Goal: Task Accomplishment & Management: Use online tool/utility

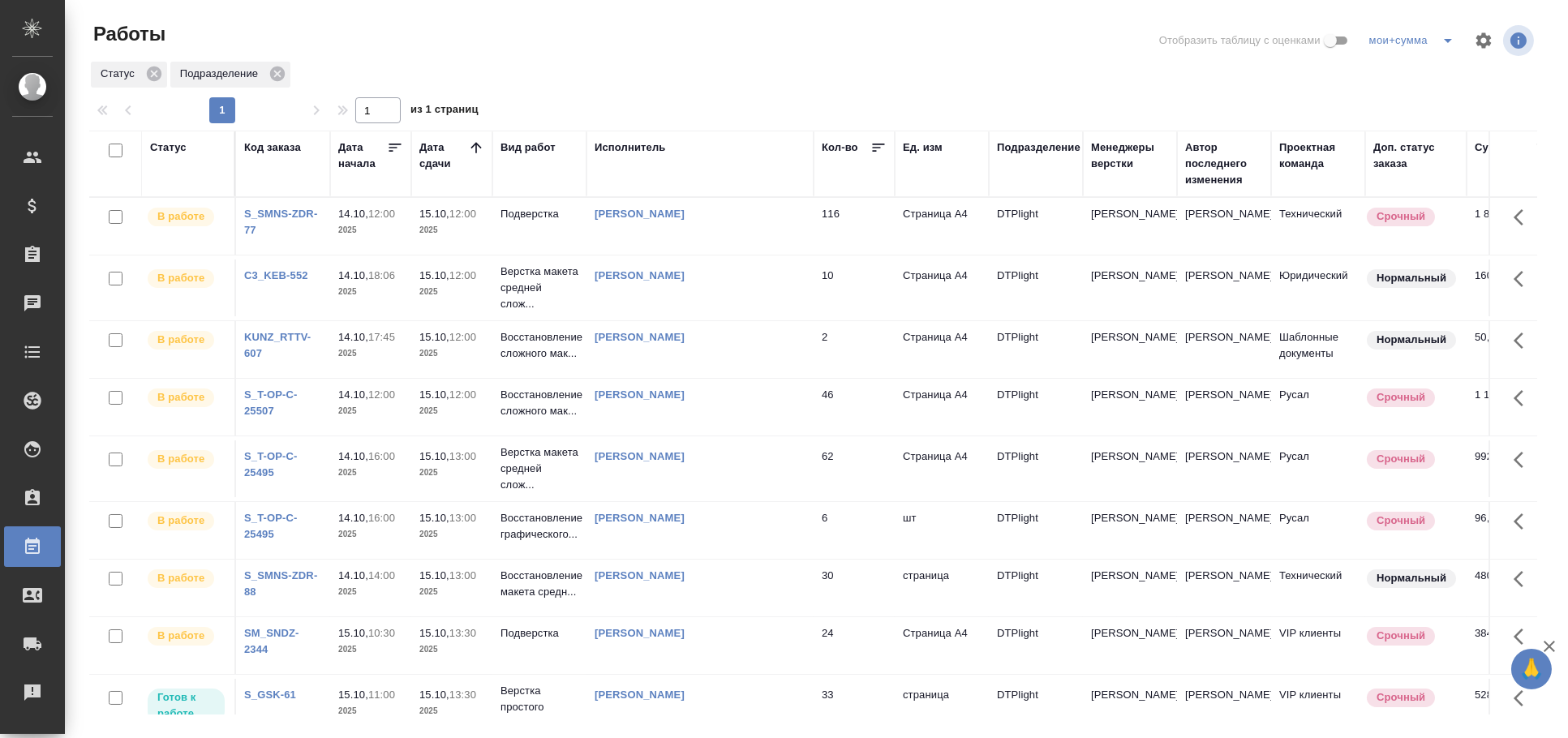
click at [170, 145] on div "Статус" at bounding box center [168, 147] width 36 height 16
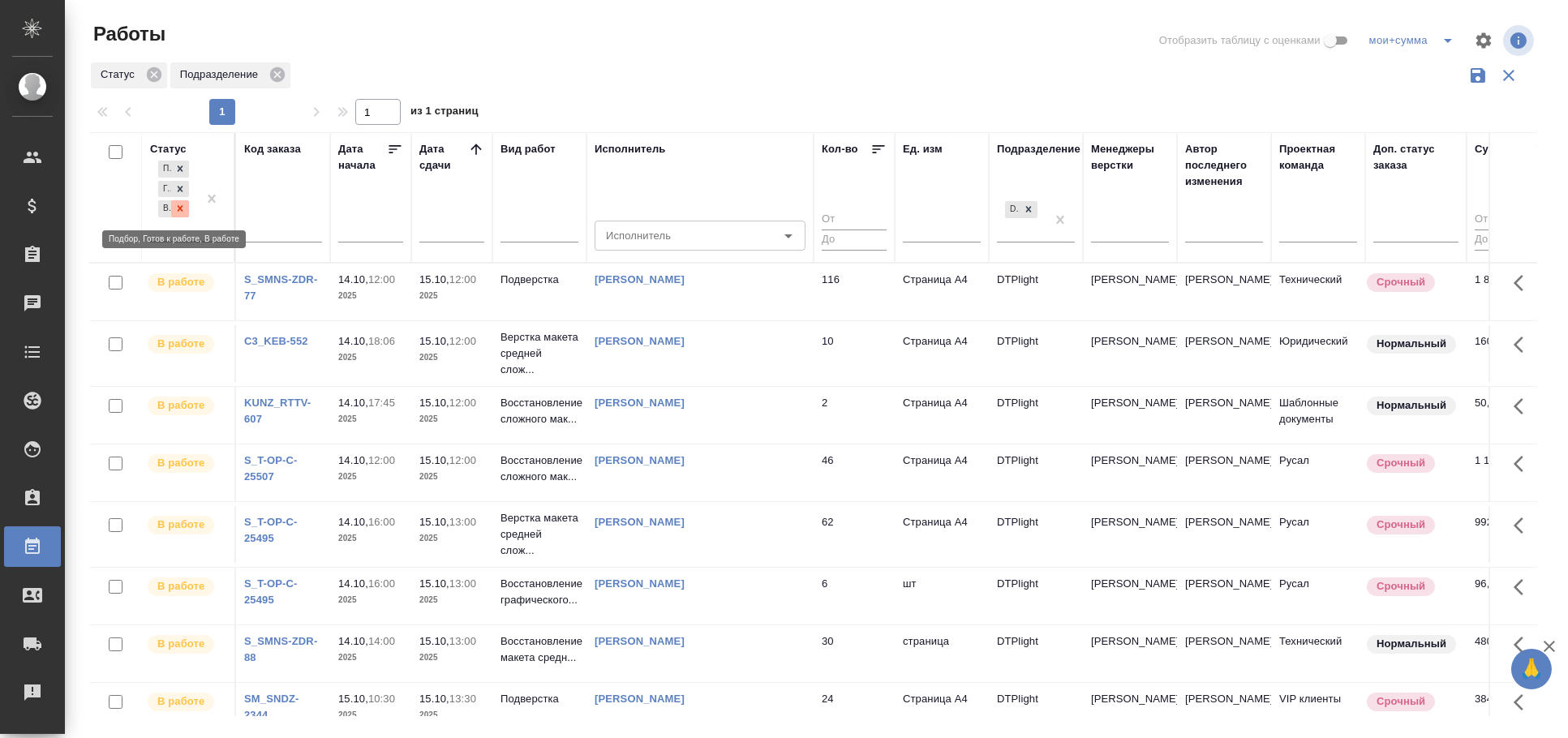
click at [180, 207] on icon at bounding box center [180, 208] width 6 height 6
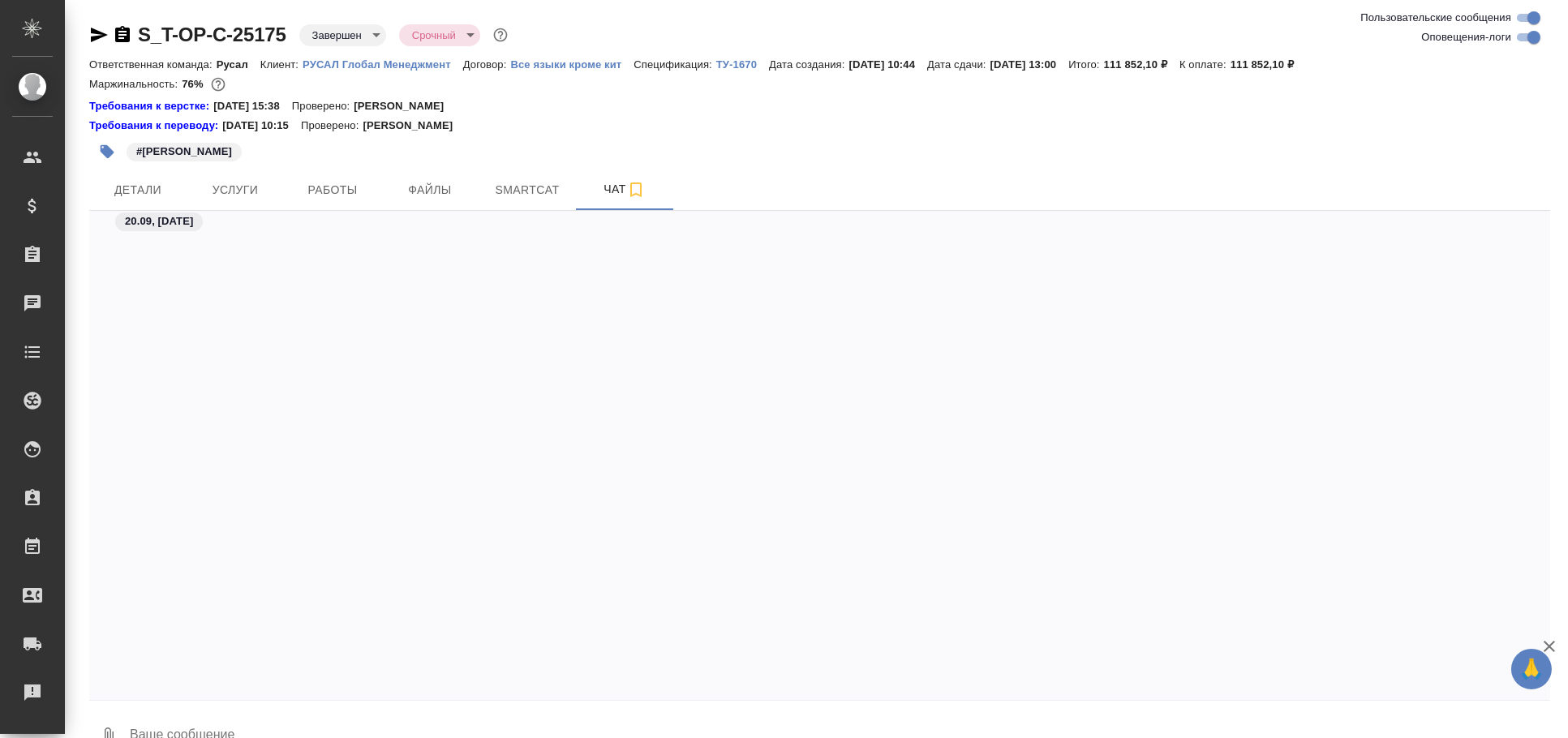
scroll to position [16174, 0]
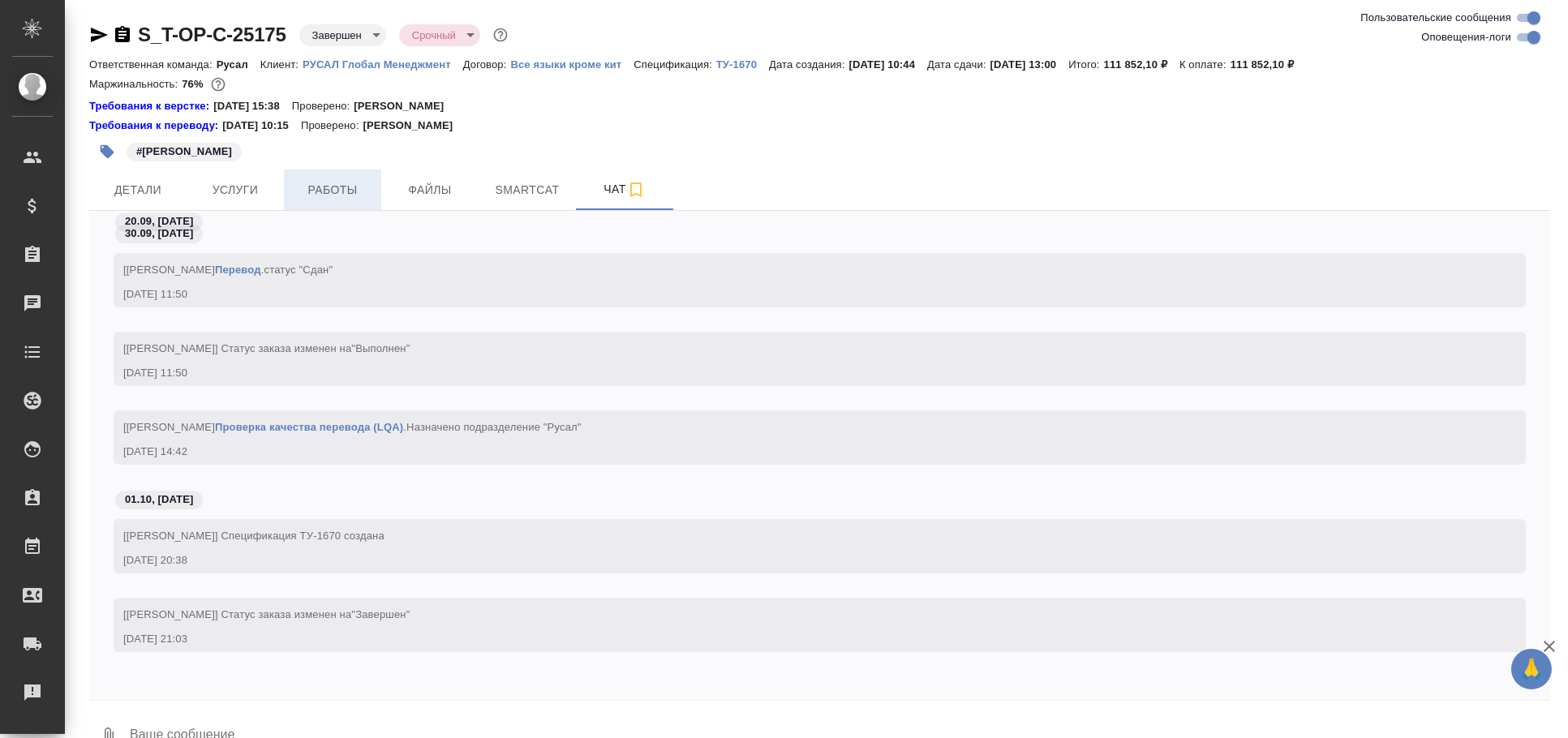
click at [351, 200] on button "Работы" at bounding box center [333, 190] width 98 height 40
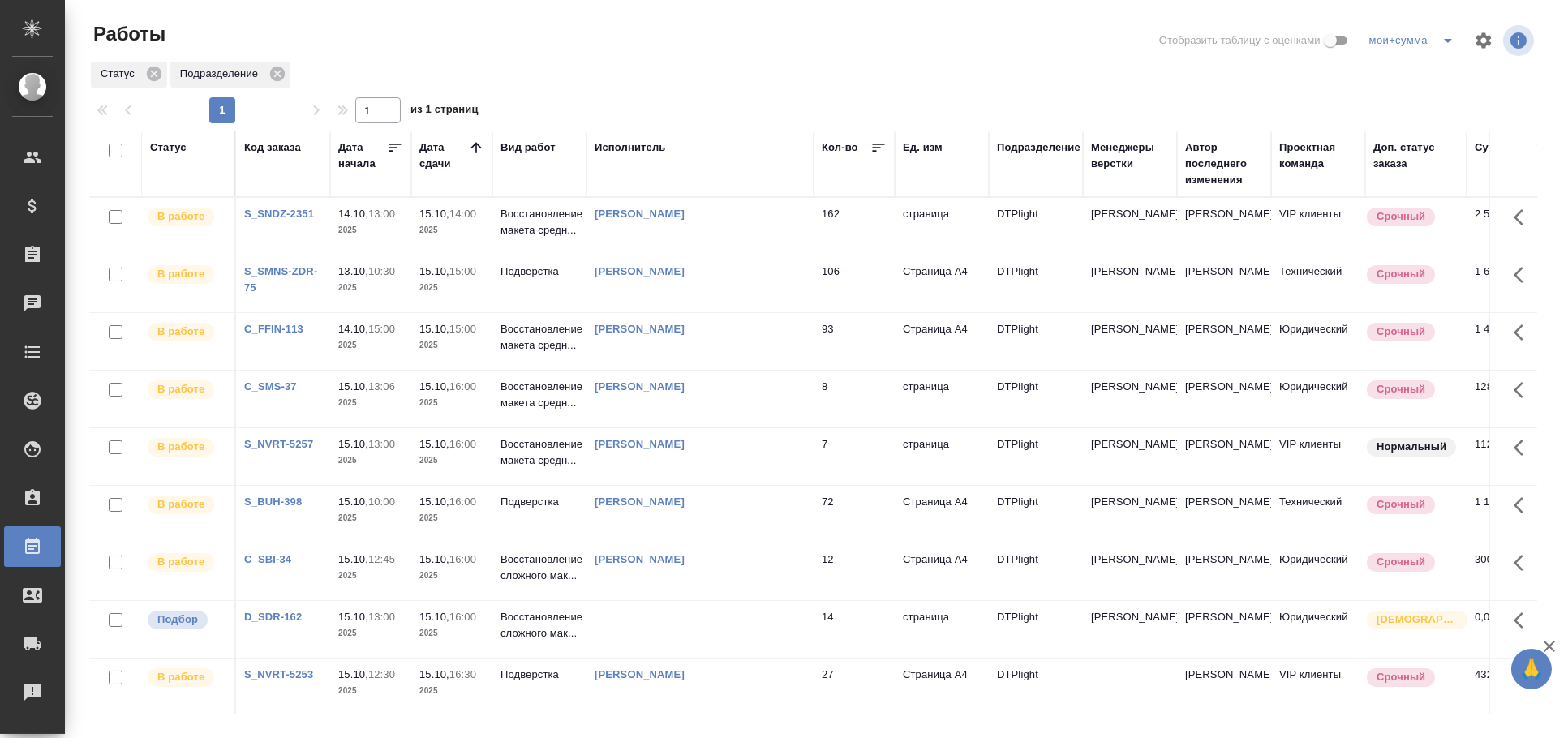
click at [716, 648] on td at bounding box center [700, 630] width 227 height 57
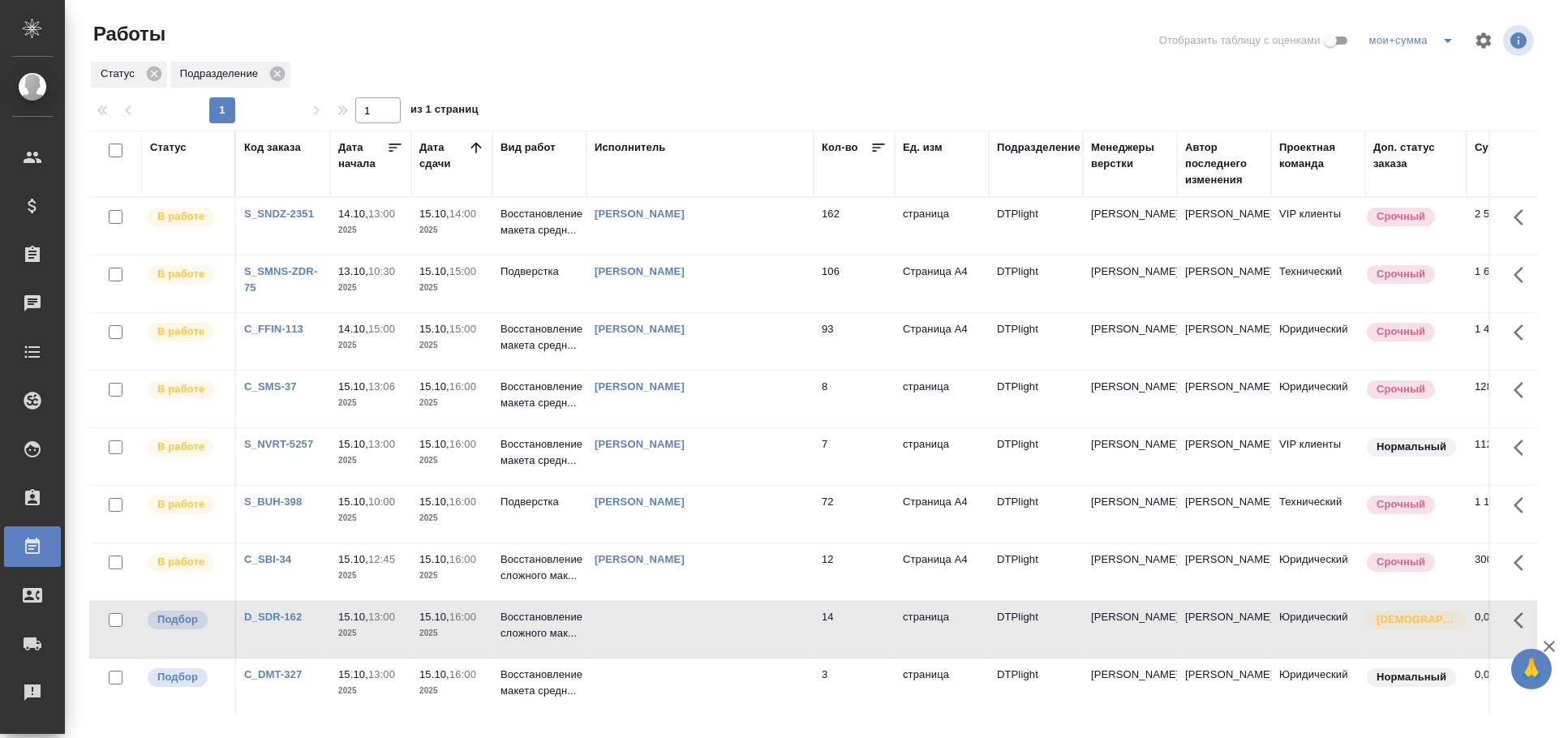
click at [585, 74] on div "Статус Подразделение" at bounding box center [813, 74] width 1448 height 29
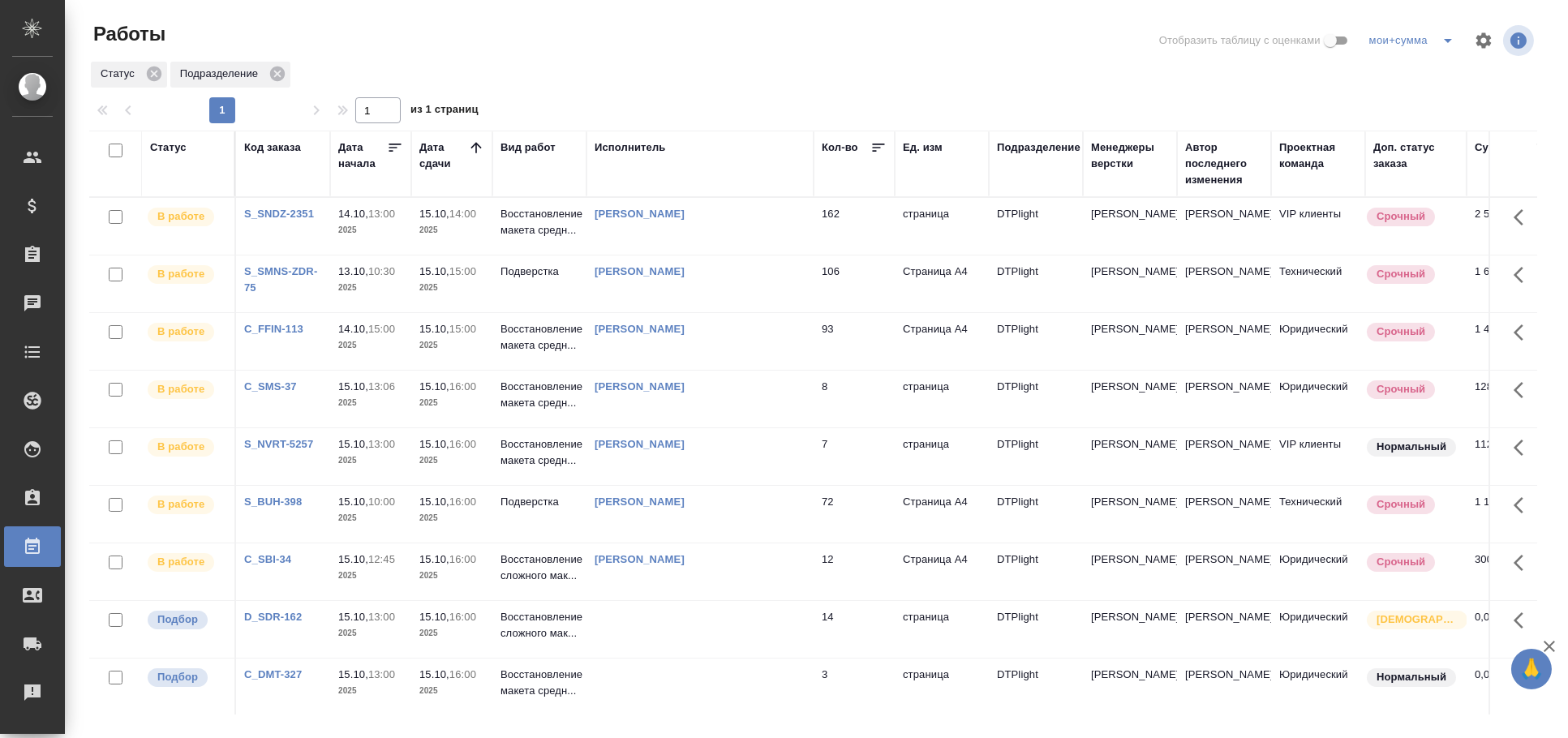
click at [161, 133] on th "Статус" at bounding box center [189, 163] width 94 height 66
click at [169, 143] on th "Статус" at bounding box center [189, 163] width 94 height 66
click at [169, 143] on div "Статус" at bounding box center [168, 147] width 36 height 16
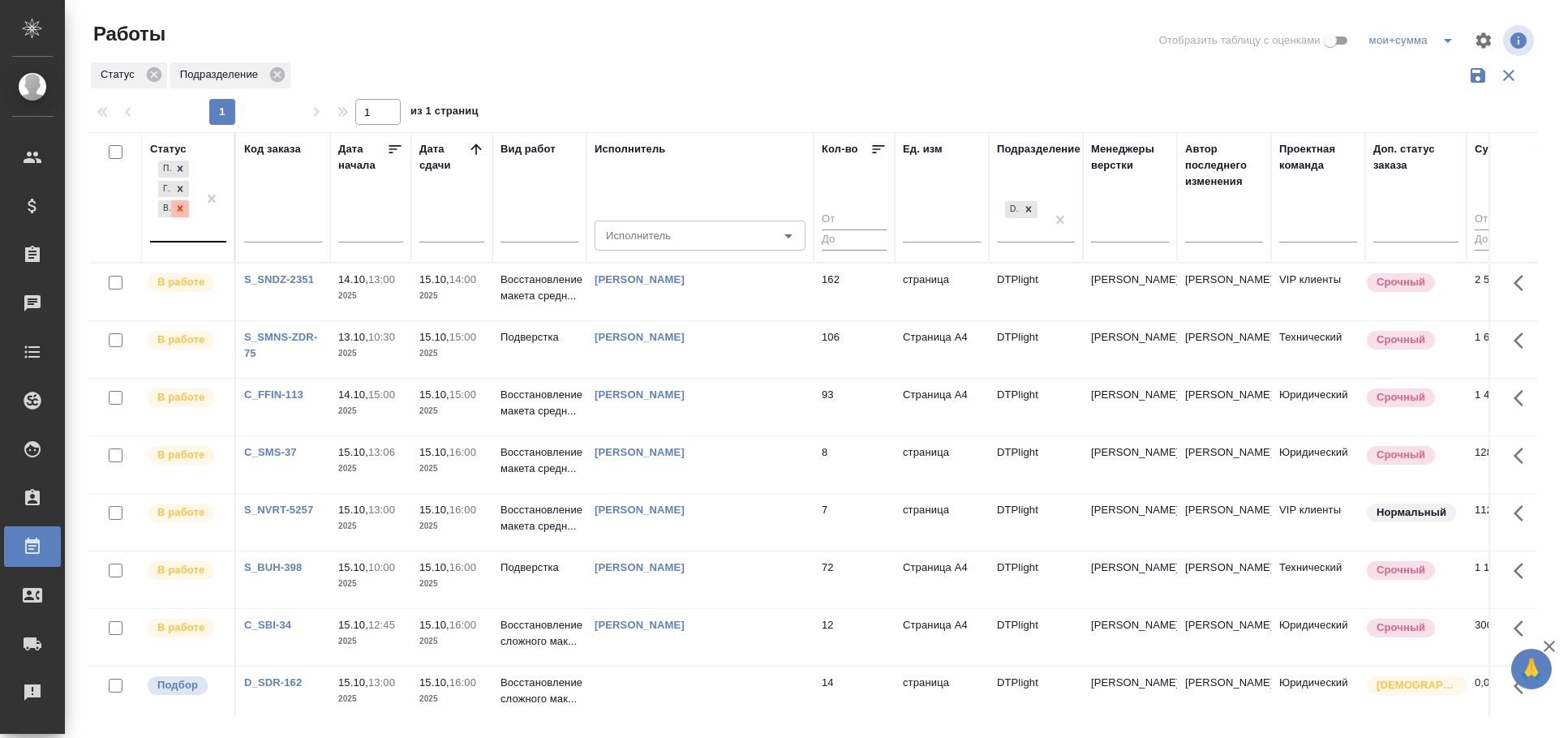
click at [176, 203] on icon at bounding box center [180, 208] width 12 height 12
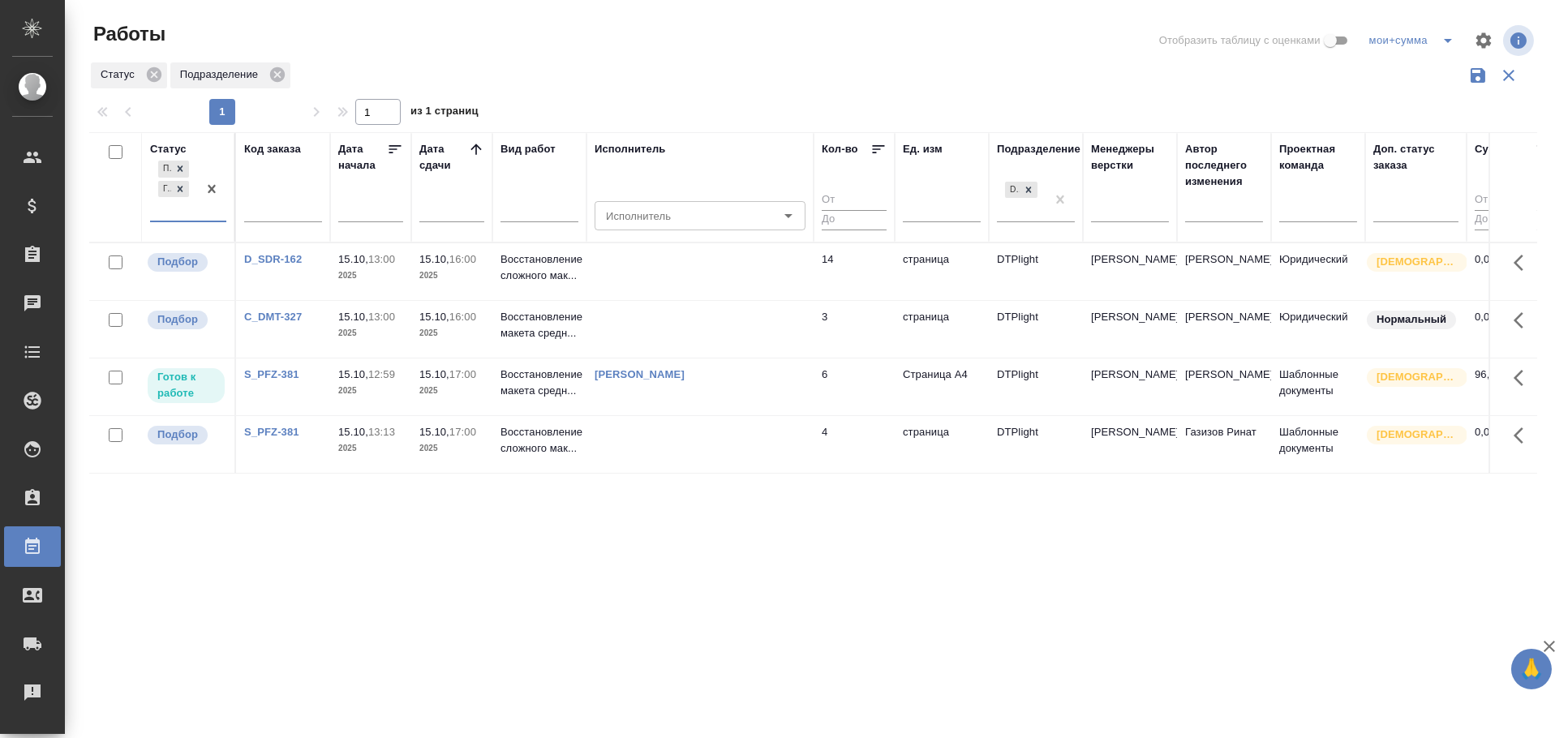
click at [701, 278] on td at bounding box center [700, 271] width 227 height 57
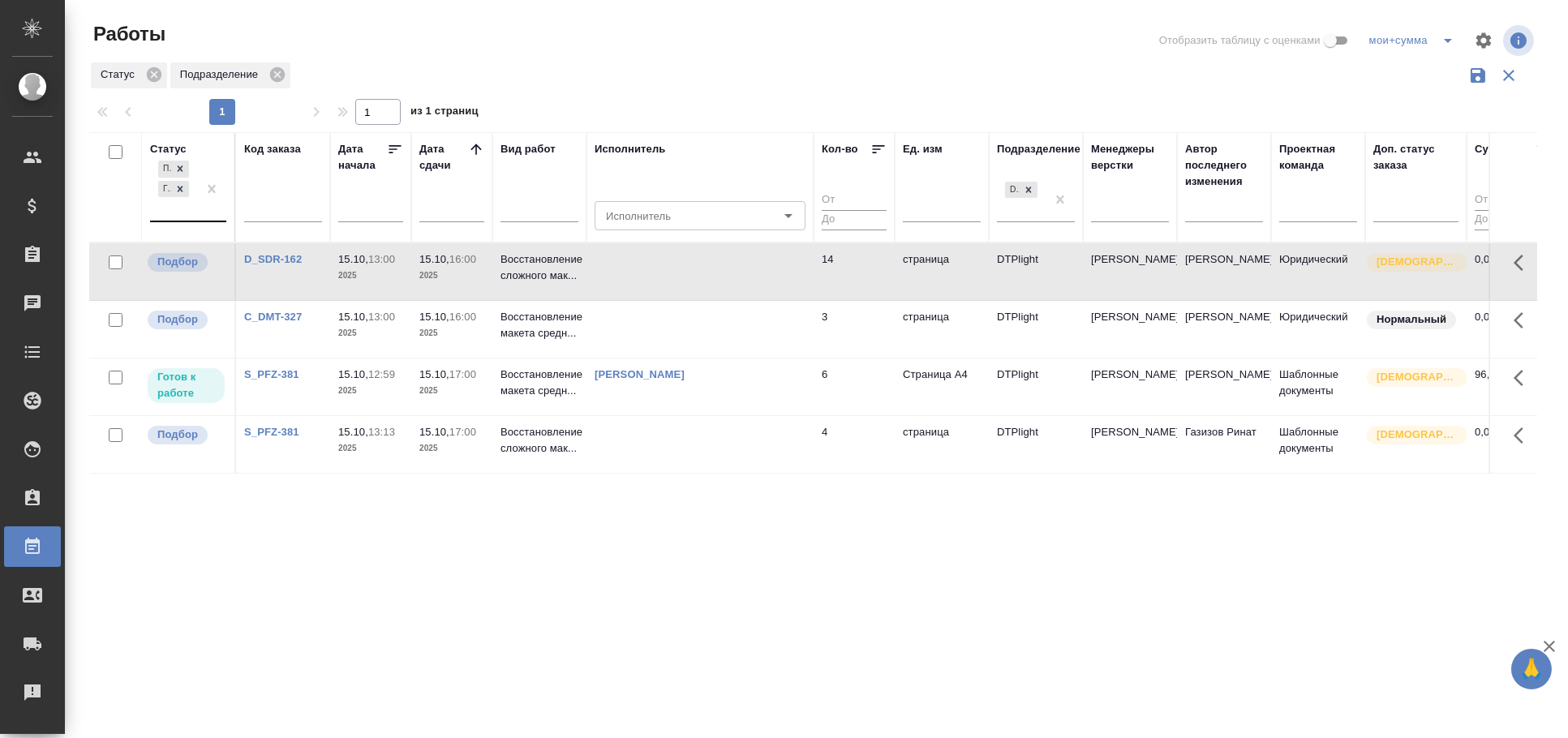
click at [701, 278] on td at bounding box center [700, 271] width 227 height 57
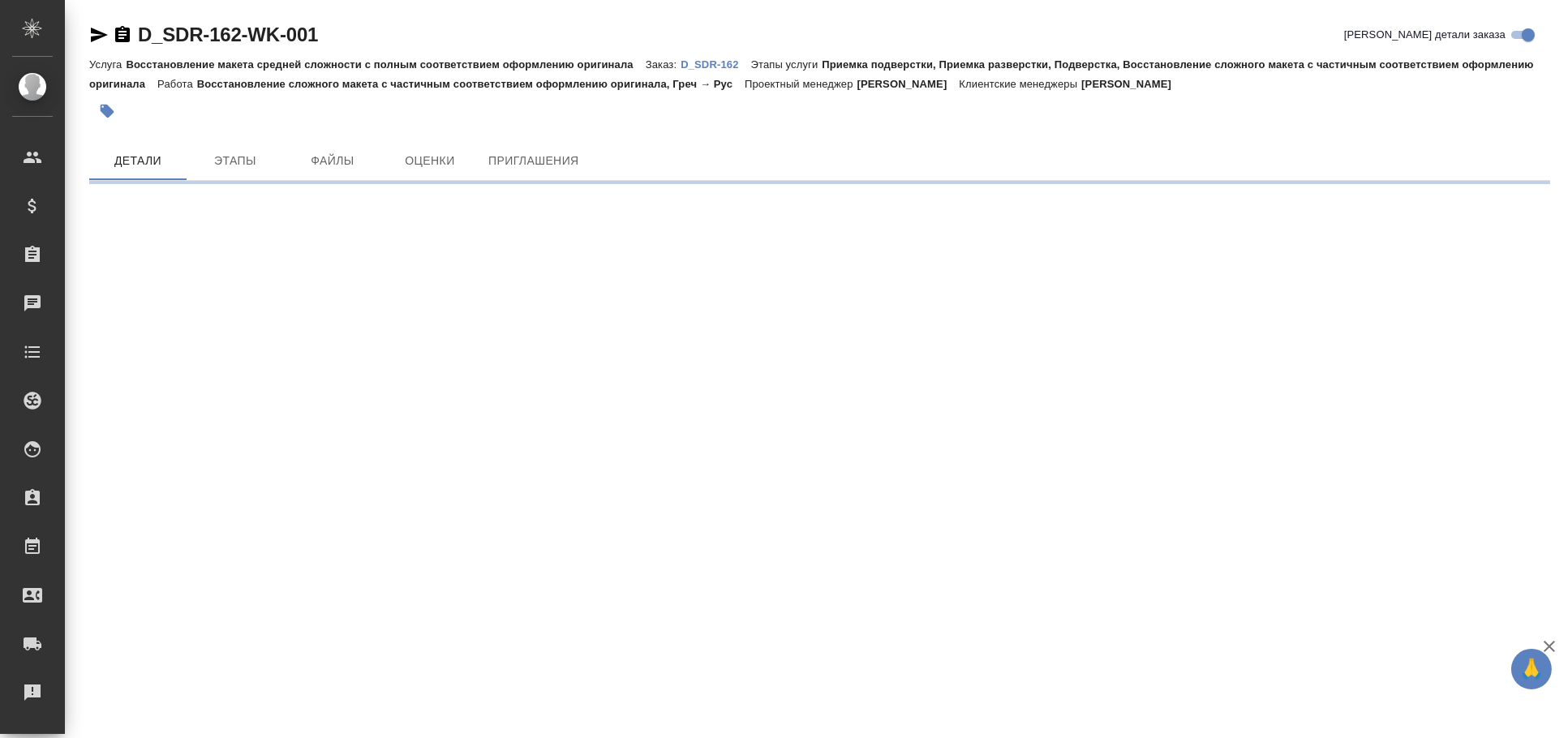
click at [98, 29] on icon "button" at bounding box center [98, 34] width 19 height 19
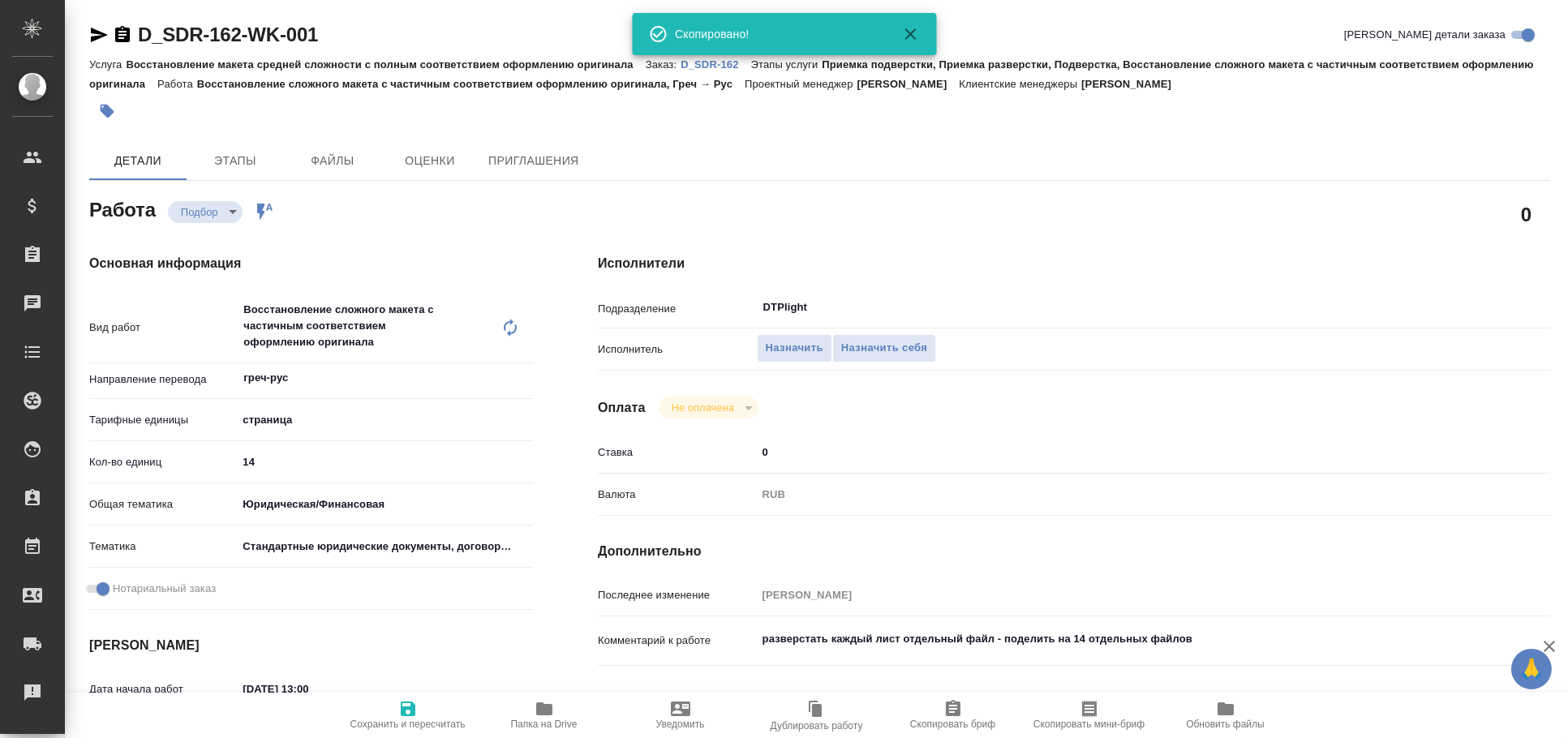
type textarea "x"
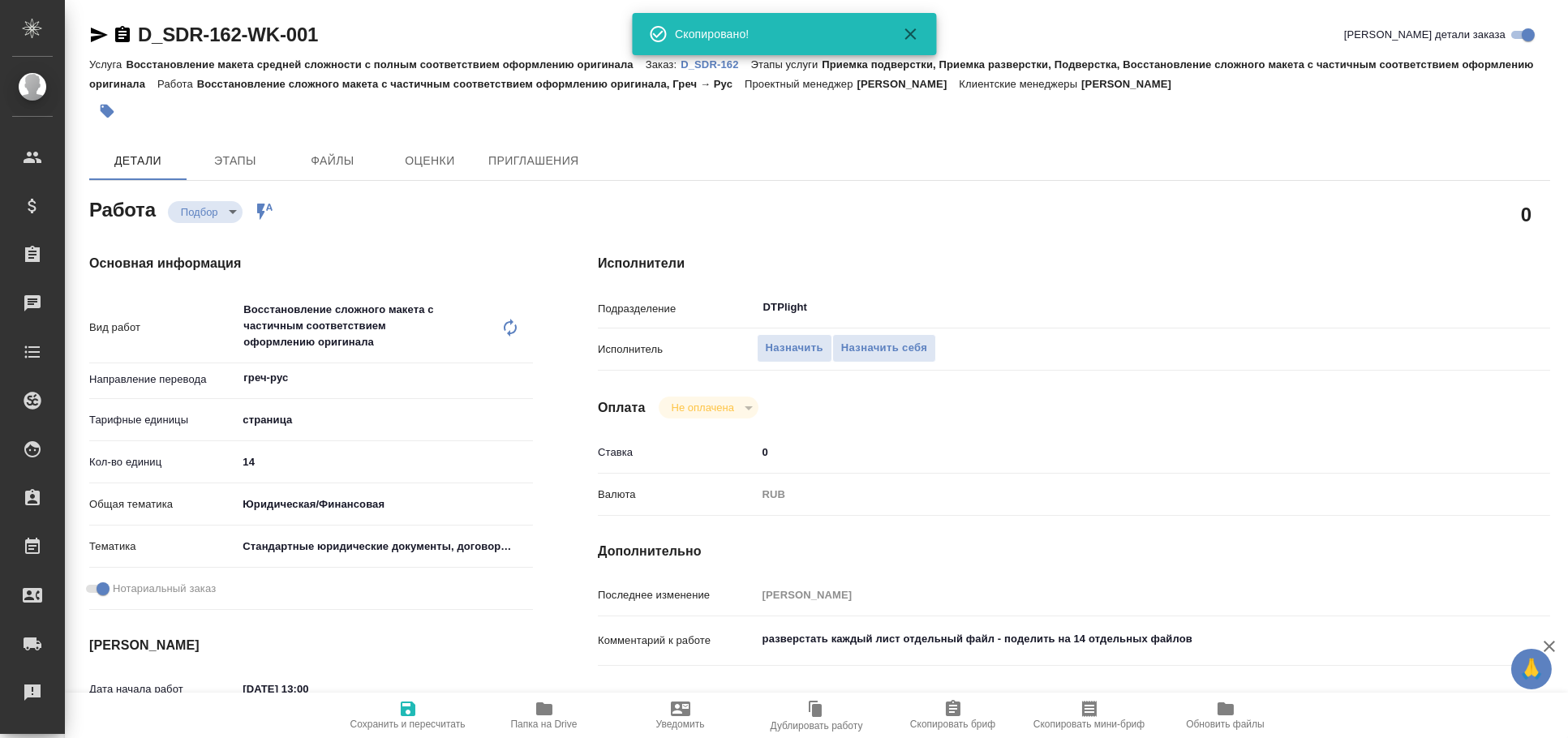
type textarea "x"
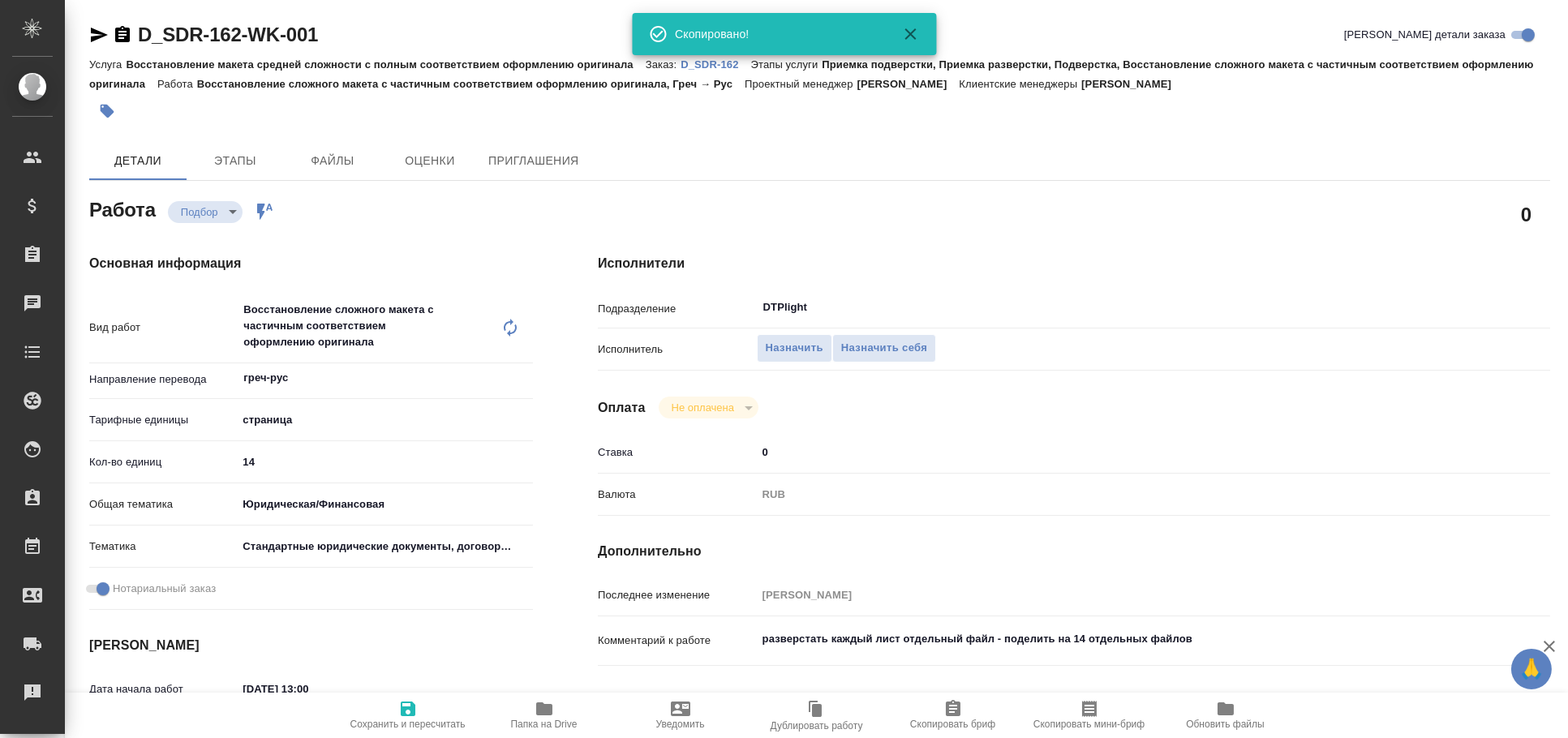
type textarea "x"
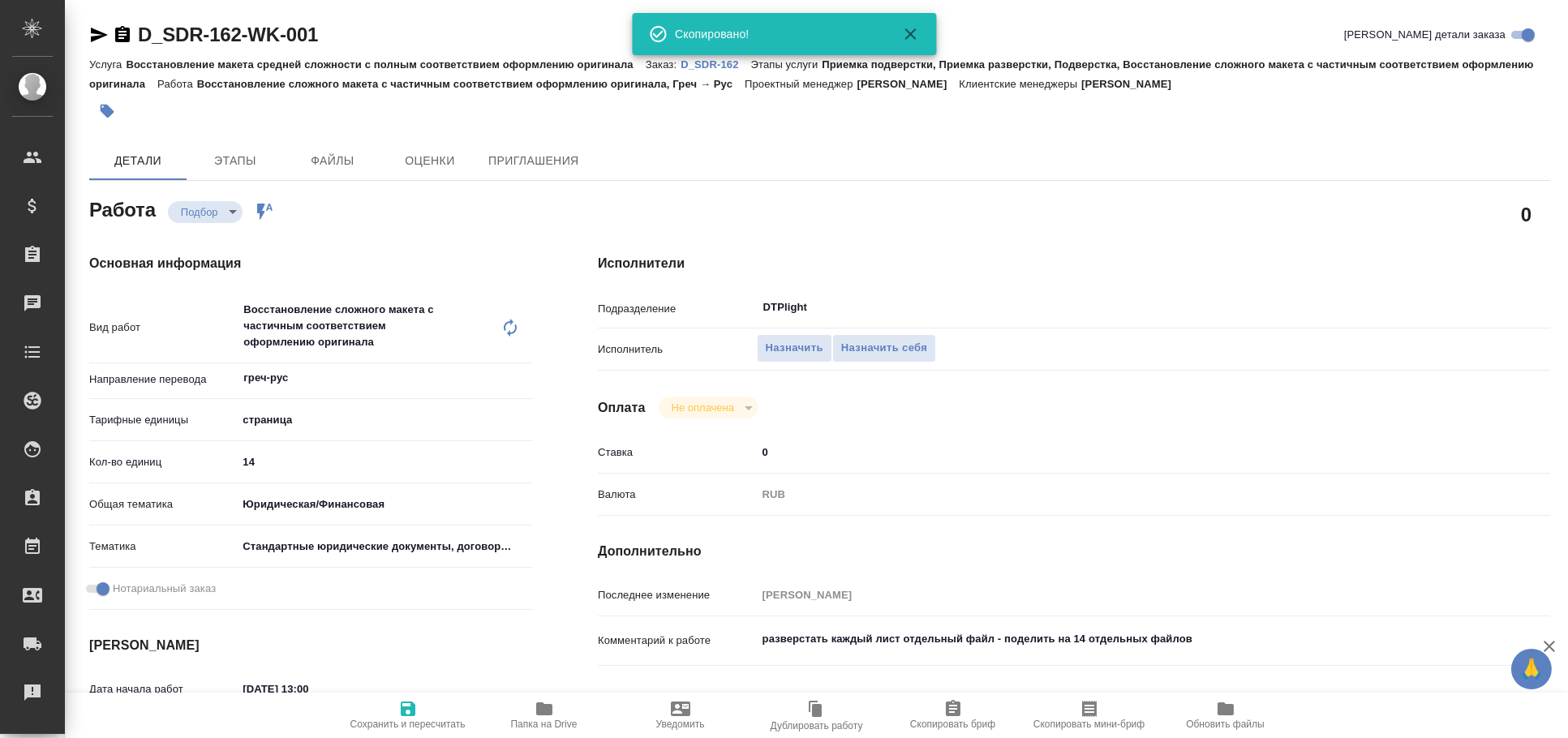
type textarea "x"
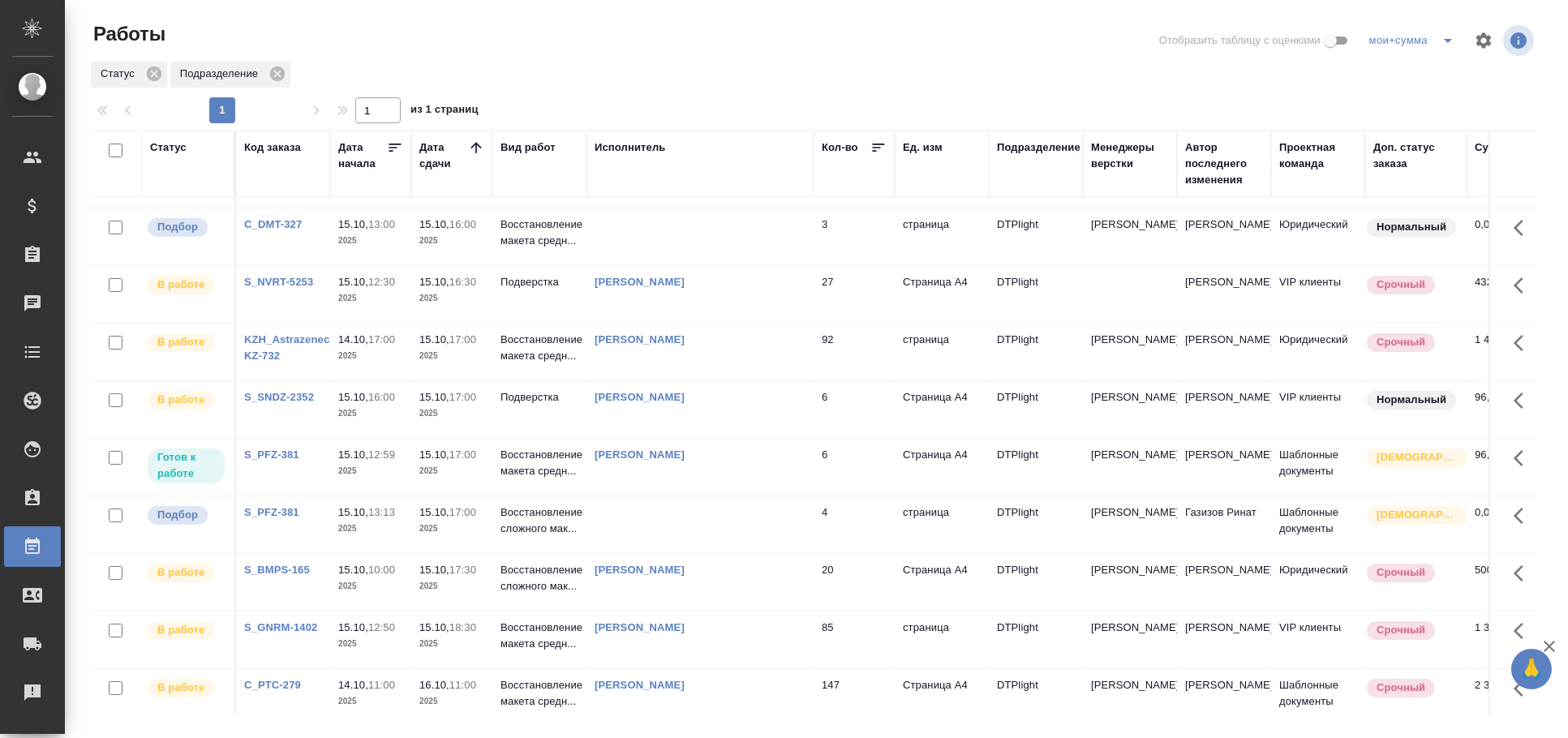
scroll to position [360, 0]
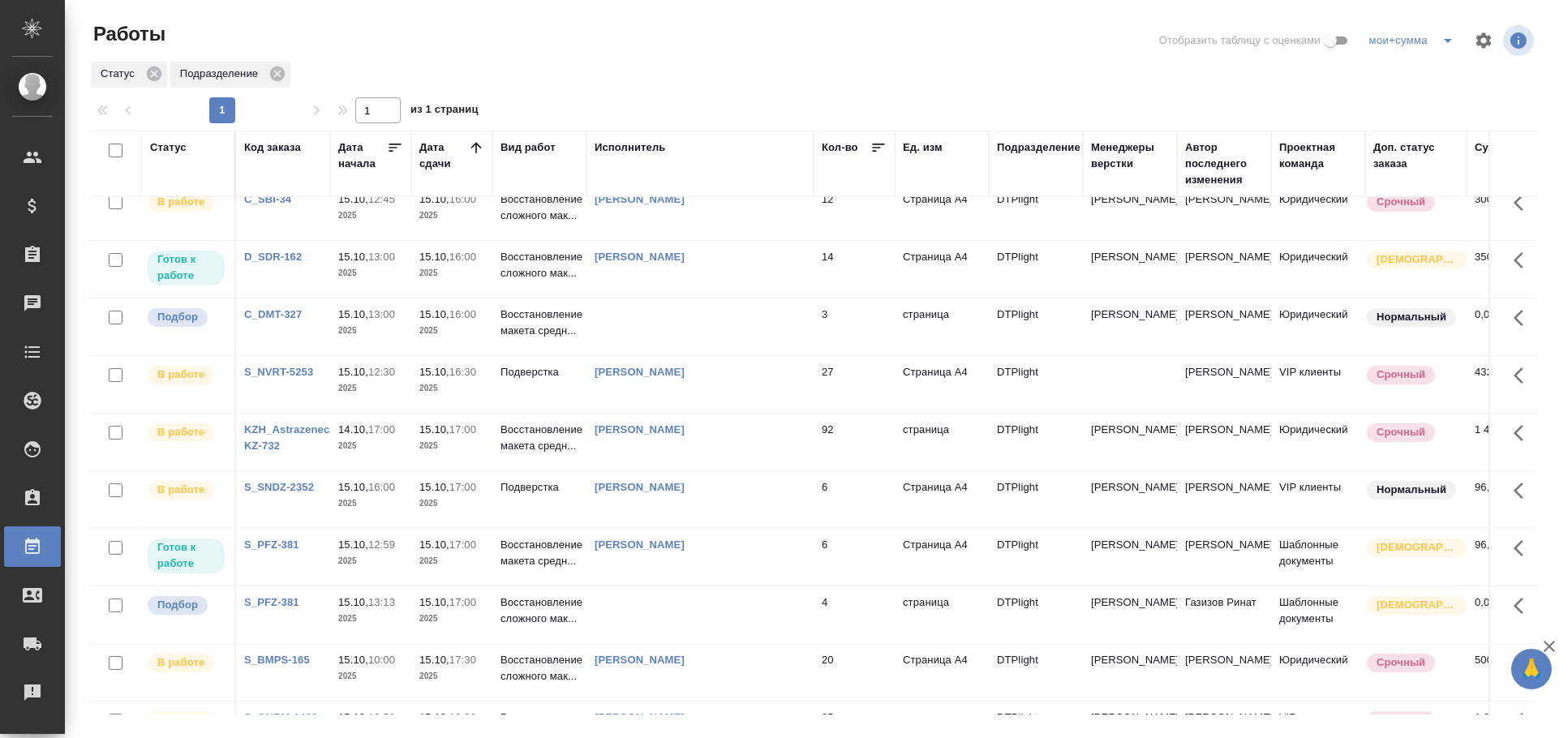
click at [695, 343] on td at bounding box center [700, 327] width 227 height 57
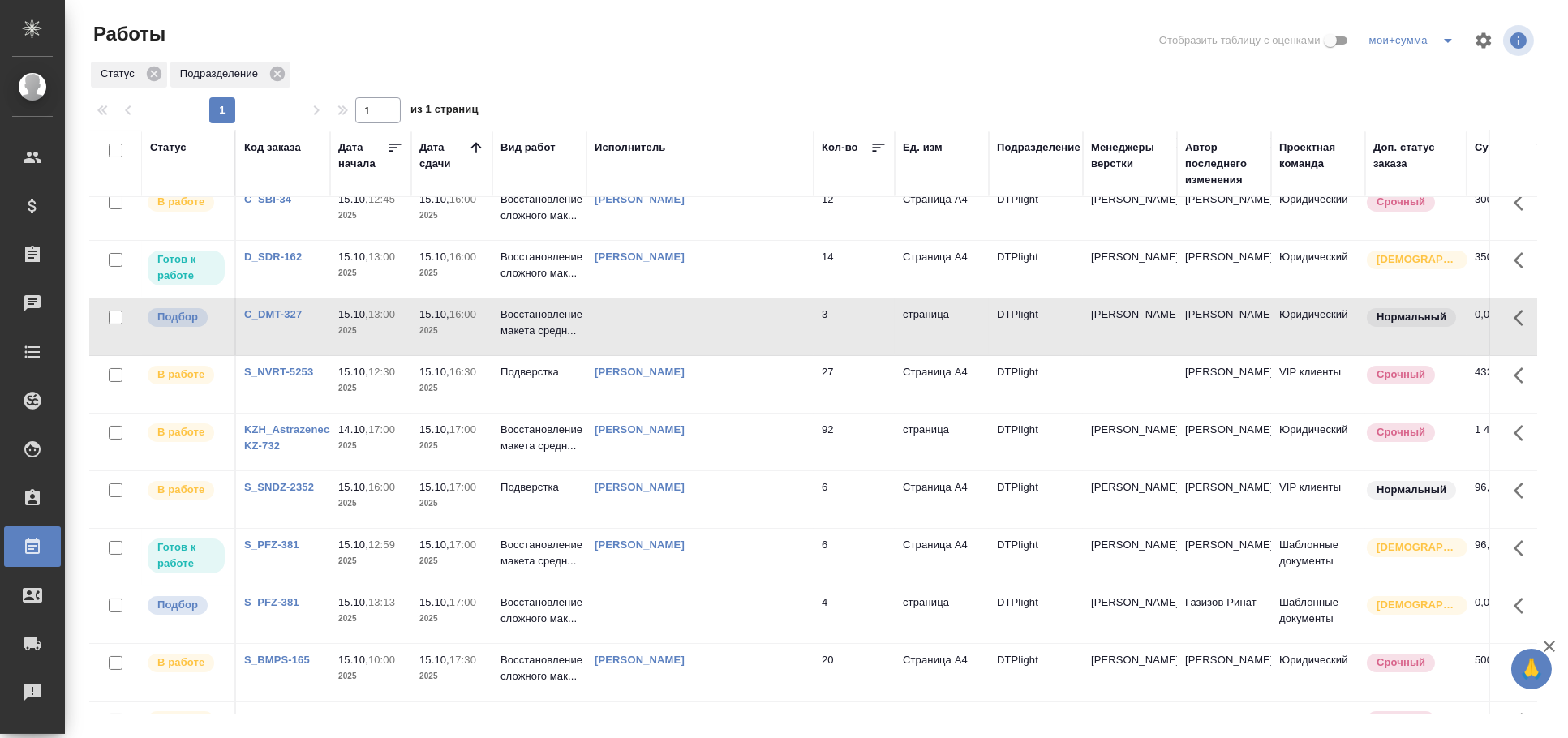
click at [695, 343] on td at bounding box center [700, 327] width 227 height 57
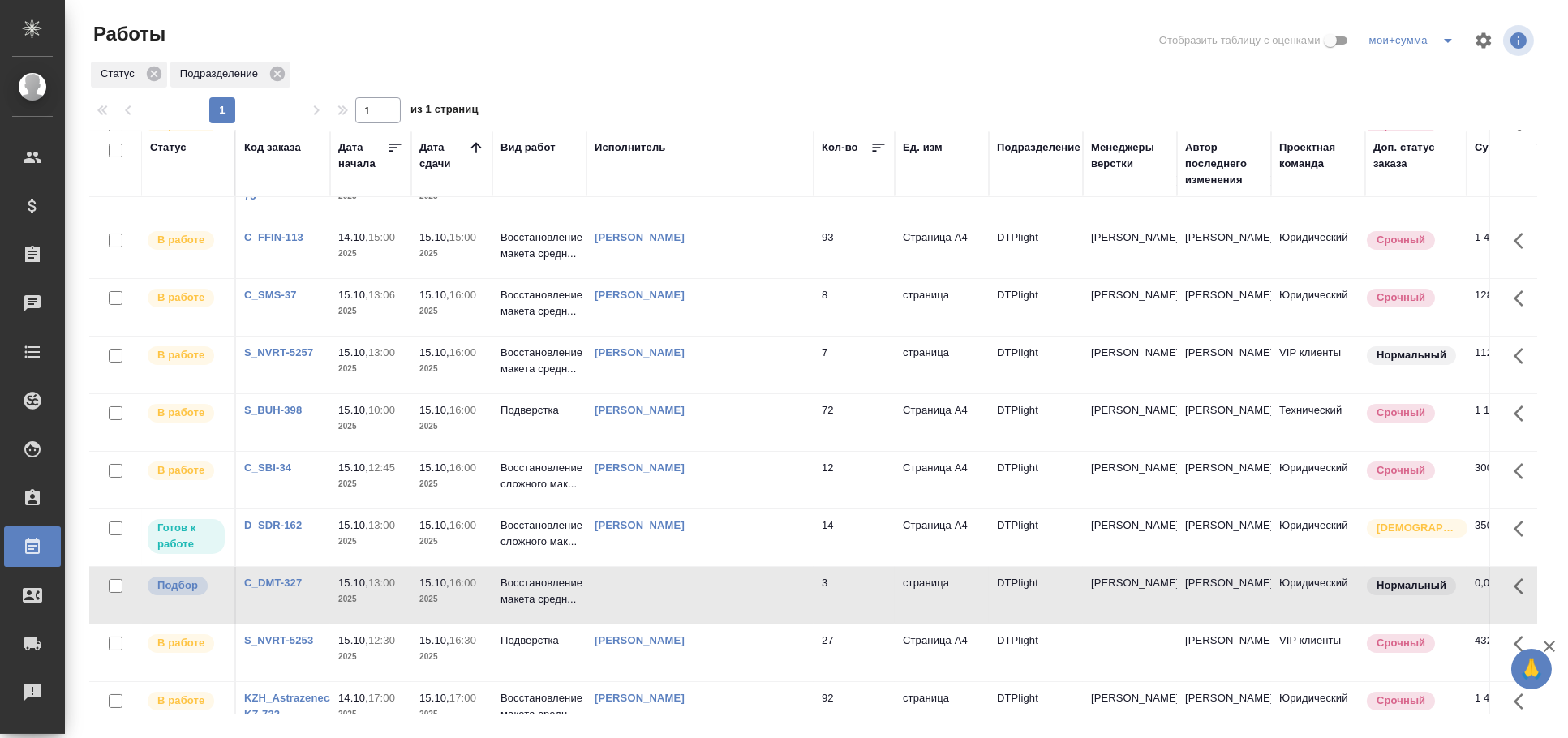
scroll to position [0, 0]
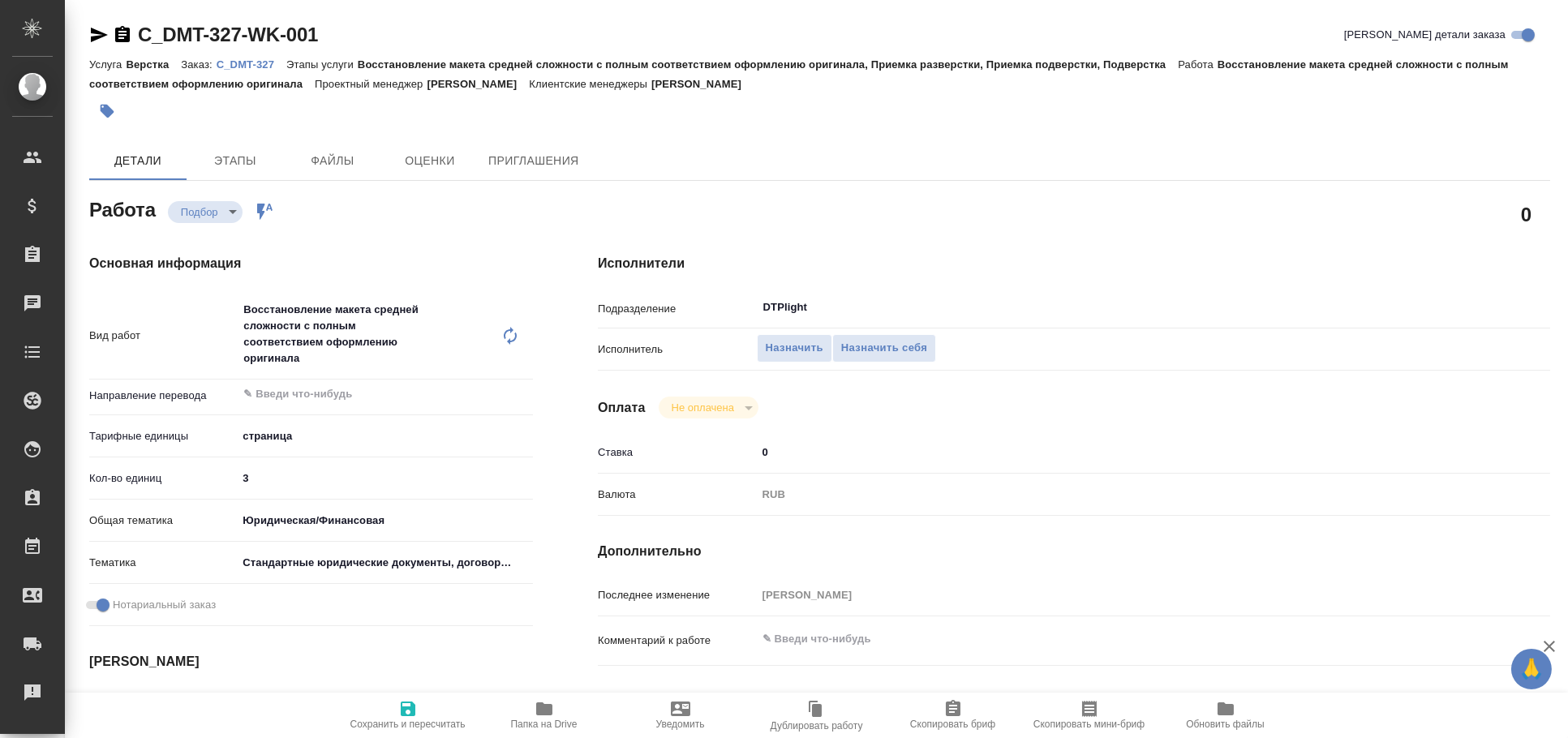
type textarea "x"
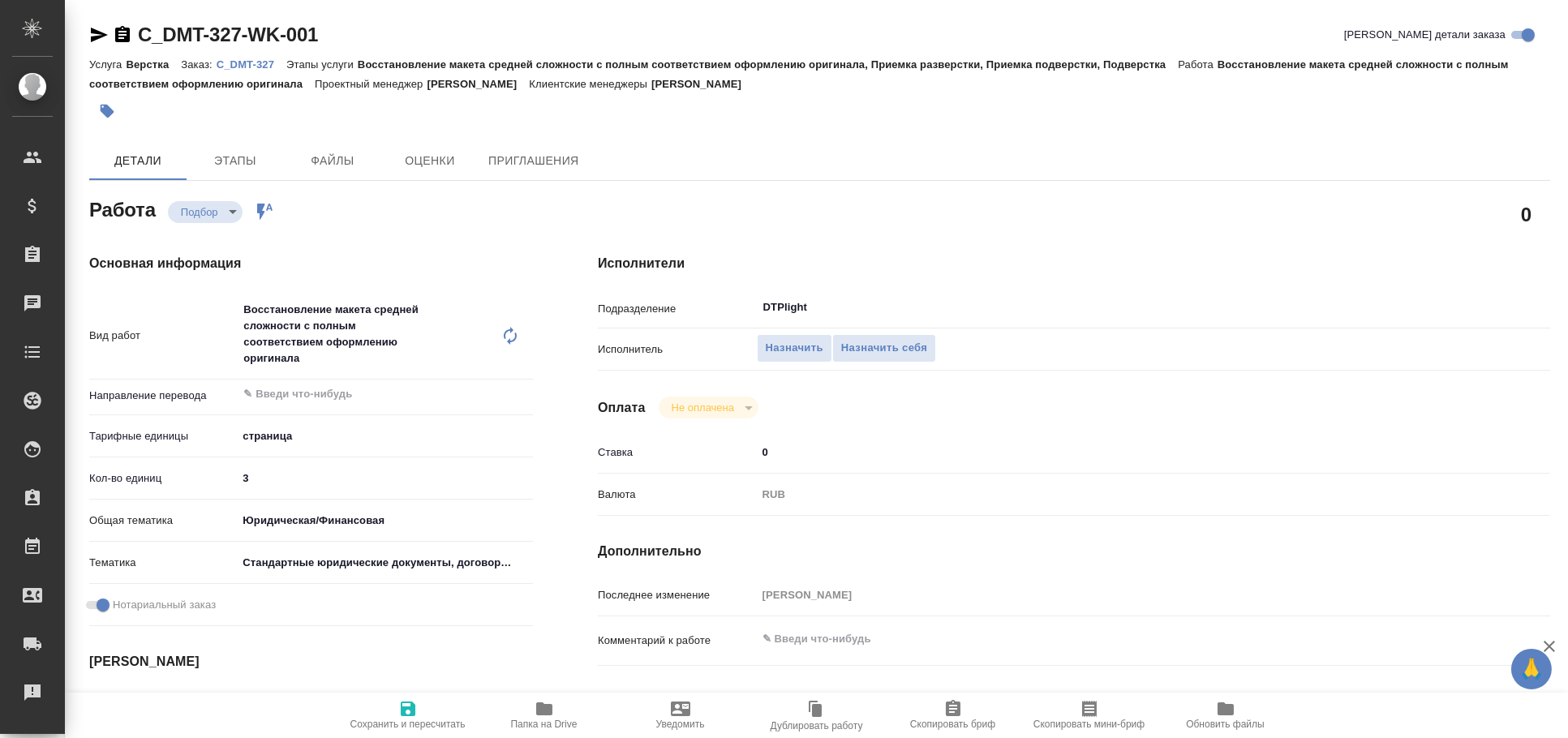
type textarea "x"
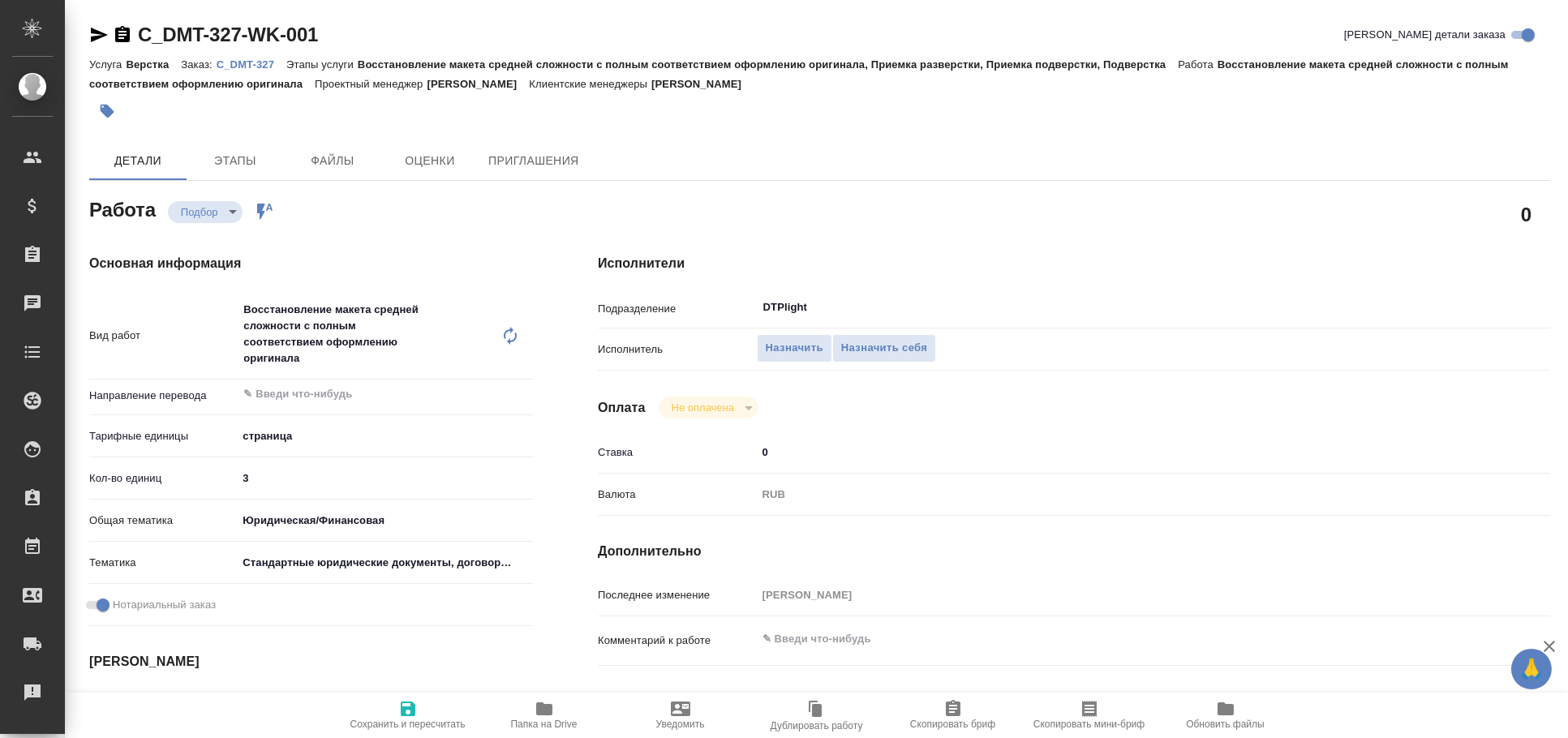
type textarea "x"
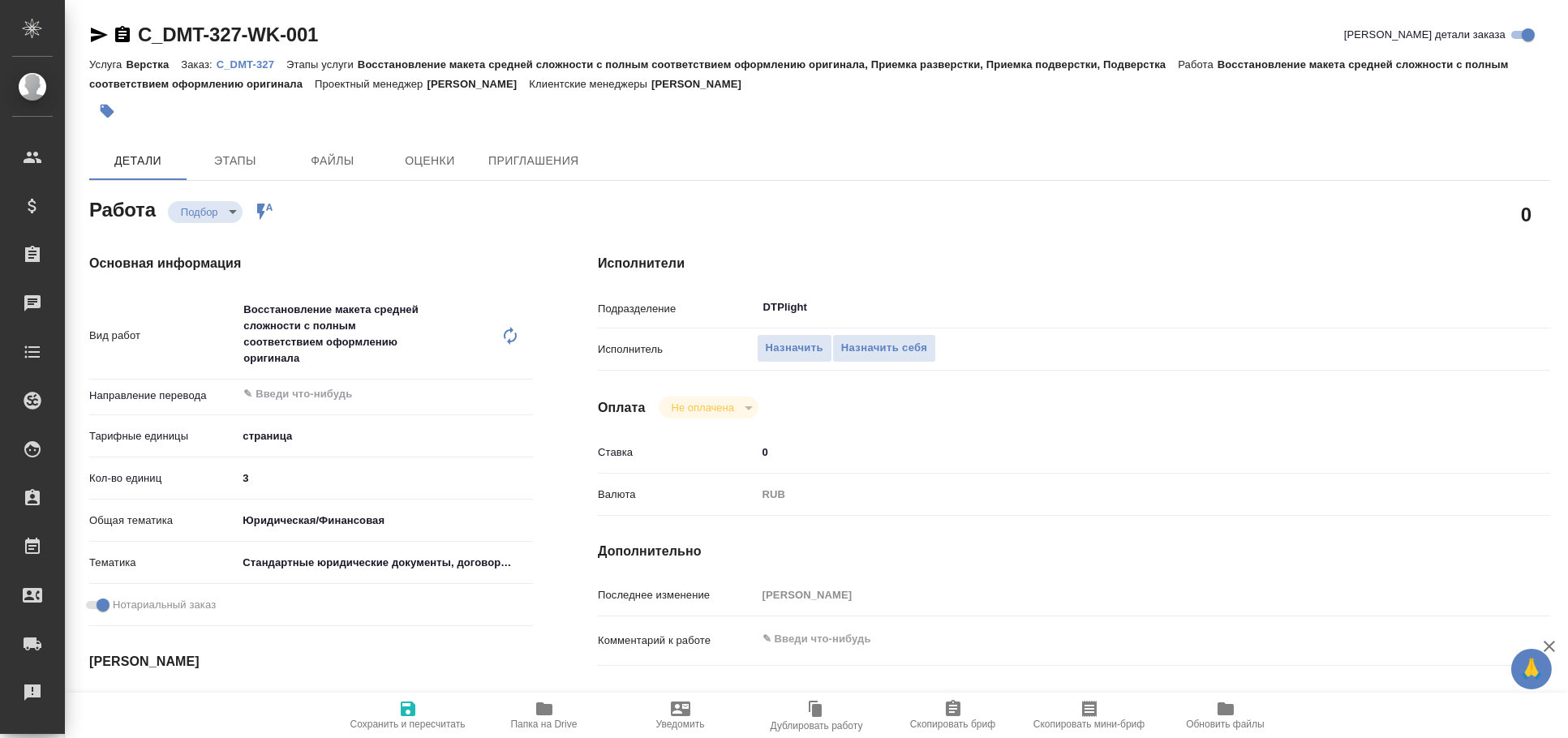
type textarea "x"
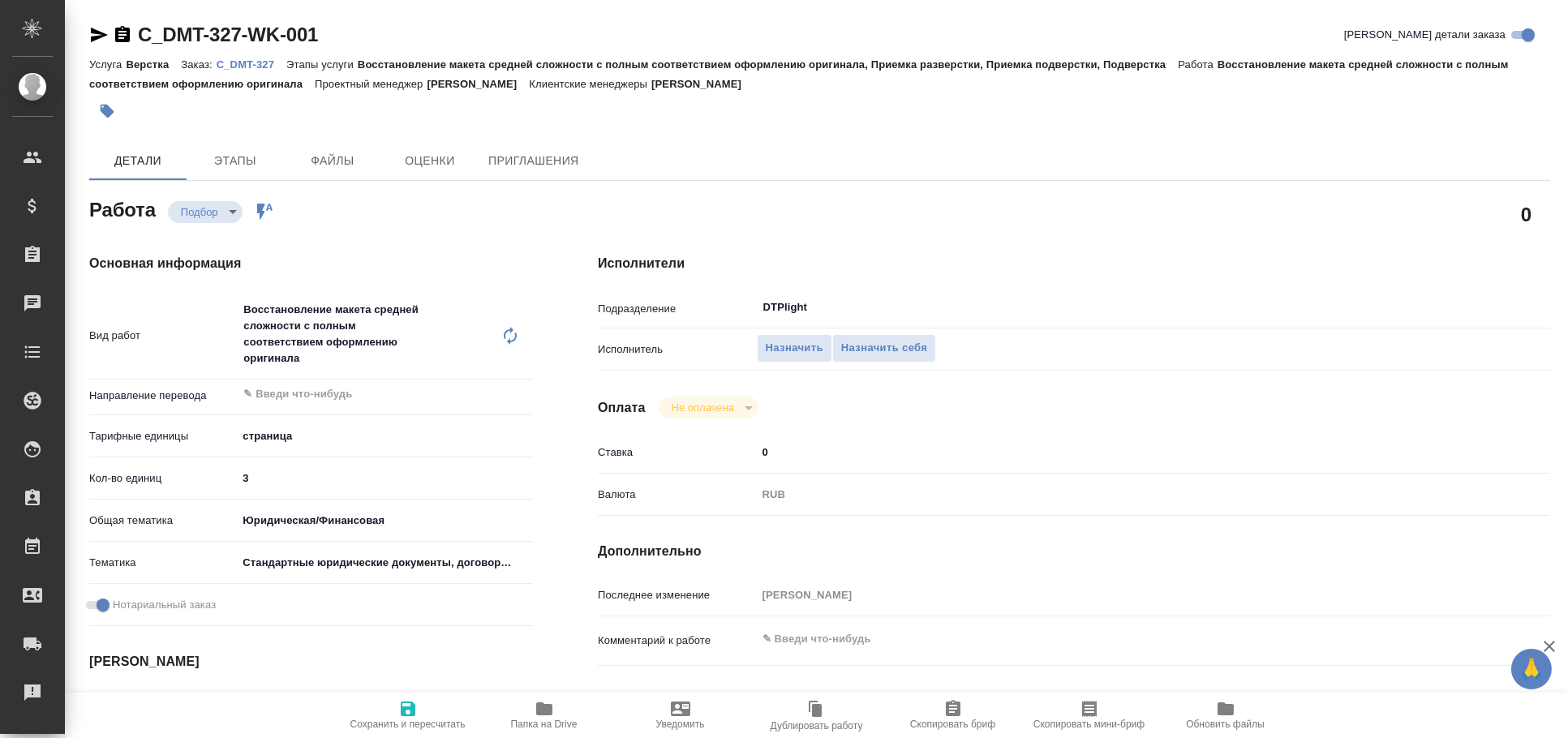
click at [528, 711] on span "Папка на Drive" at bounding box center [544, 714] width 117 height 31
type textarea "x"
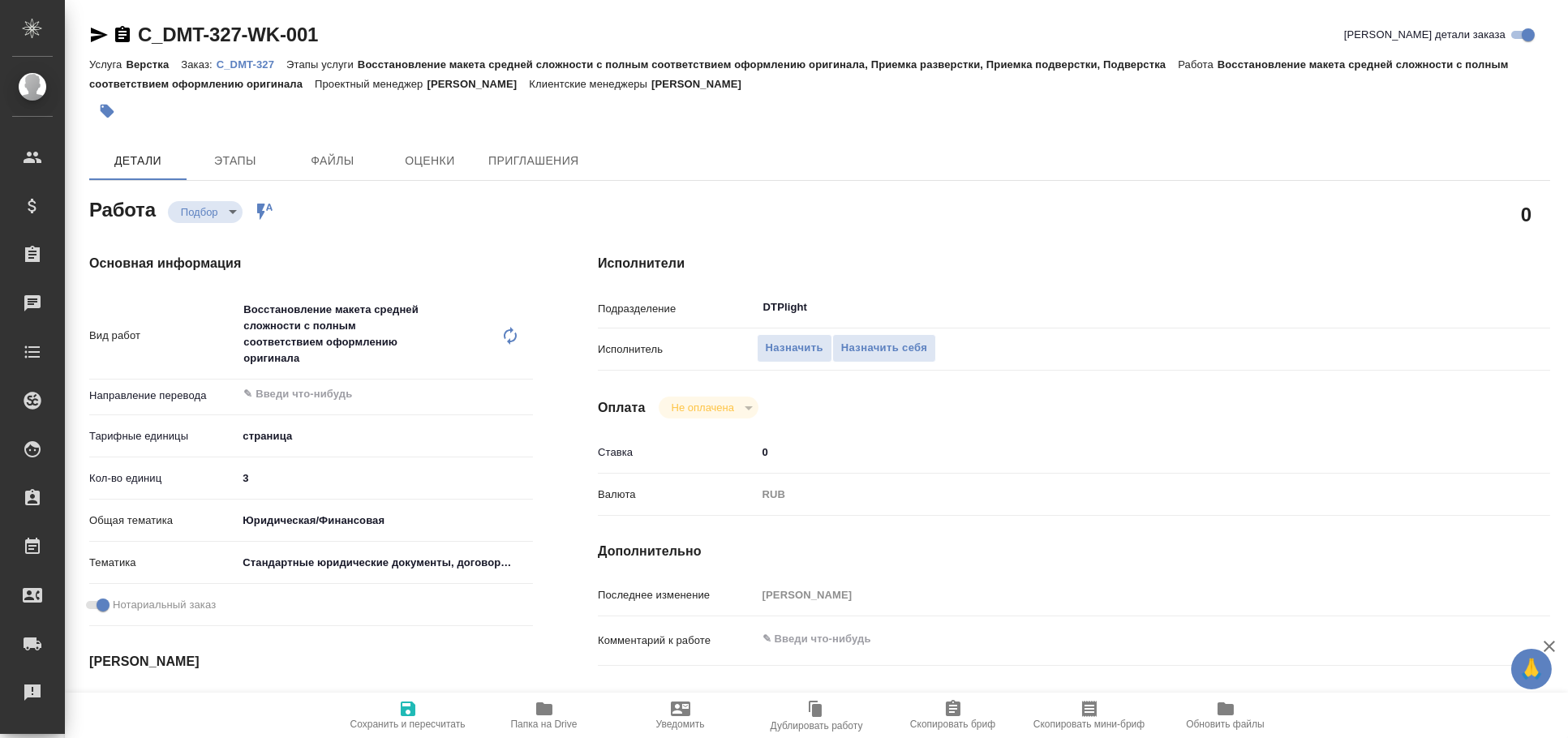
type textarea "x"
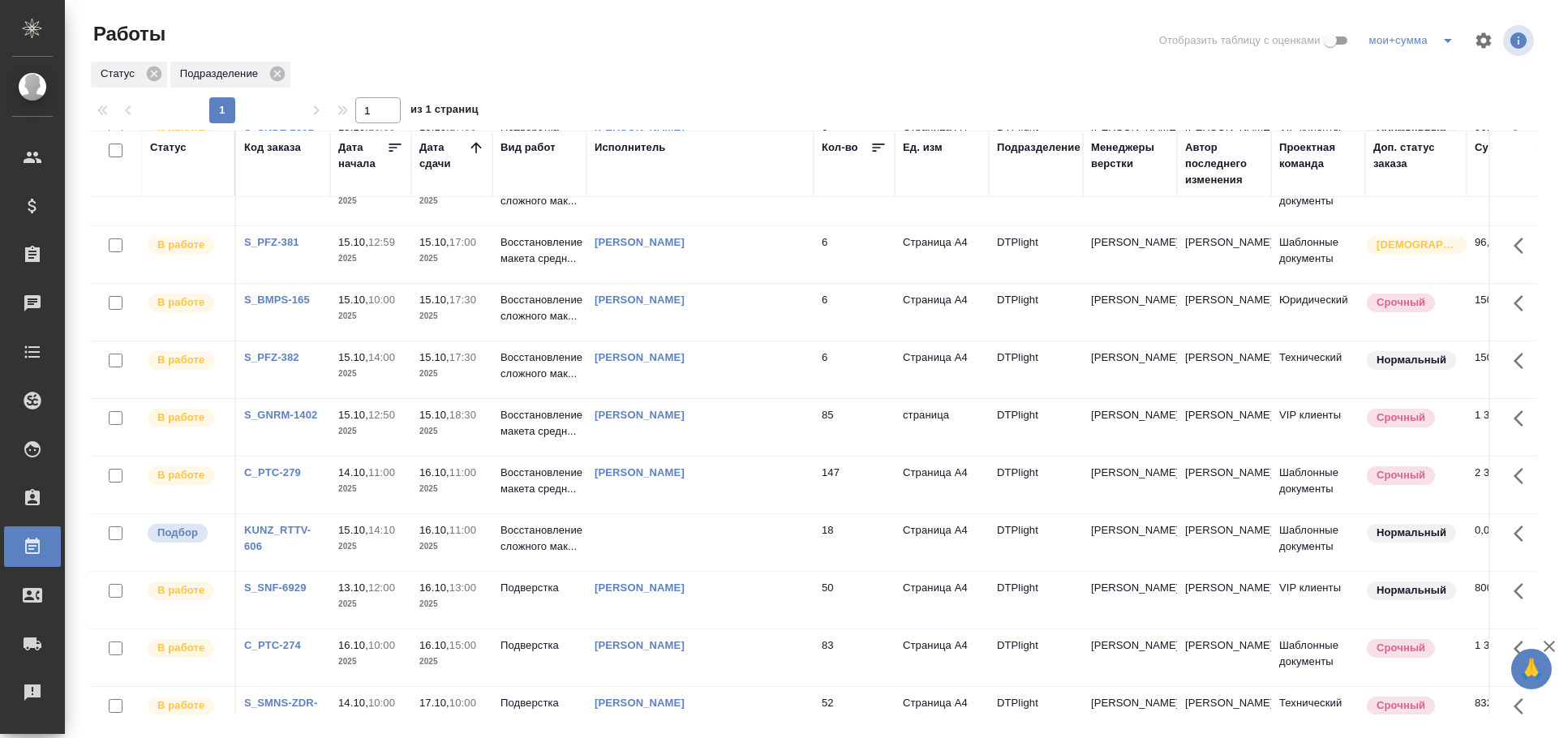
scroll to position [180, 0]
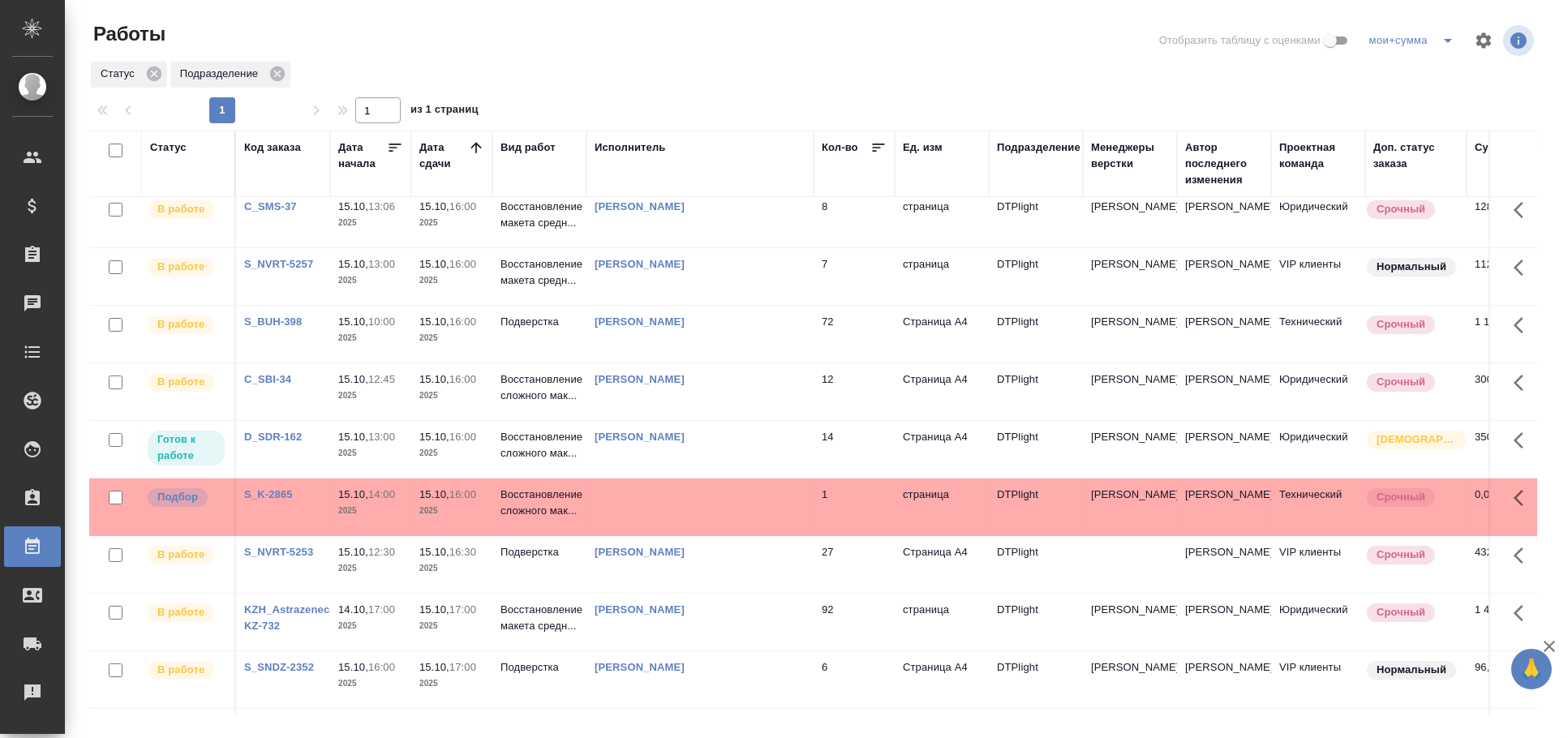
click at [731, 506] on td at bounding box center [700, 507] width 227 height 57
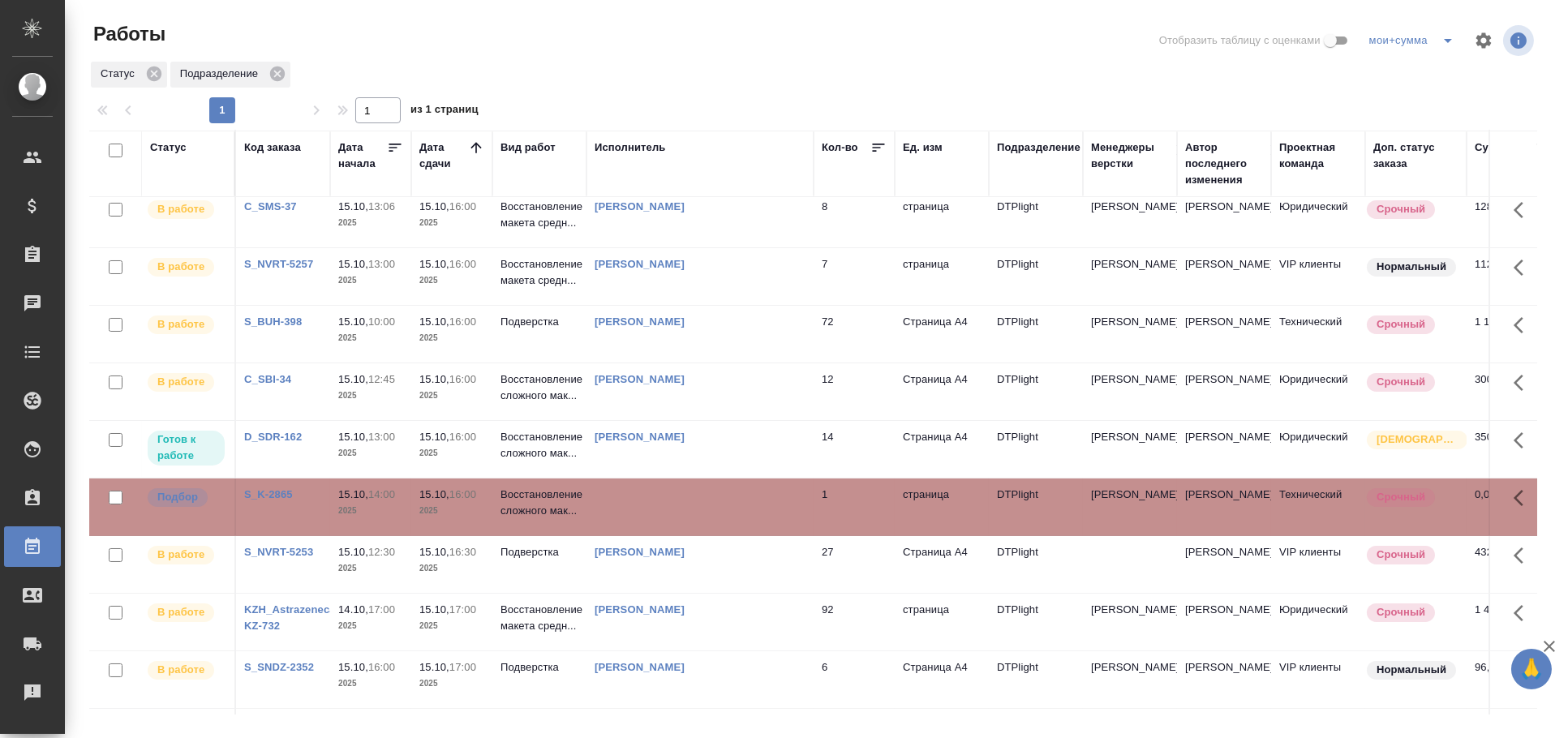
scroll to position [0, 0]
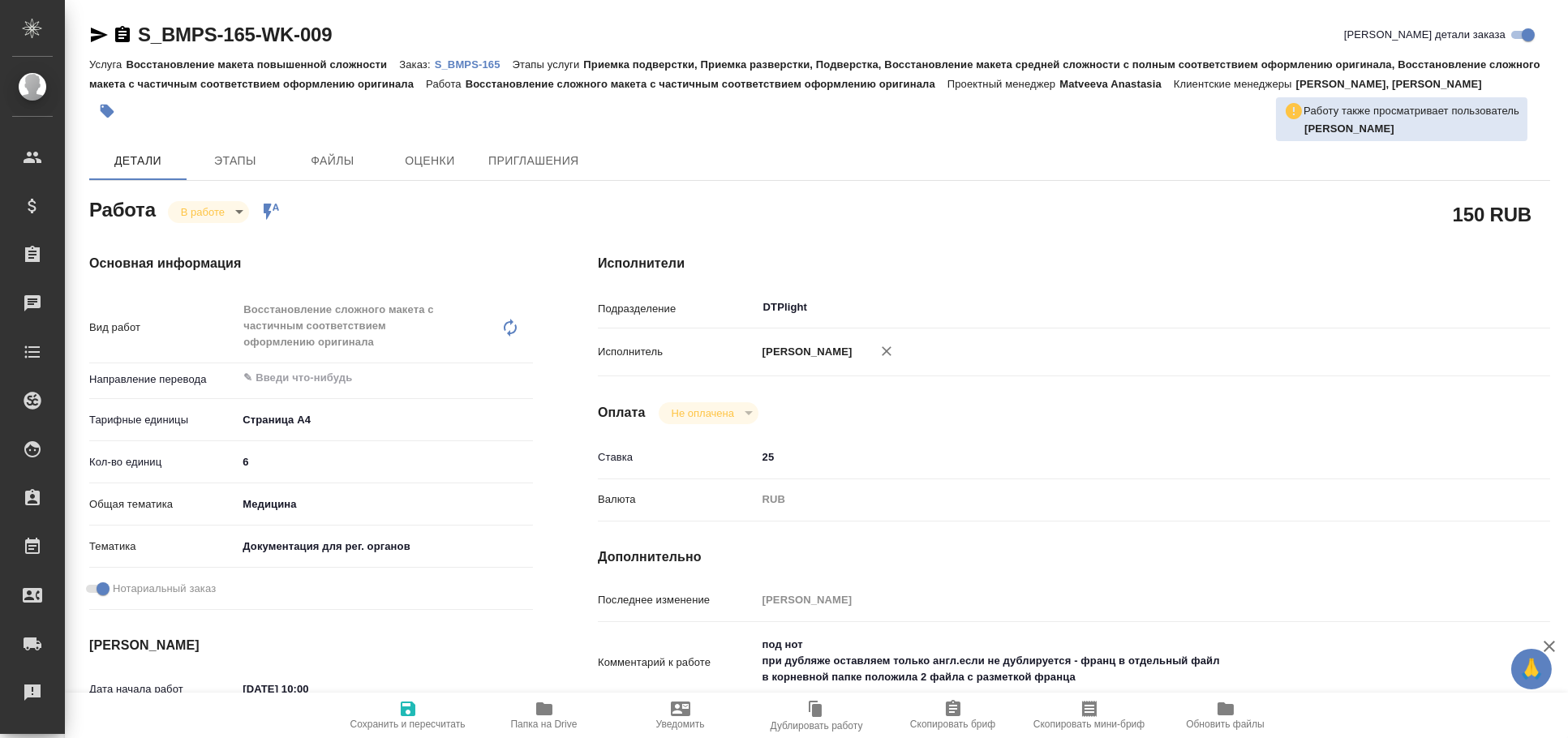
type textarea "x"
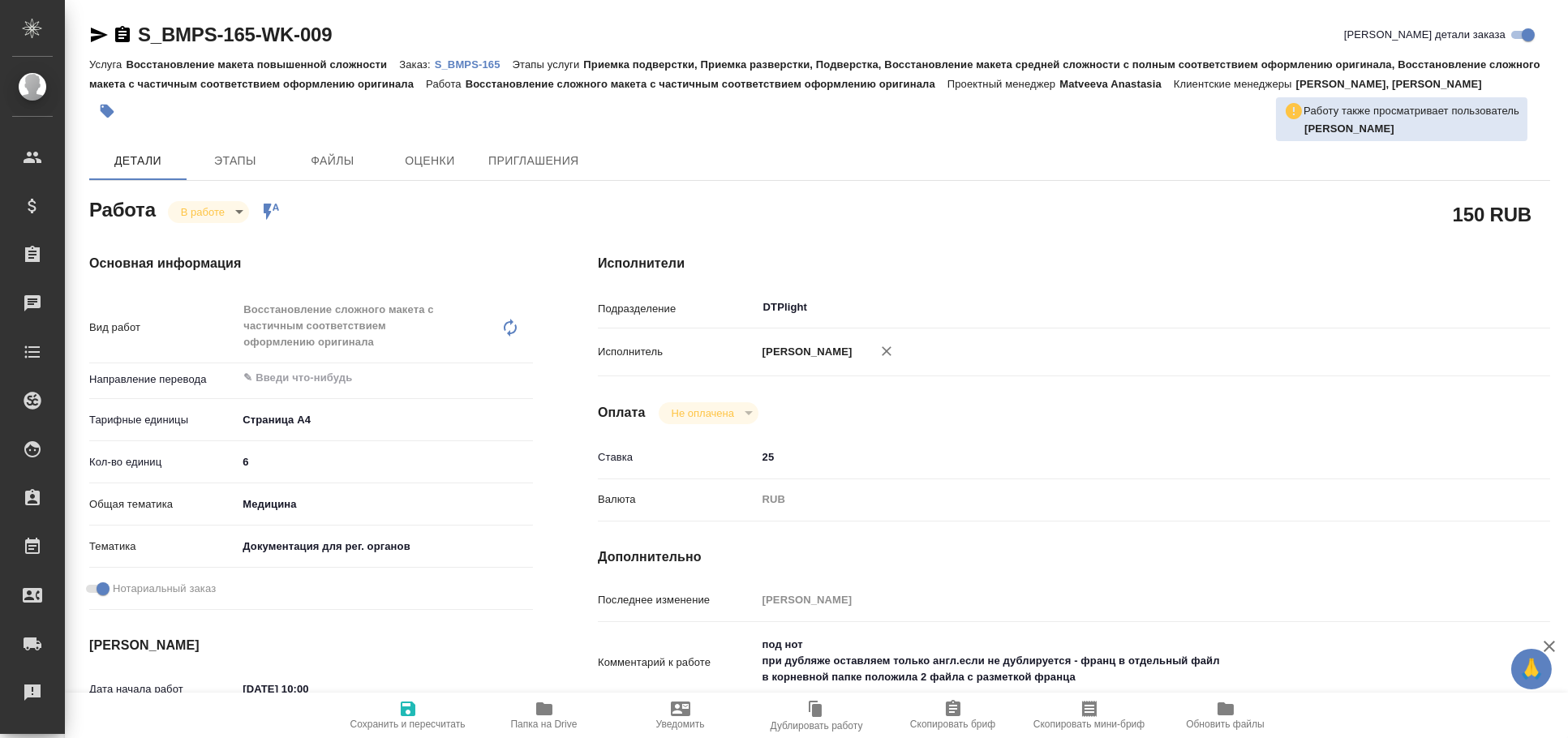
type textarea "x"
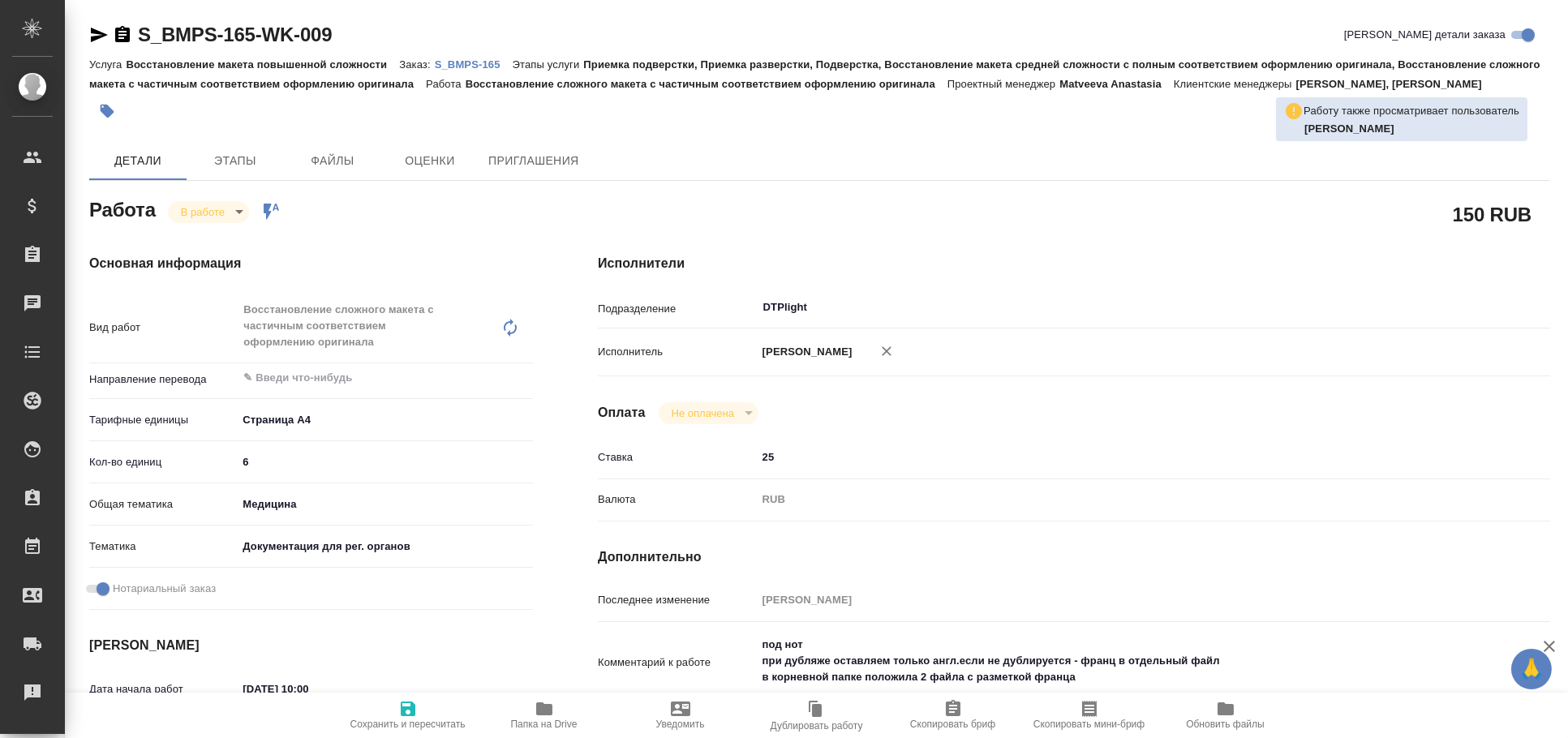
type textarea "x"
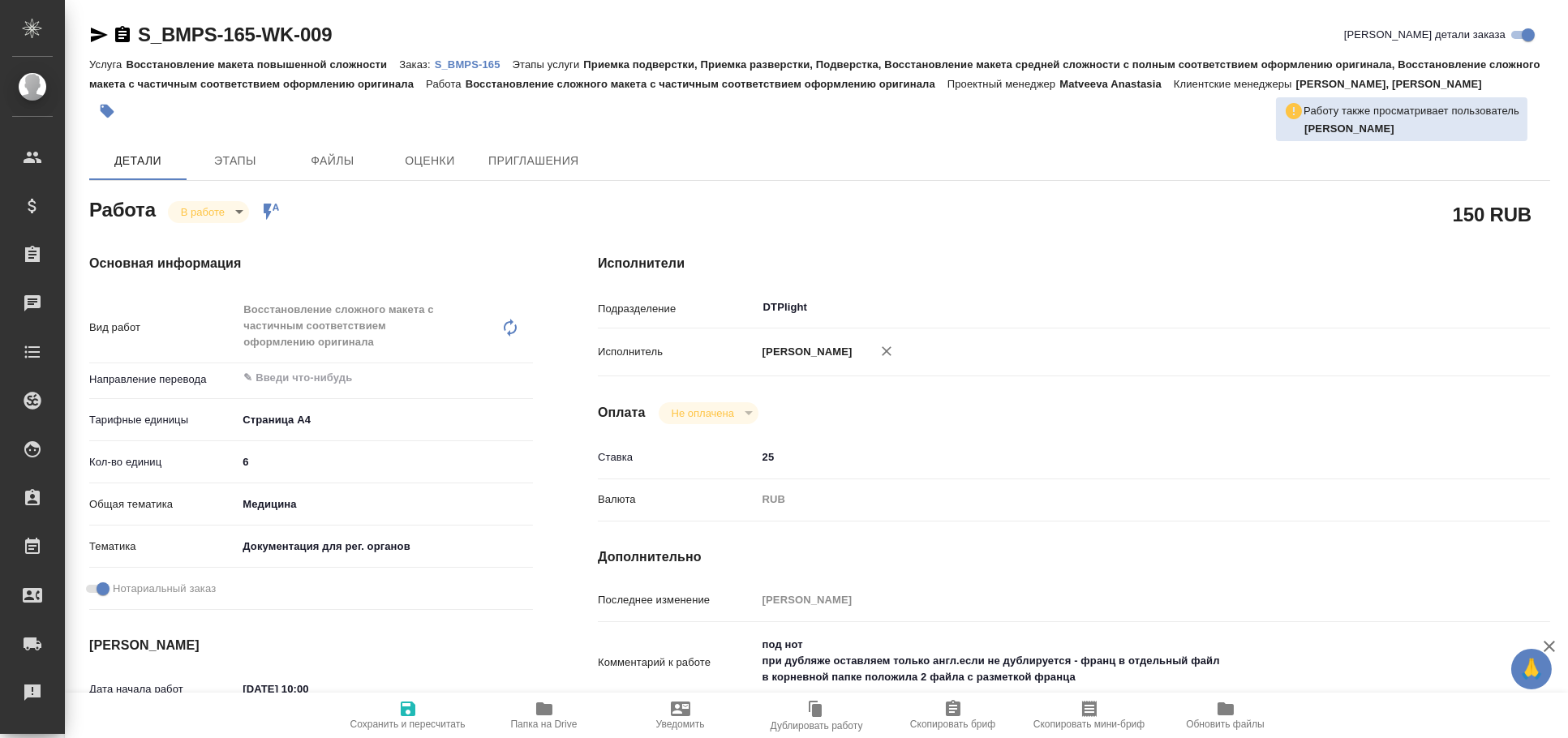
type textarea "x"
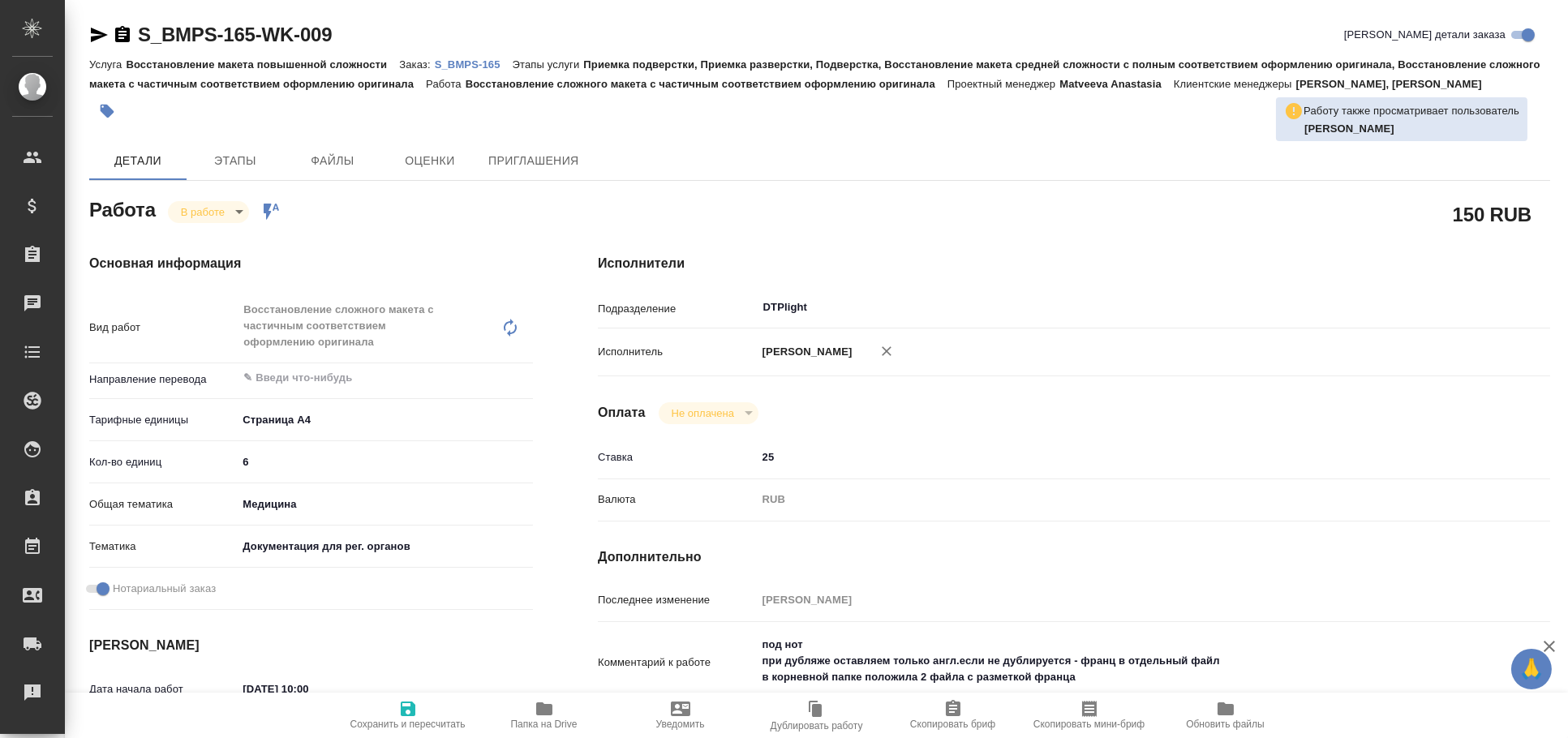
type textarea "x"
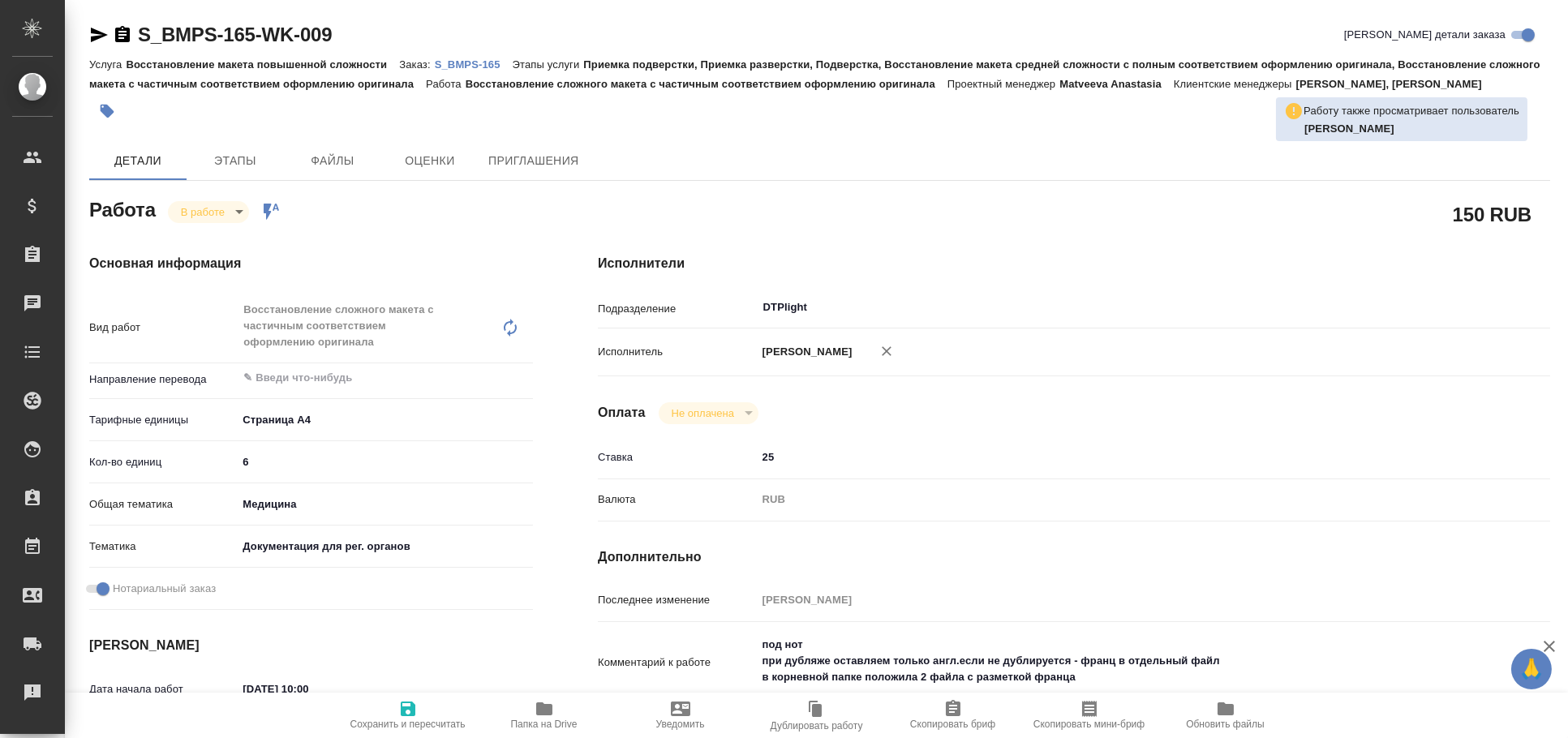
type textarea "x"
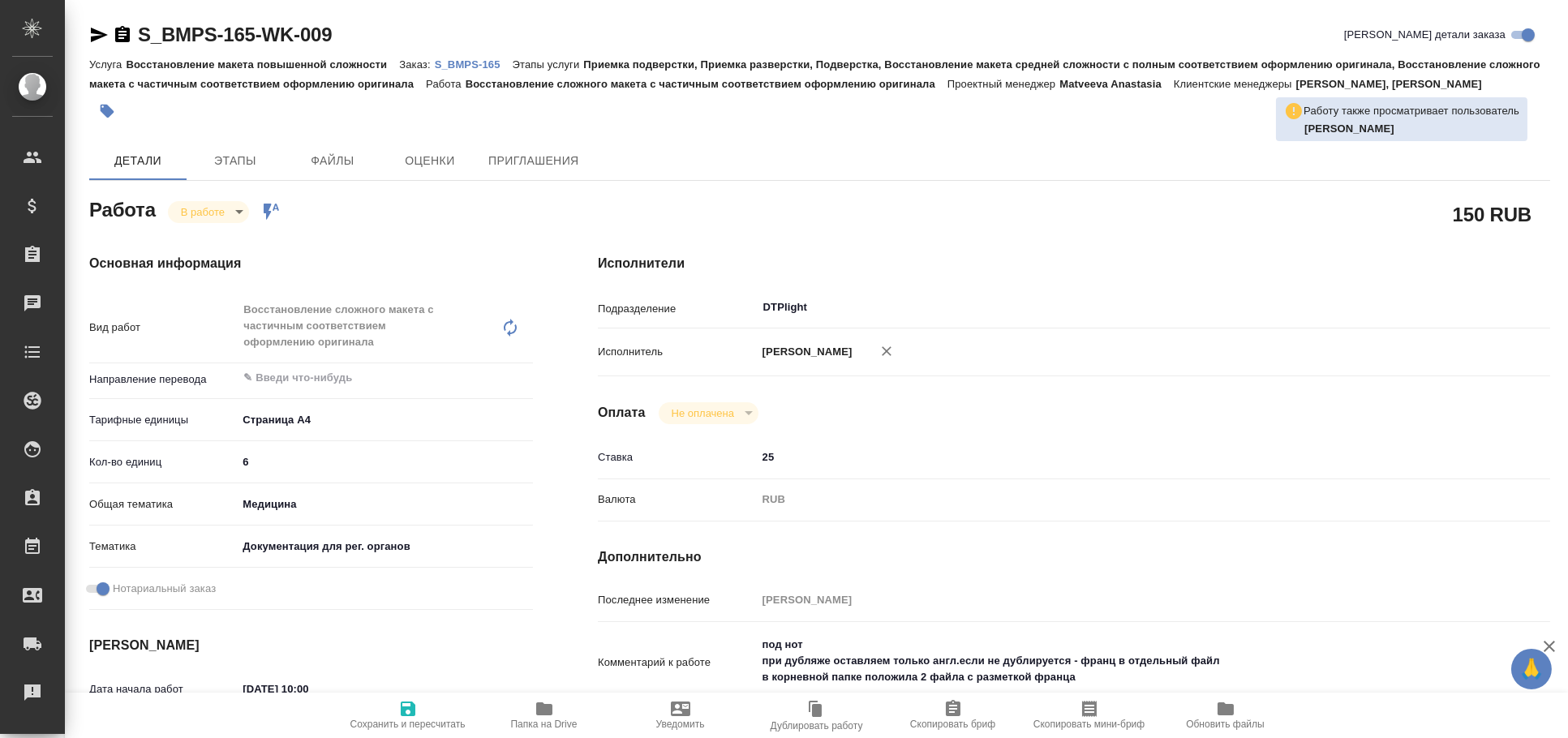
type textarea "x"
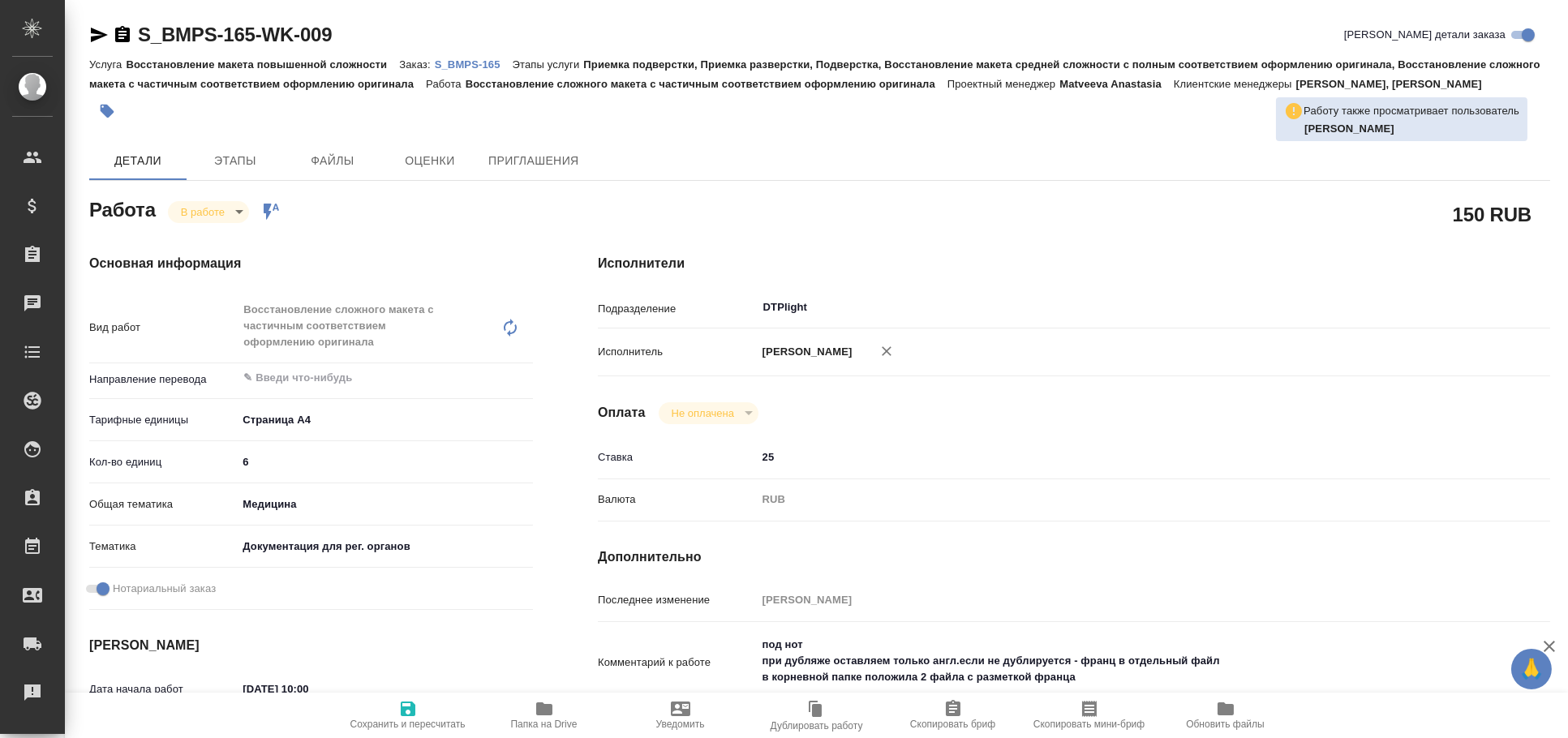
type textarea "x"
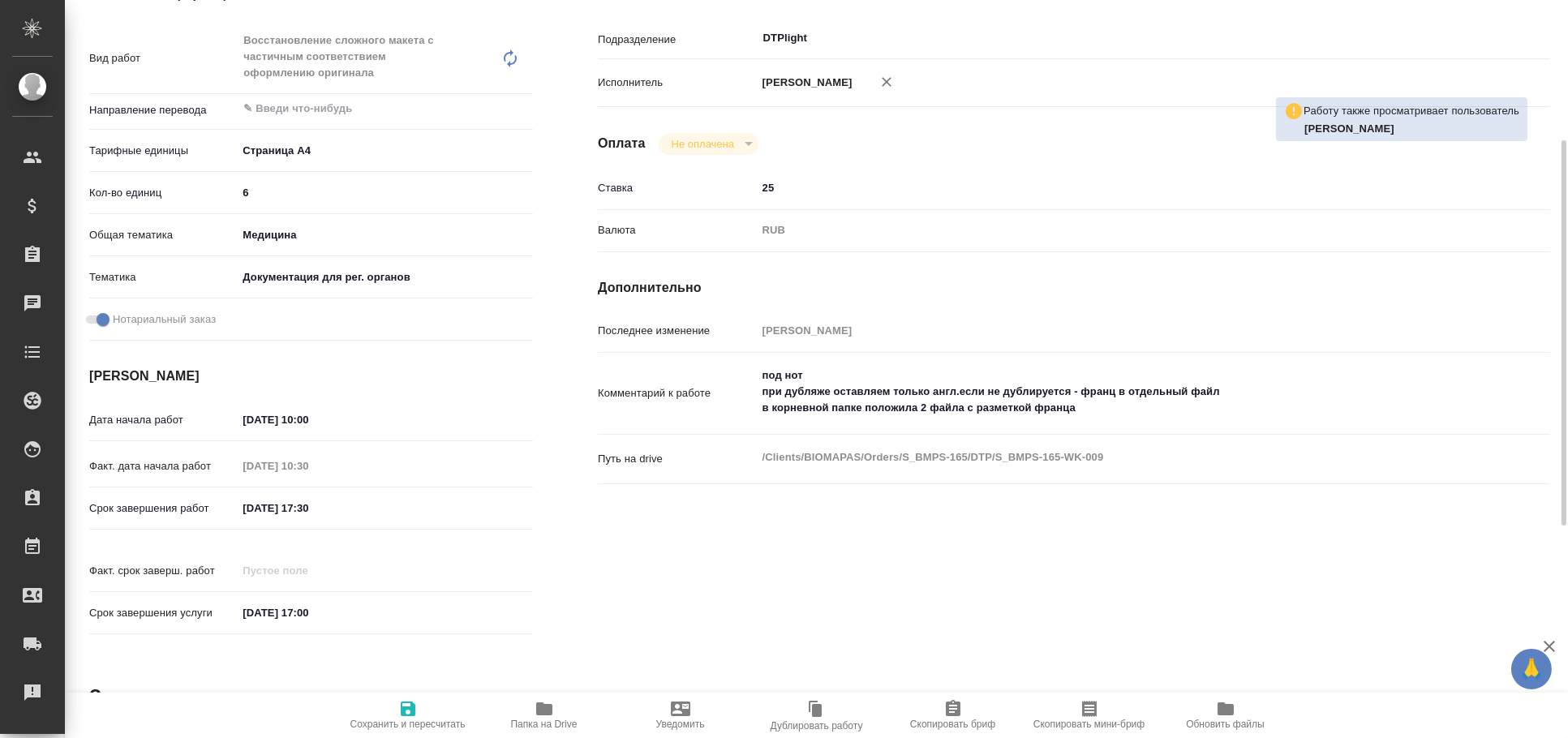
scroll to position [677, 0]
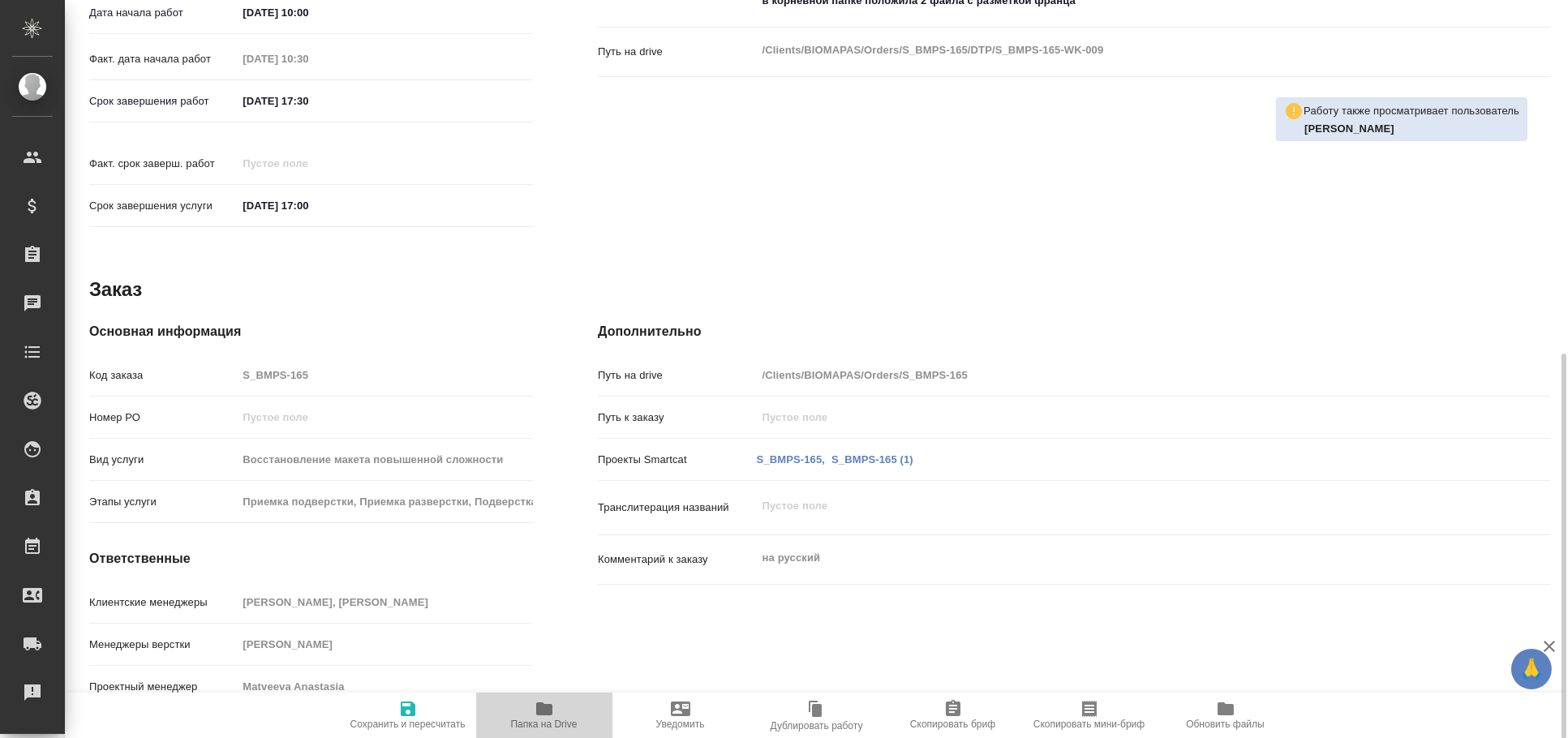
click at [559, 720] on span "Папка на Drive" at bounding box center [544, 725] width 66 height 12
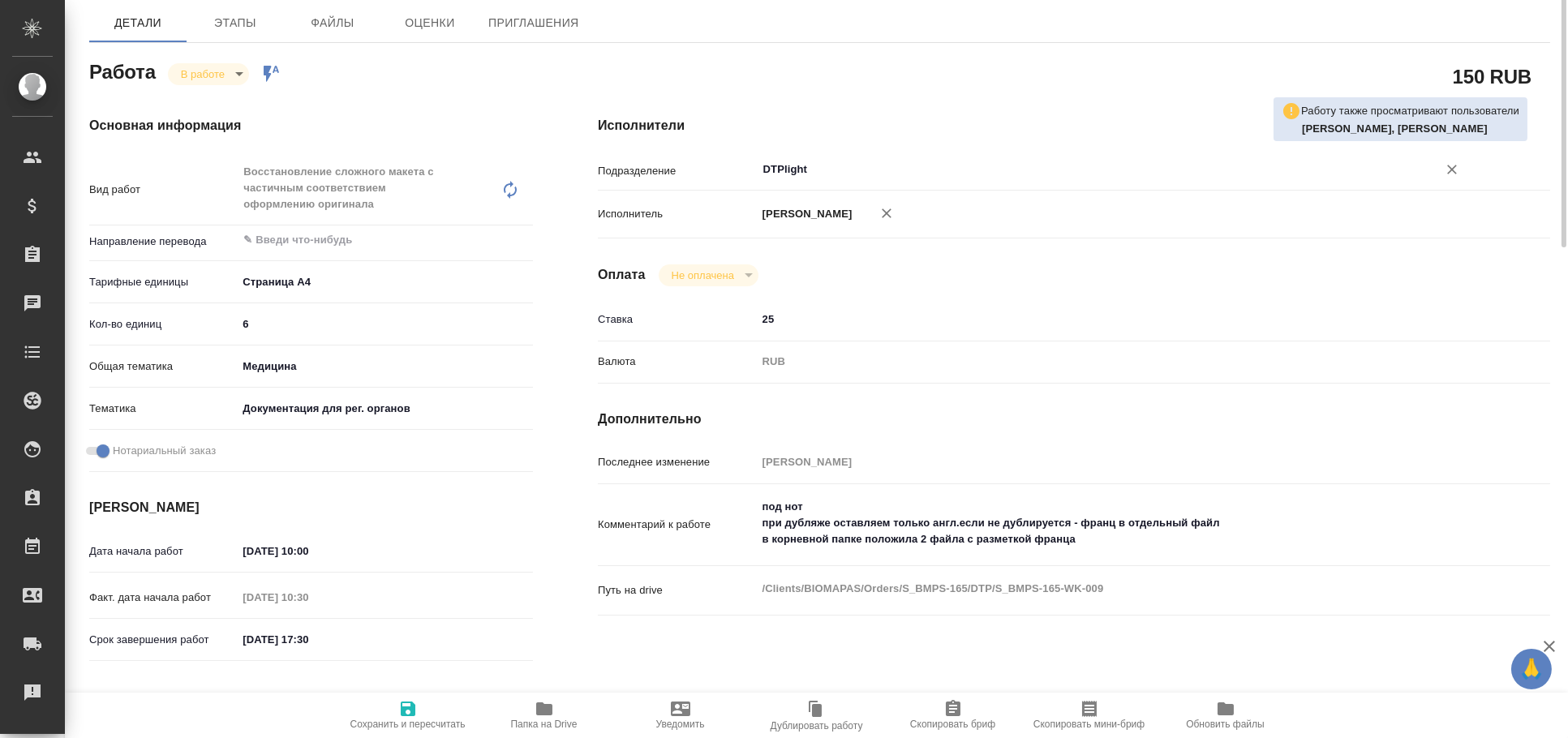
scroll to position [0, 0]
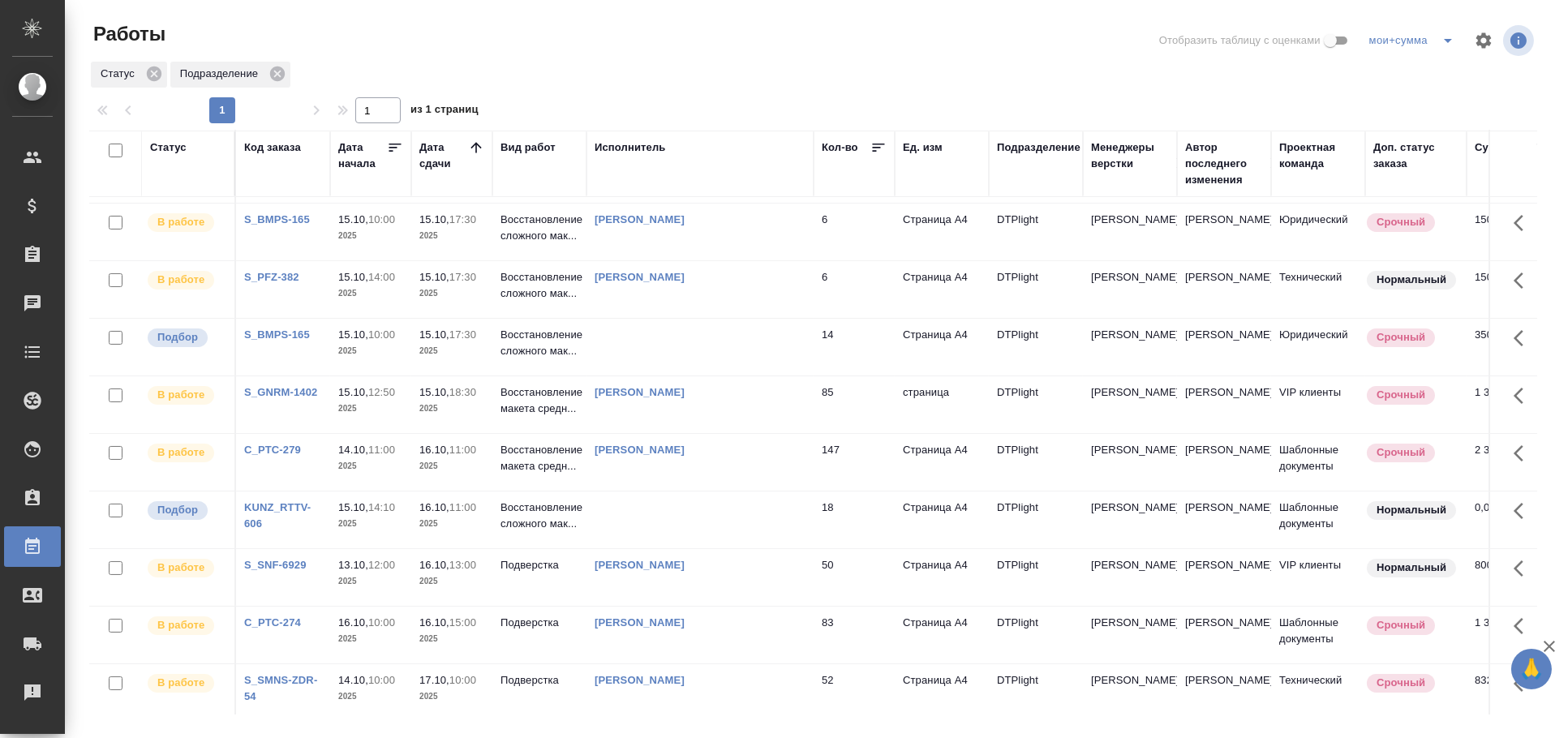
scroll to position [811, 0]
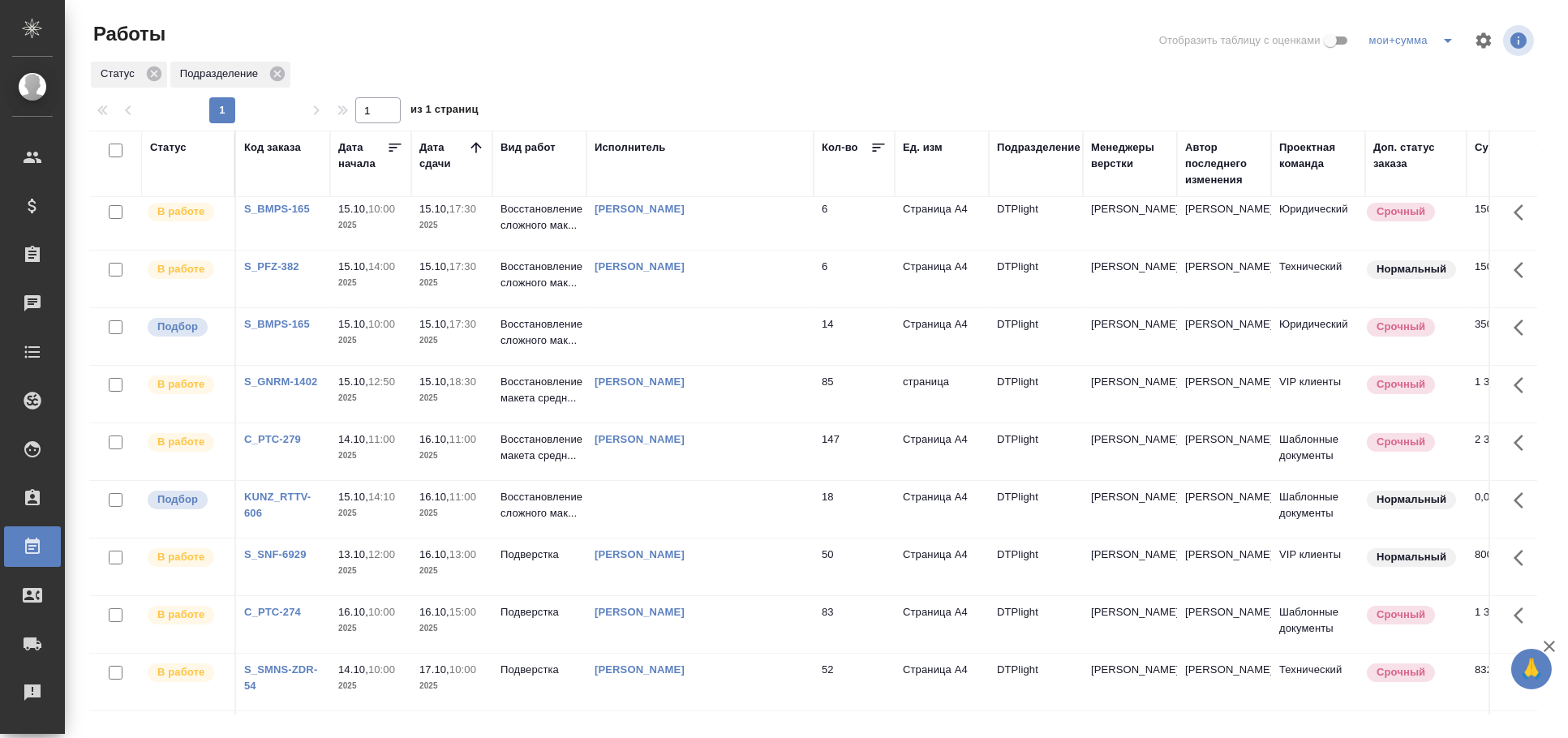
click at [715, 358] on td at bounding box center [700, 337] width 227 height 57
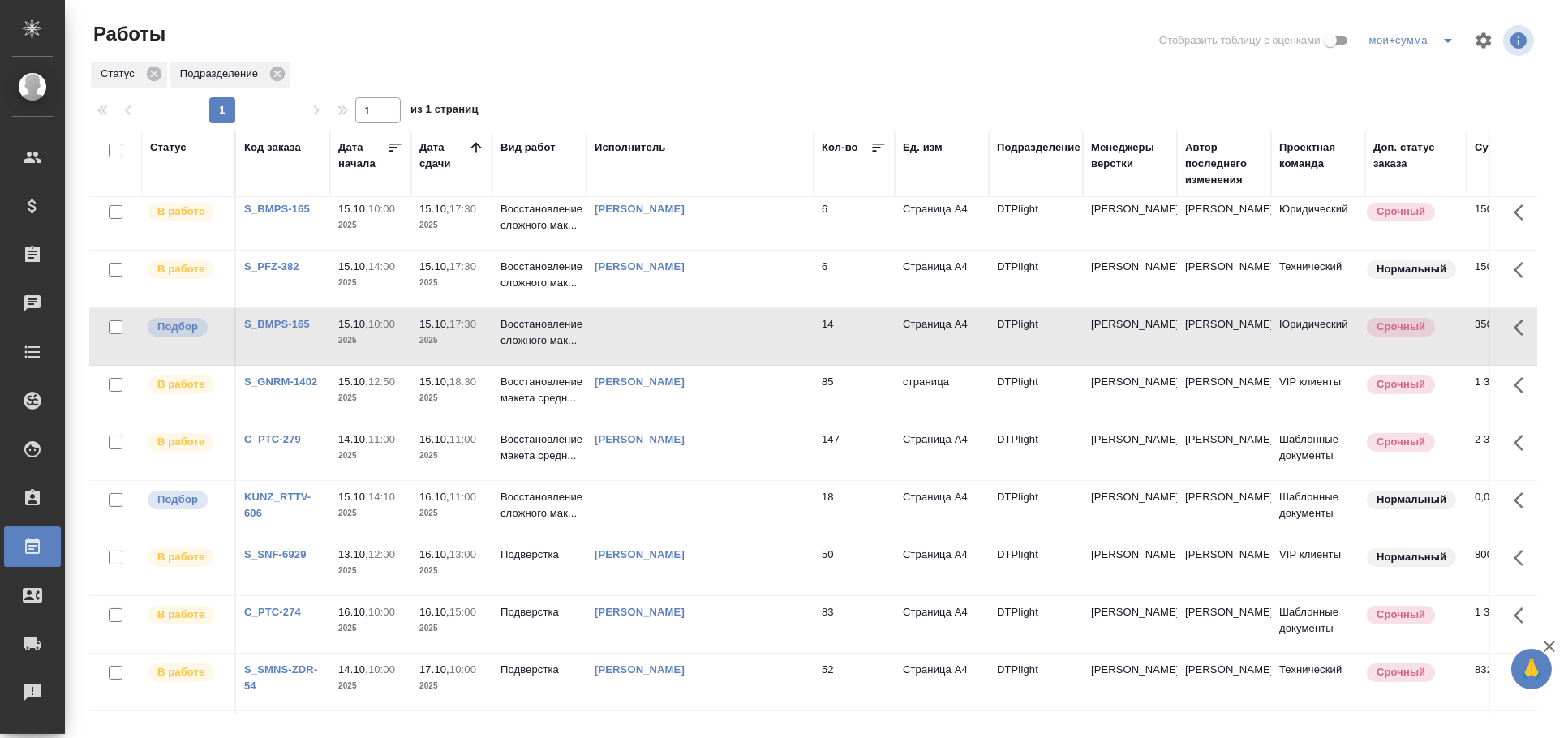
click at [715, 358] on td at bounding box center [700, 337] width 227 height 57
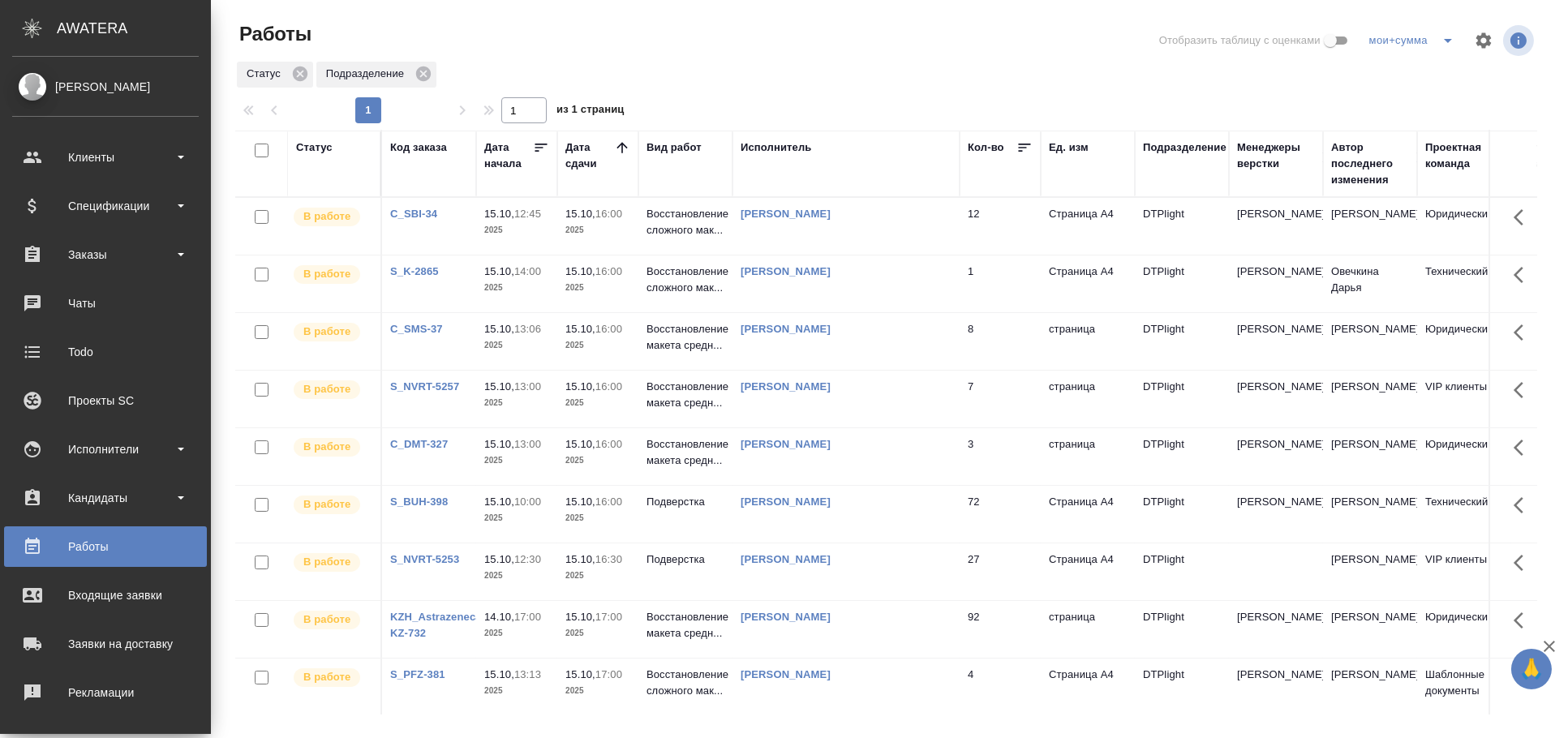
scroll to position [0, 0]
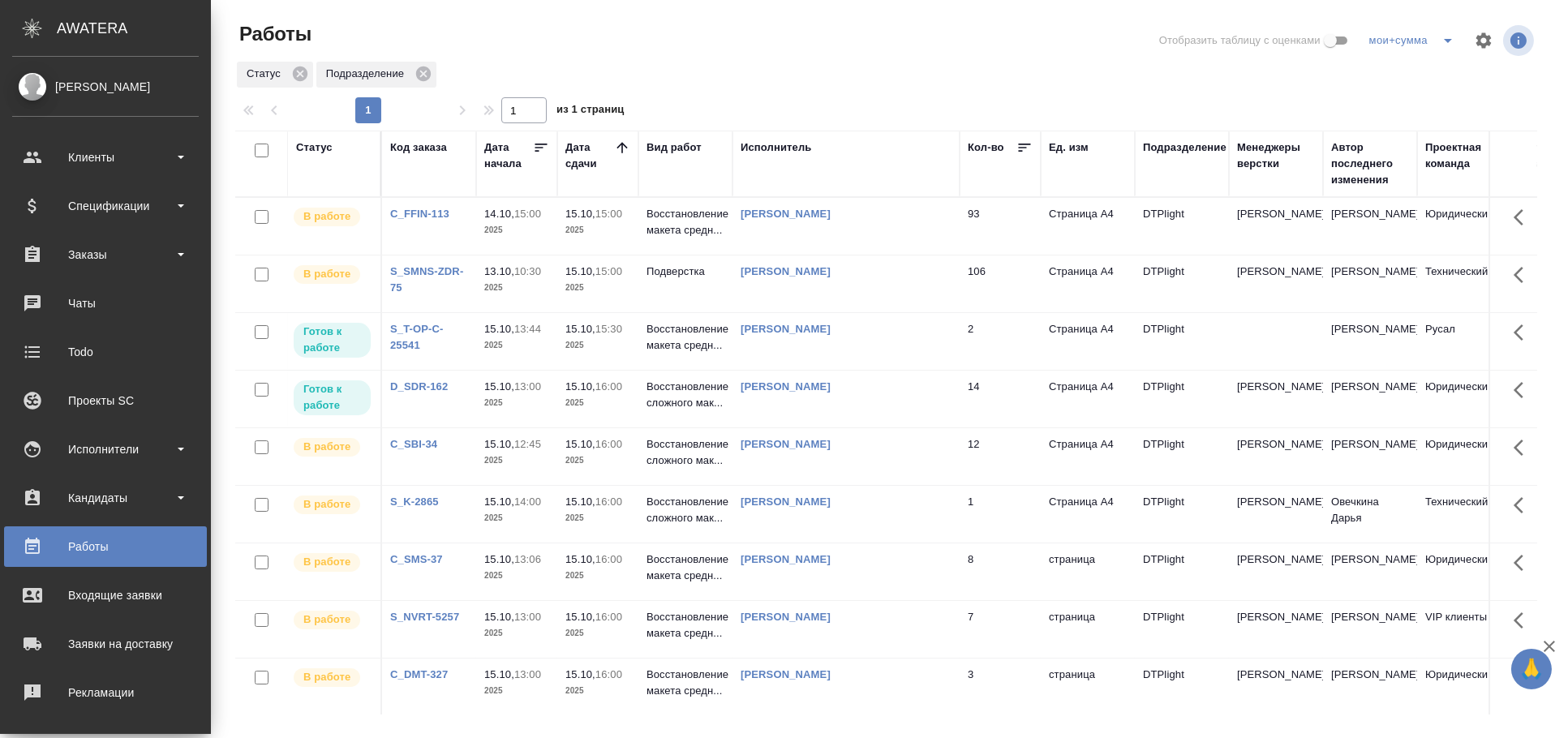
click at [801, 144] on div "Исполнитель" at bounding box center [776, 147] width 71 height 16
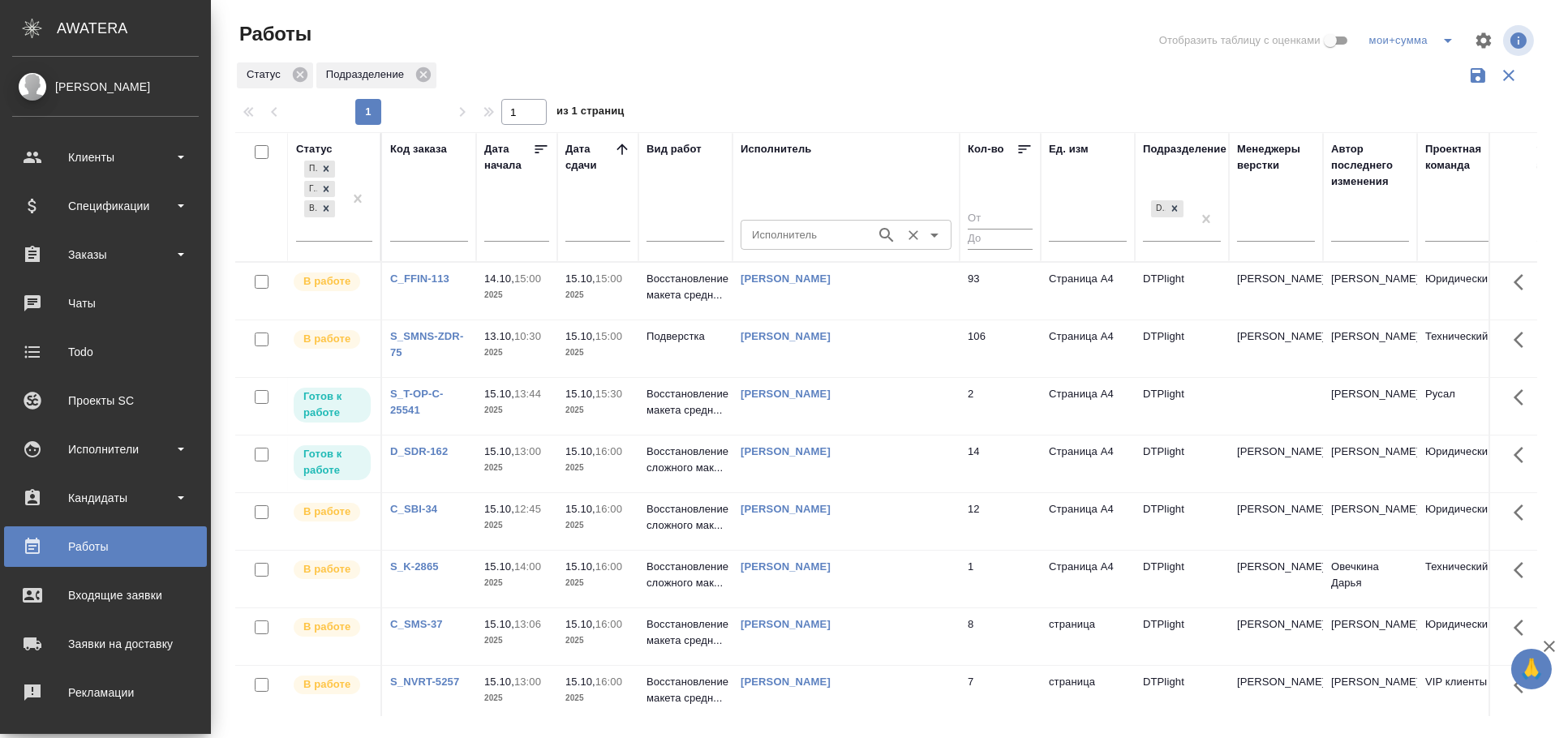
click at [801, 230] on input "Исполнитель" at bounding box center [807, 234] width 123 height 19
type input "крамник"
click at [837, 276] on li "Крамник Артем" at bounding box center [846, 271] width 211 height 29
type input "Крамник Артем"
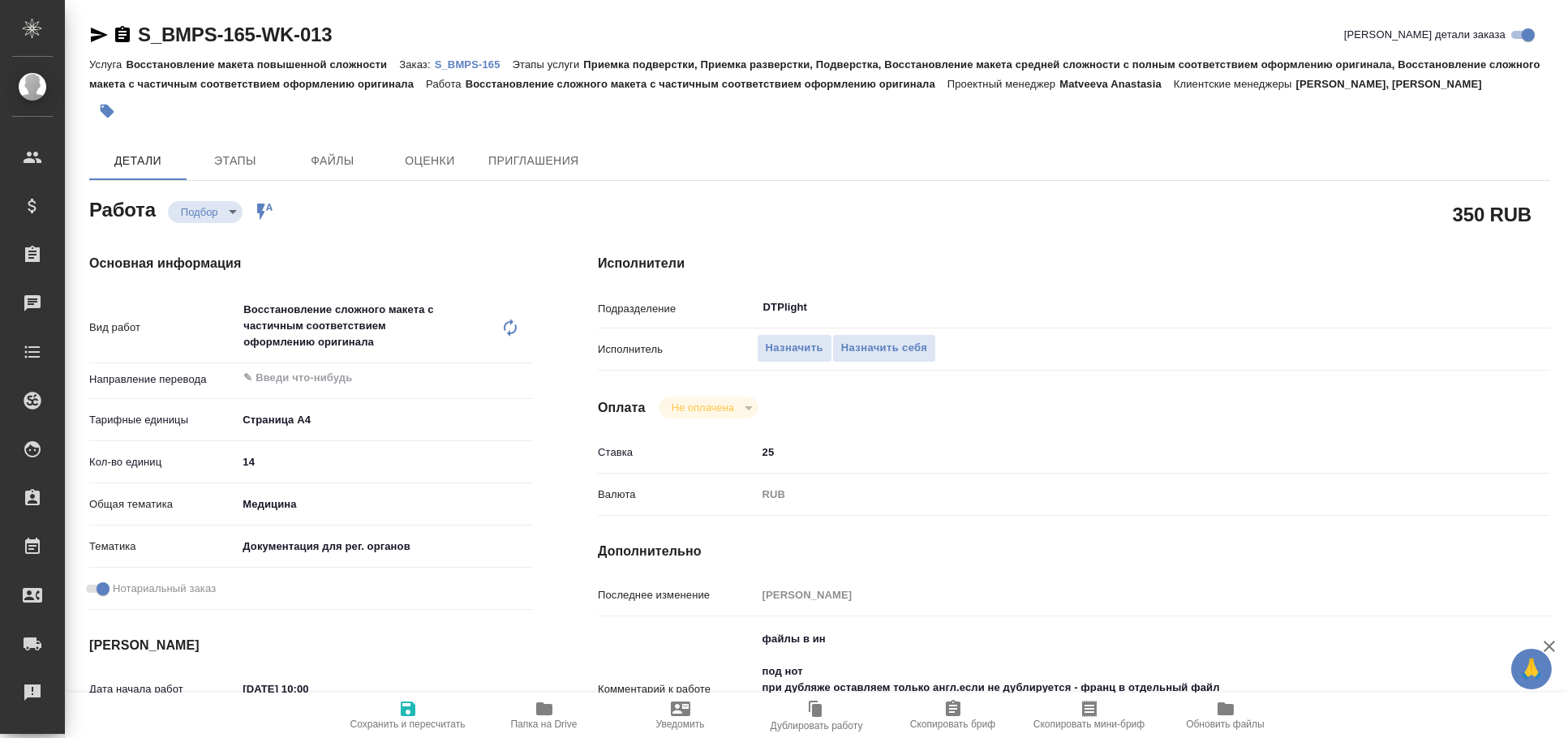
type textarea "x"
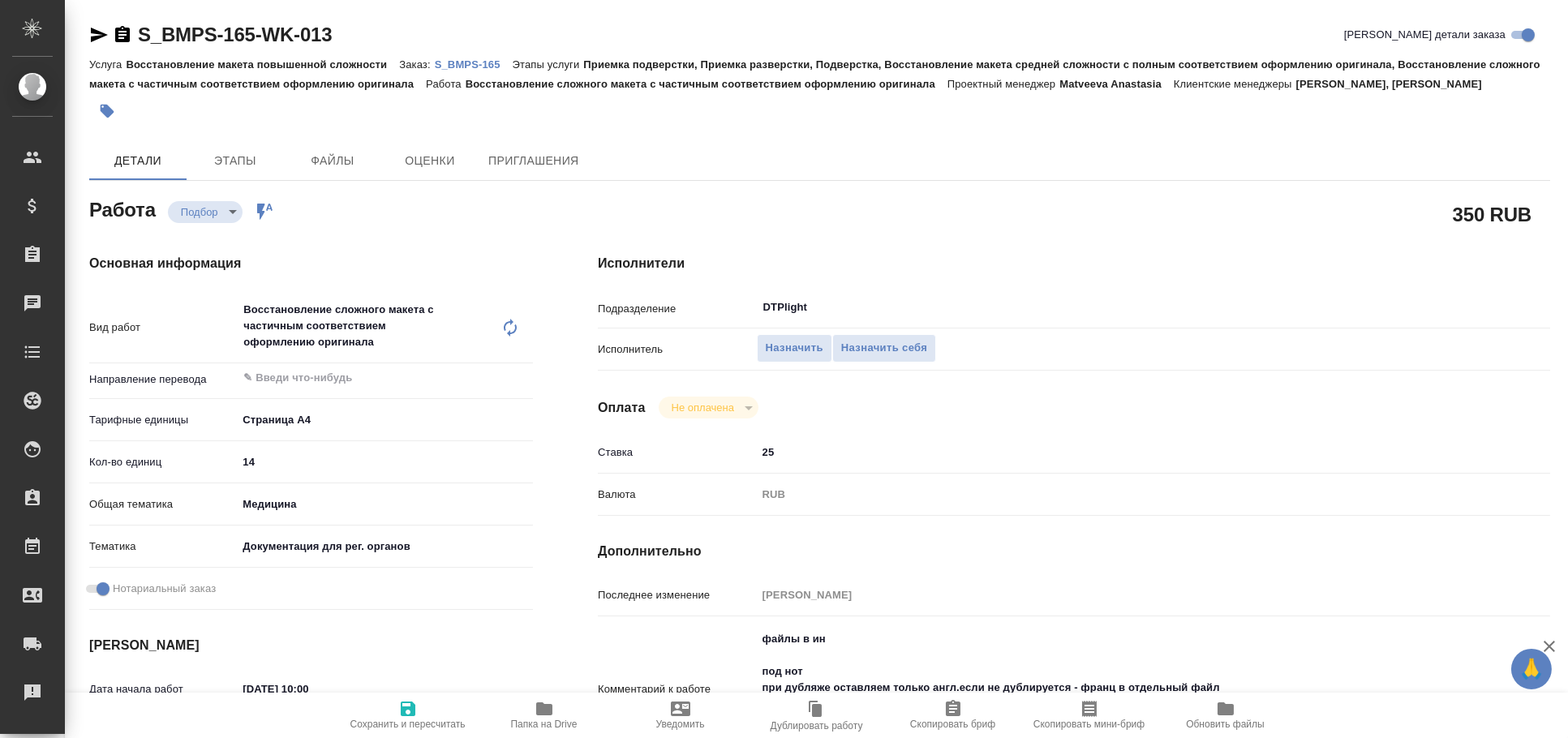
type textarea "x"
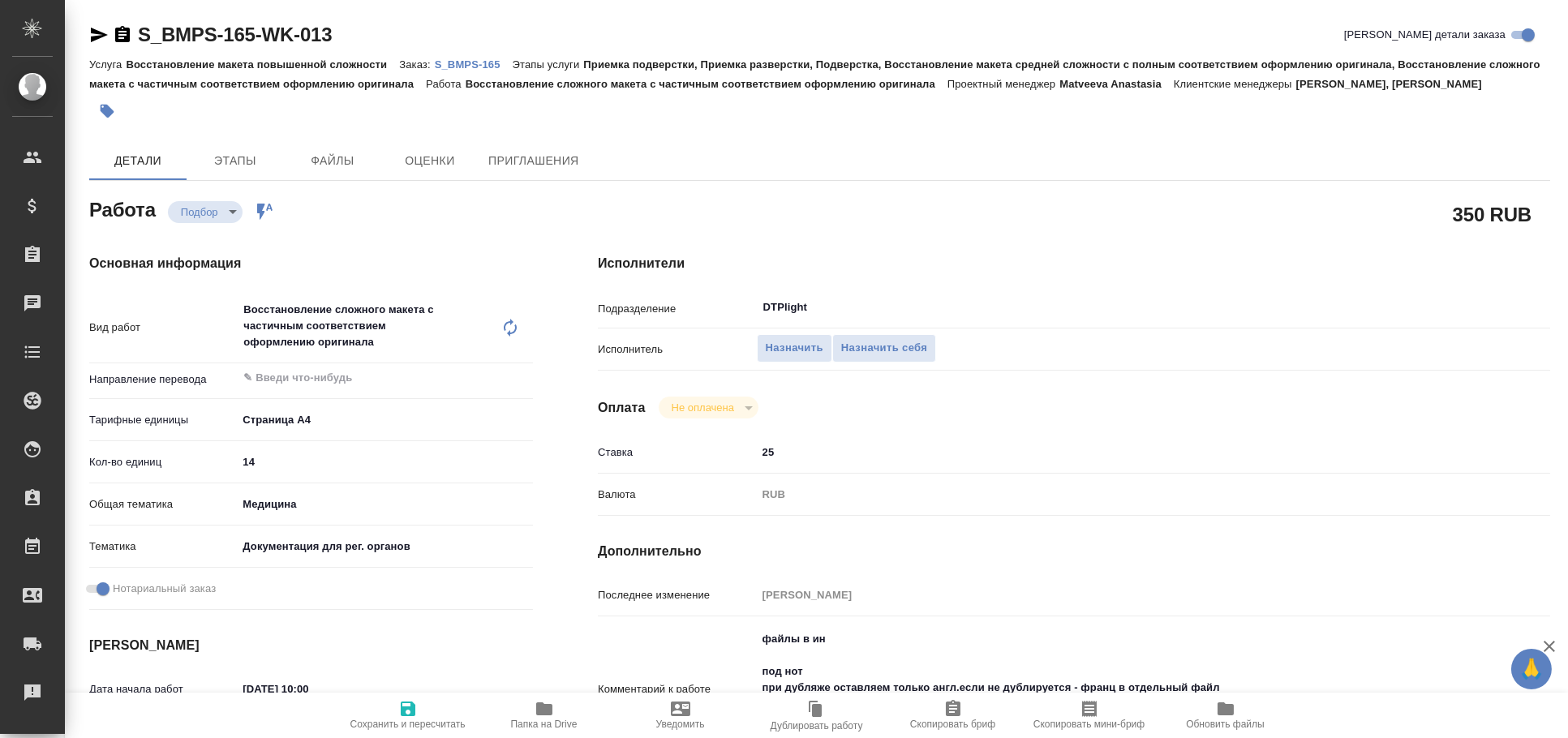
type textarea "x"
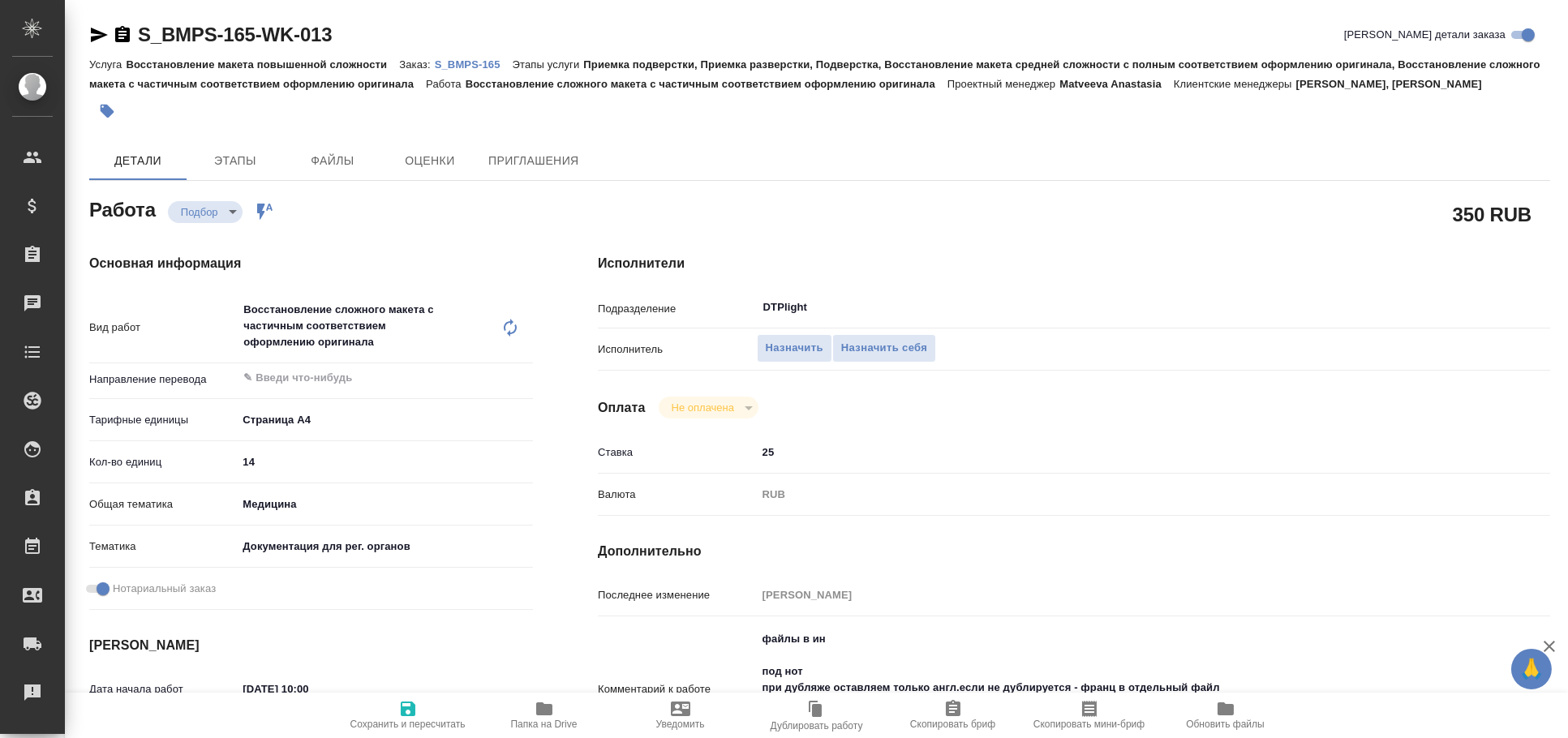
type textarea "x"
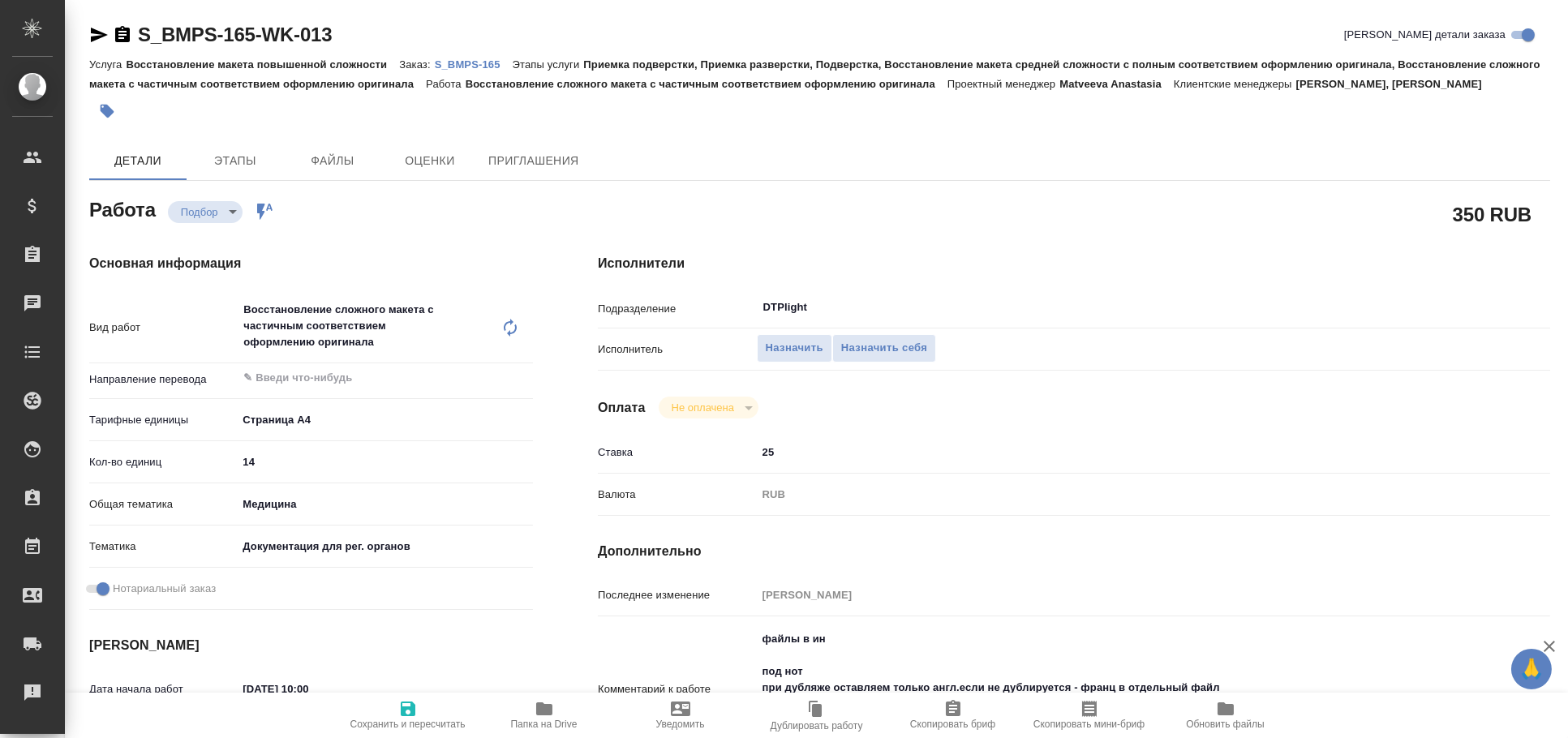
scroll to position [89, 0]
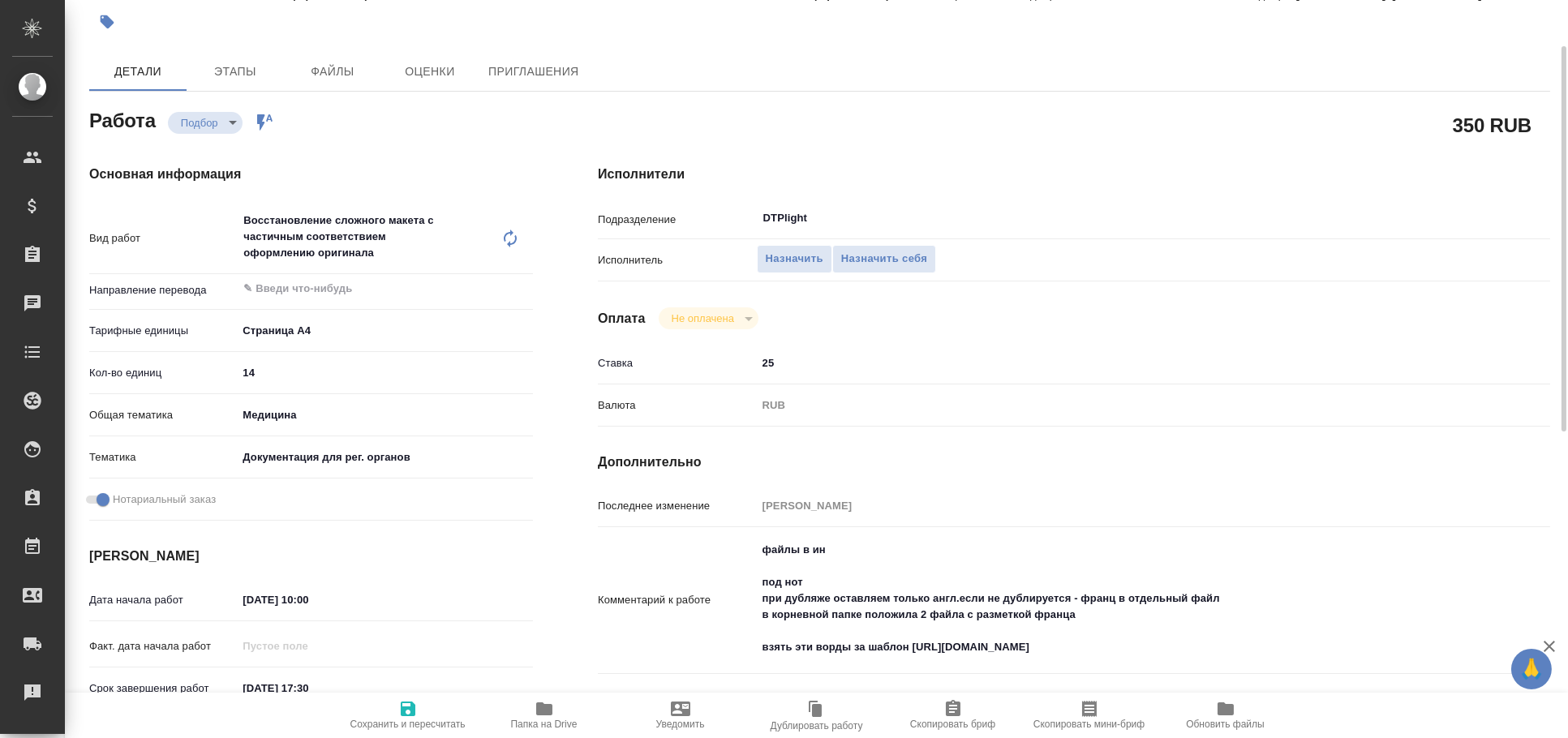
type textarea "x"
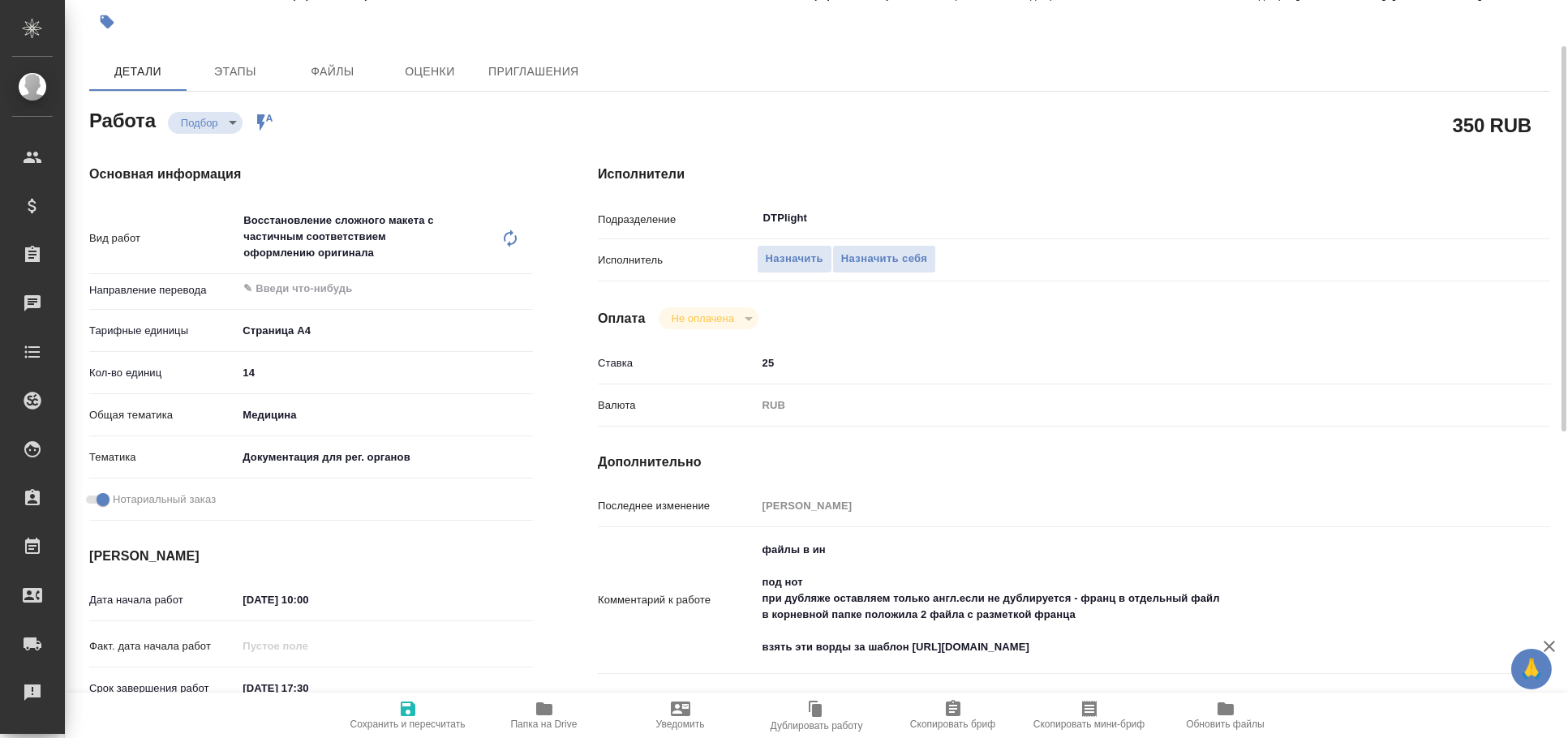
type textarea "x"
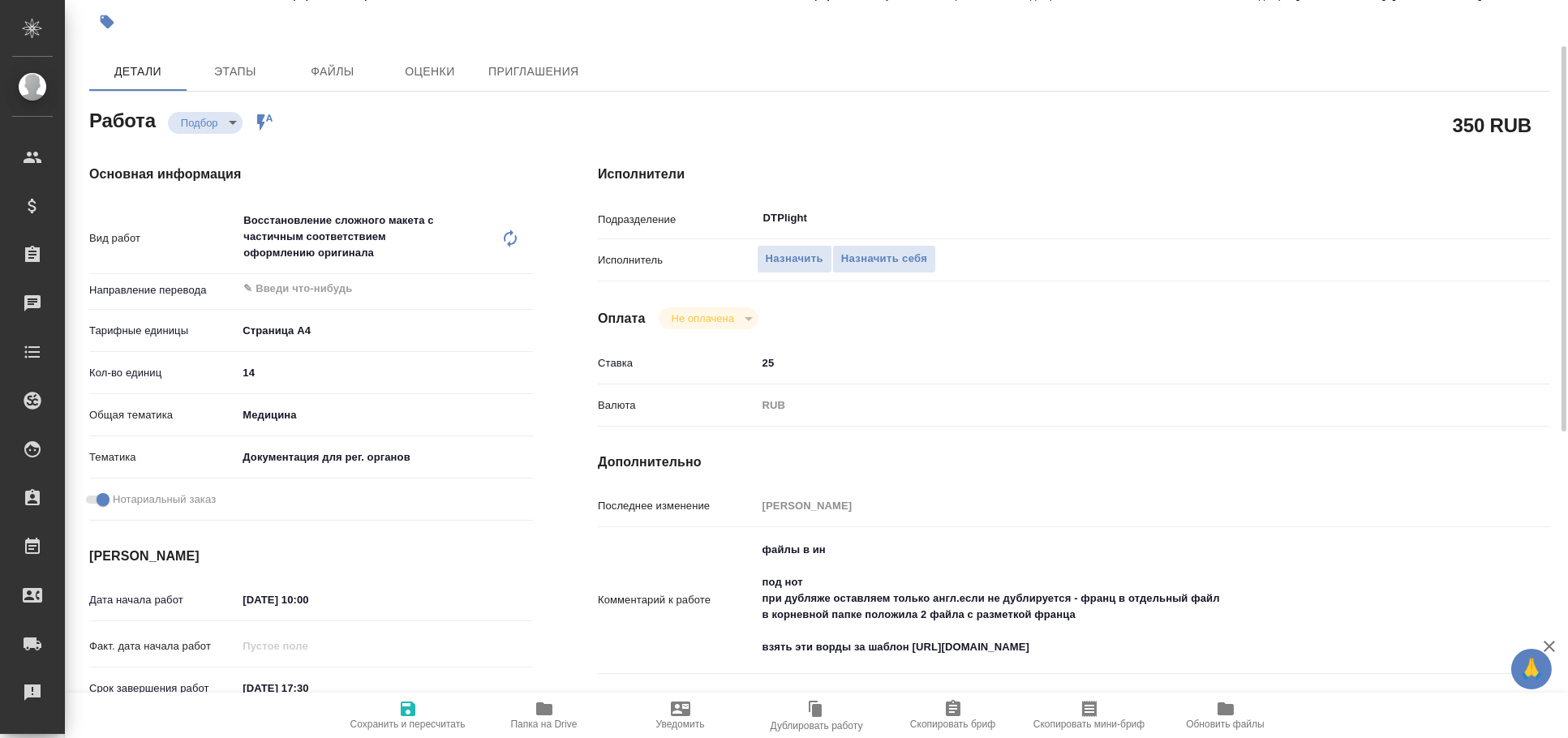
scroll to position [179, 0]
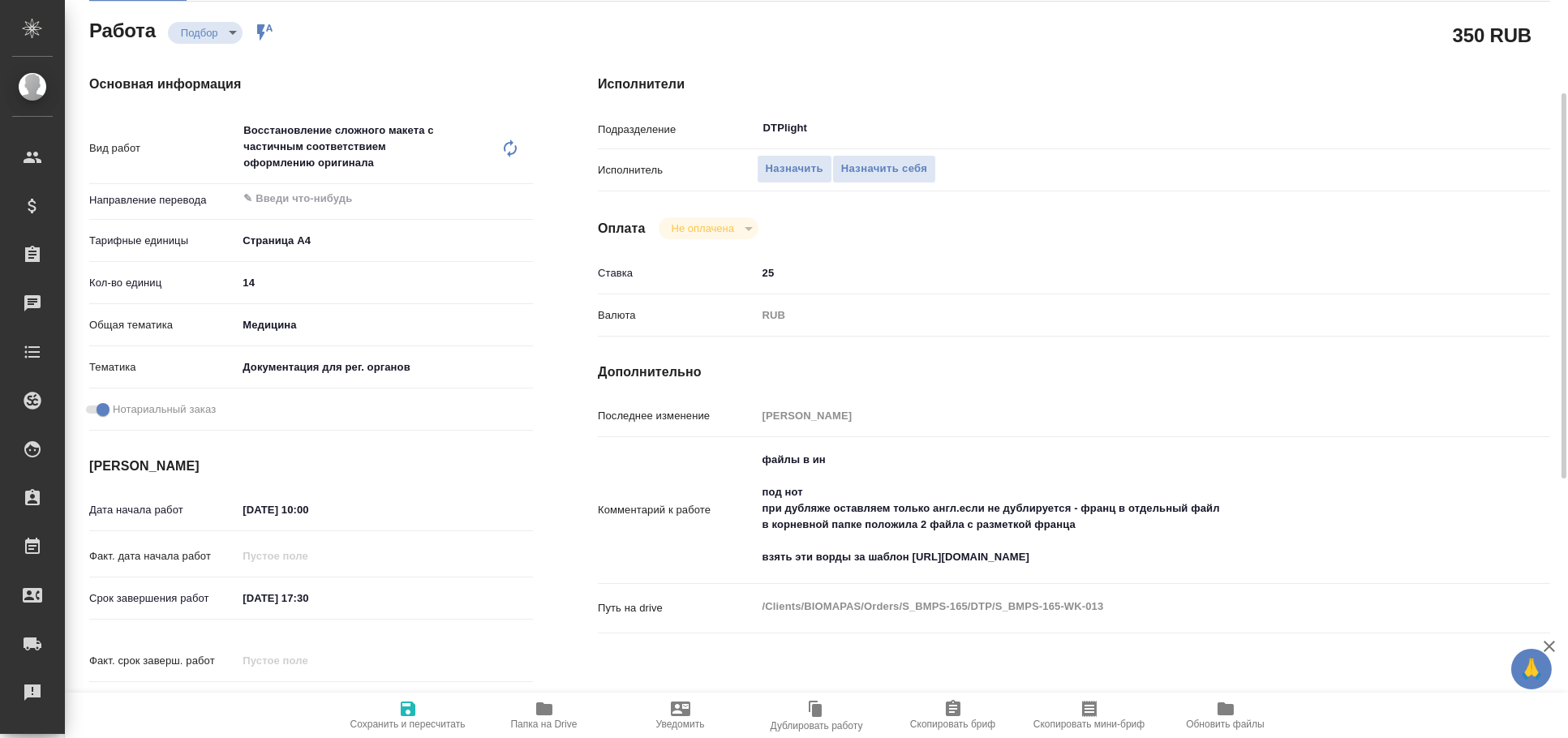
type textarea "x"
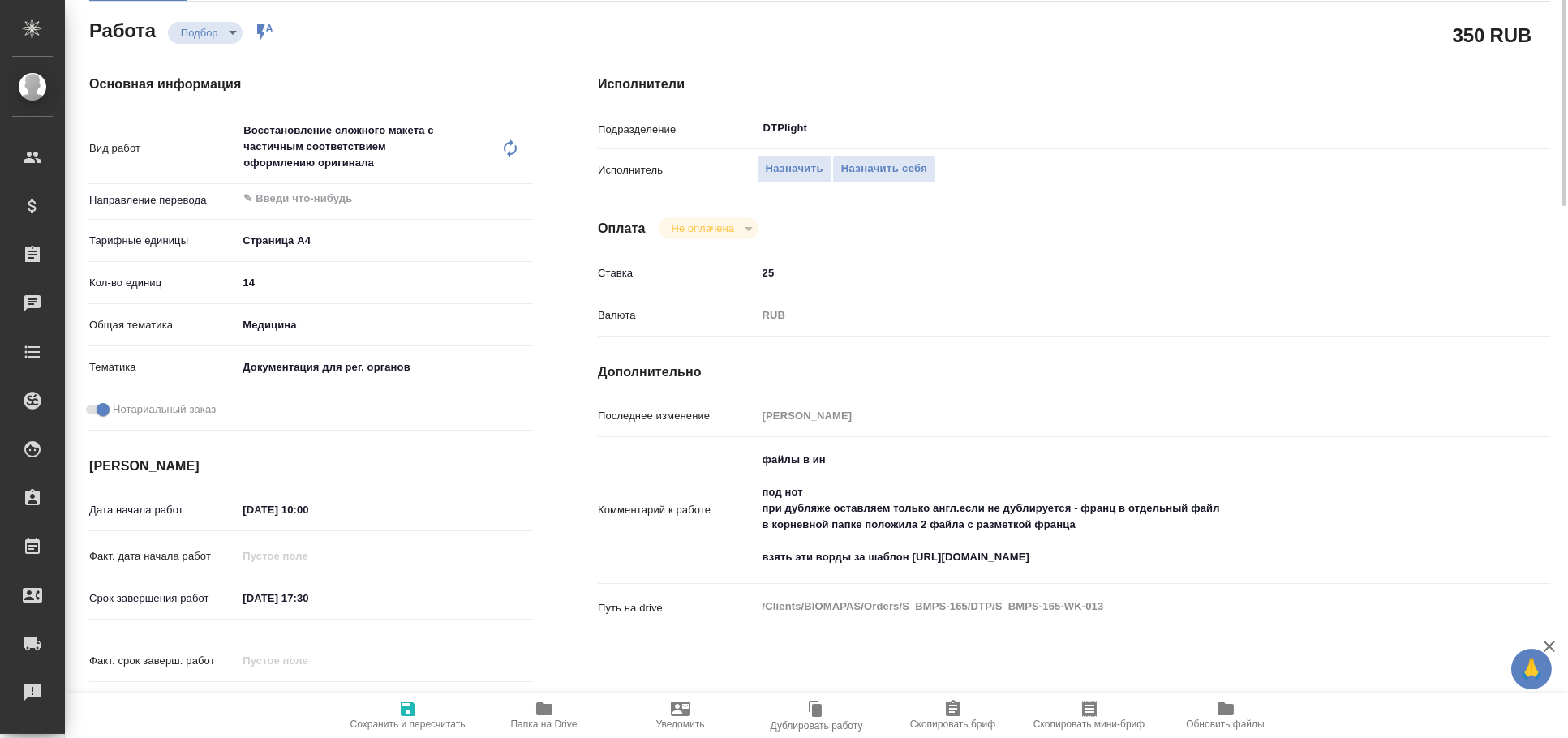
scroll to position [0, 0]
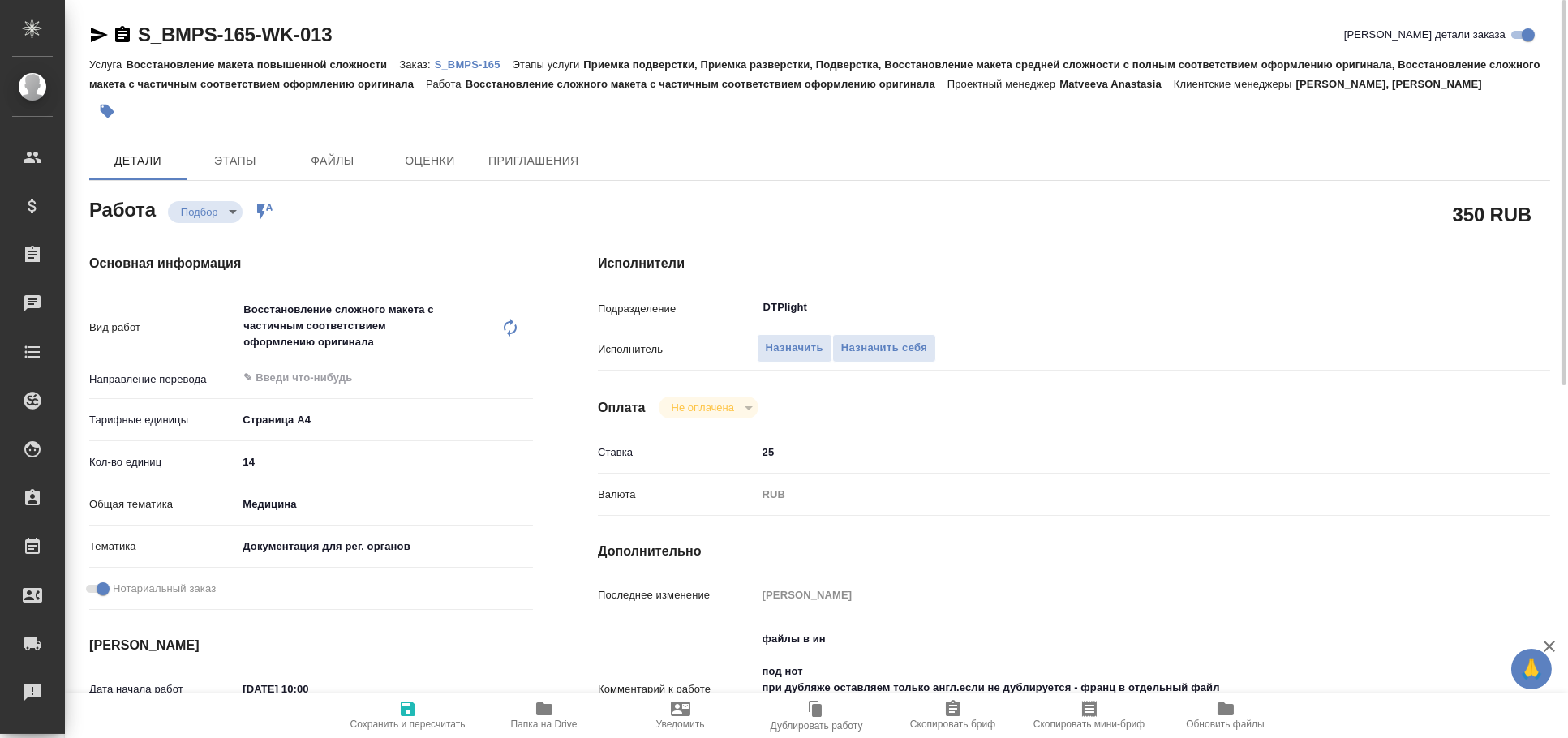
click at [94, 31] on icon "button" at bounding box center [99, 34] width 17 height 14
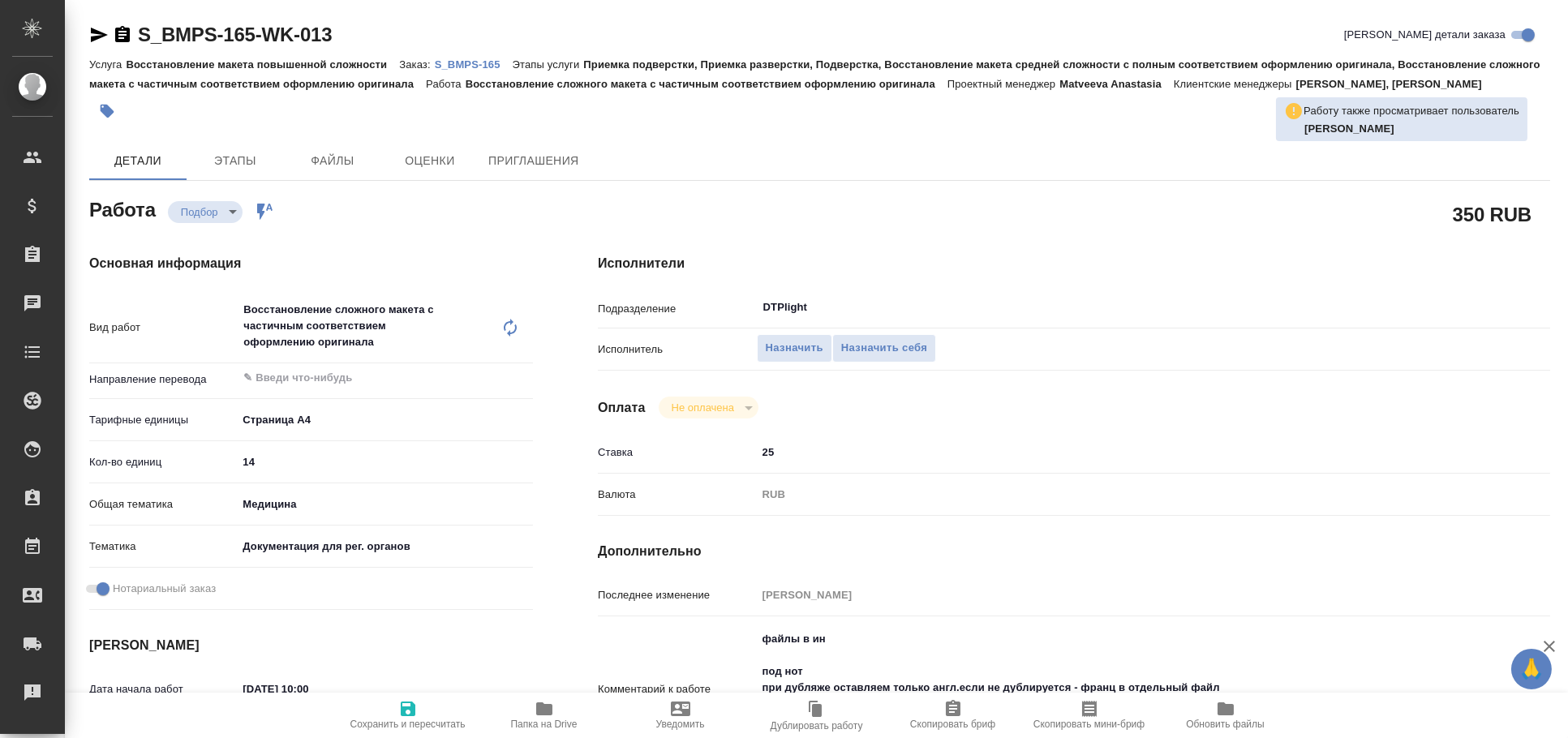
type textarea "x"
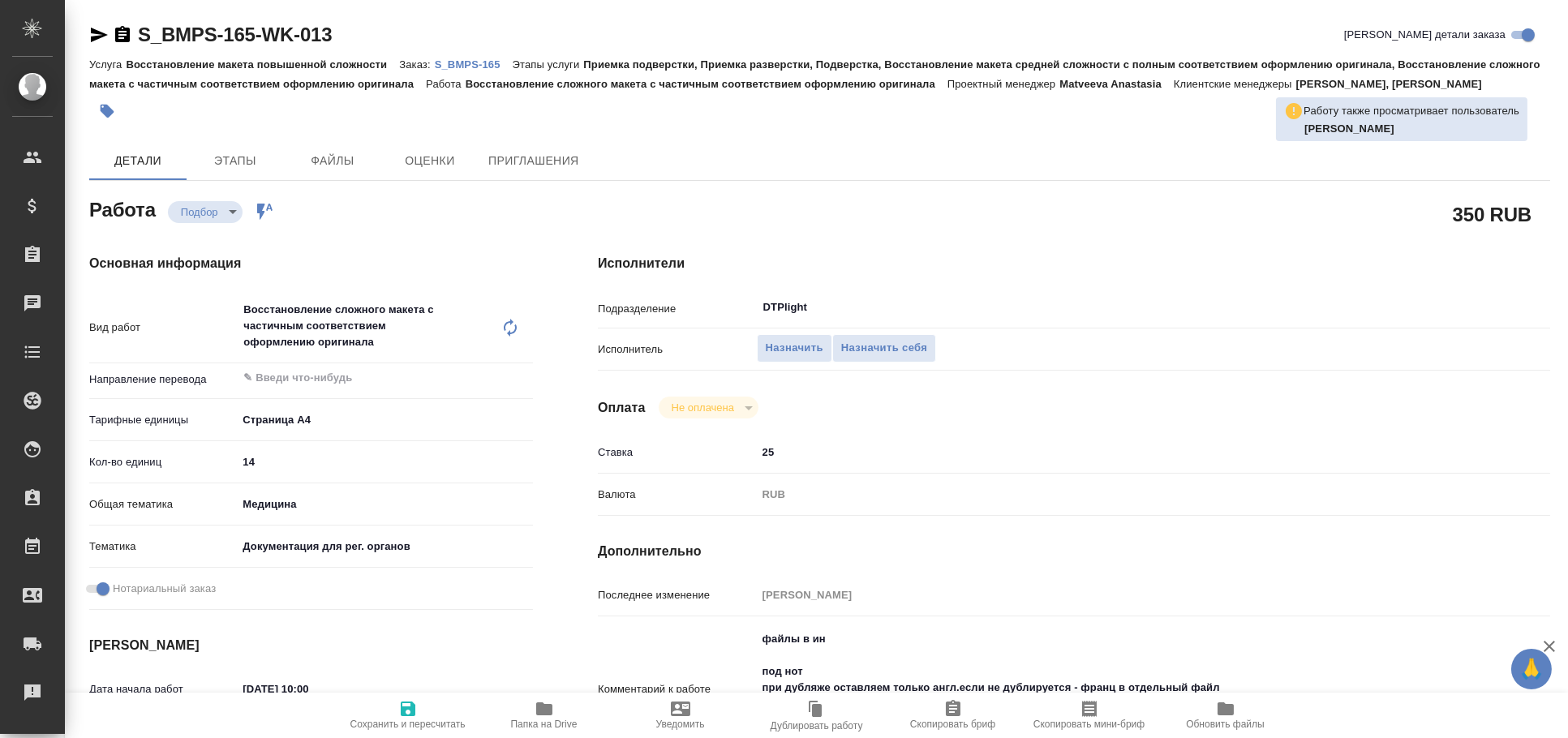
type textarea "x"
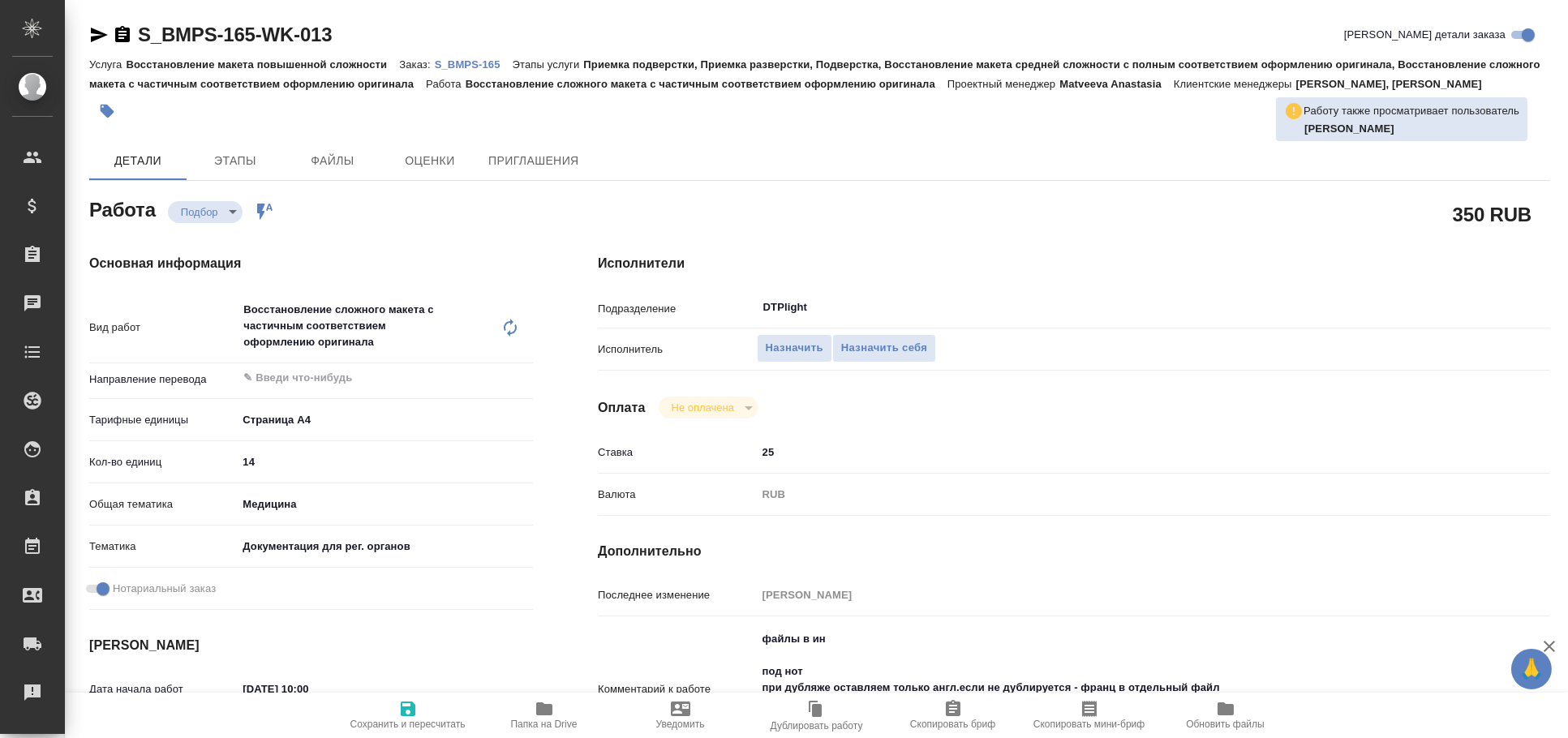
type textarea "x"
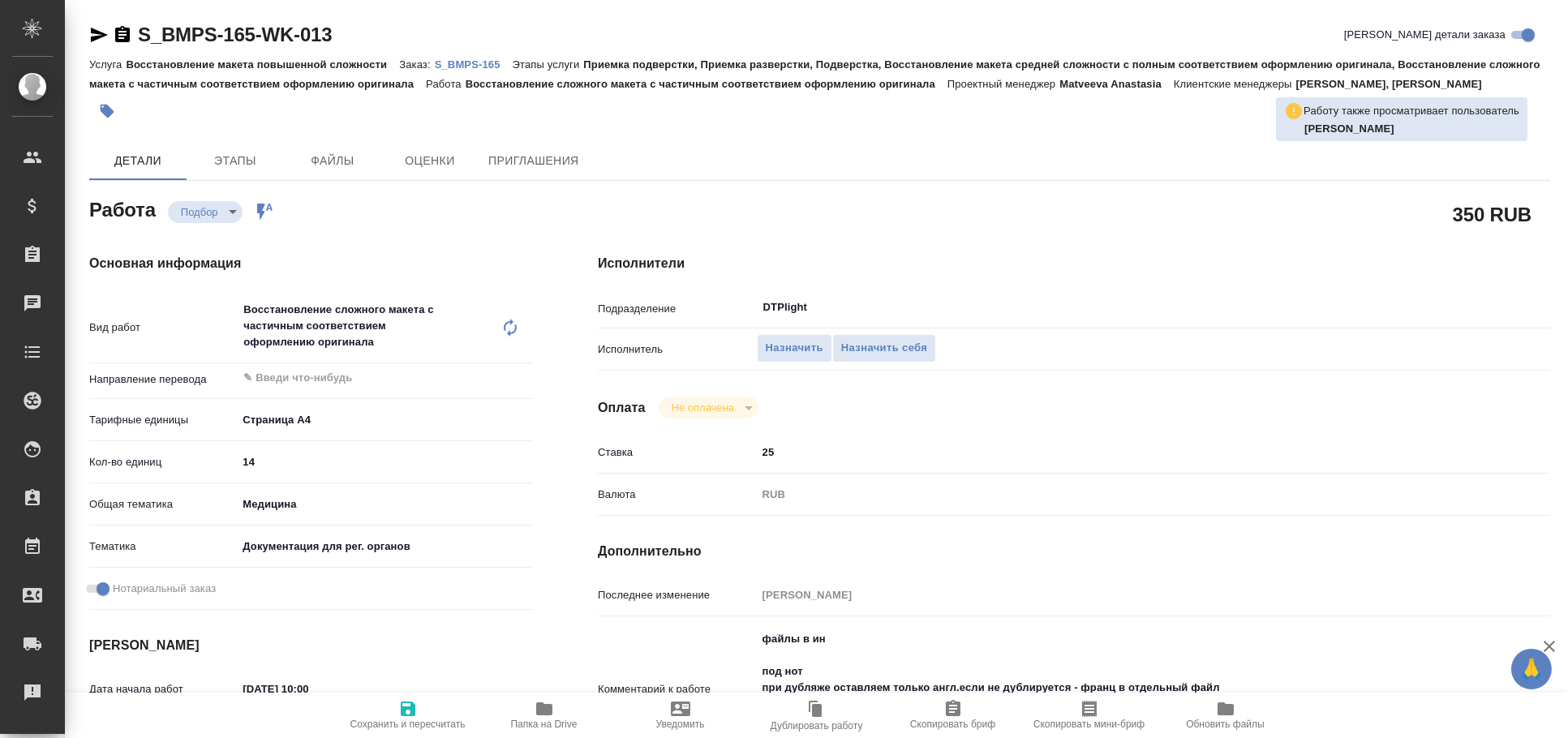
type textarea "x"
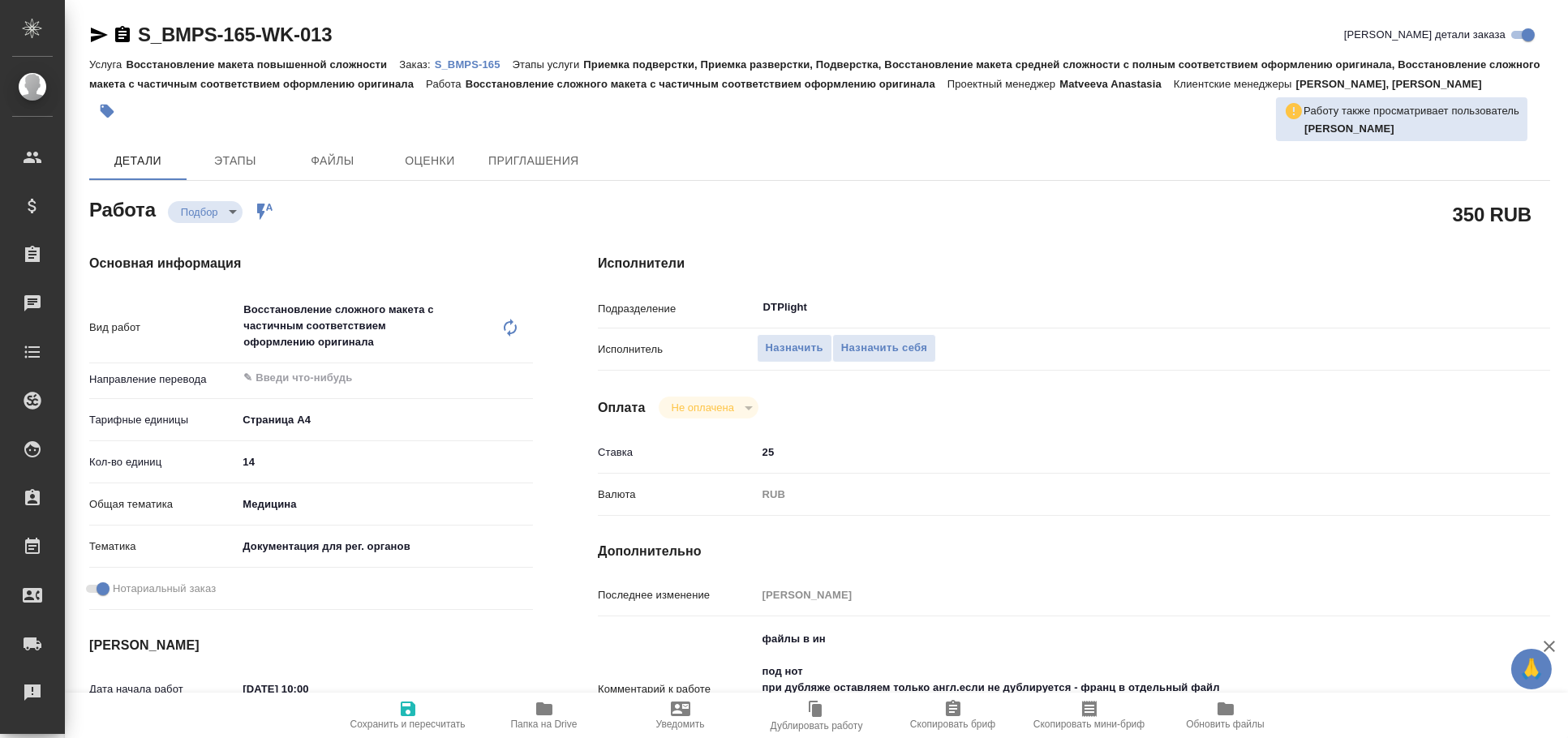
type textarea "x"
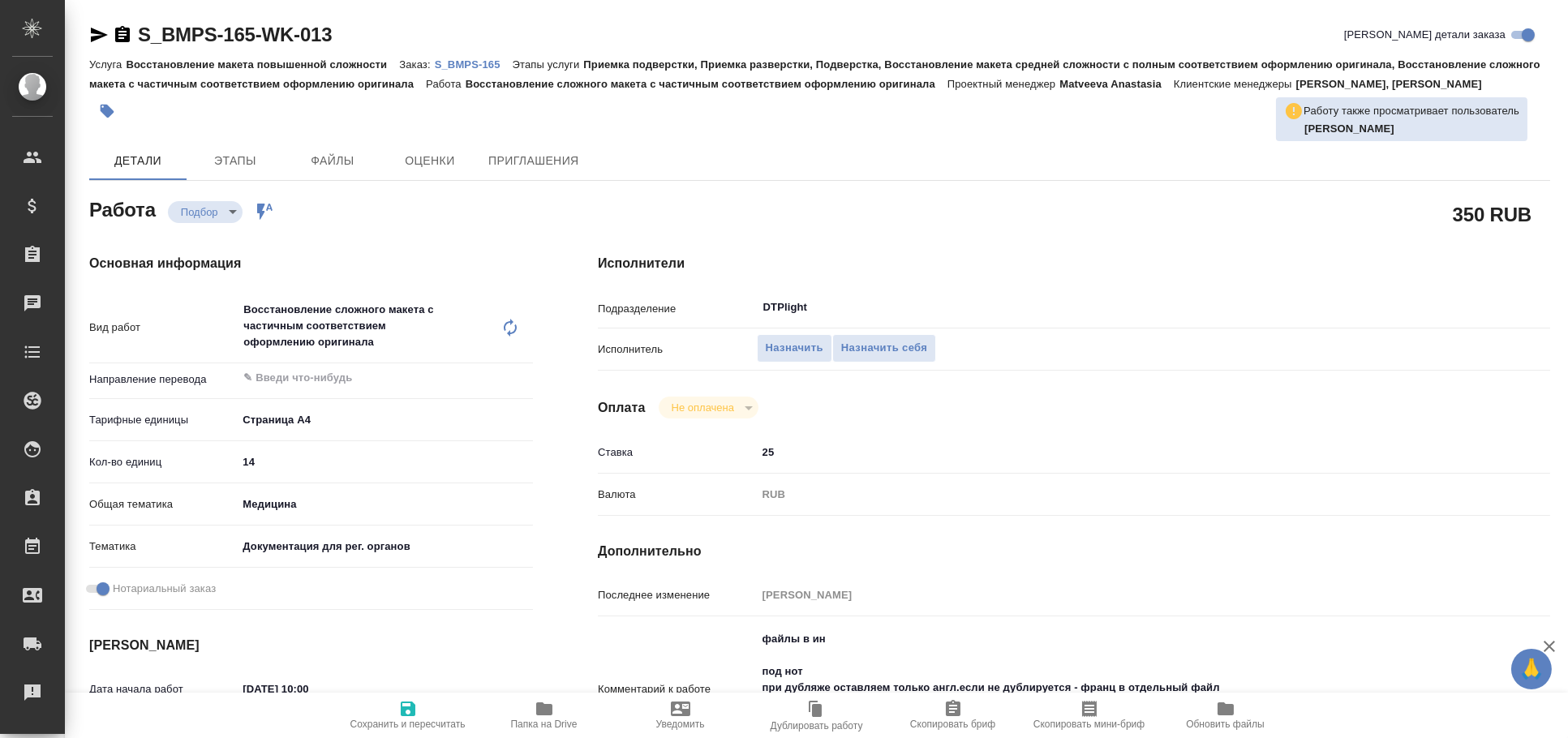
type textarea "x"
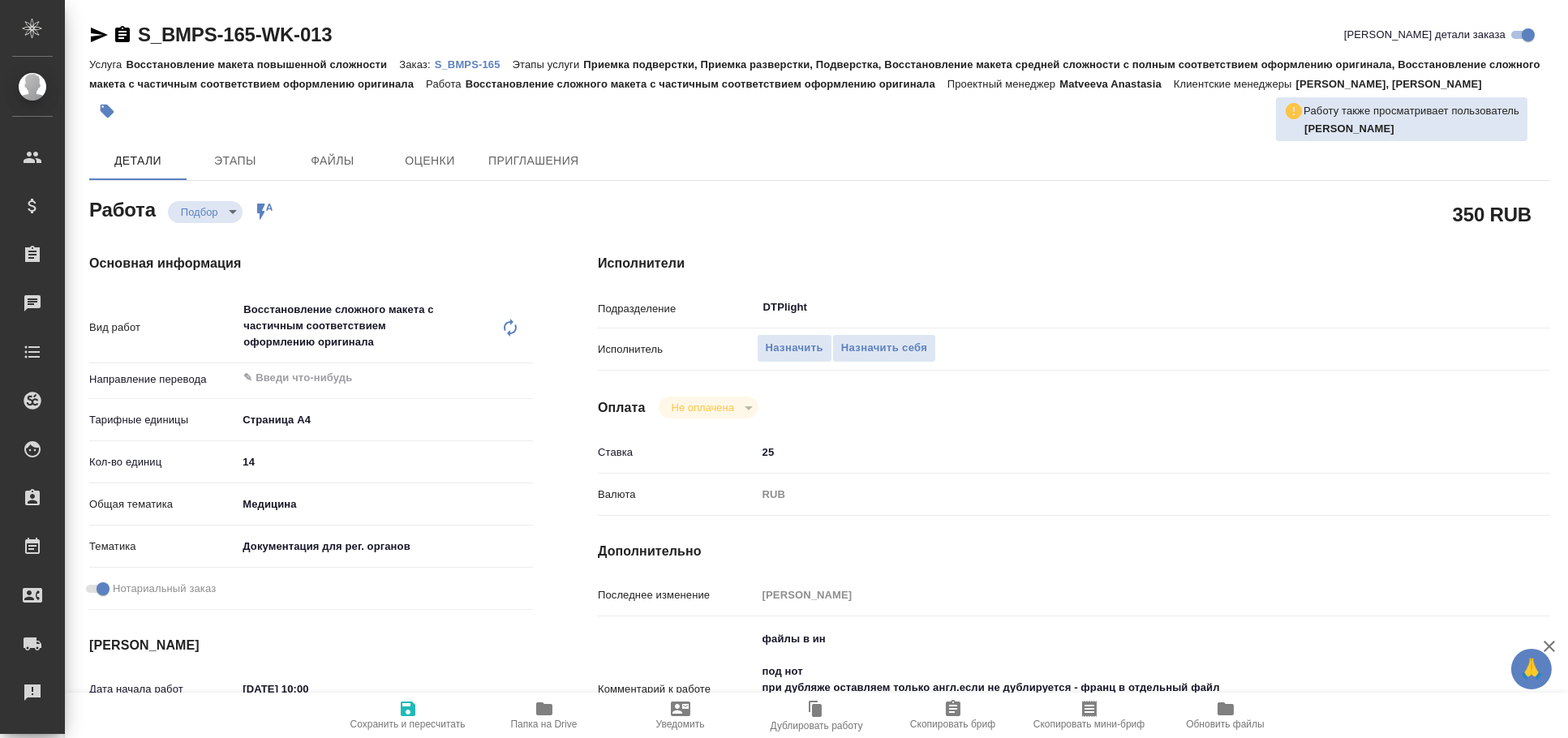
type textarea "x"
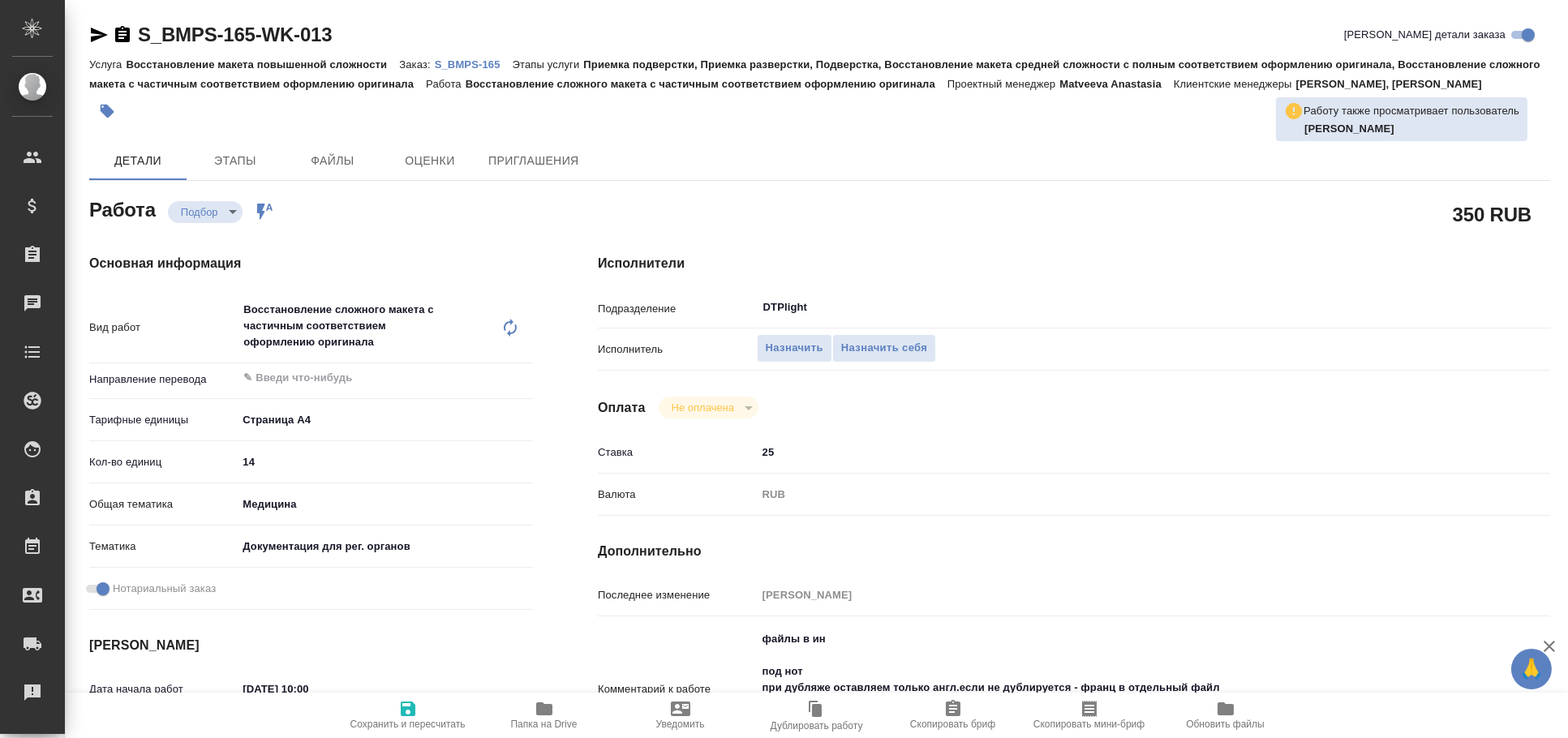
type textarea "x"
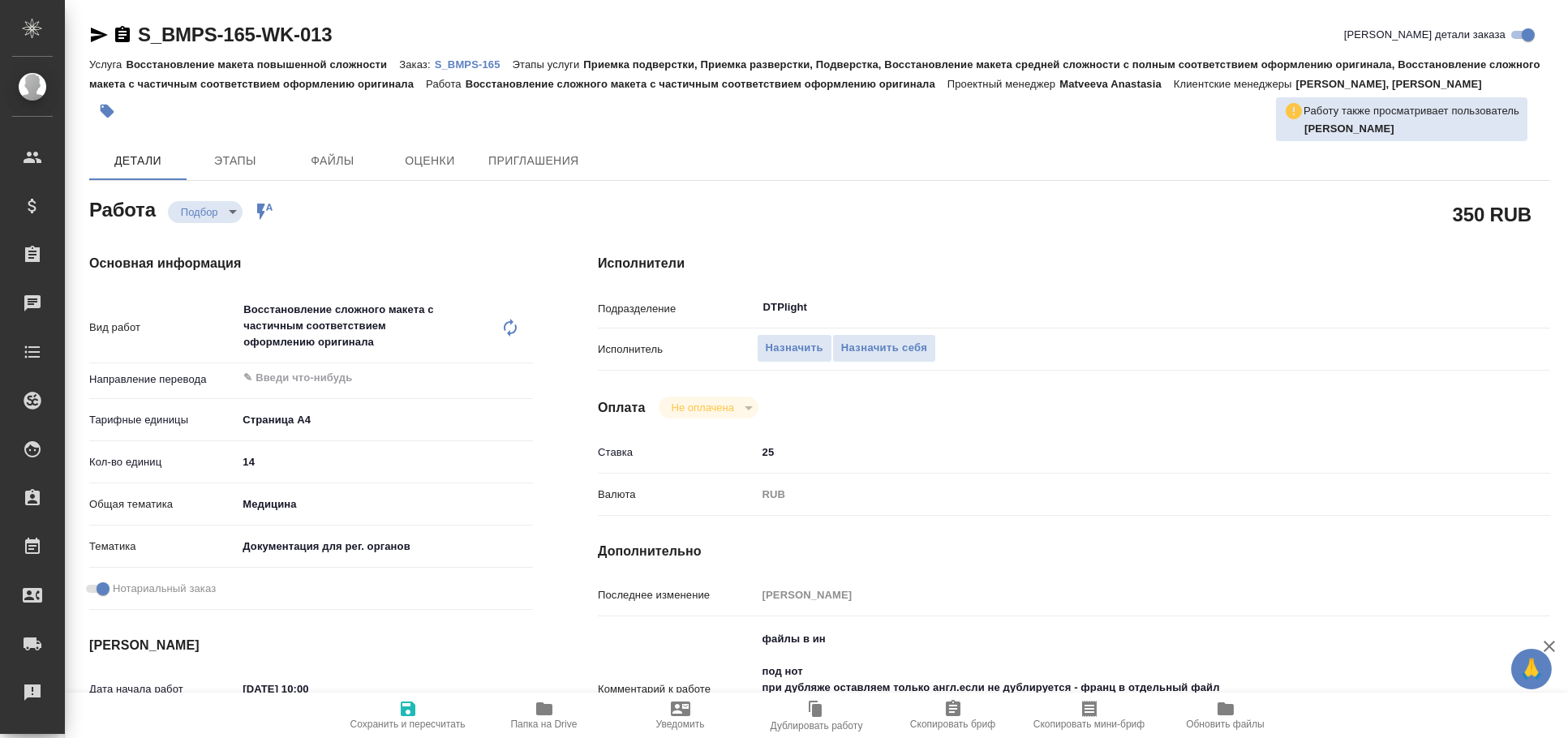
type textarea "x"
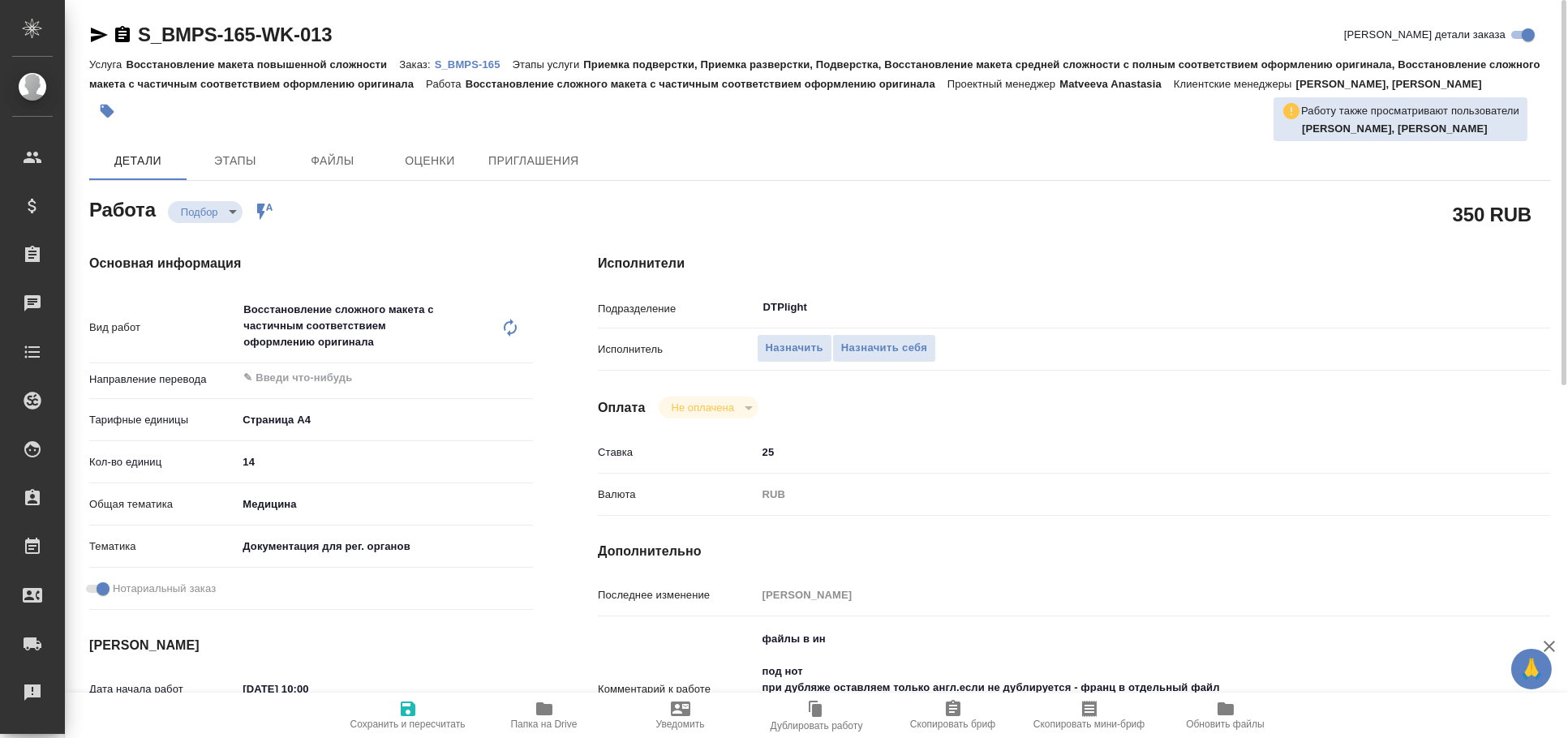
click at [93, 31] on icon "button" at bounding box center [99, 34] width 17 height 14
type textarea "x"
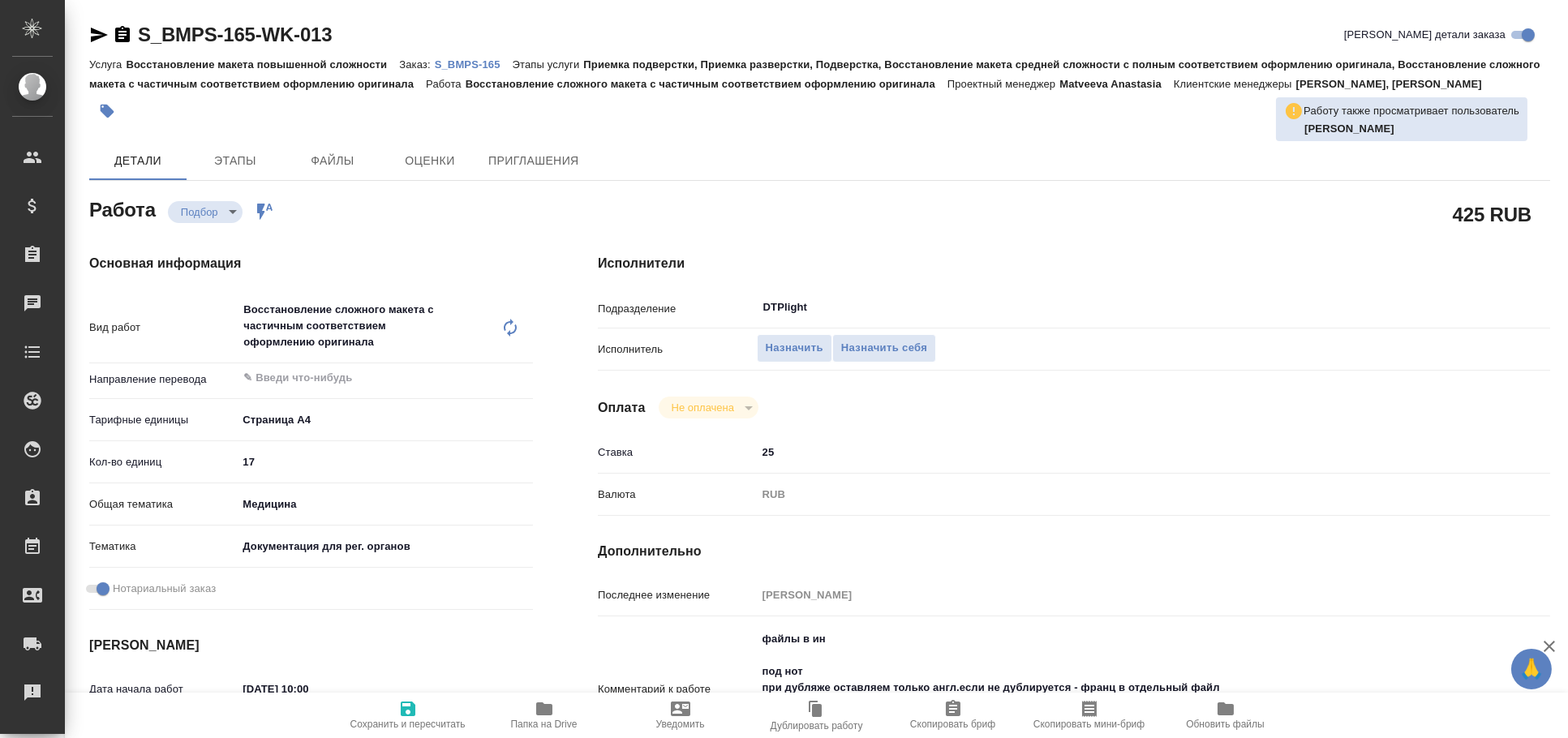
type textarea "x"
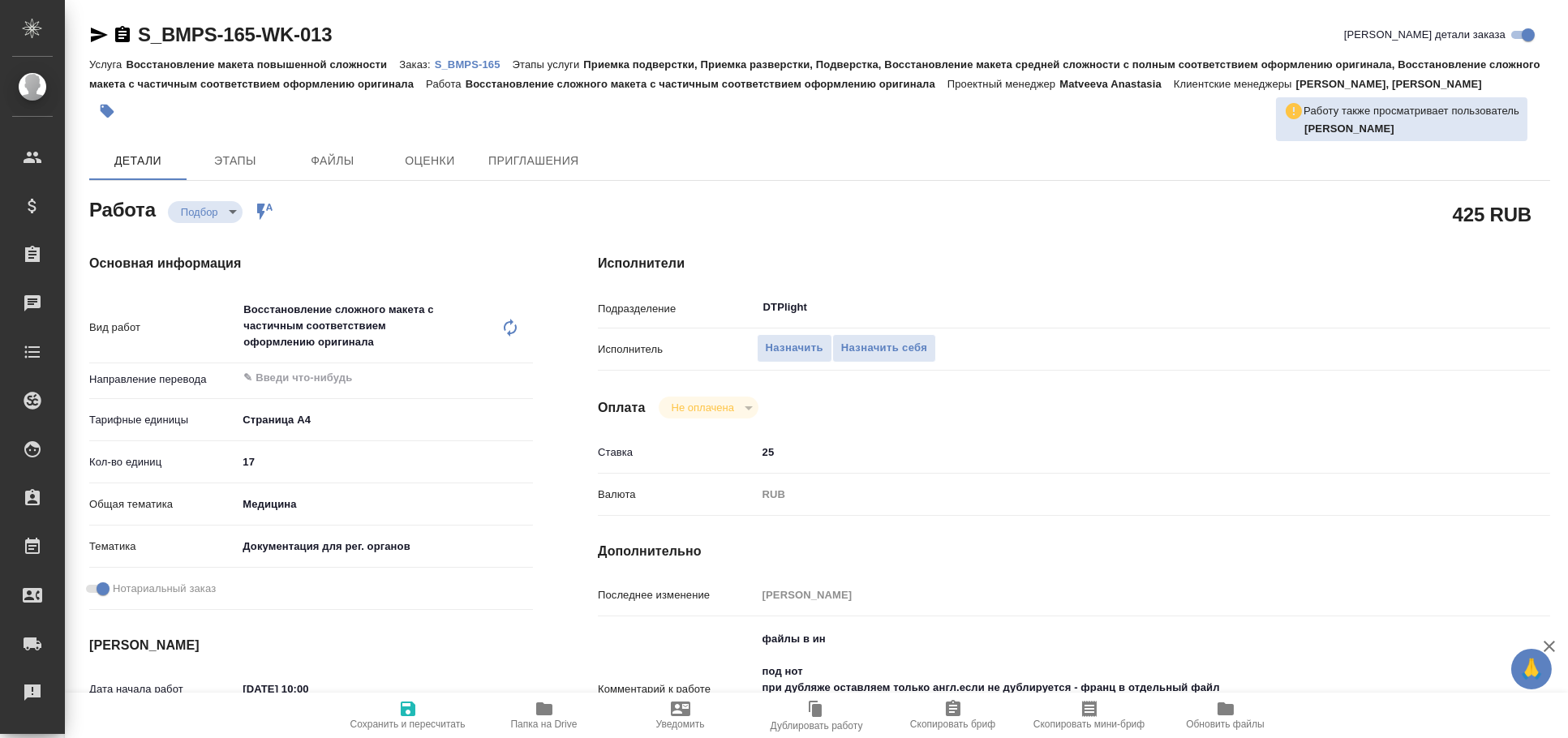
type textarea "x"
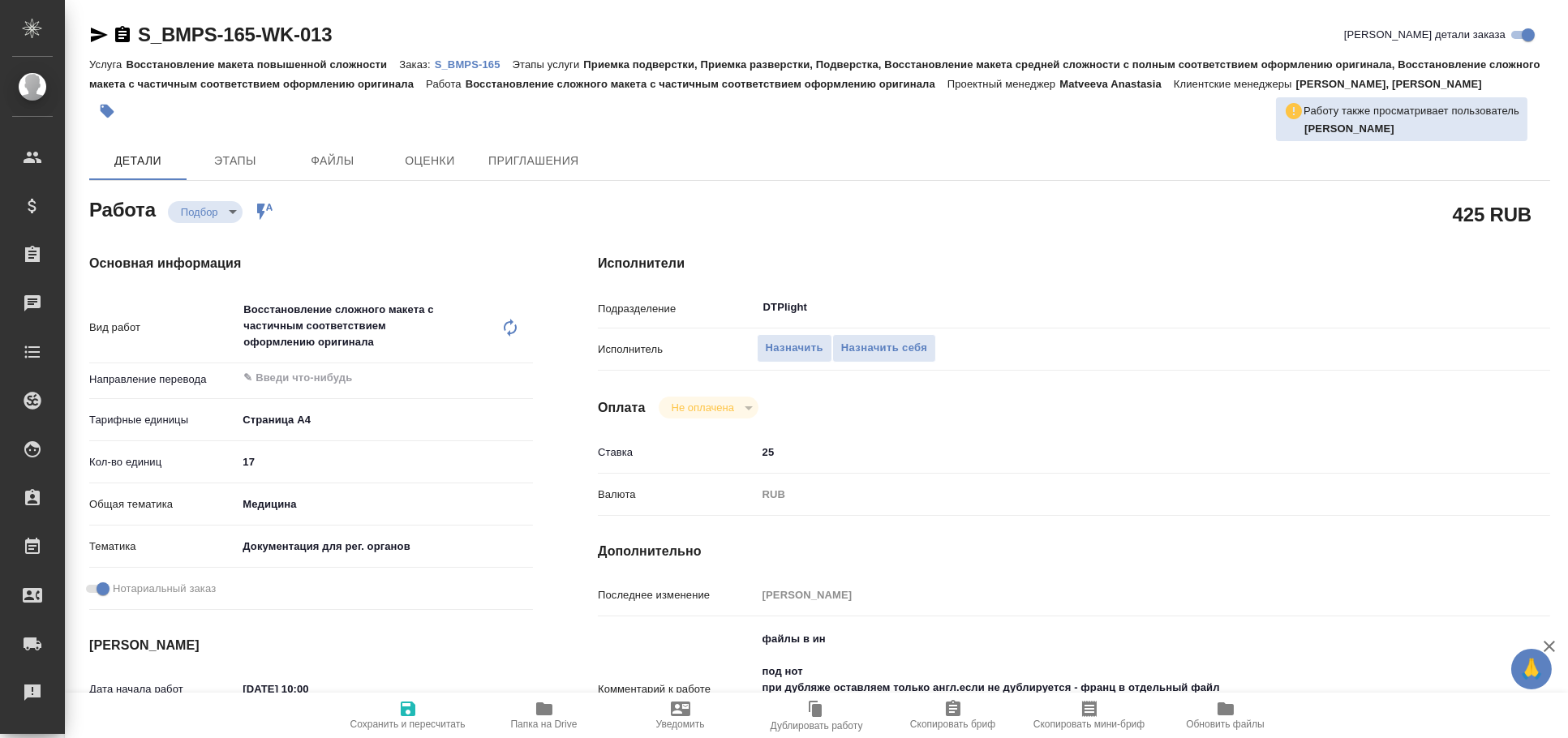
type textarea "x"
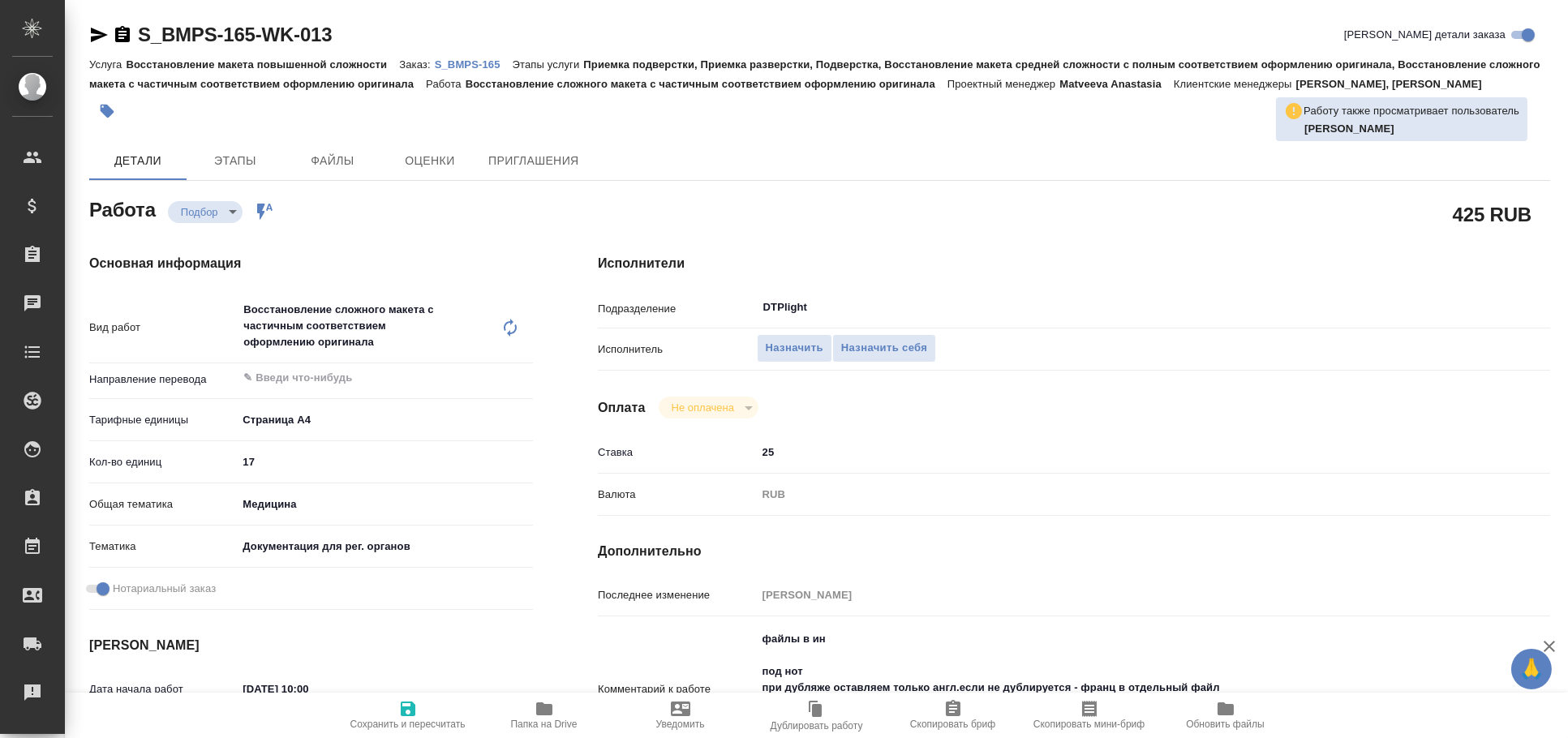
type textarea "x"
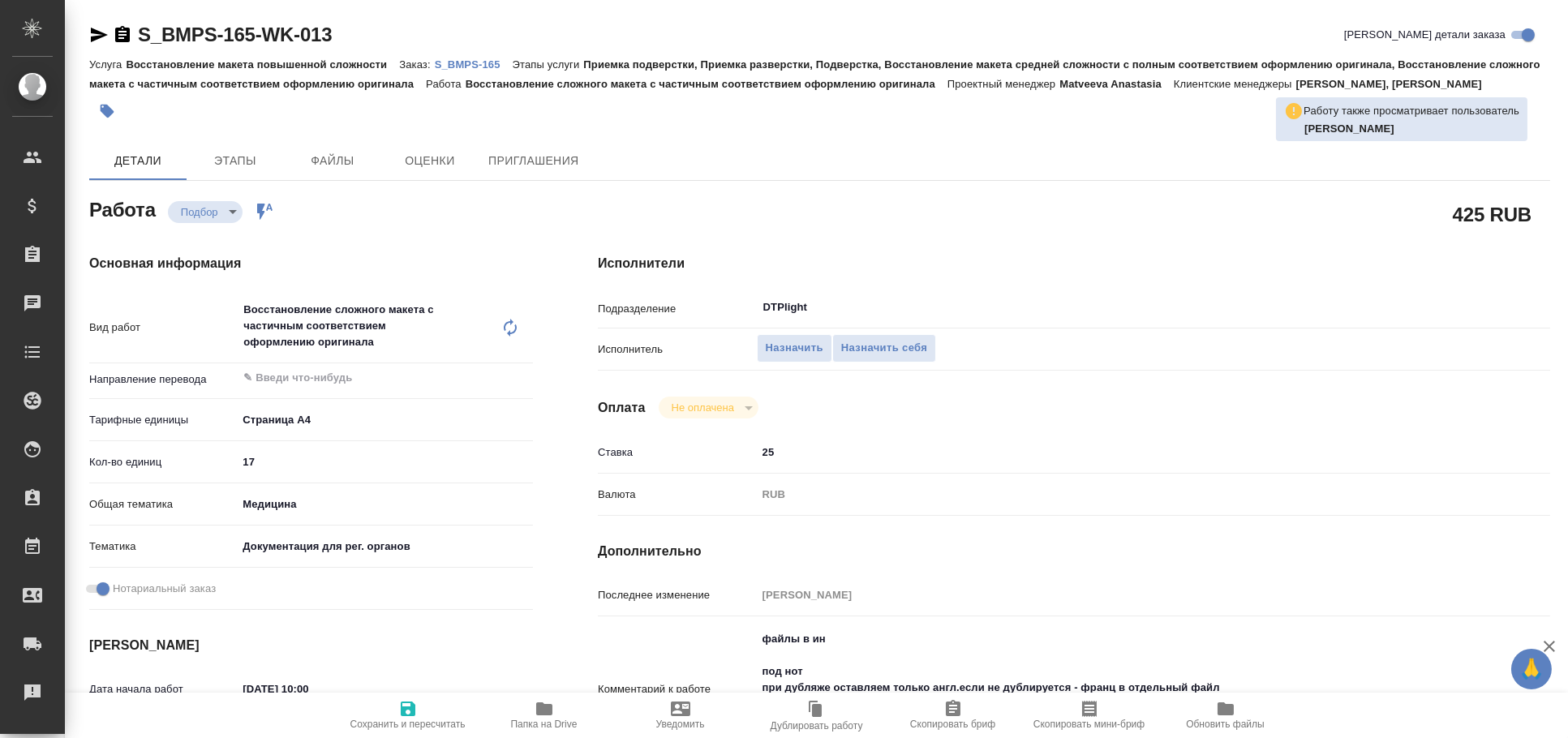
type textarea "x"
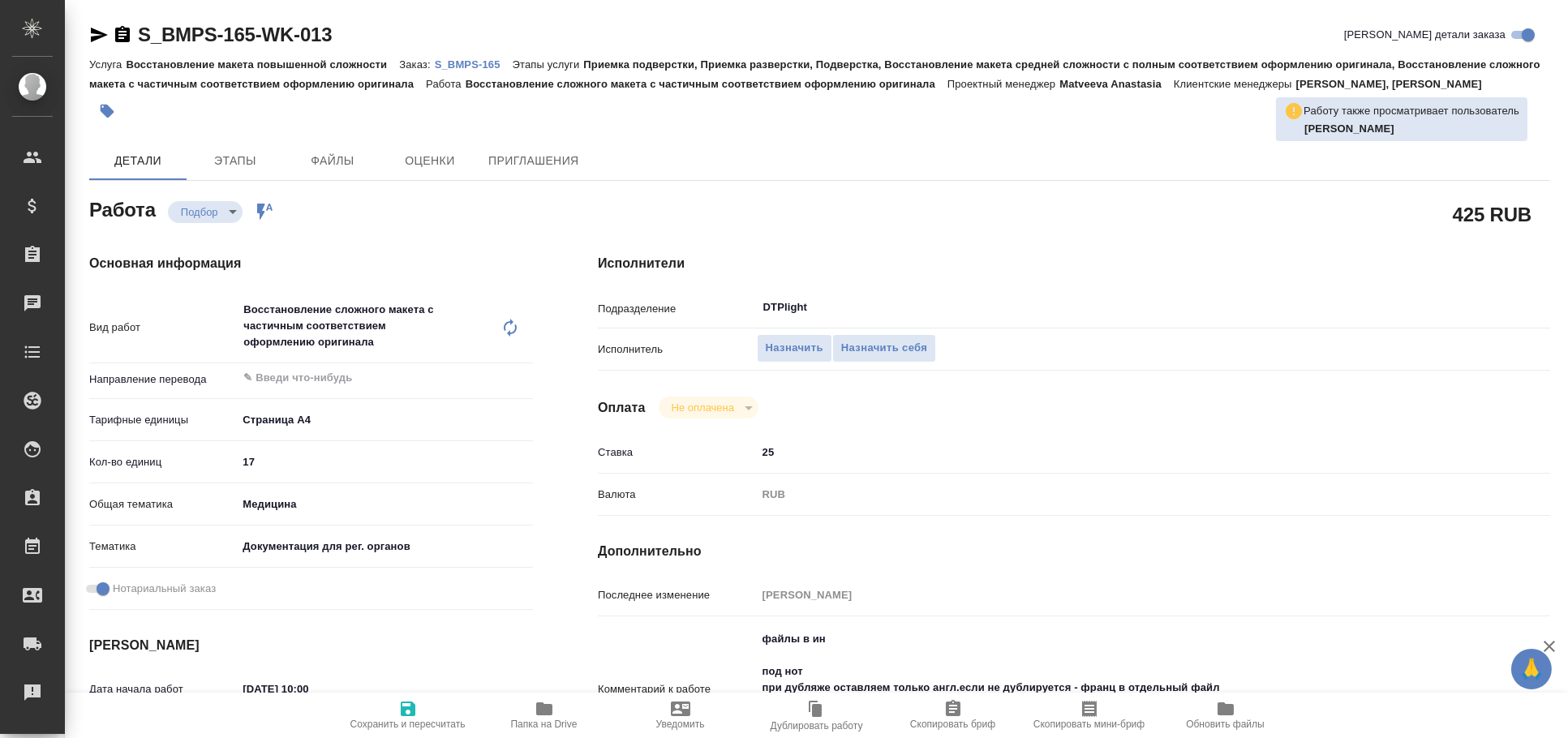
type textarea "x"
click at [92, 40] on icon "button" at bounding box center [99, 34] width 17 height 14
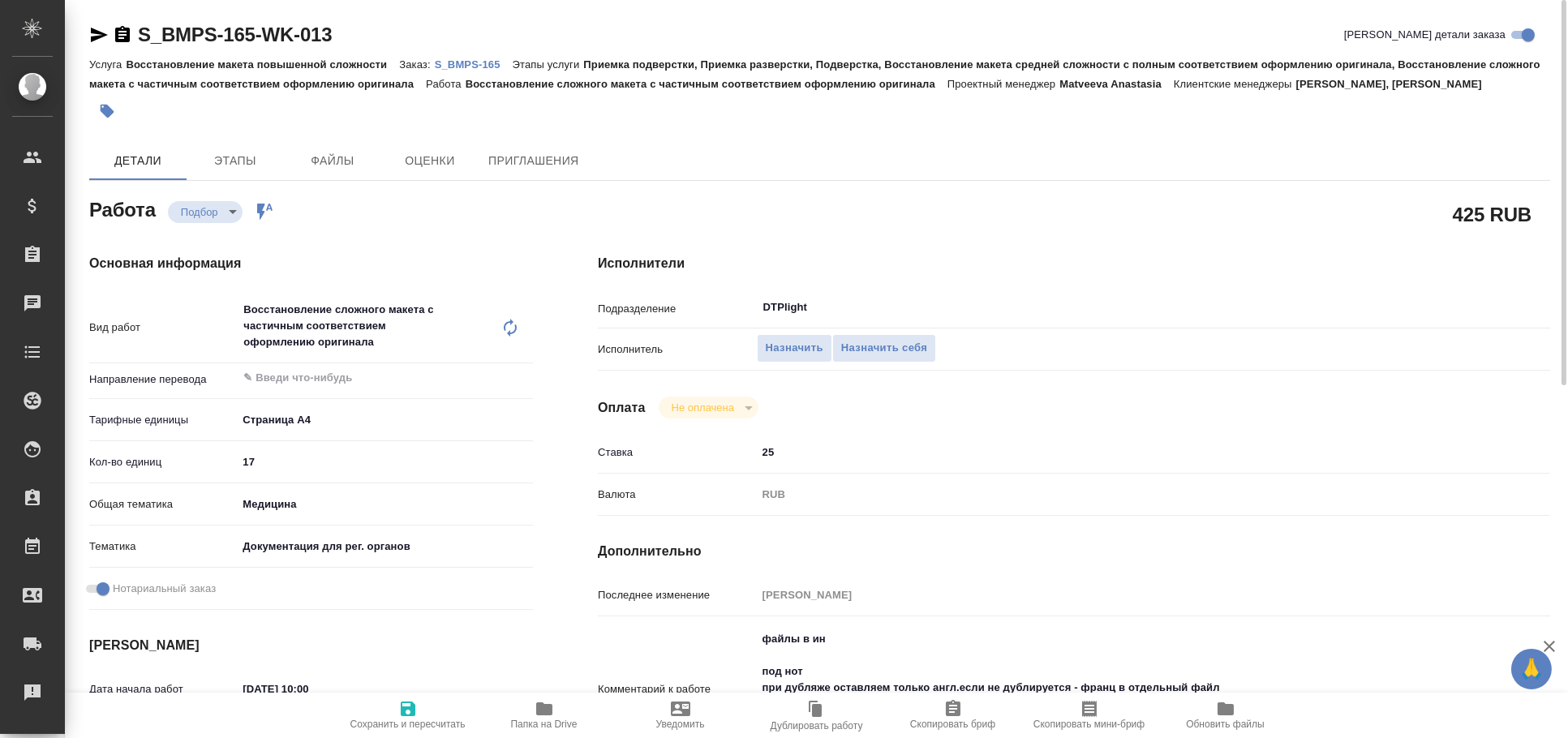
scroll to position [359, 0]
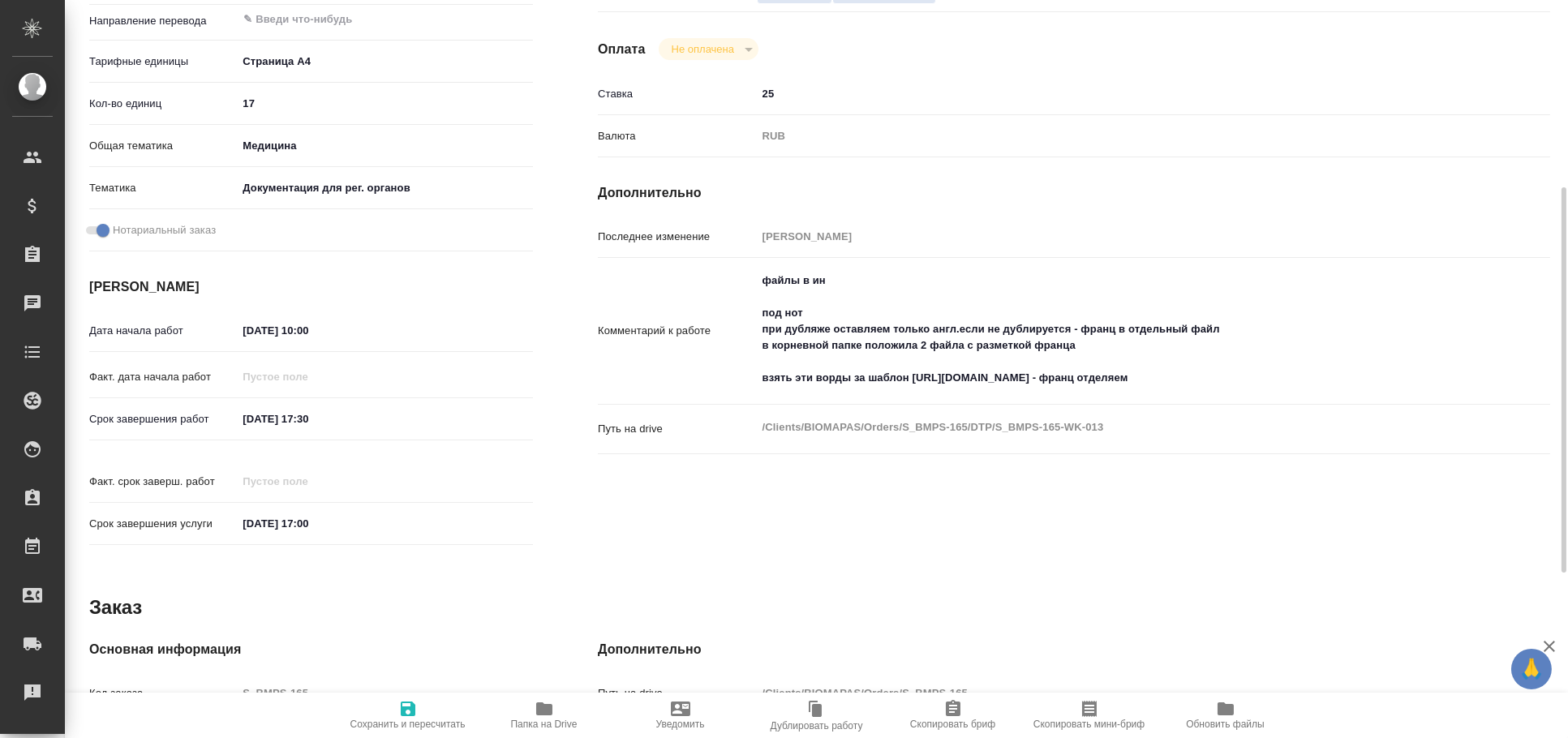
click at [505, 725] on span "Папка на Drive" at bounding box center [544, 714] width 117 height 31
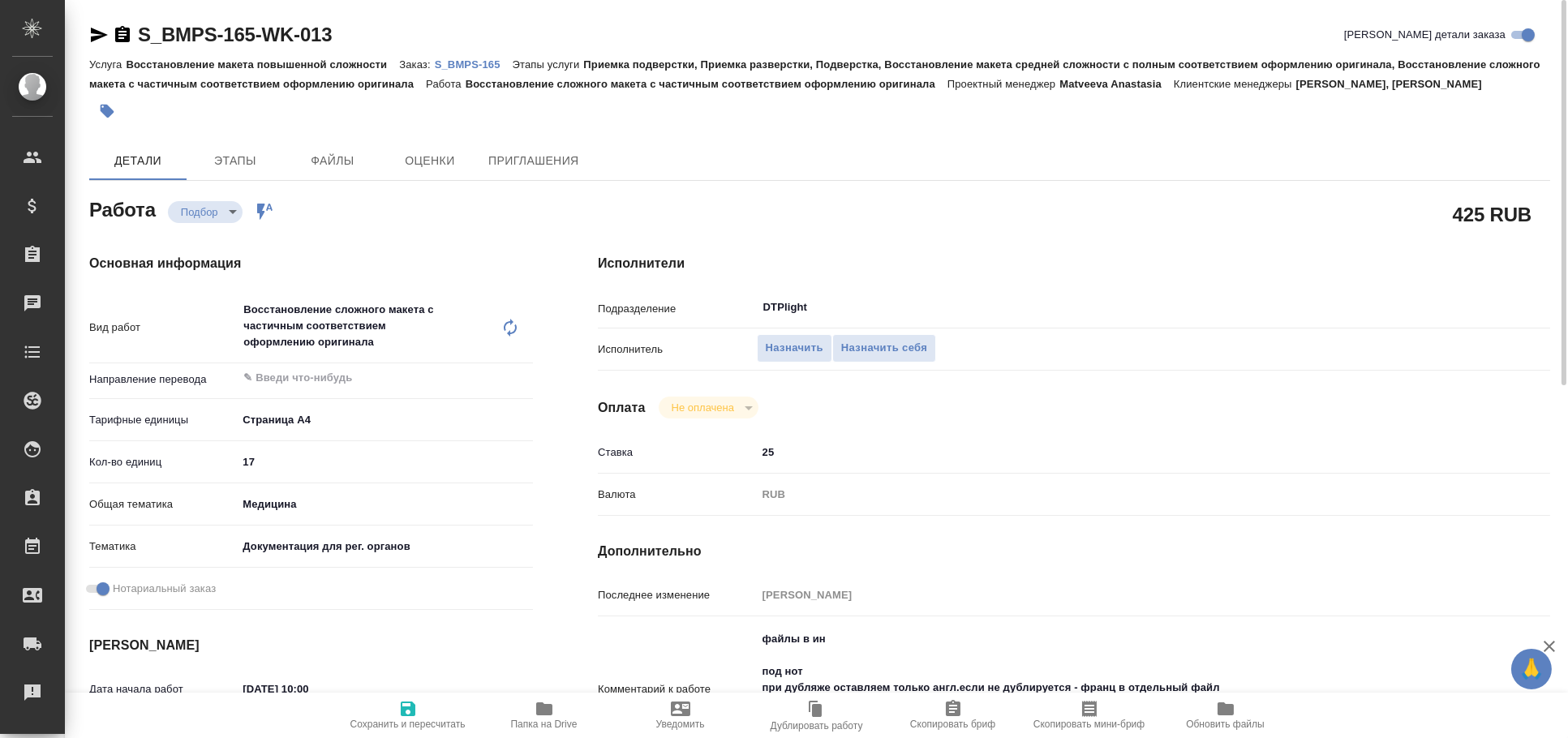
click at [101, 31] on icon "button" at bounding box center [98, 34] width 19 height 19
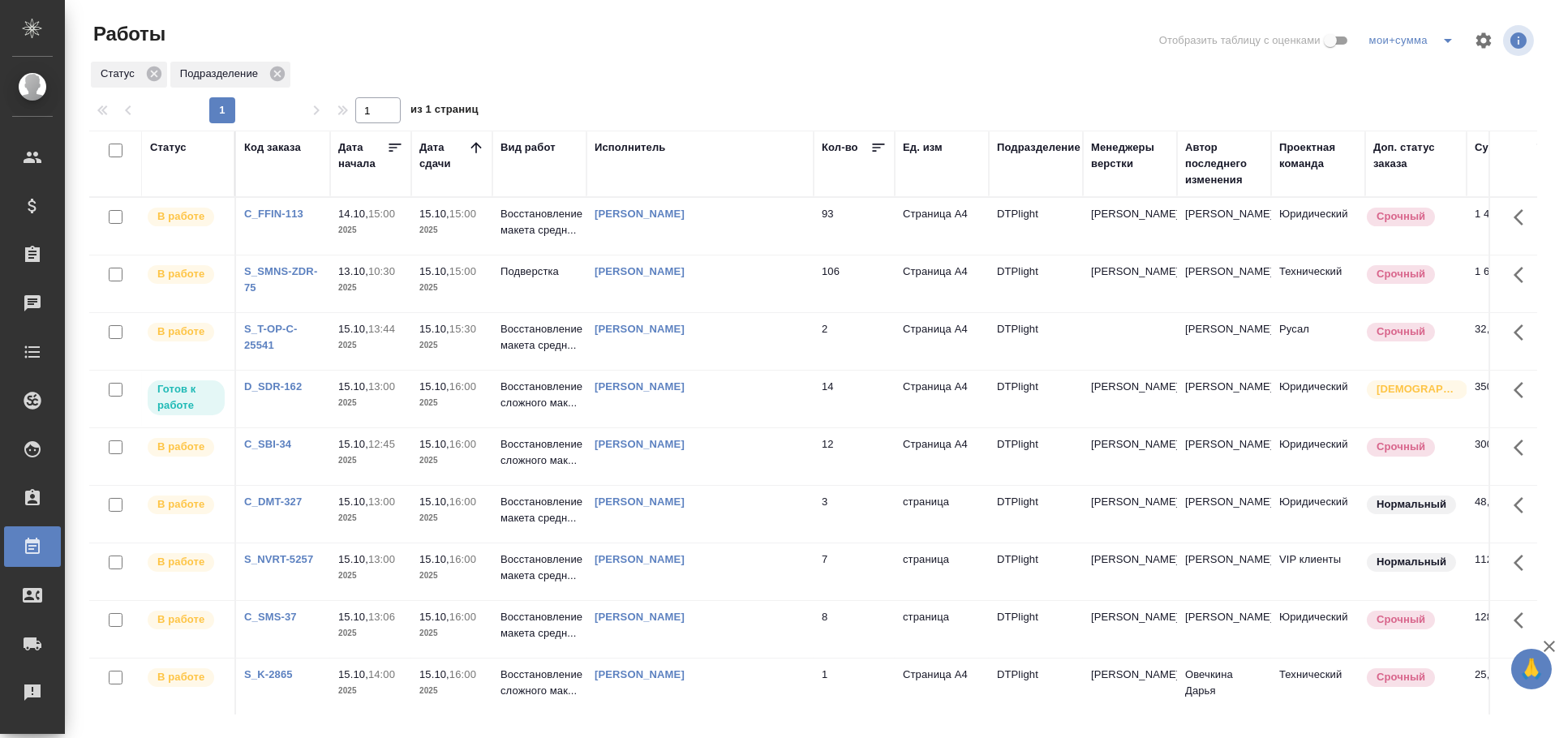
click at [753, 304] on td "[PERSON_NAME]" at bounding box center [700, 284] width 227 height 57
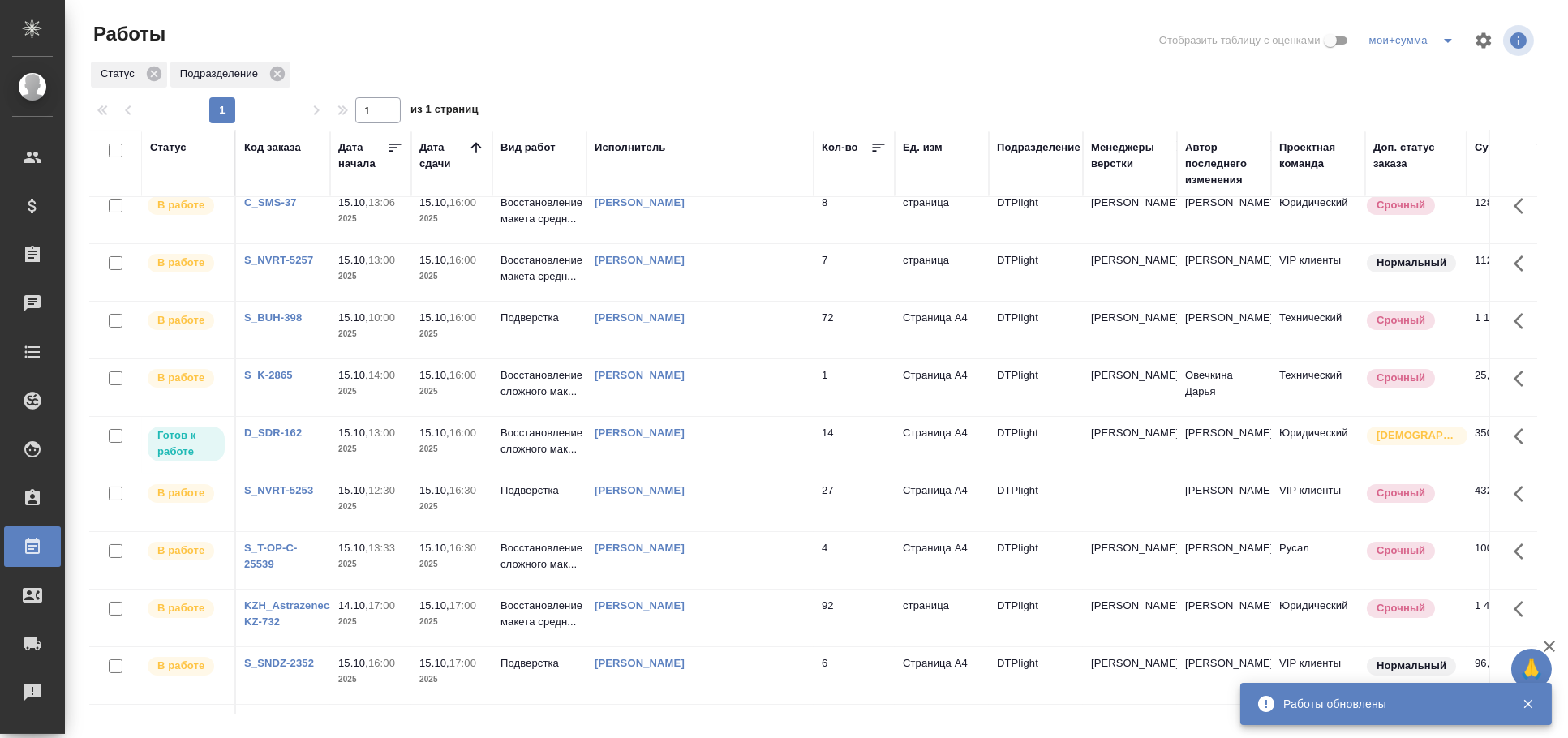
scroll to position [183, 0]
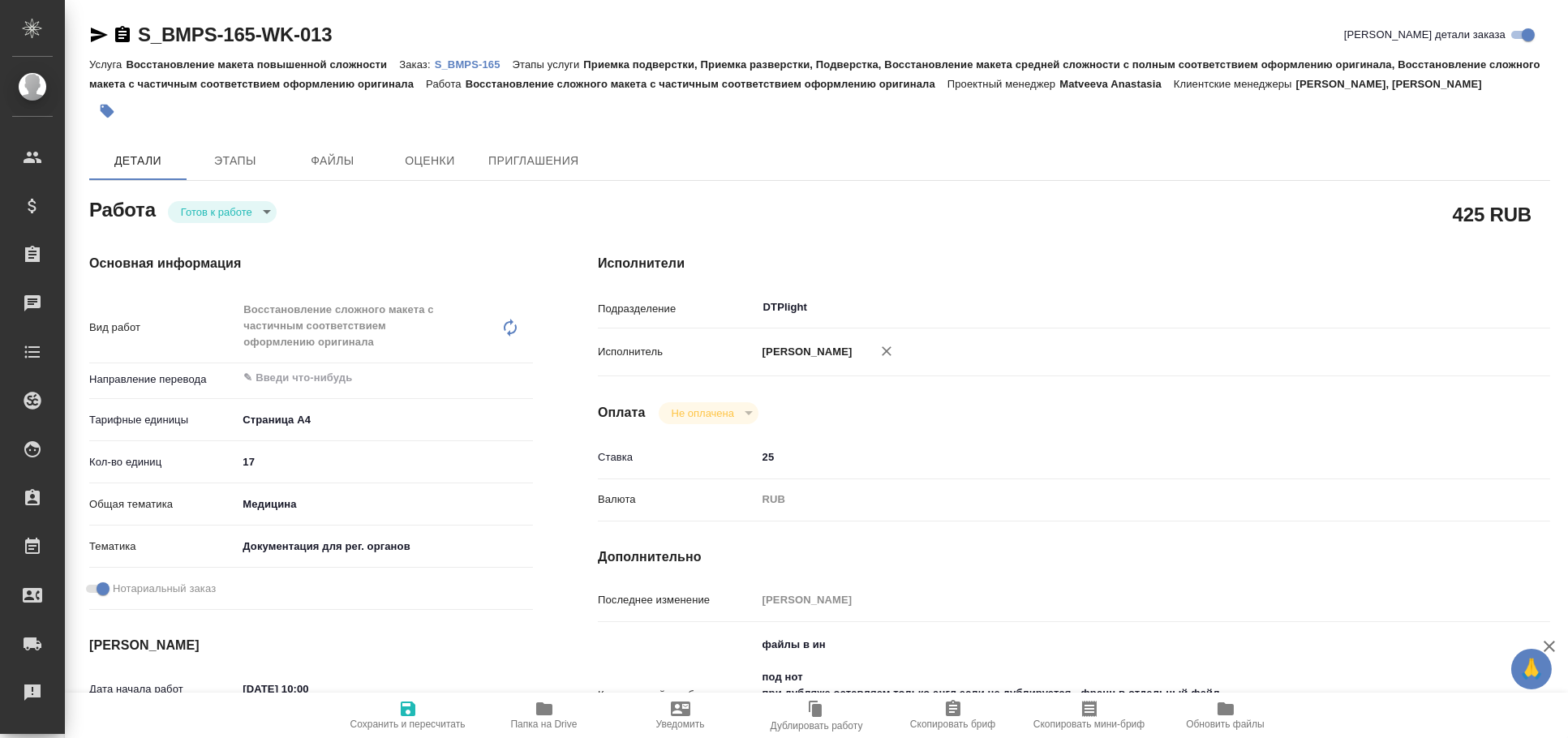
type textarea "x"
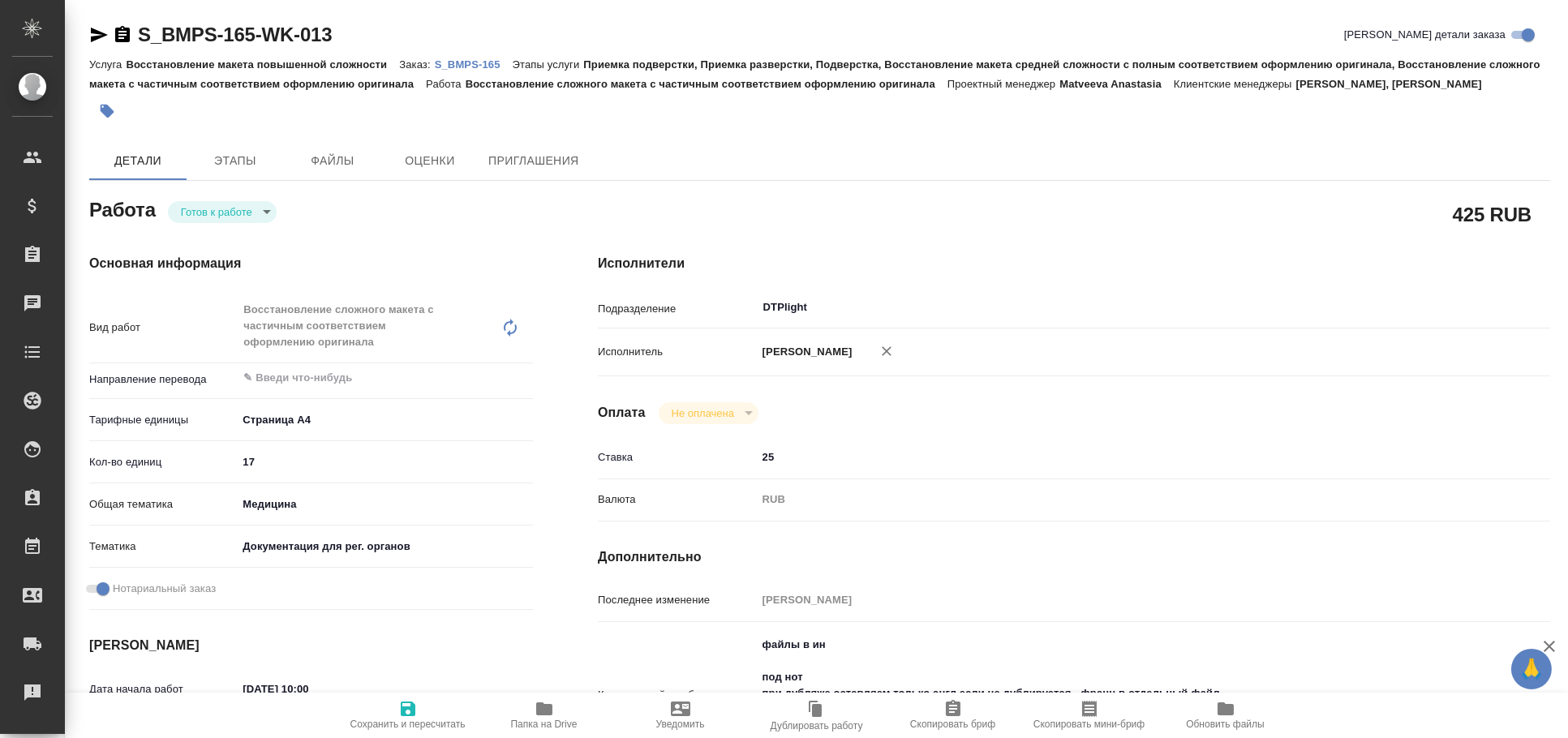
type textarea "x"
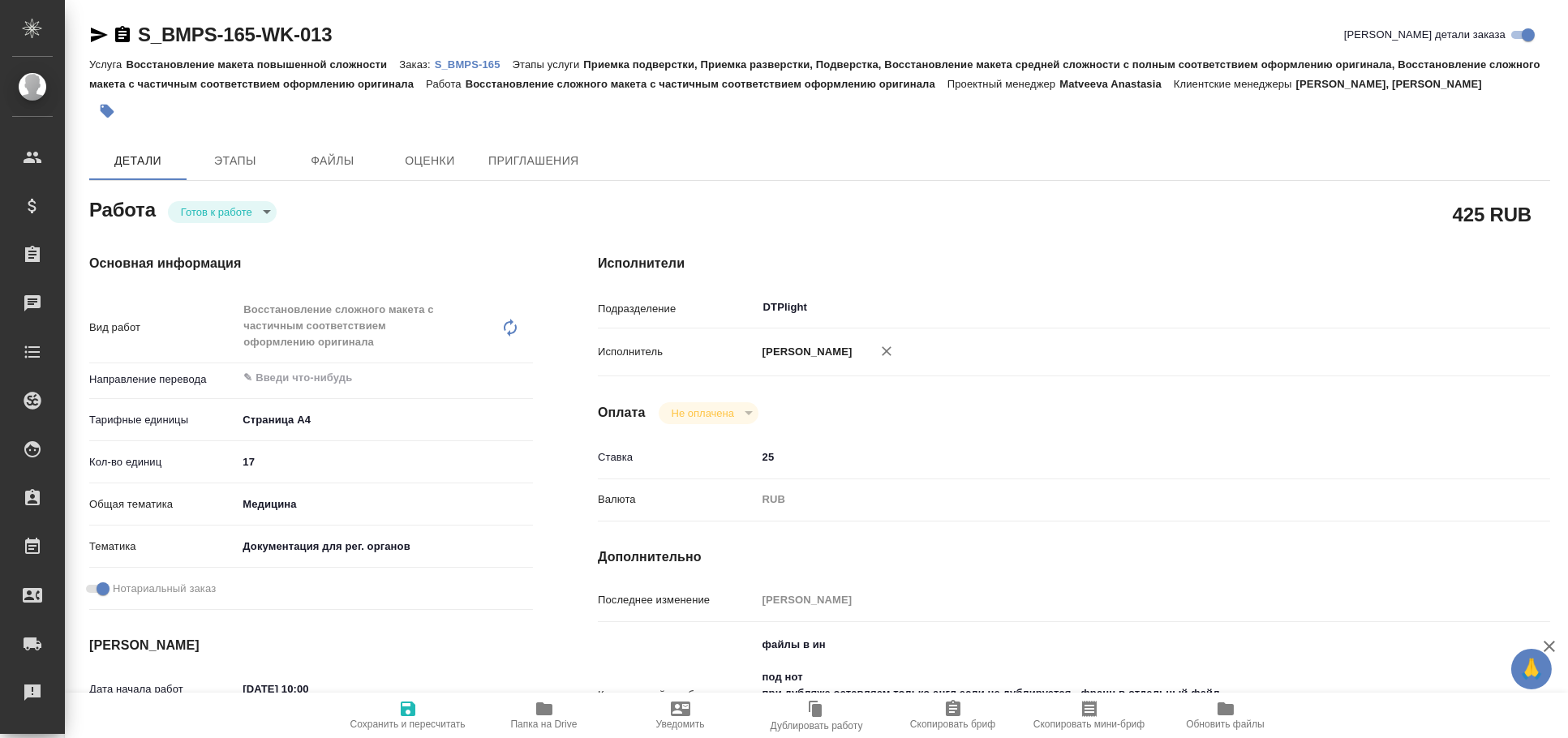
type textarea "x"
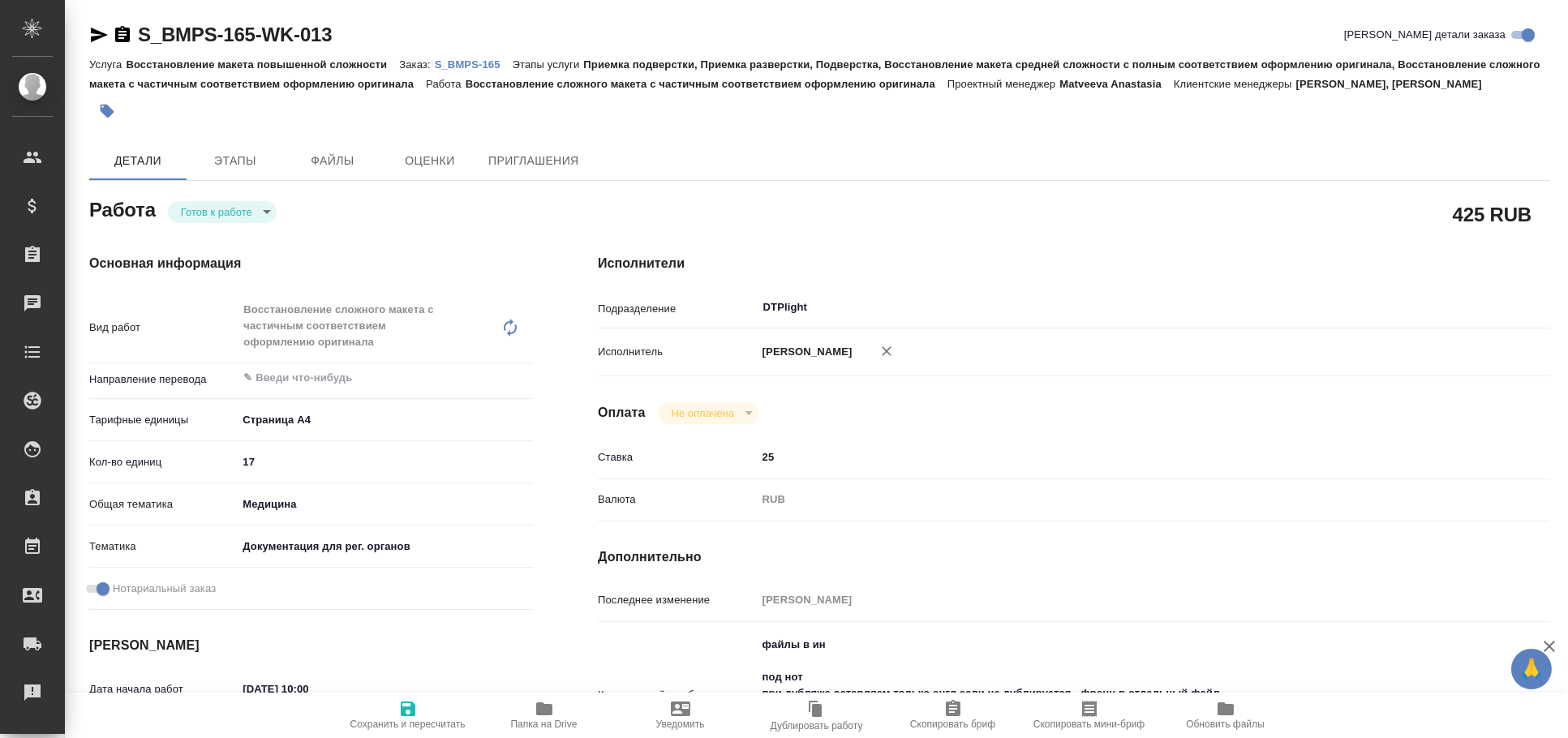
type textarea "x"
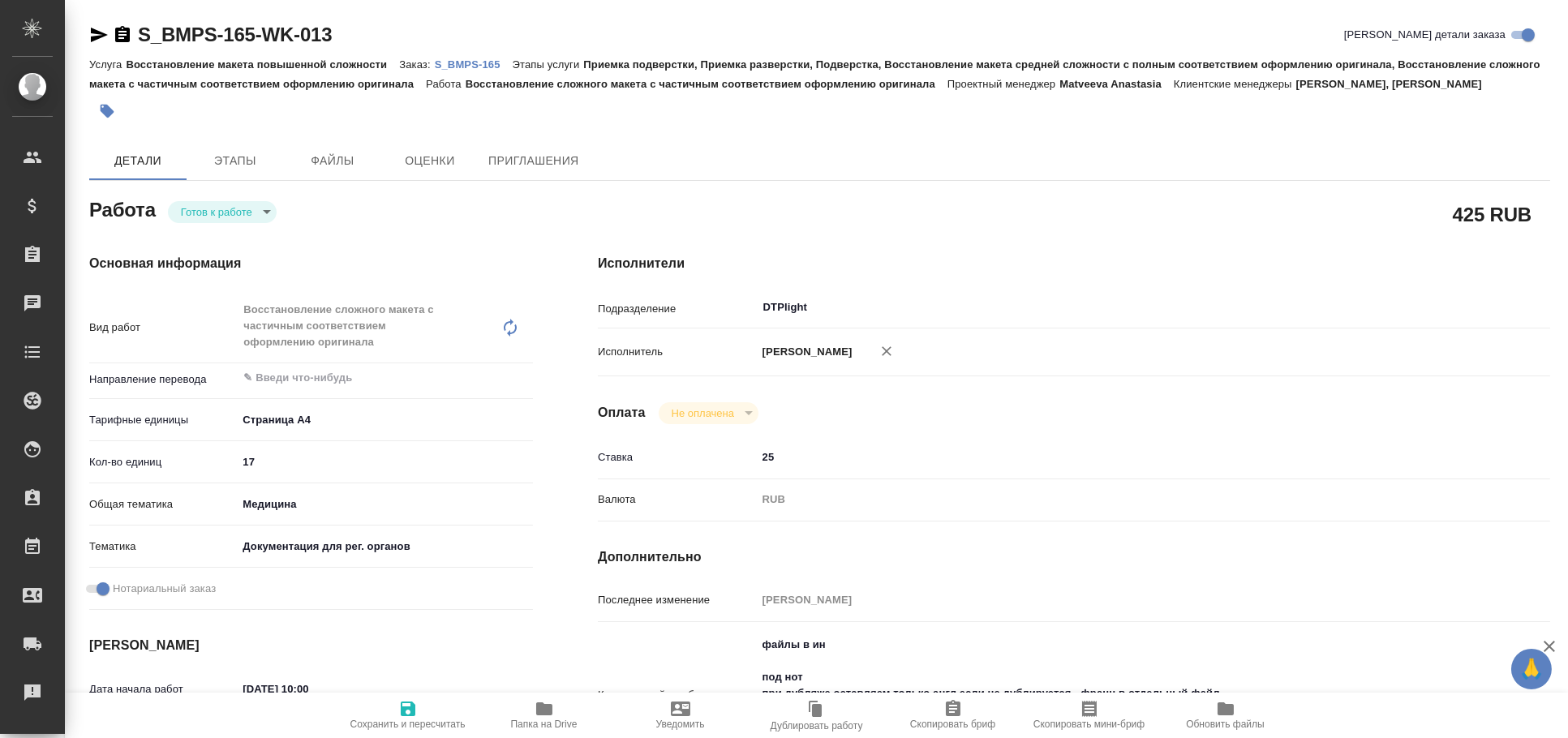
type textarea "x"
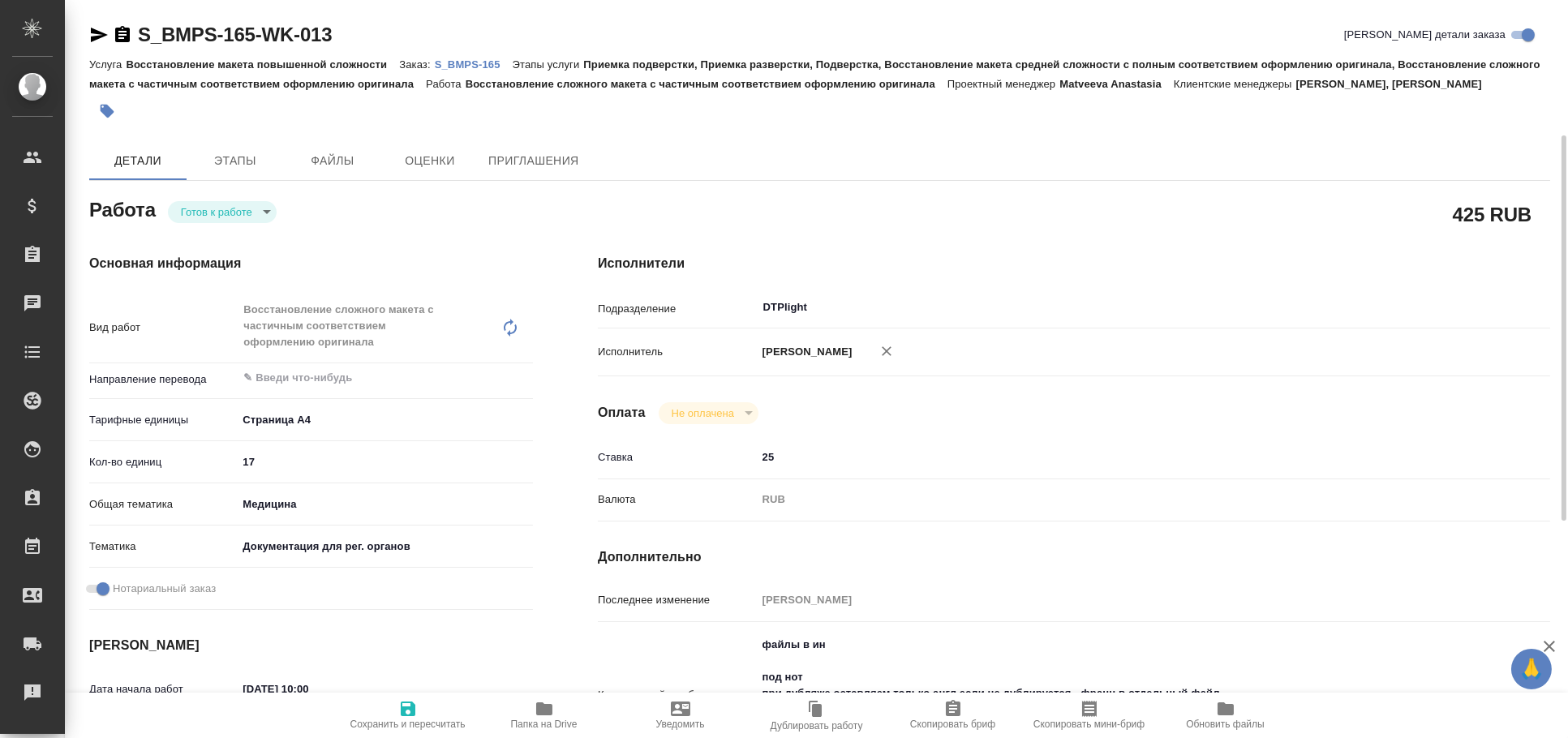
scroll to position [179, 0]
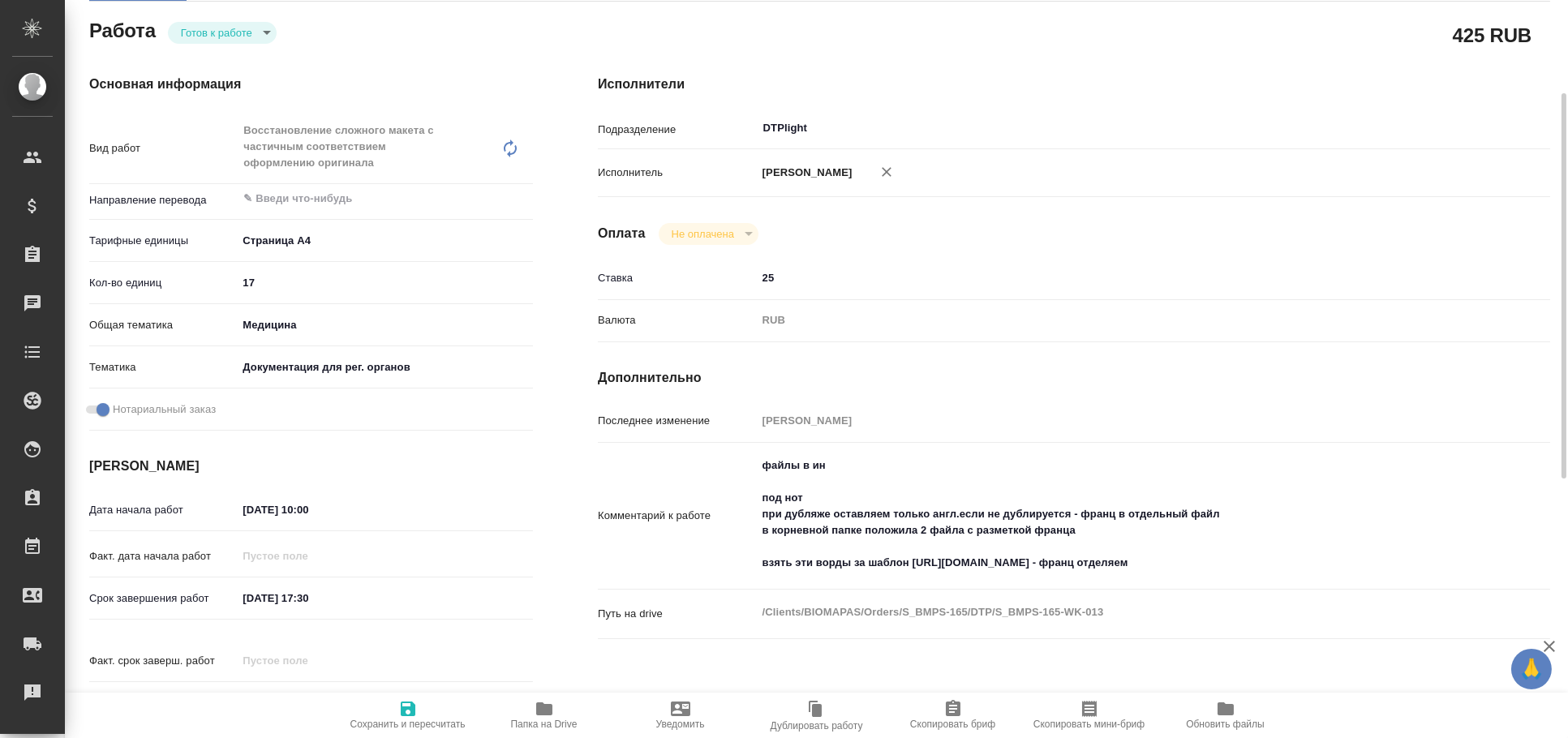
type textarea "x"
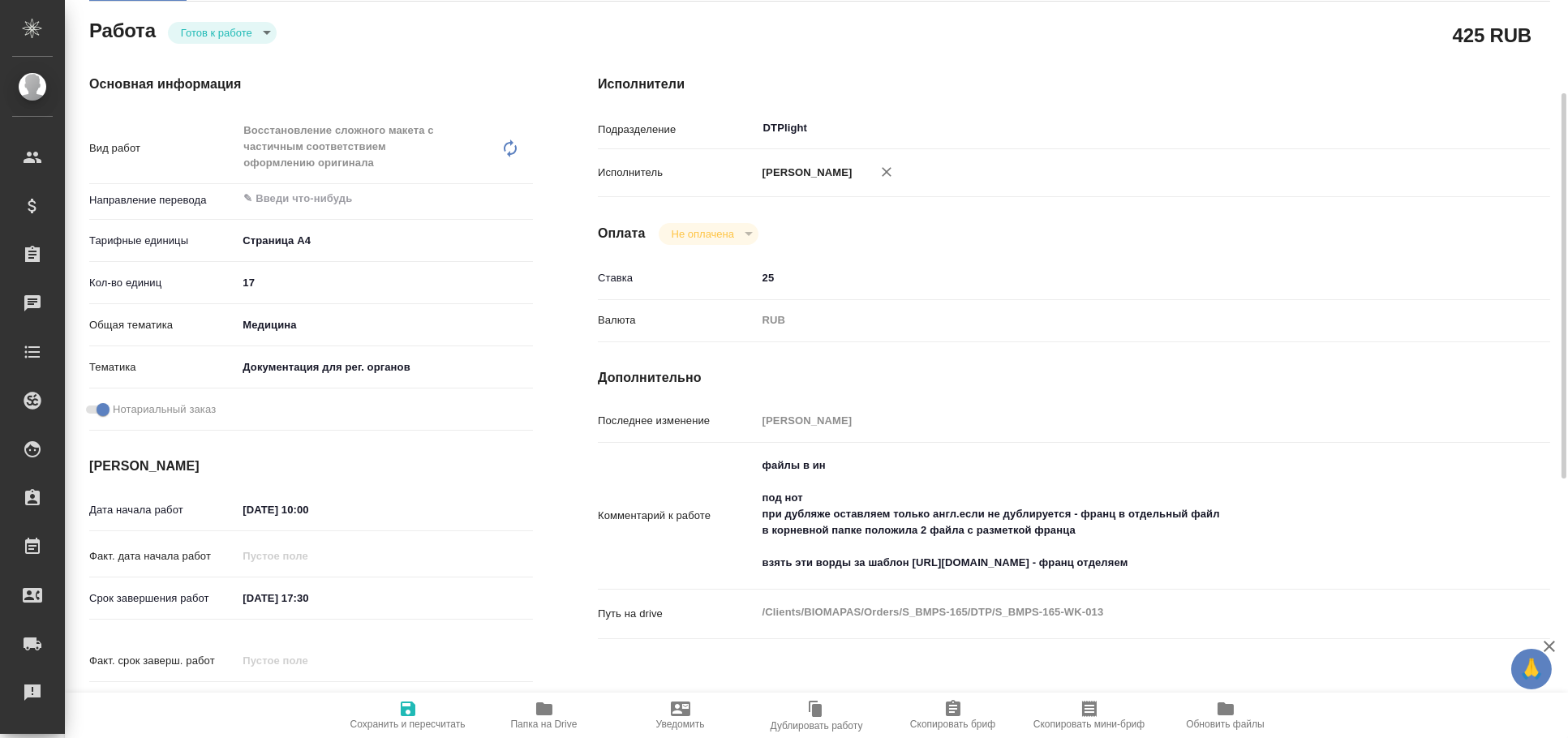
type textarea "x"
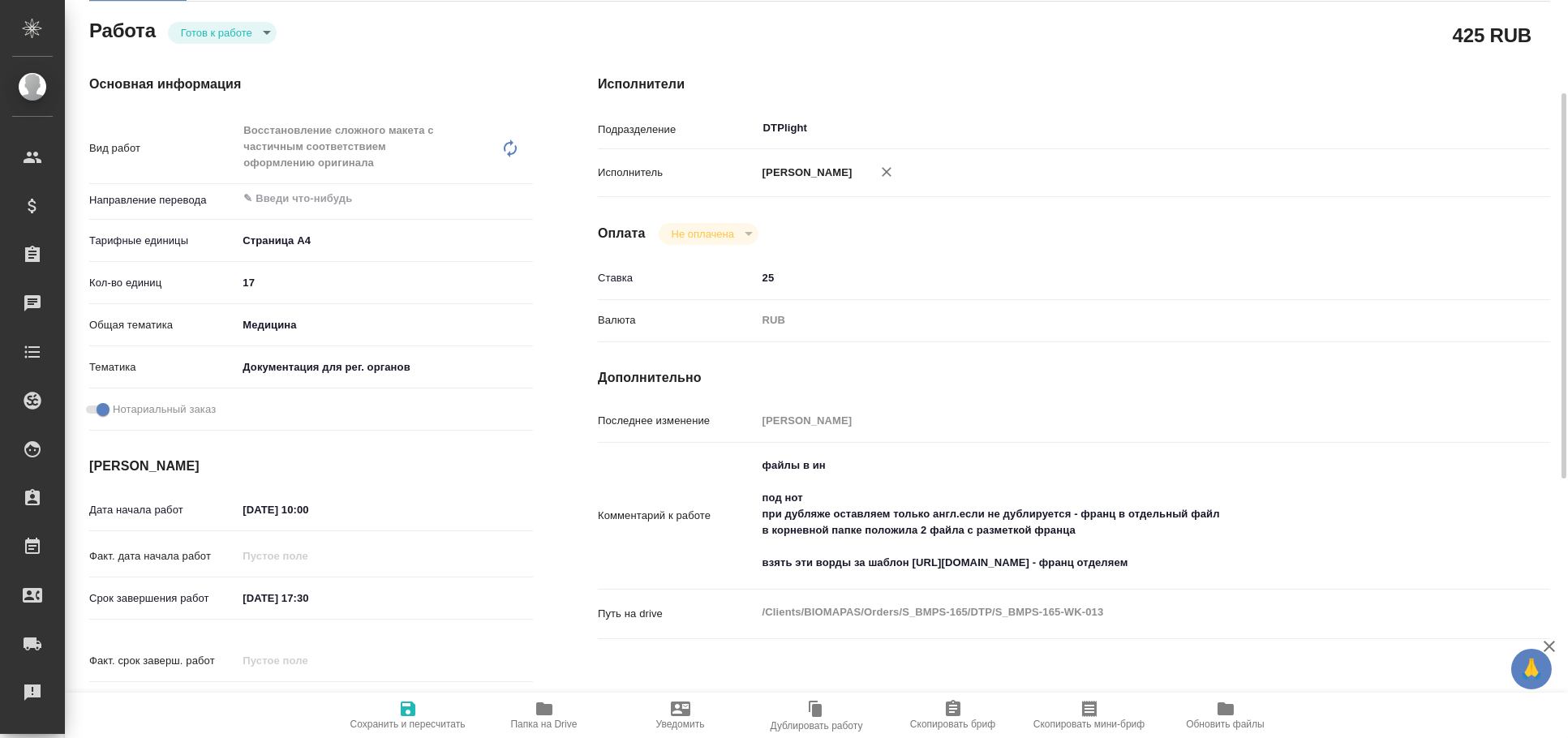
scroll to position [0, 0]
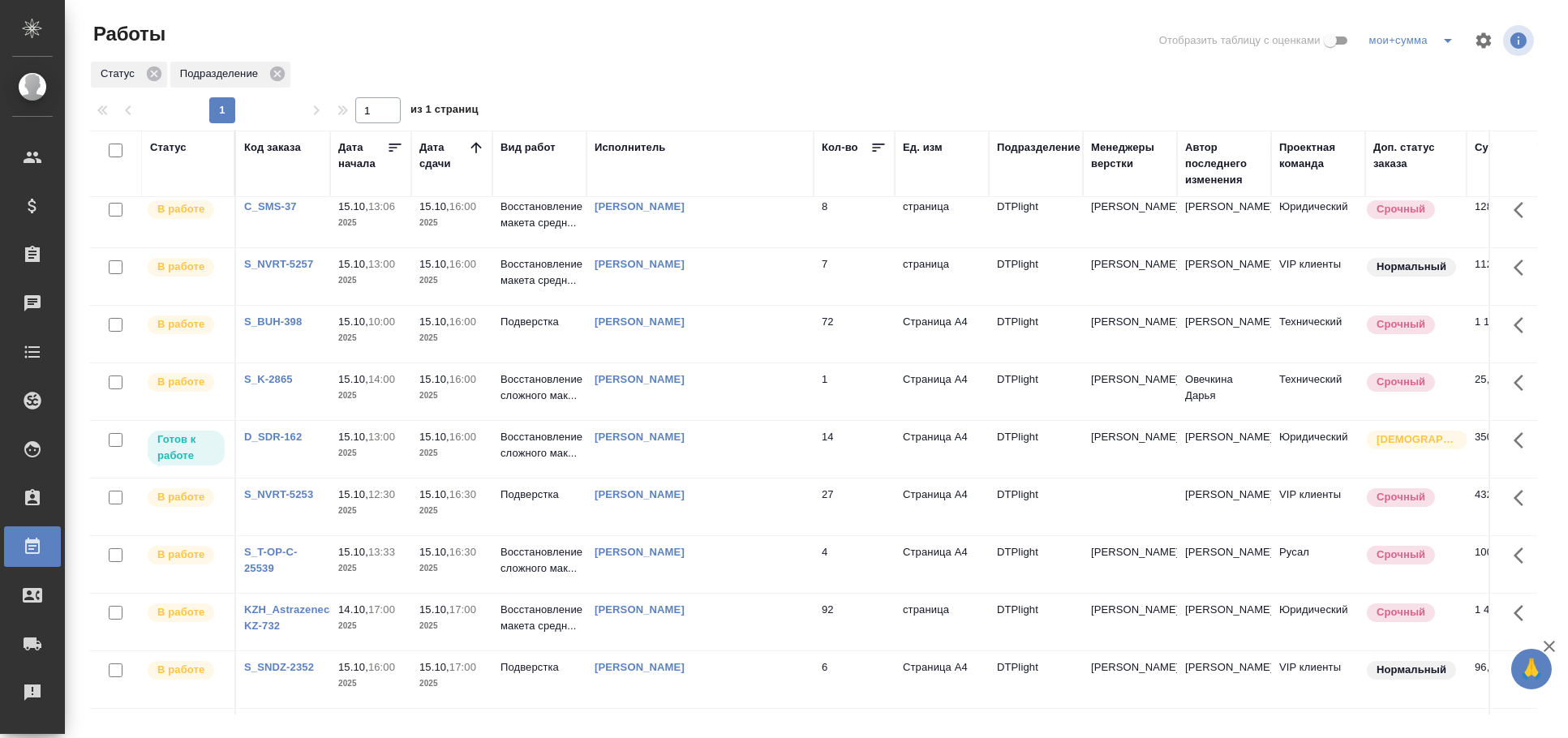
scroll to position [360, 0]
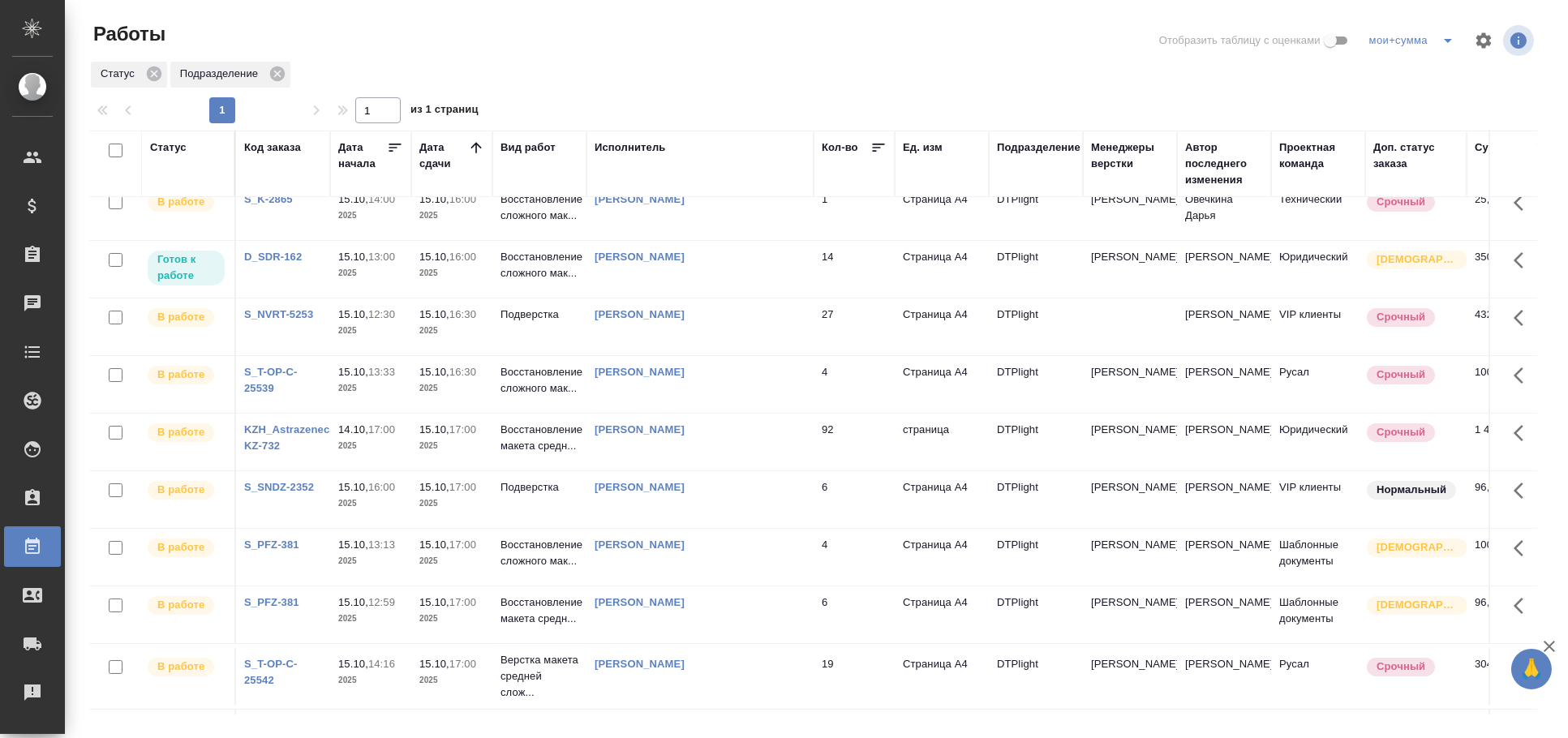
click at [731, 285] on td "[PERSON_NAME]" at bounding box center [700, 270] width 227 height 57
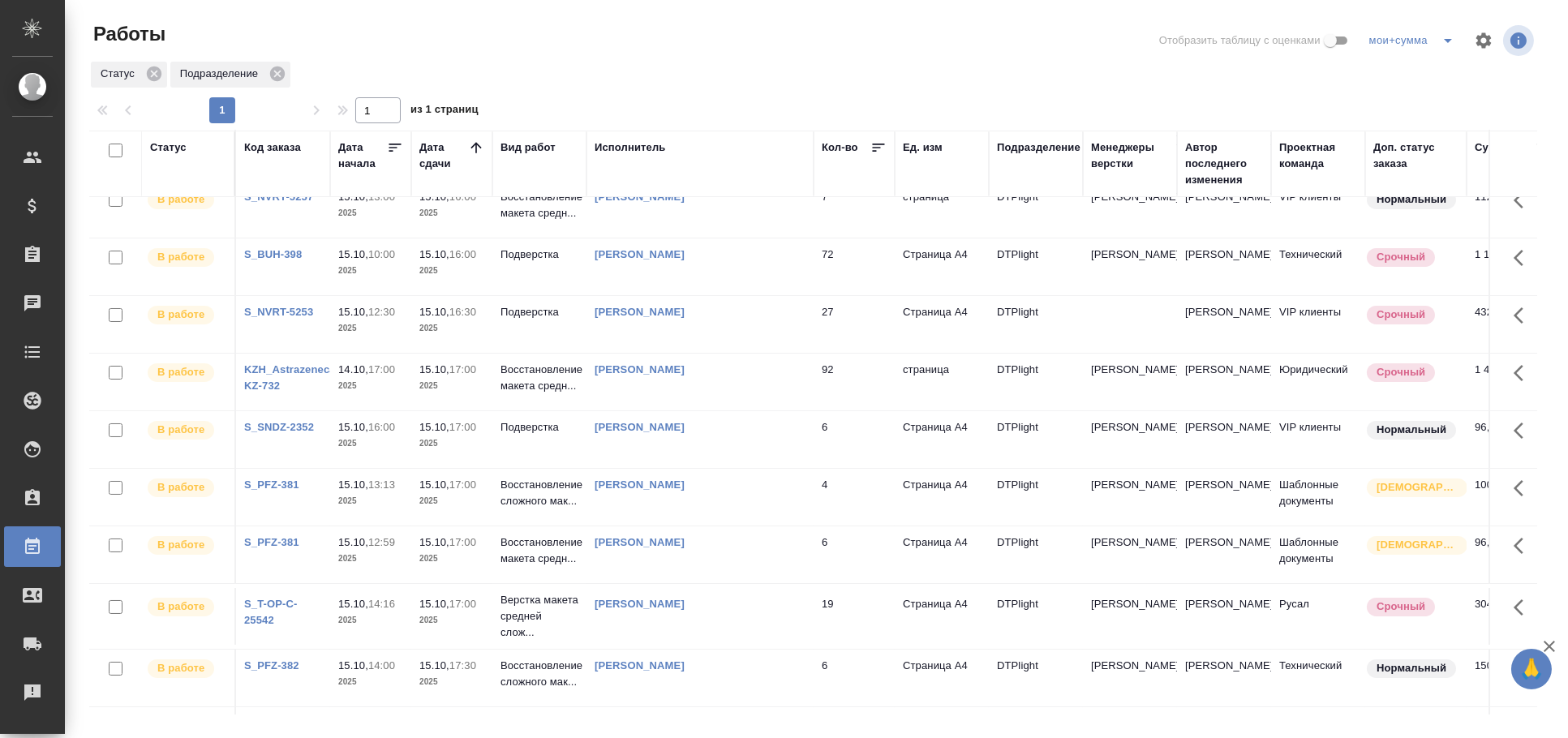
scroll to position [0, 0]
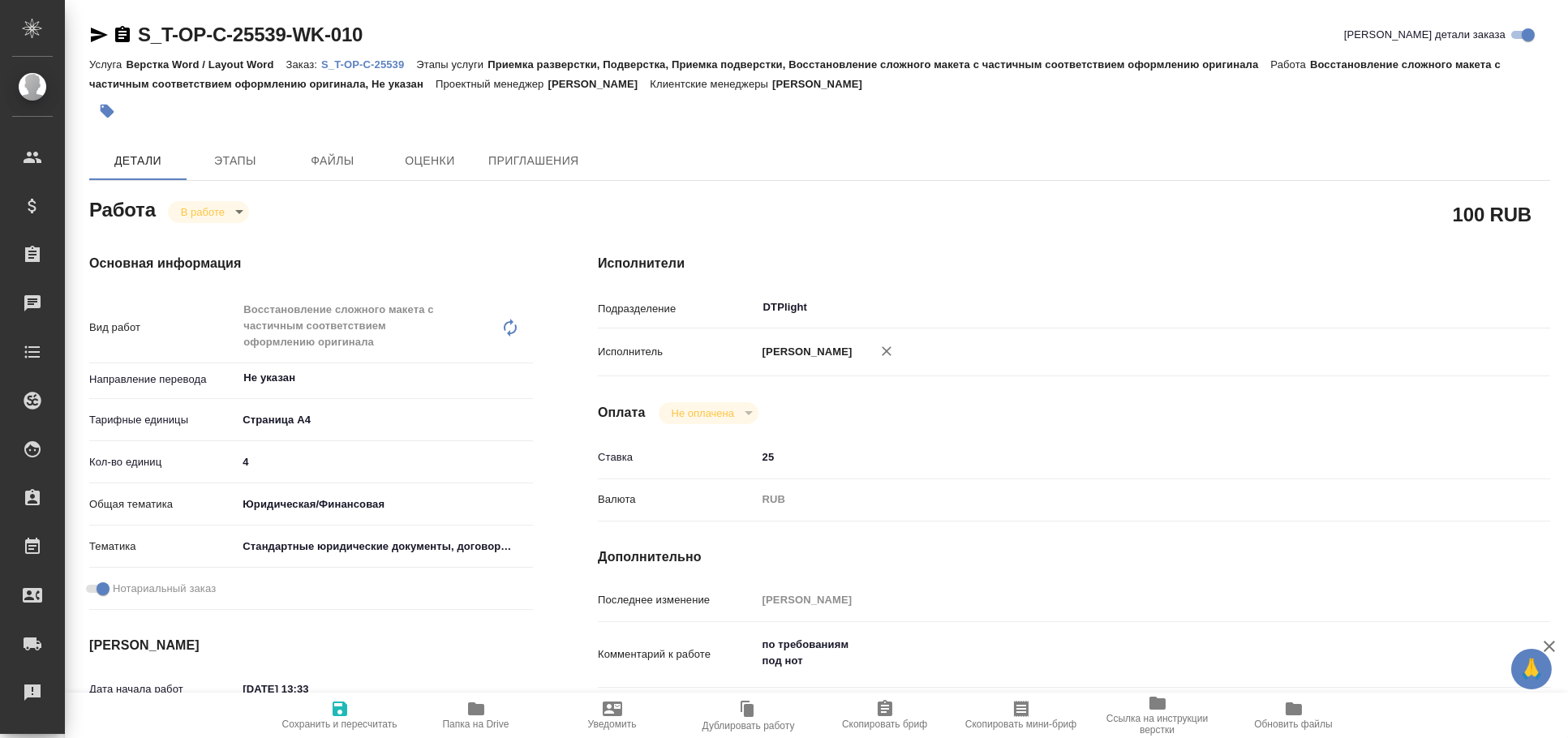
type textarea "x"
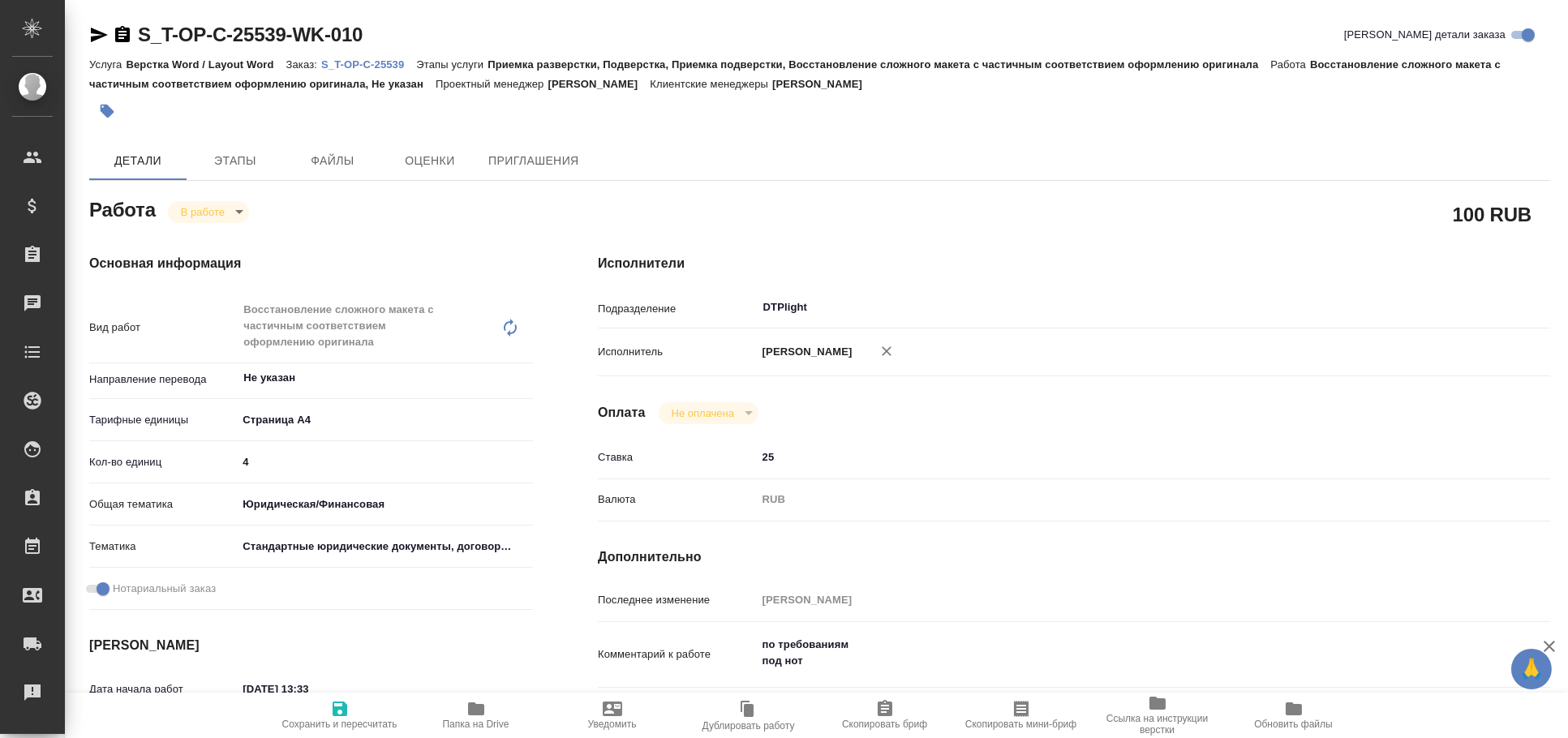
type textarea "x"
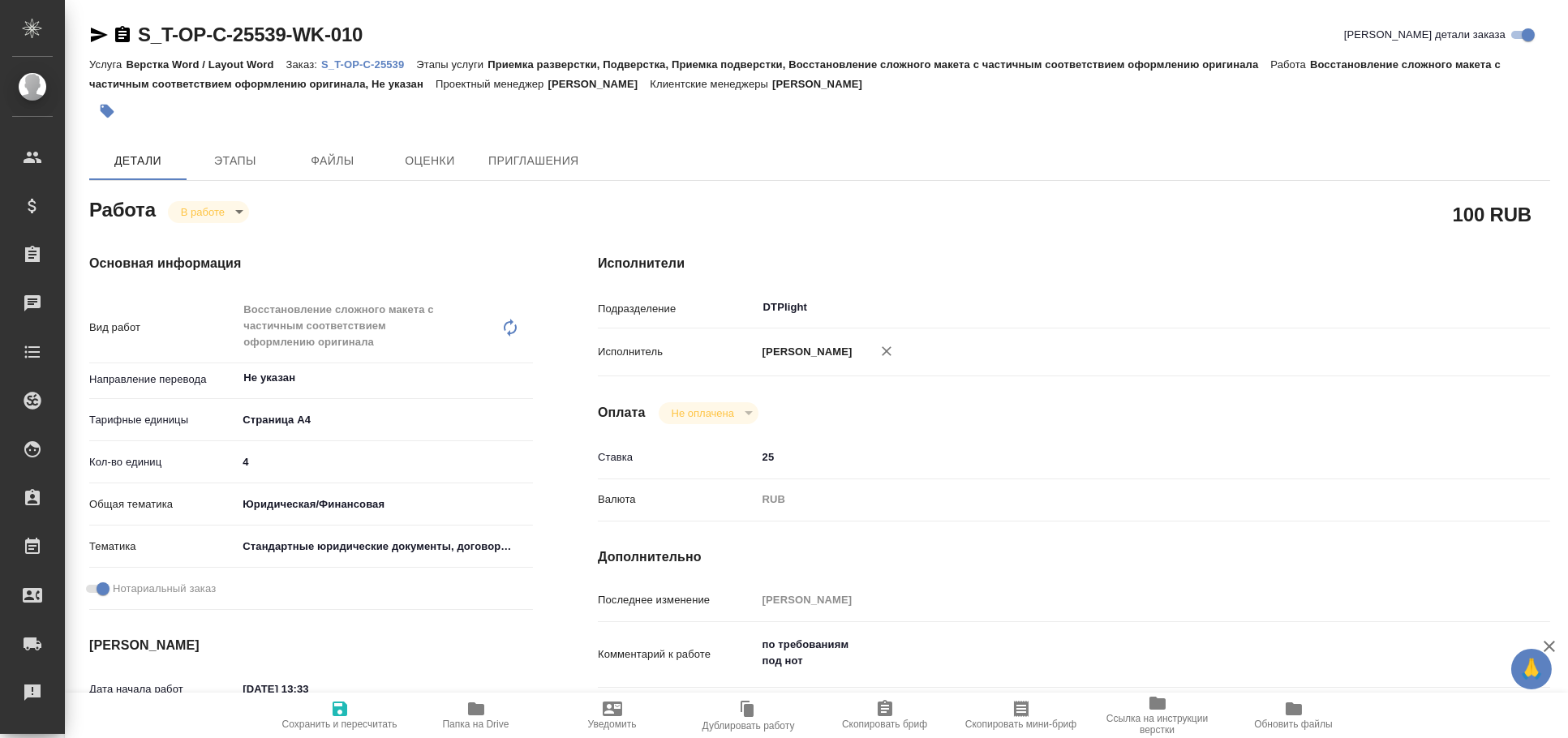
type textarea "x"
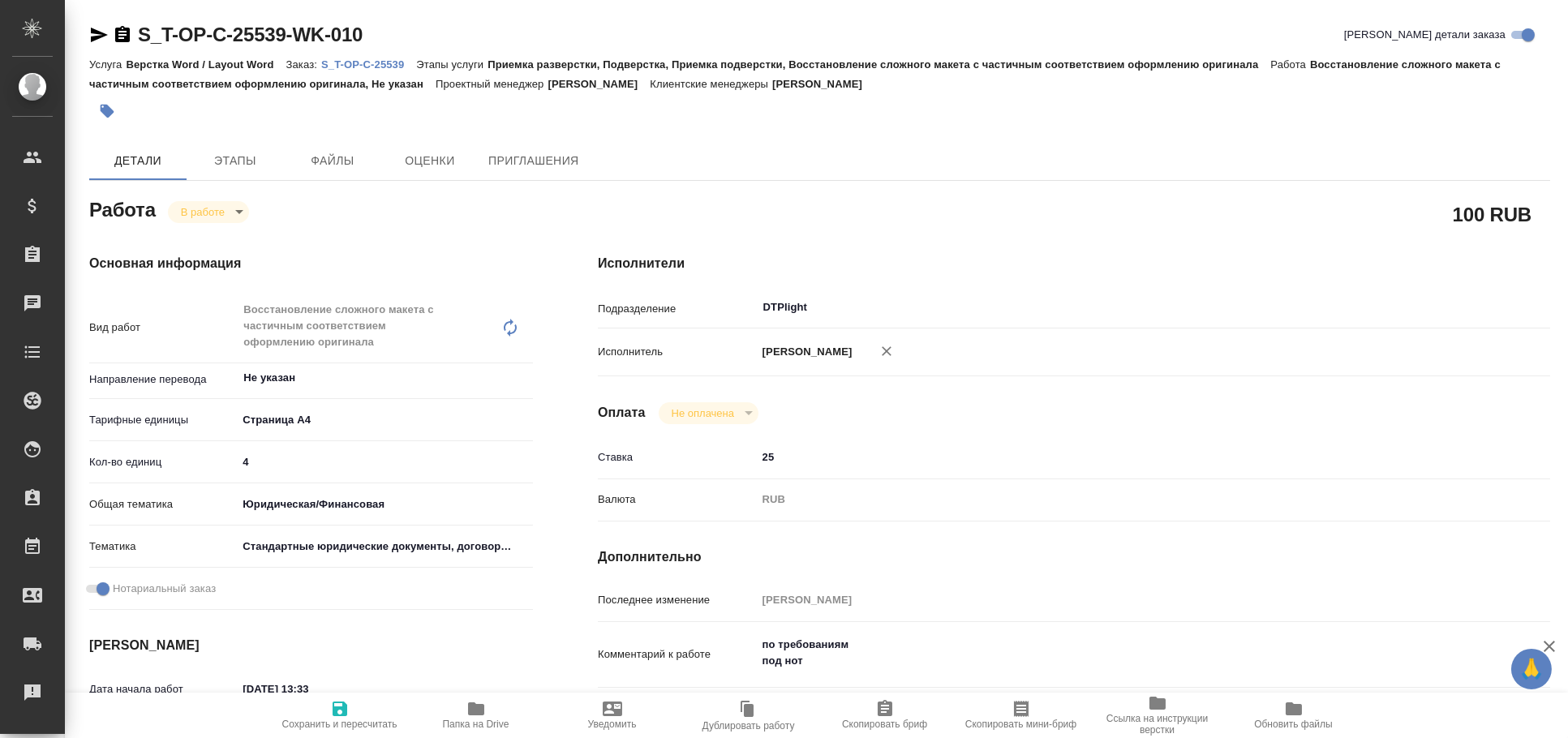
type textarea "x"
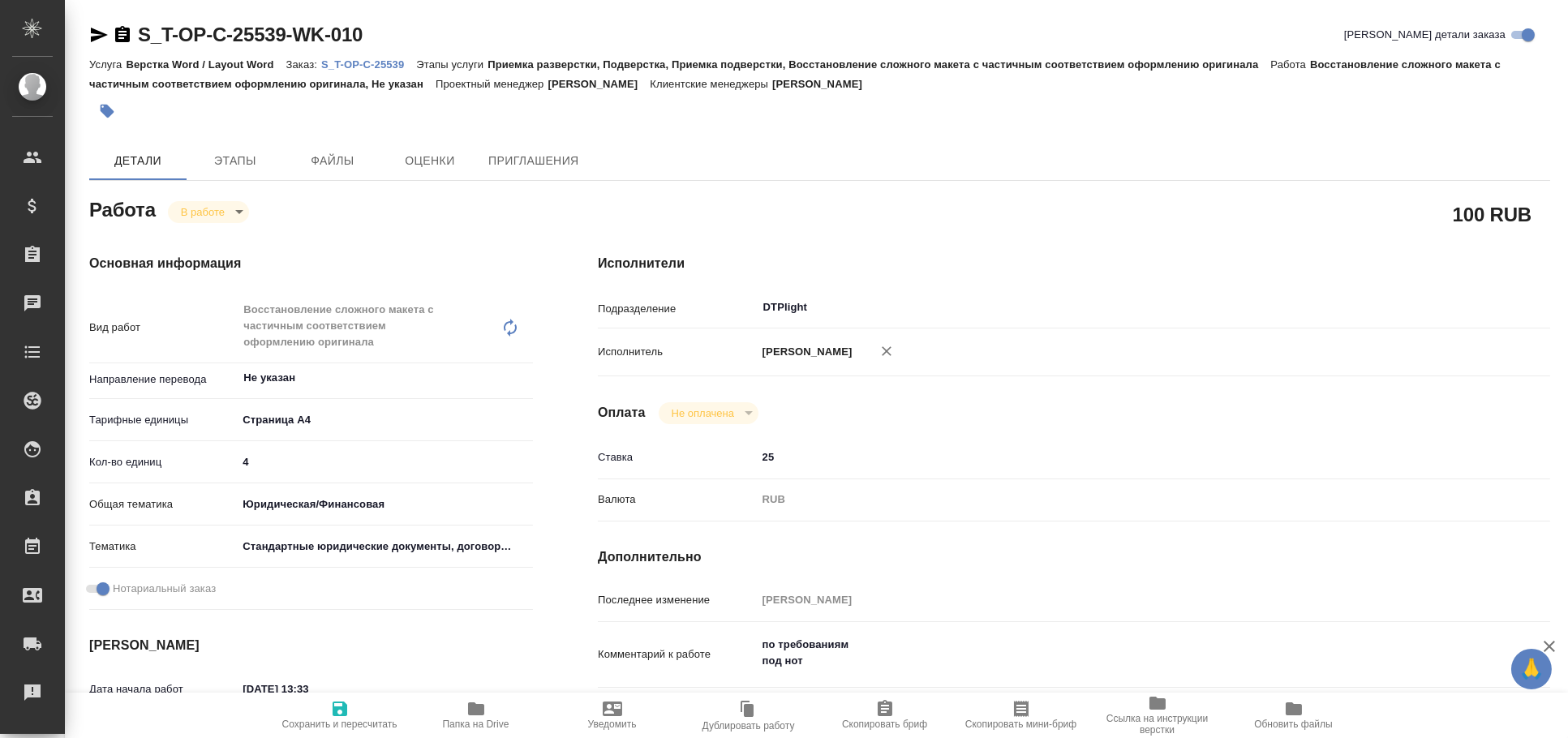
type textarea "x"
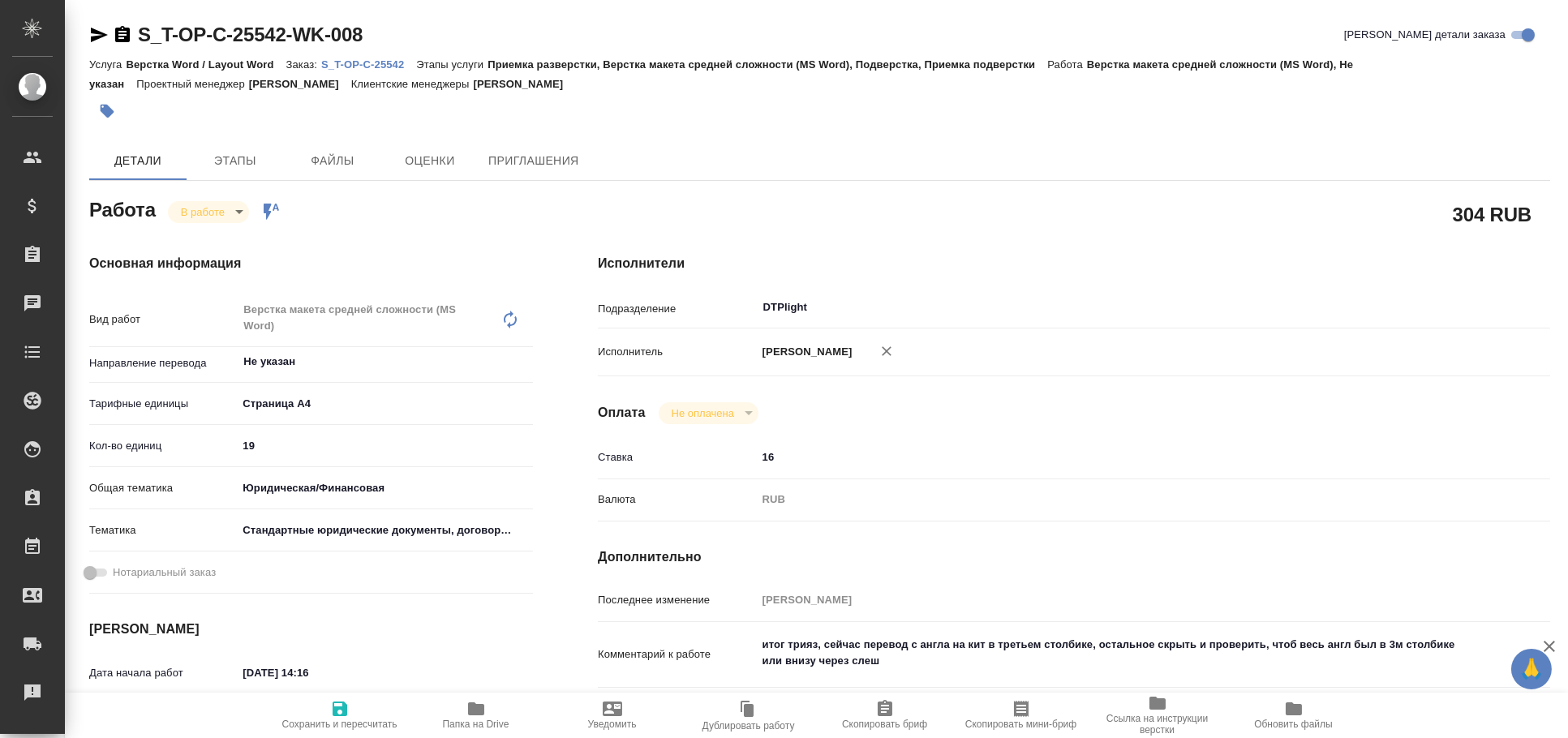
type textarea "x"
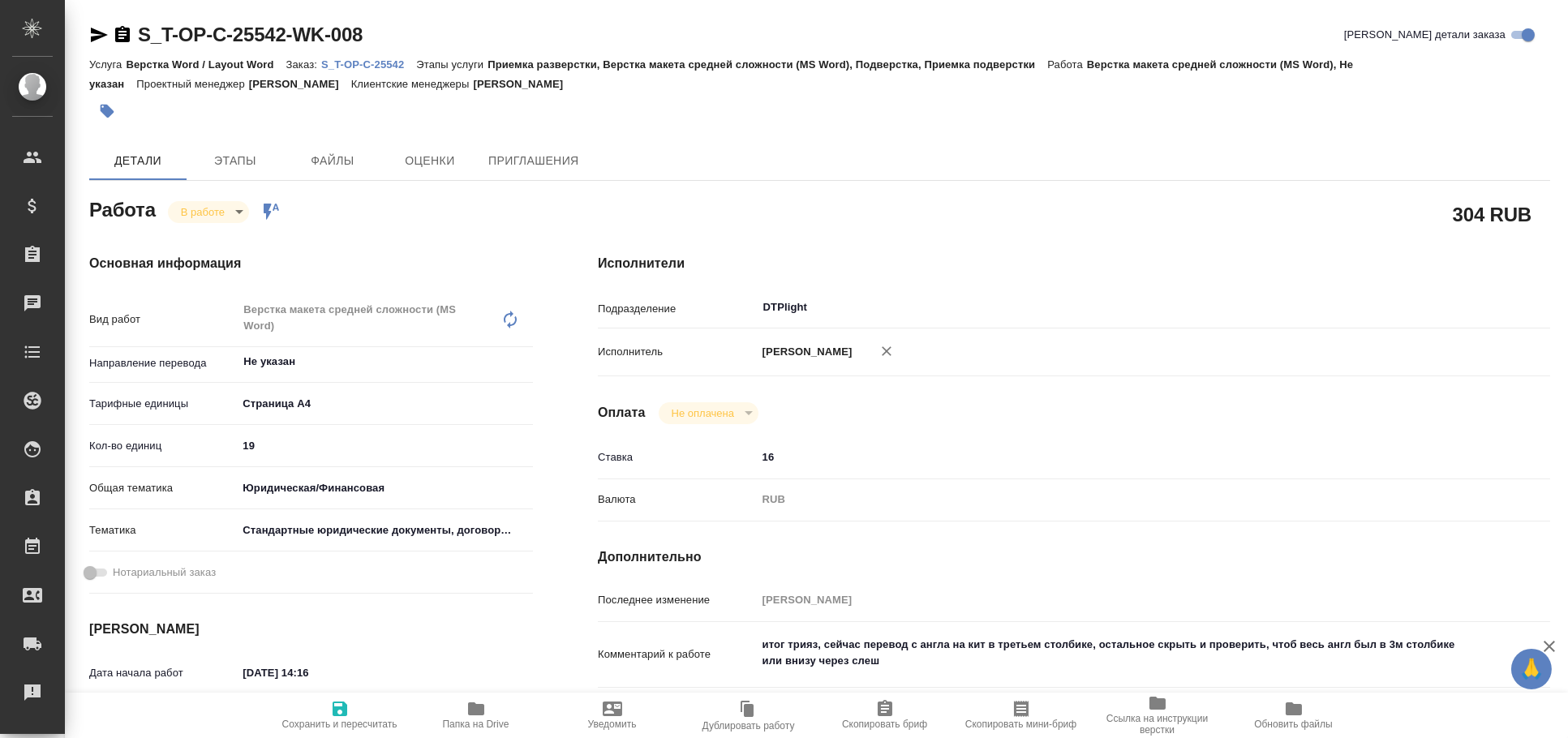
type textarea "x"
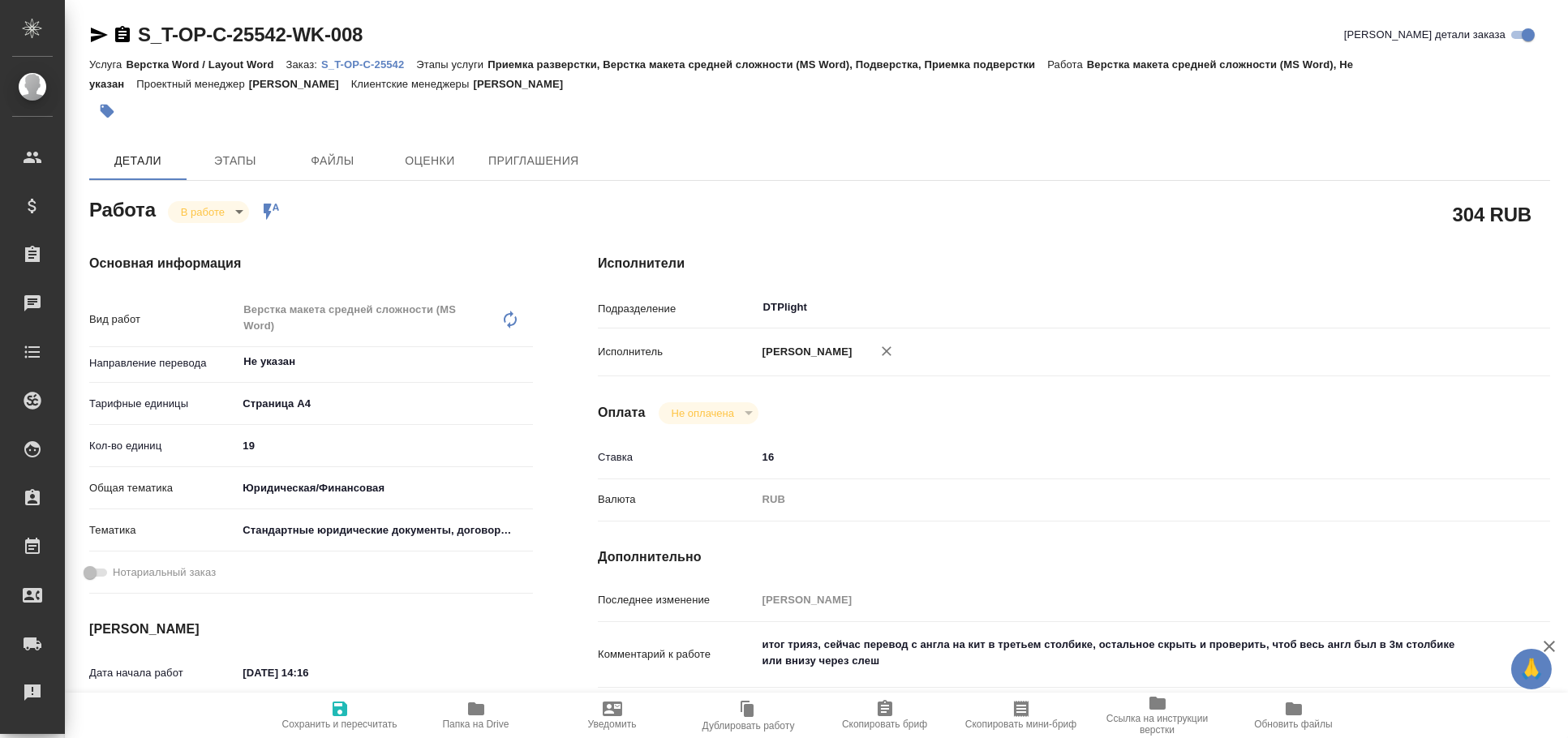
type textarea "x"
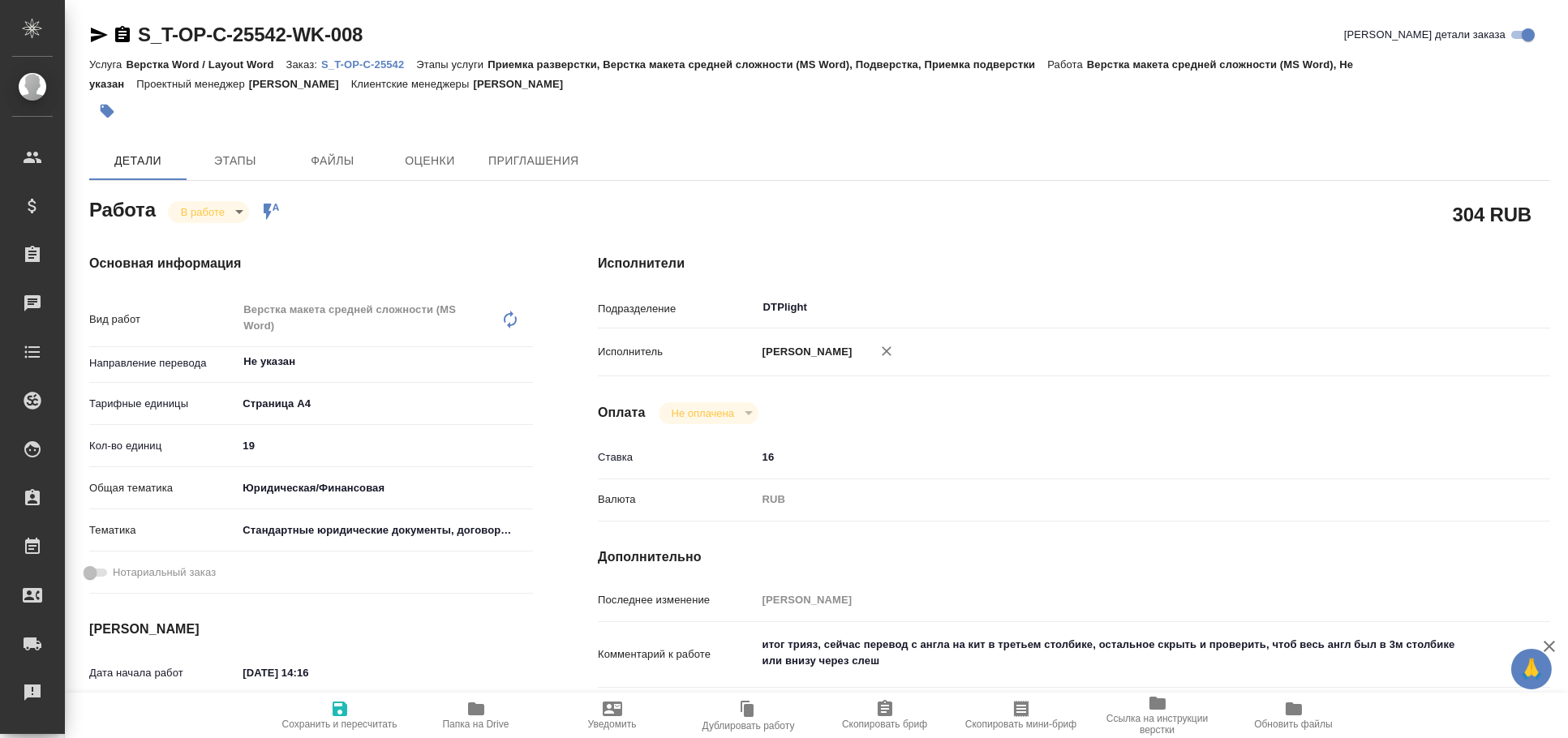
type textarea "x"
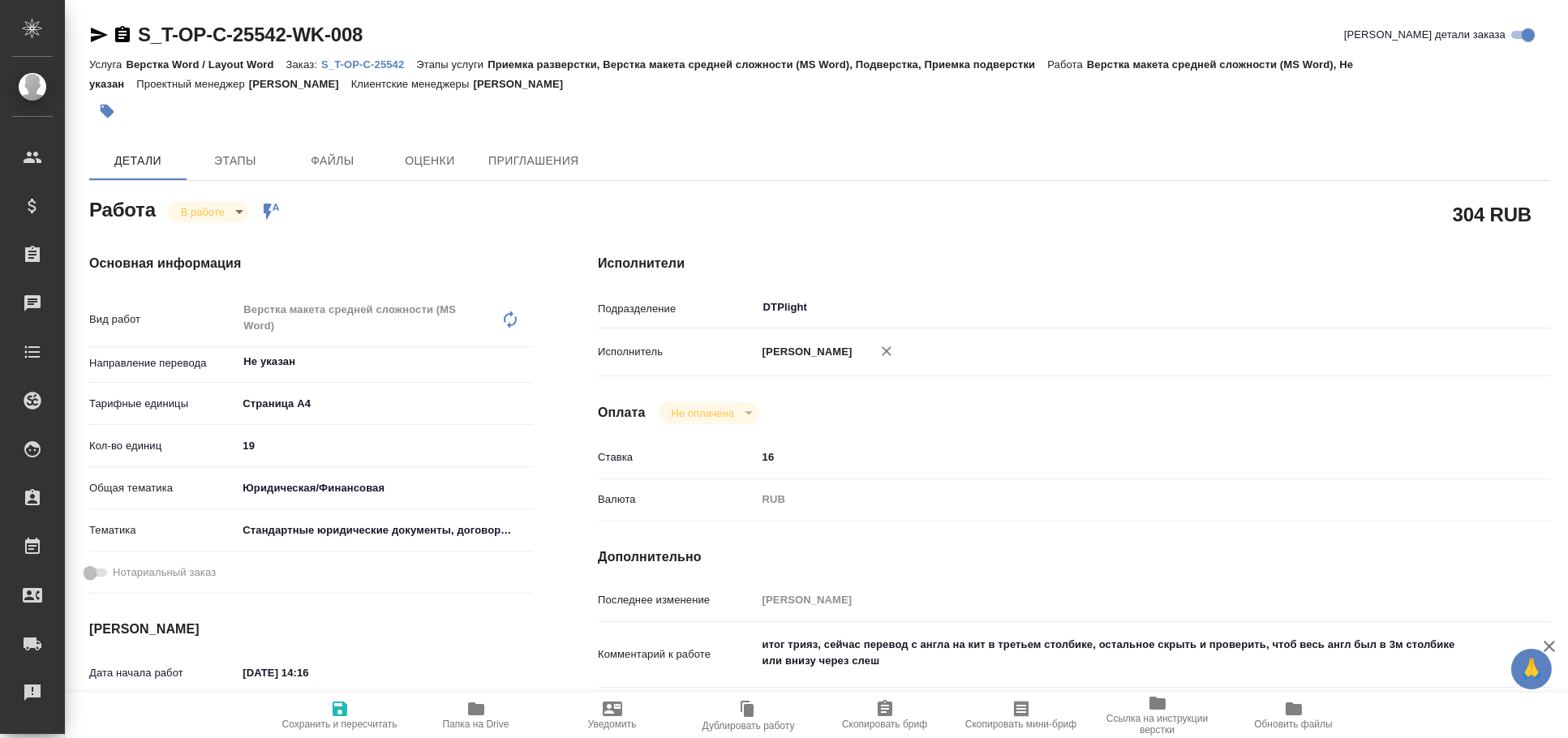
type textarea "x"
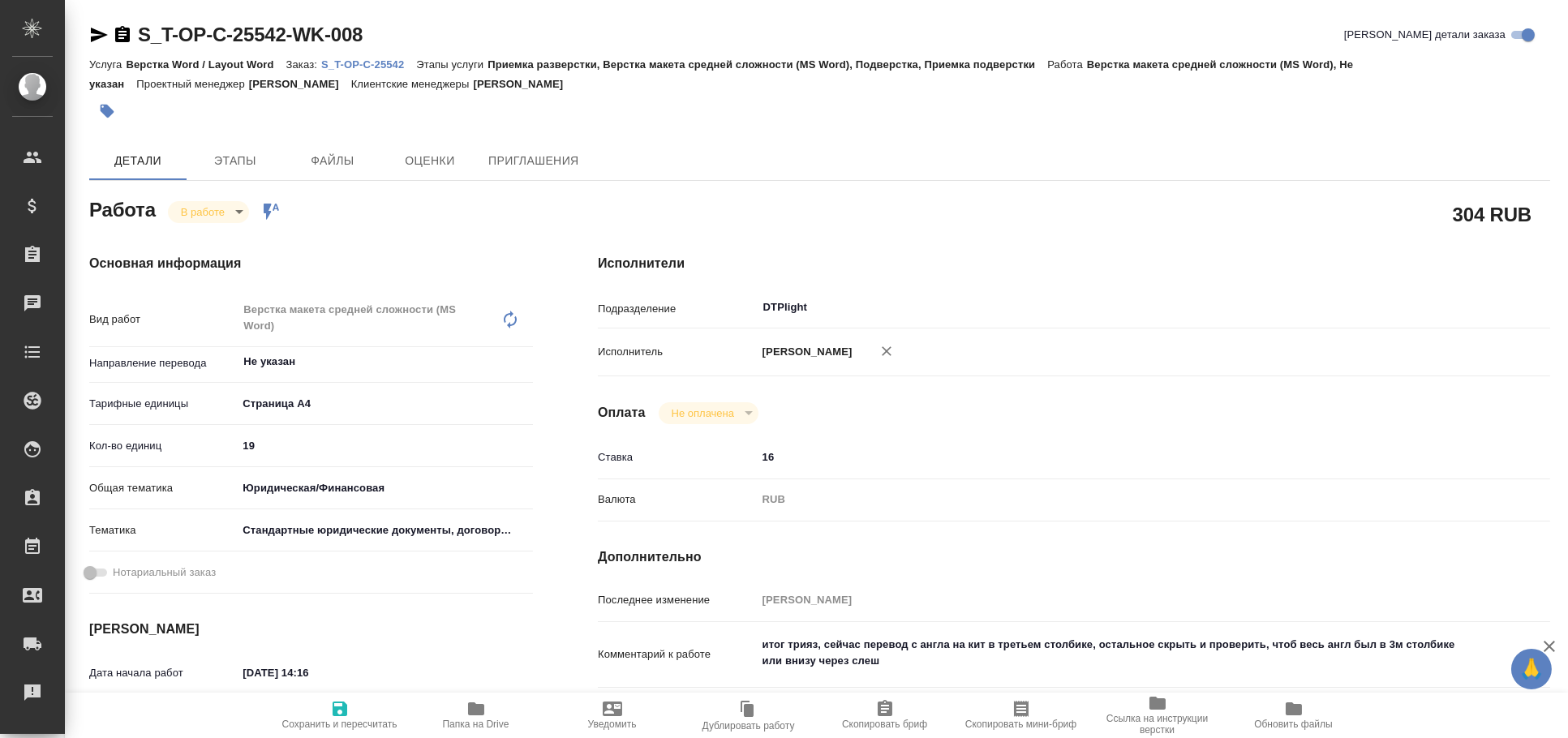
type textarea "x"
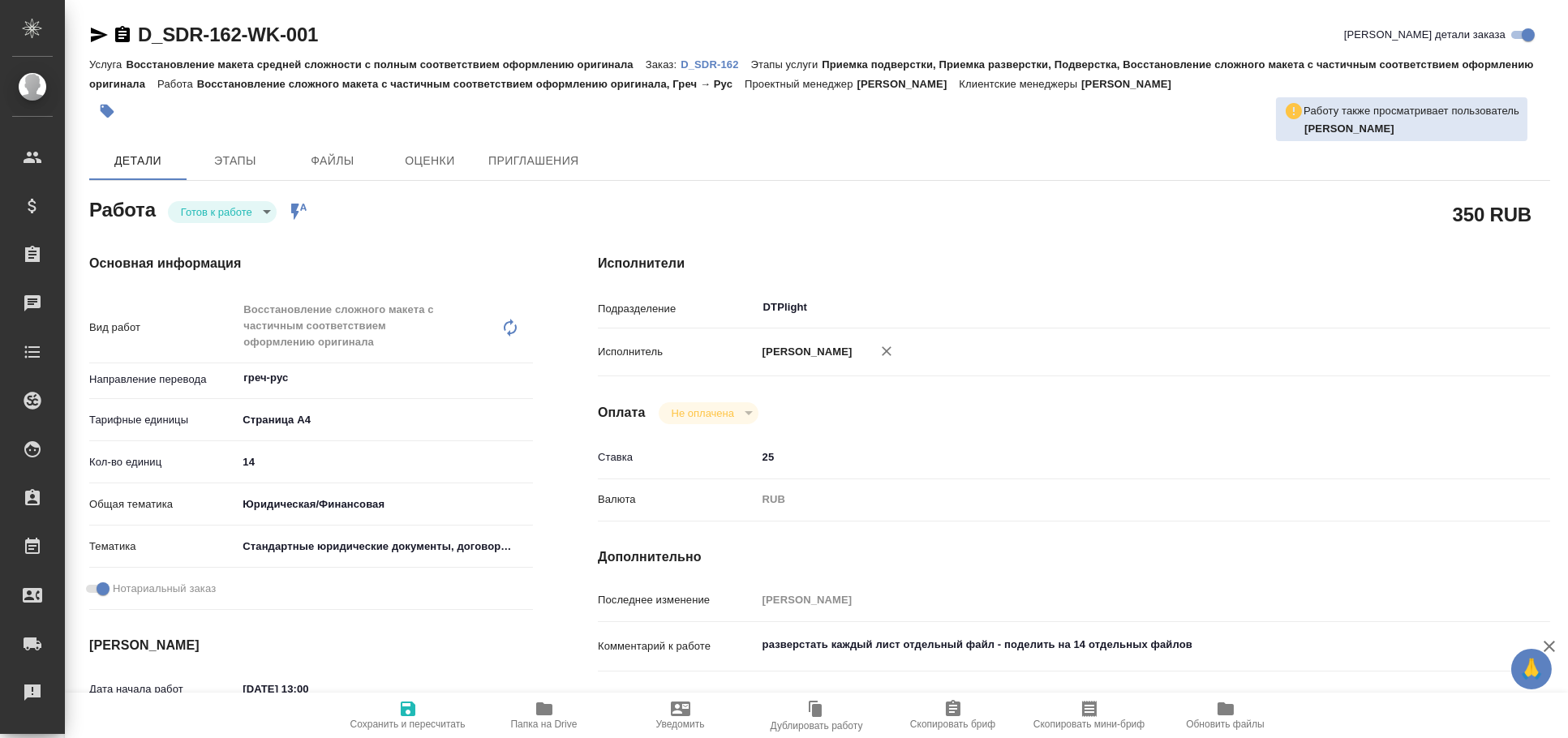
type textarea "x"
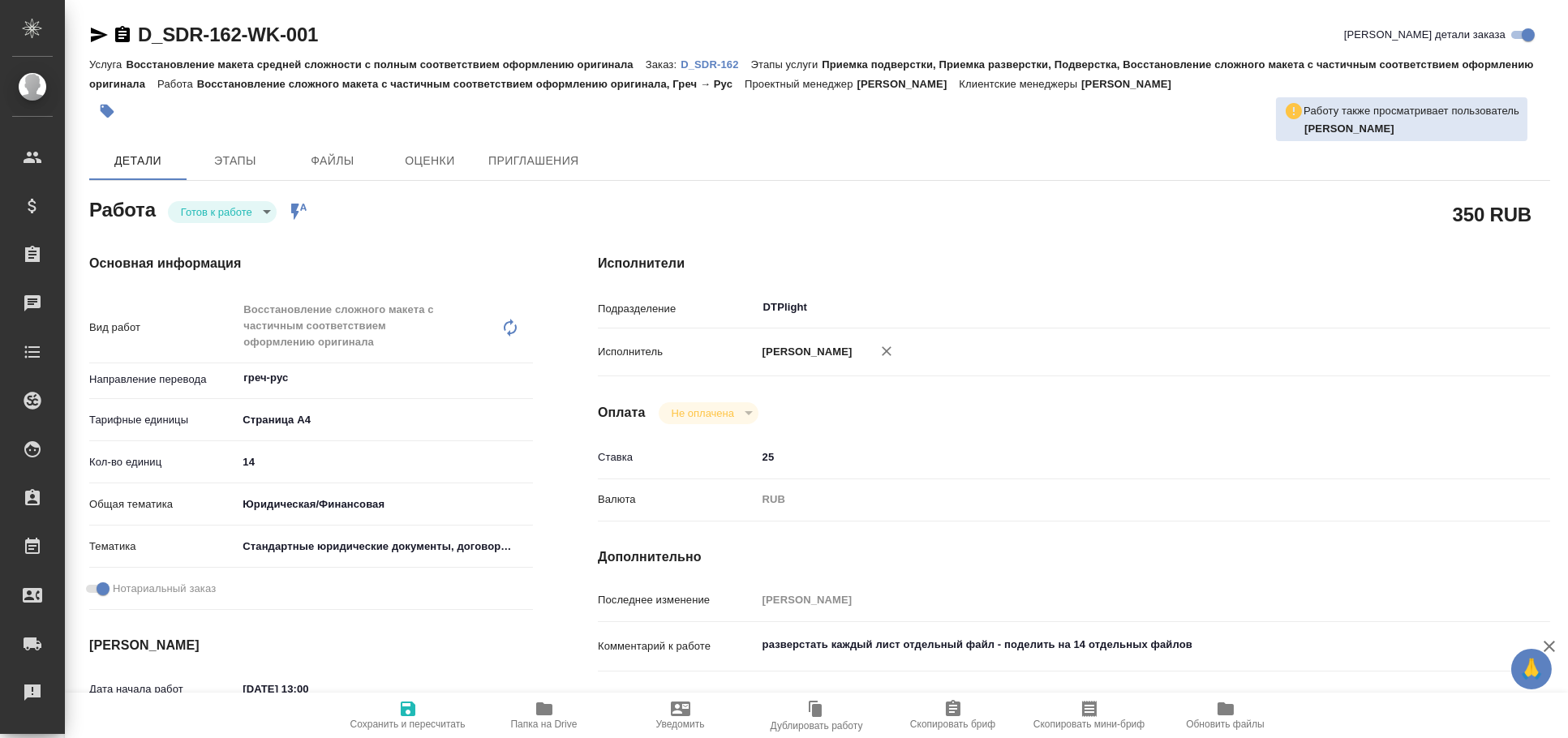
type textarea "x"
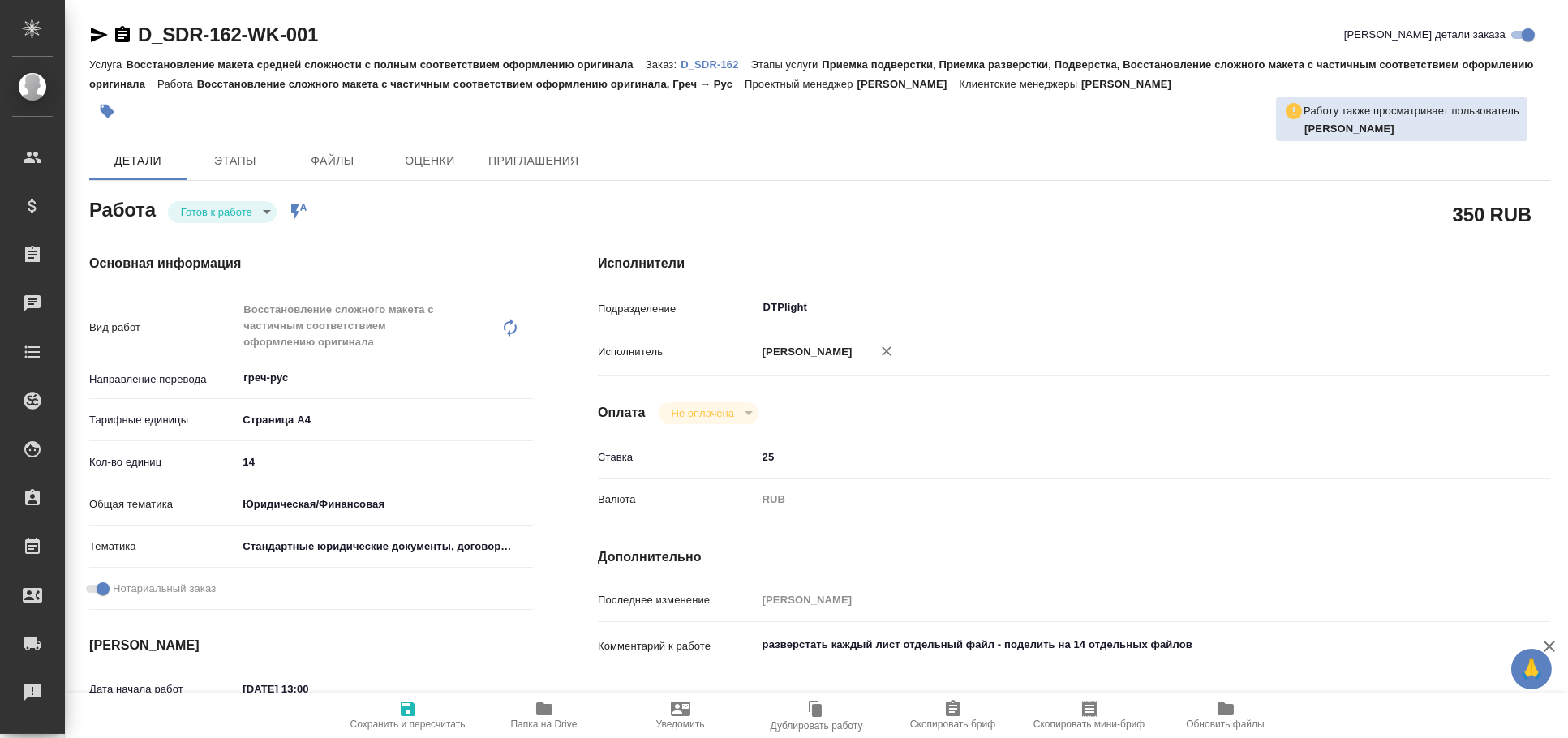
type textarea "x"
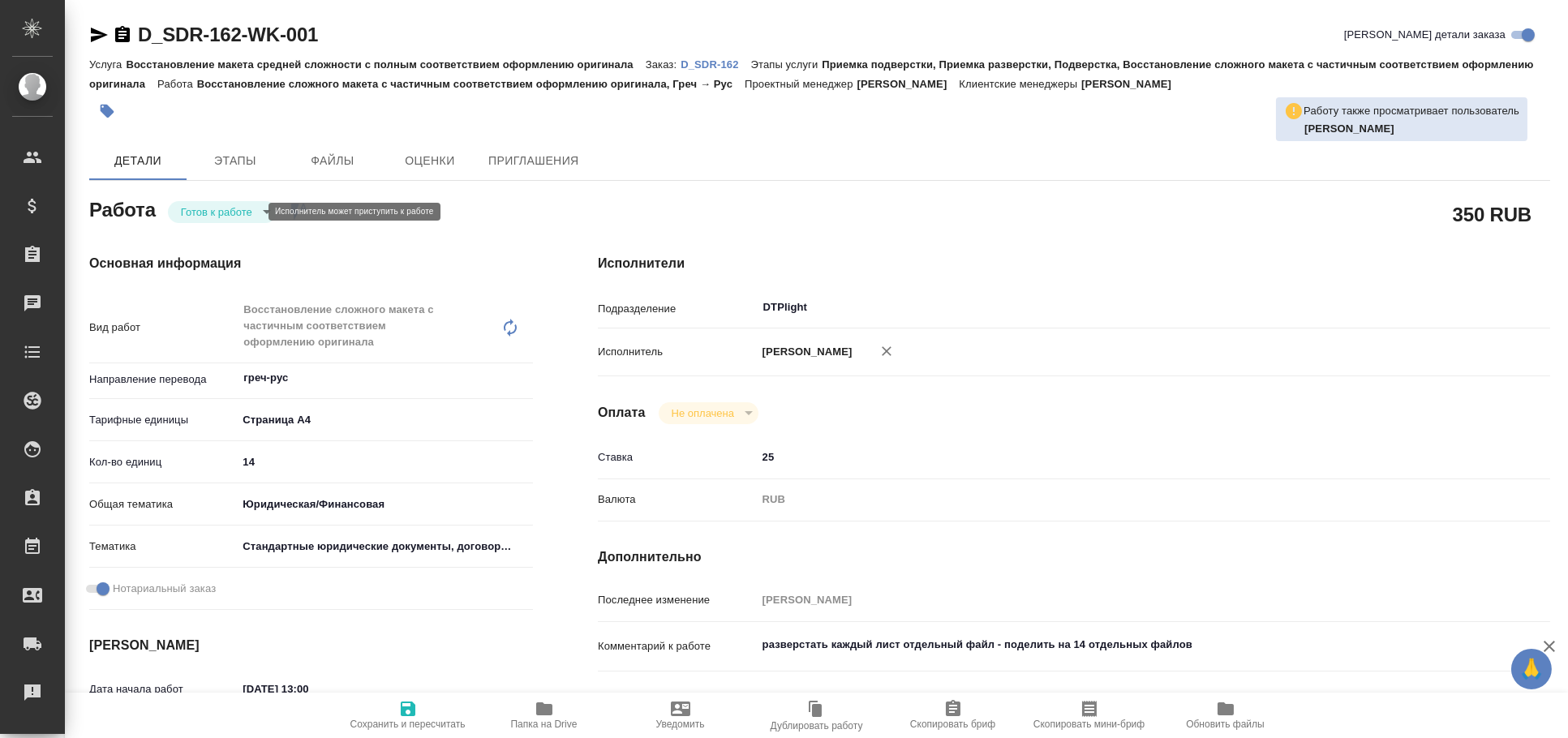
type textarea "x"
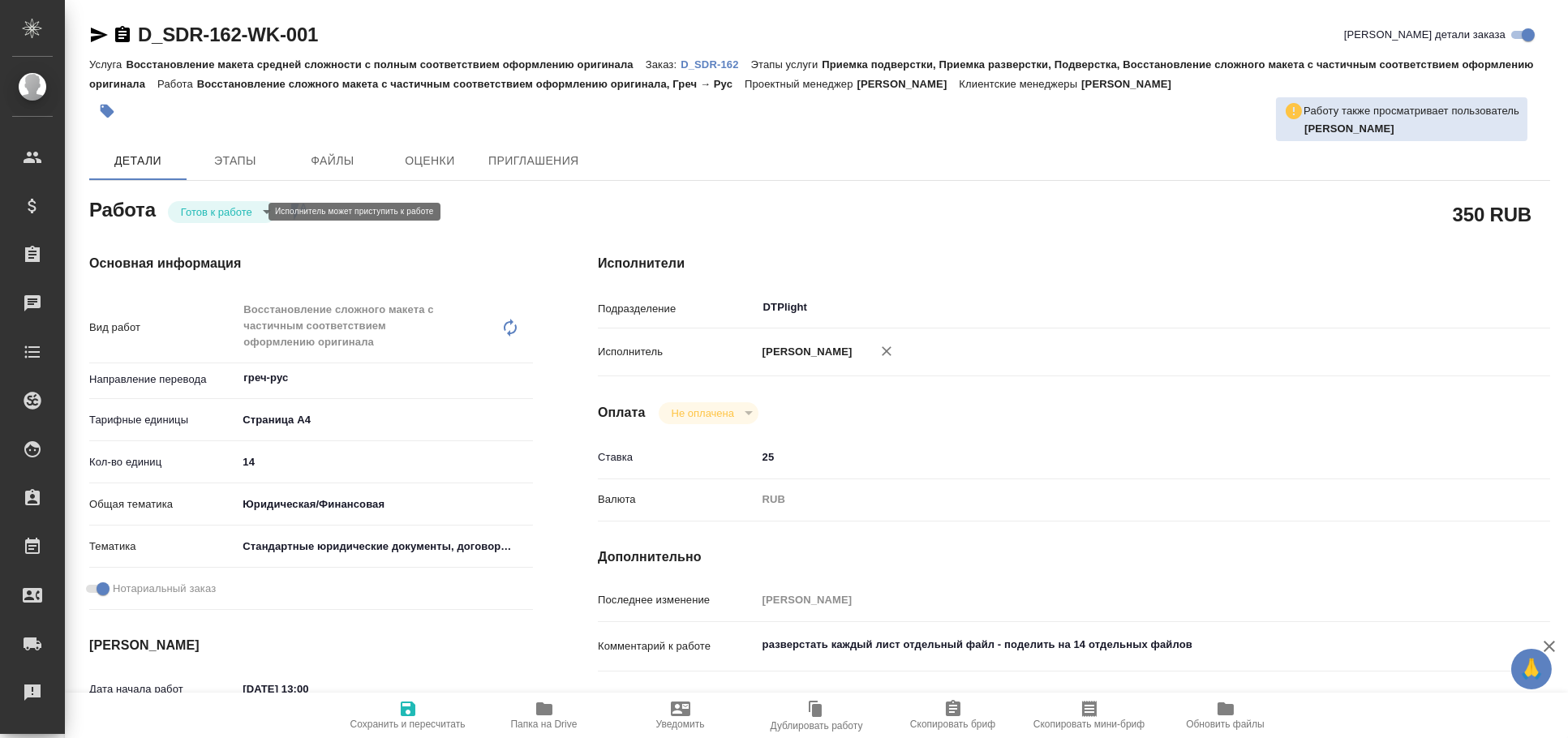
click at [219, 213] on body "🙏 .cls-1 fill:#fff; AWATERA Arkhipova Ekaterina Клиенты Спецификации Заказы Чат…" at bounding box center [784, 369] width 1568 height 738
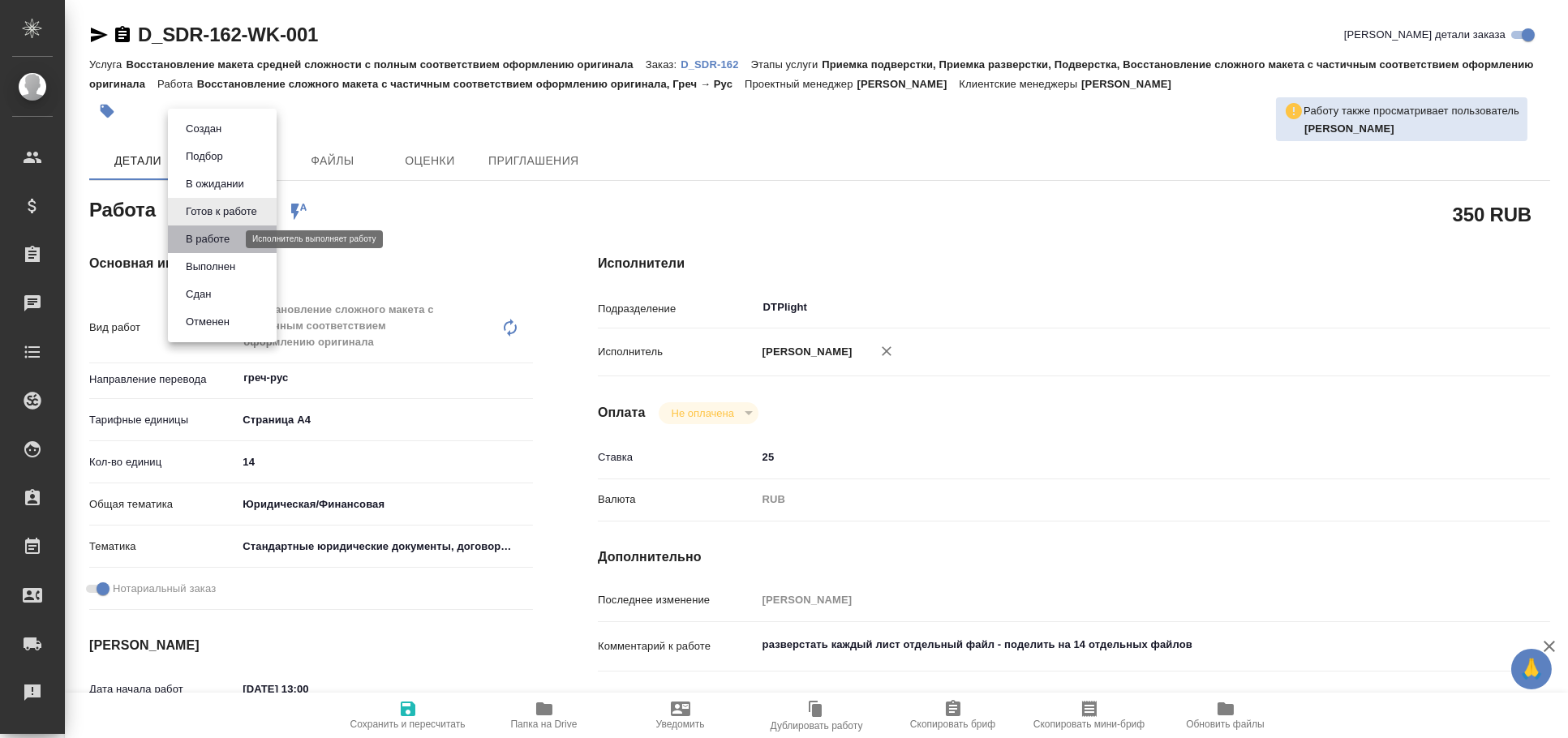
click at [218, 243] on button "В работе" at bounding box center [208, 239] width 54 height 18
type textarea "x"
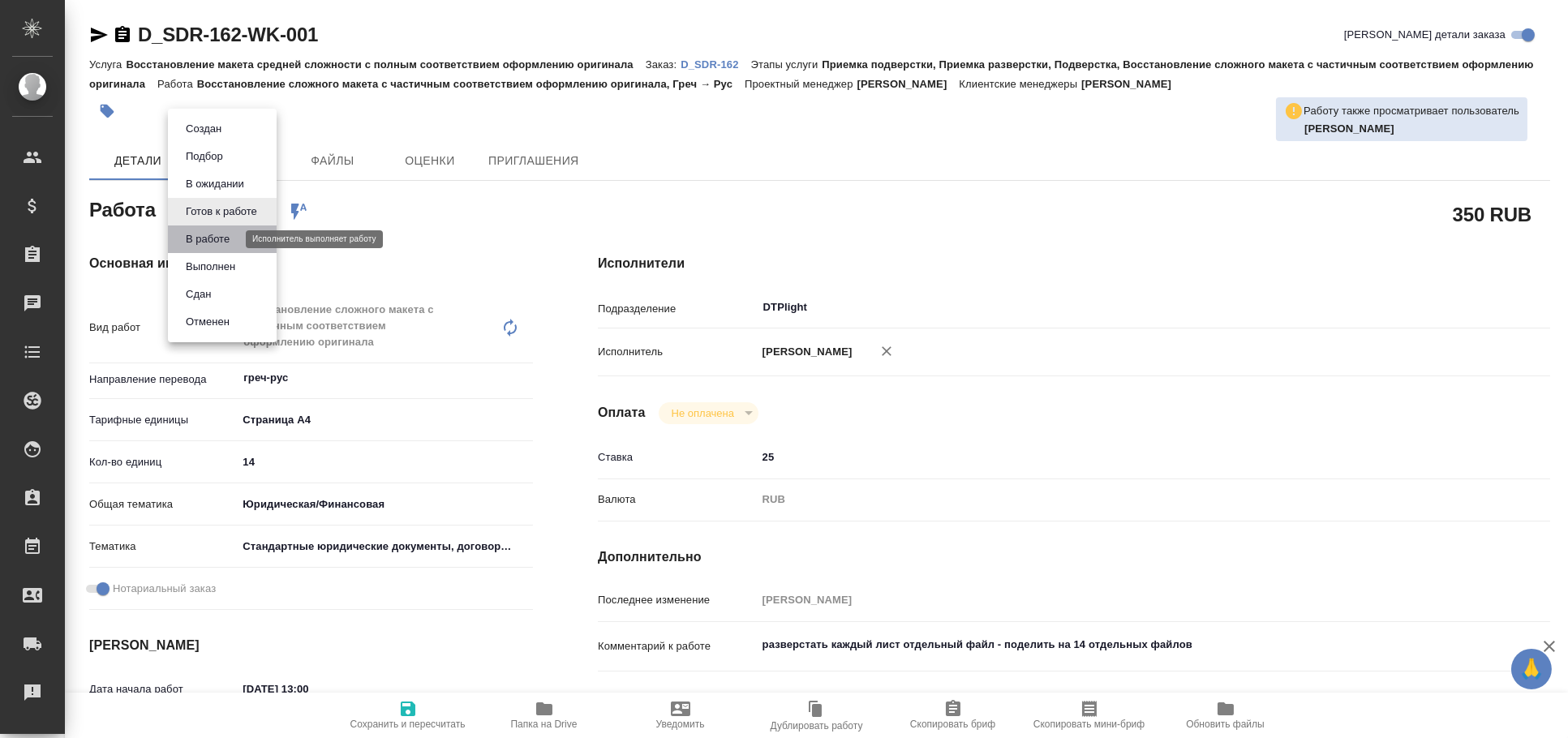
type textarea "x"
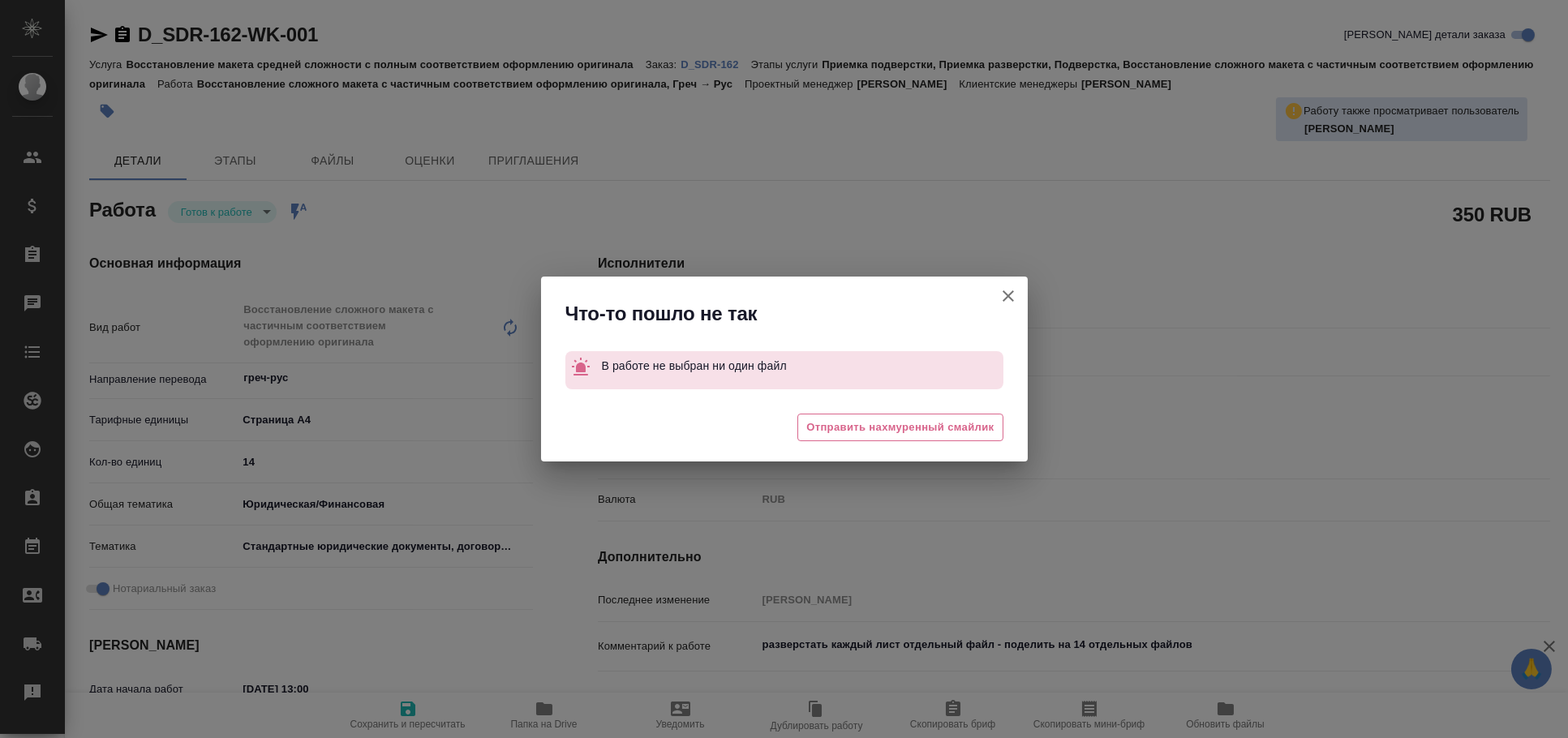
type textarea "x"
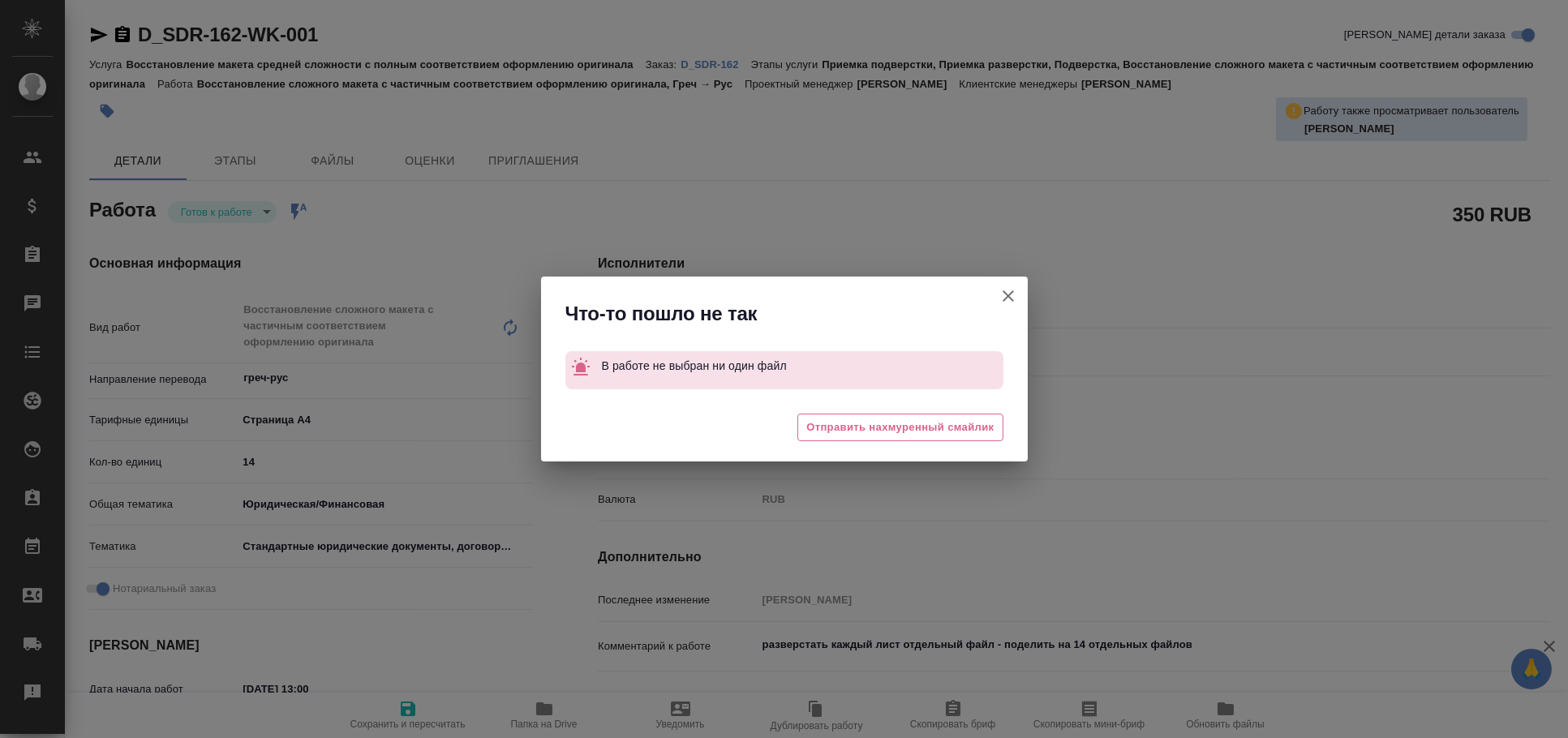
type textarea "x"
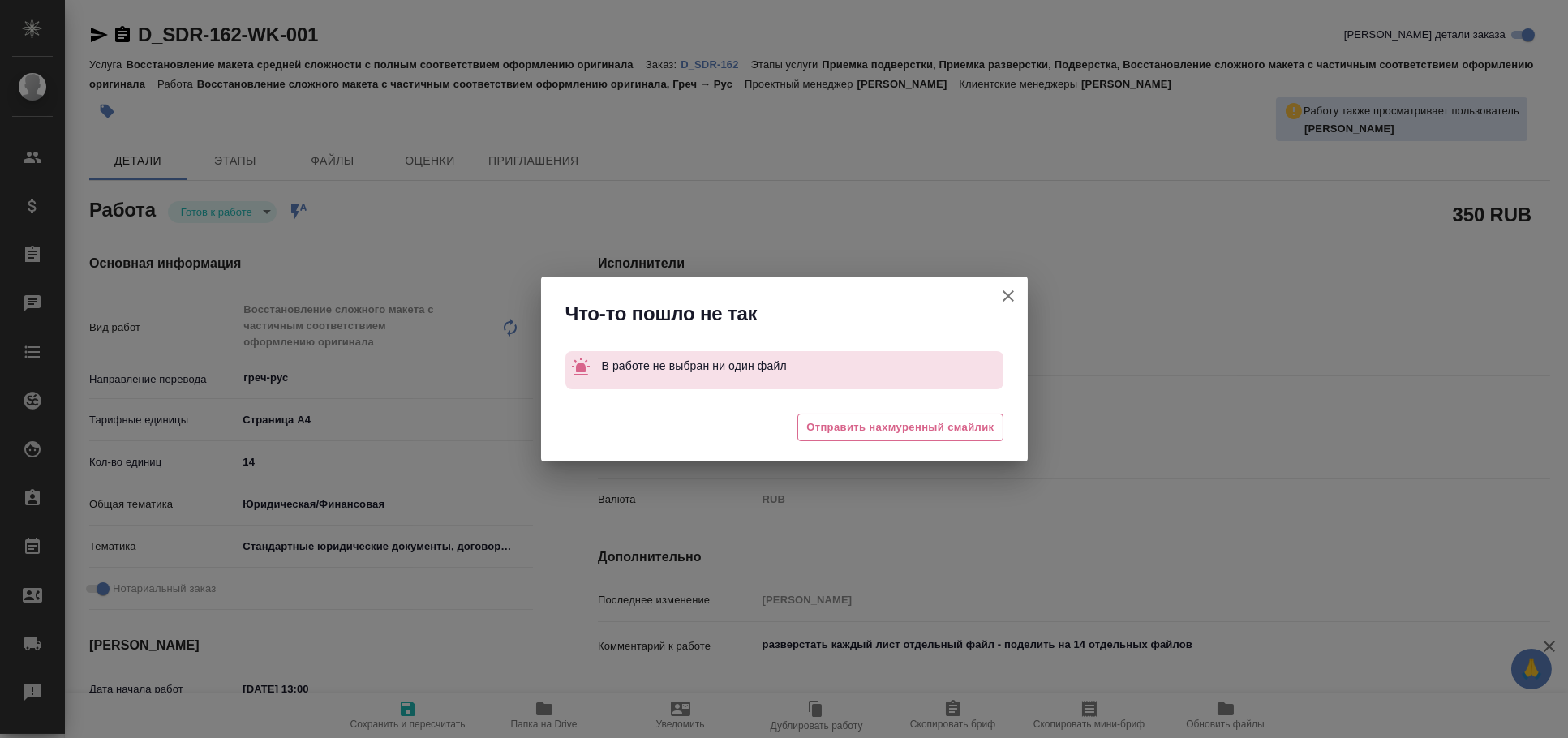
type textarea "x"
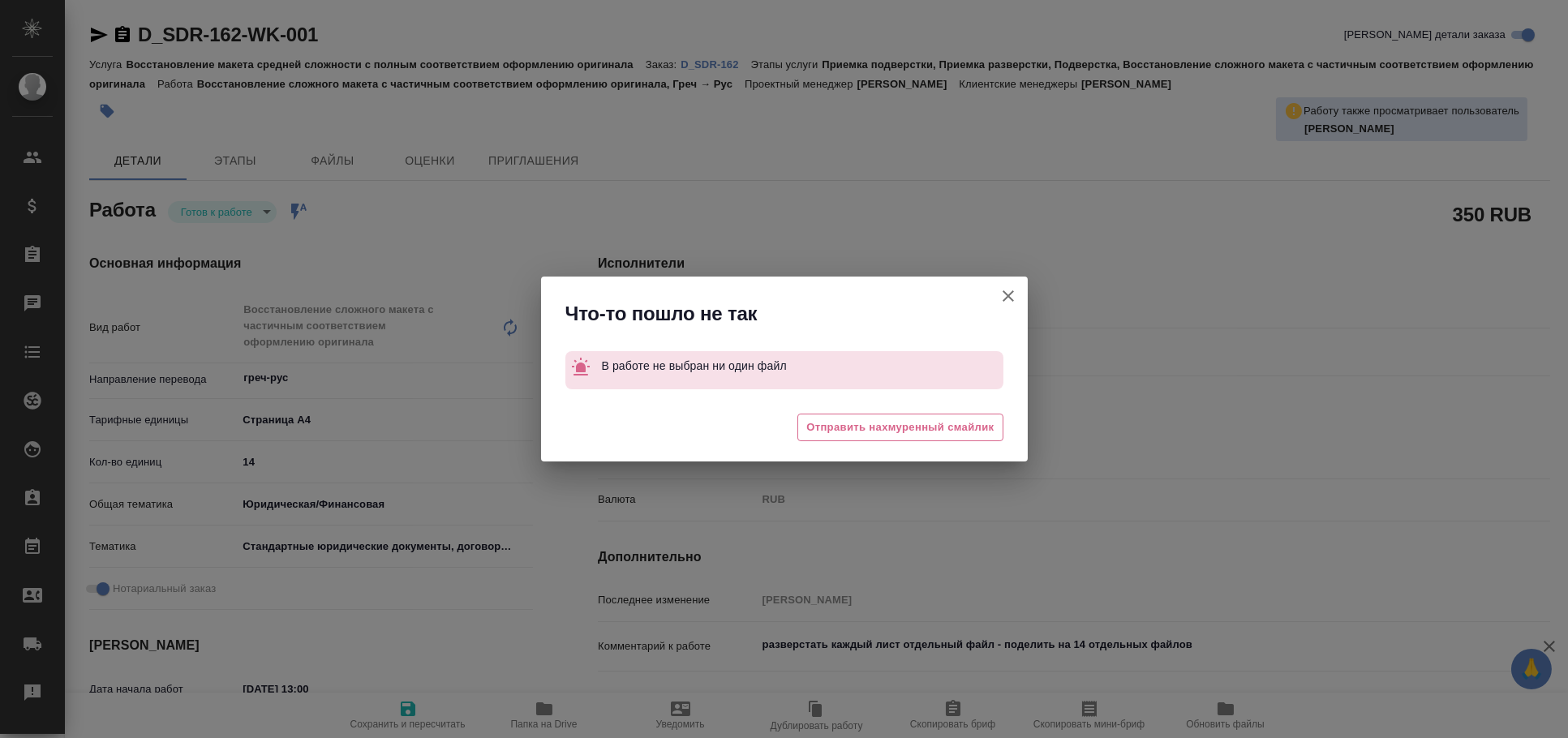
click at [1001, 293] on icon "button" at bounding box center [1008, 296] width 19 height 19
type textarea "x"
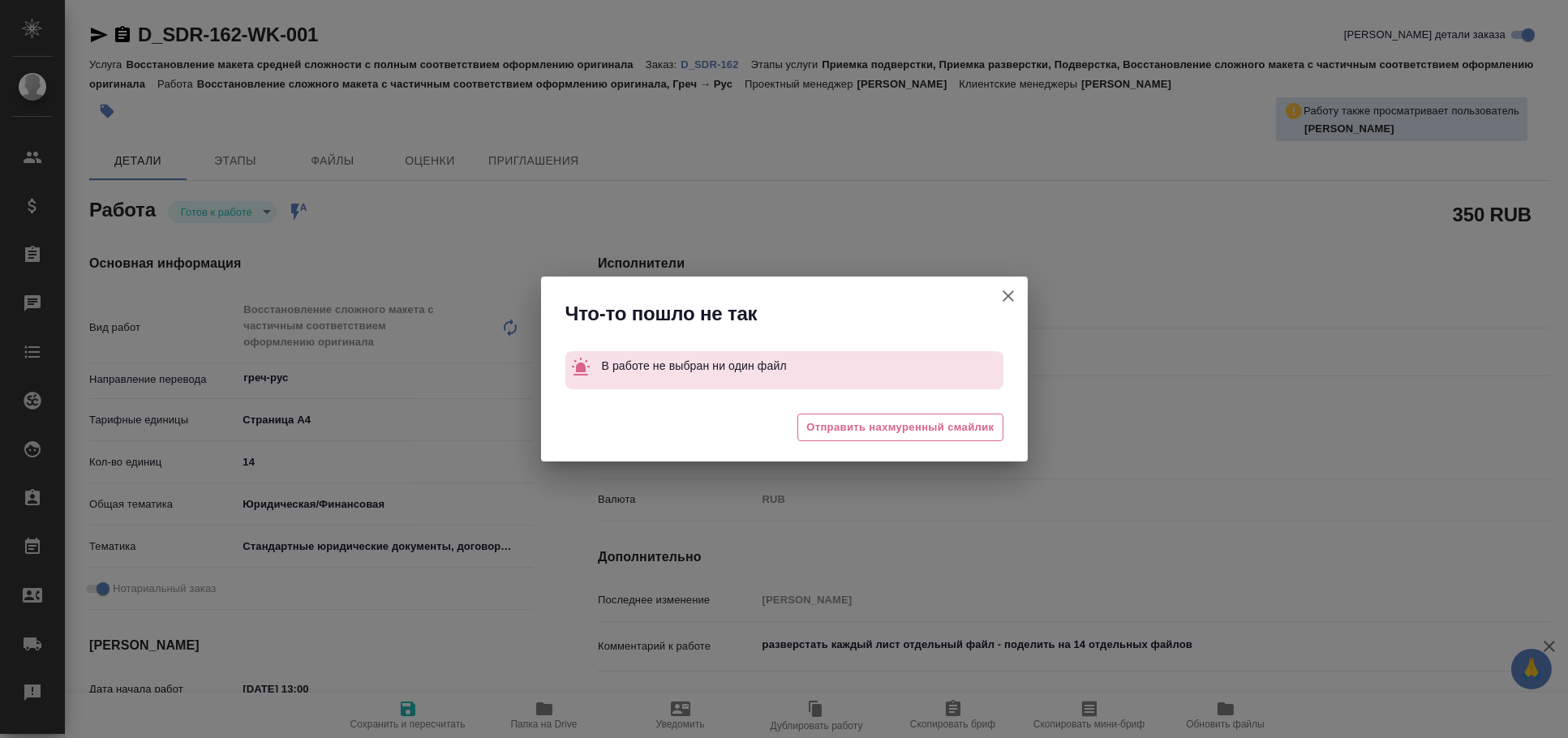
type textarea "x"
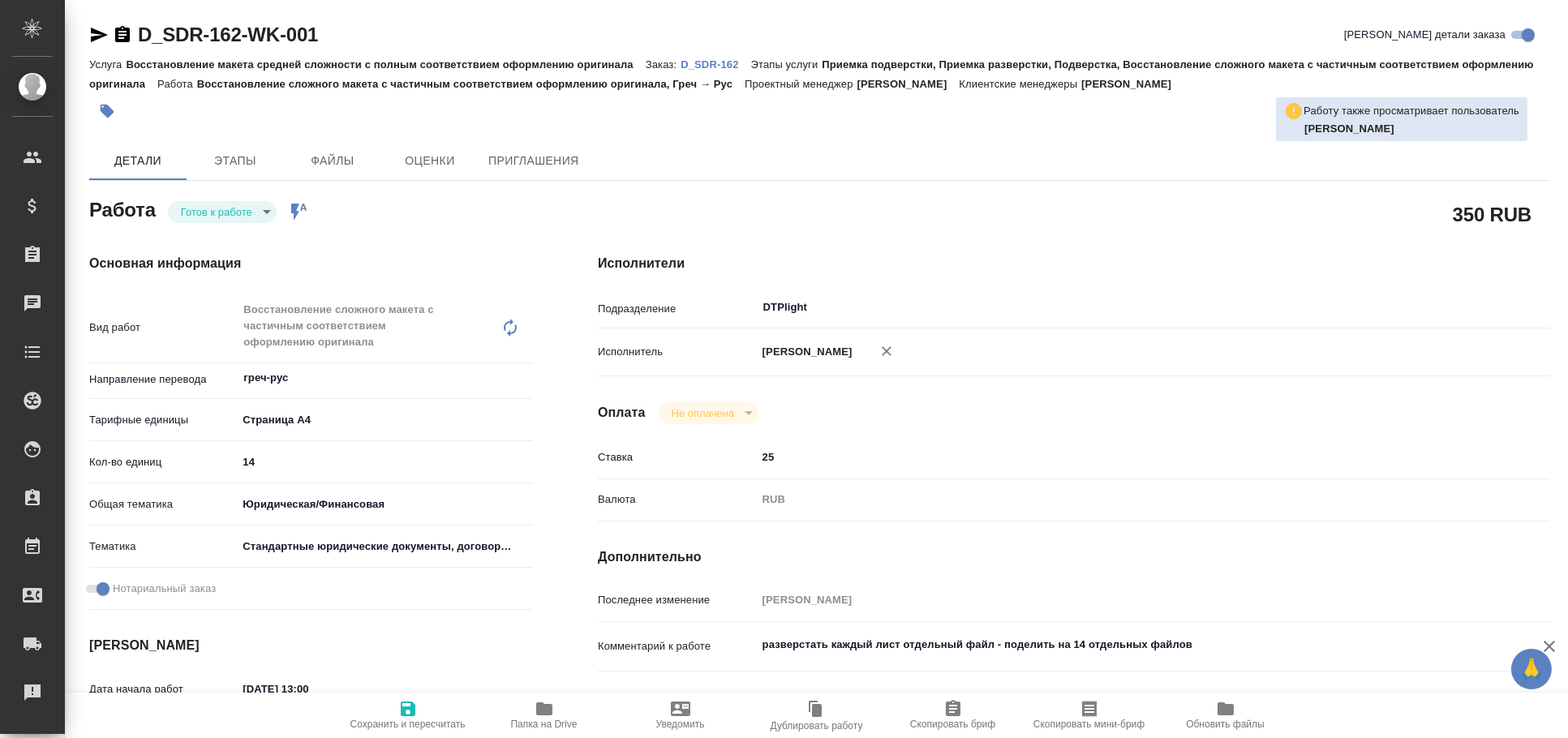
type textarea "x"
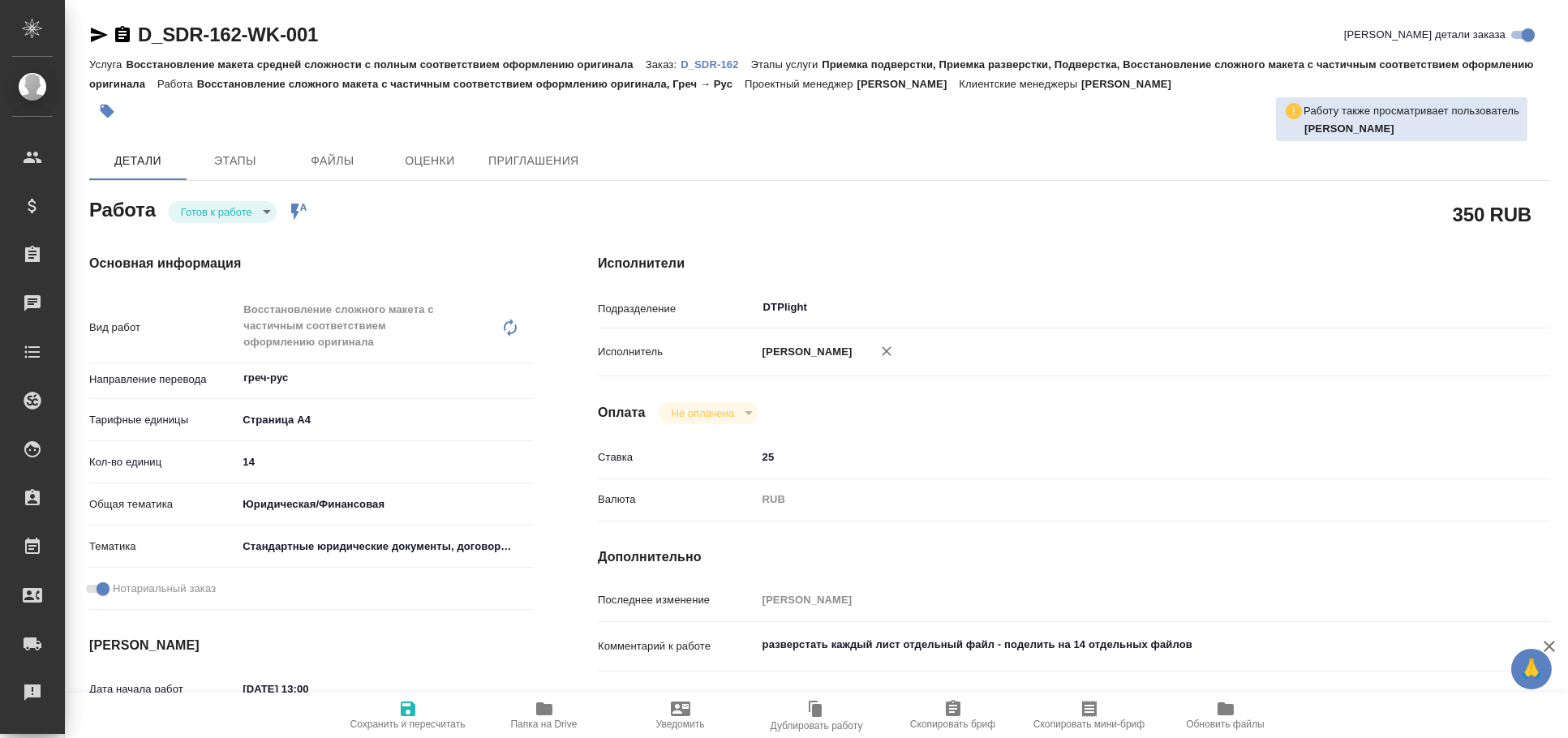
click at [705, 62] on p "D_SDR-162" at bounding box center [715, 64] width 70 height 12
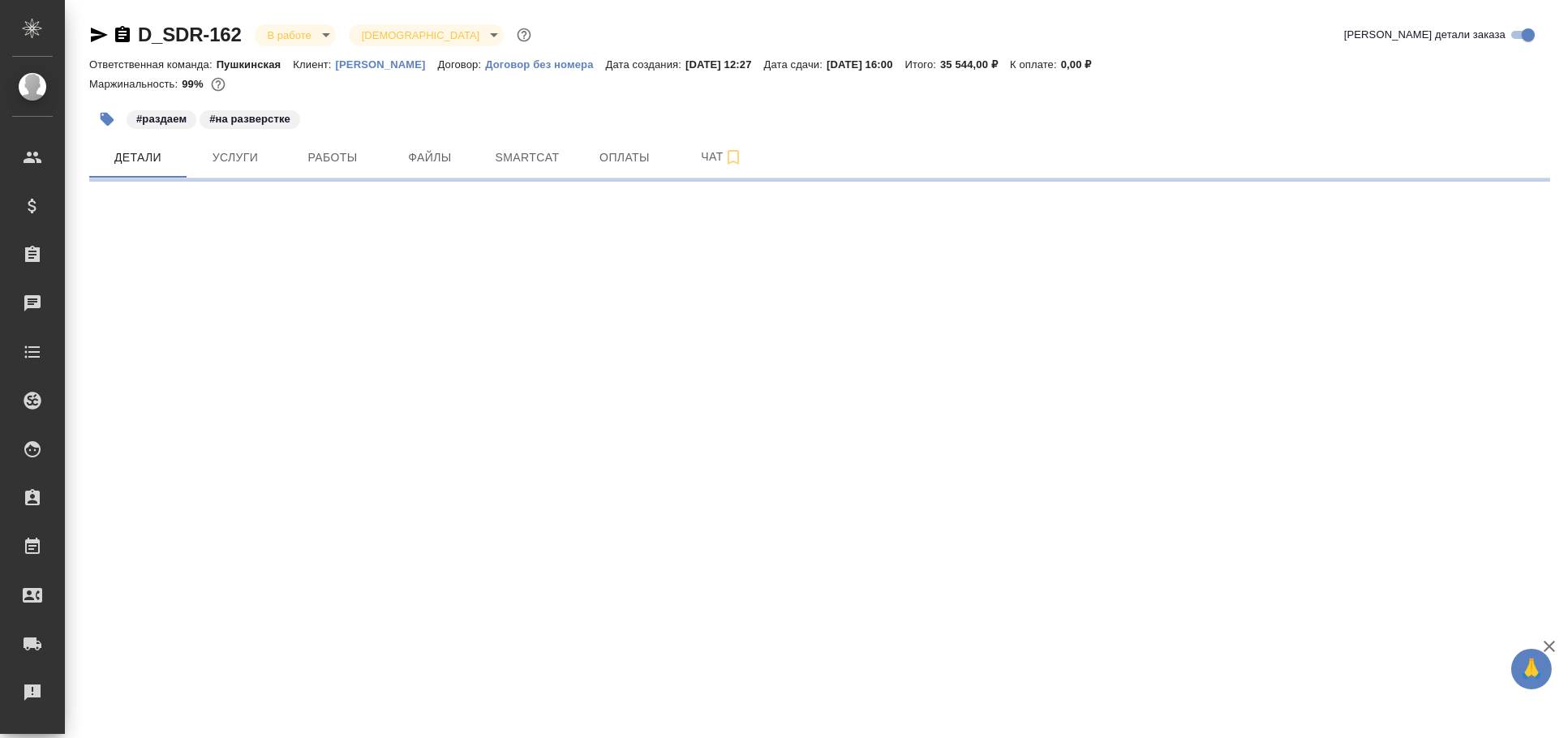
select select "RU"
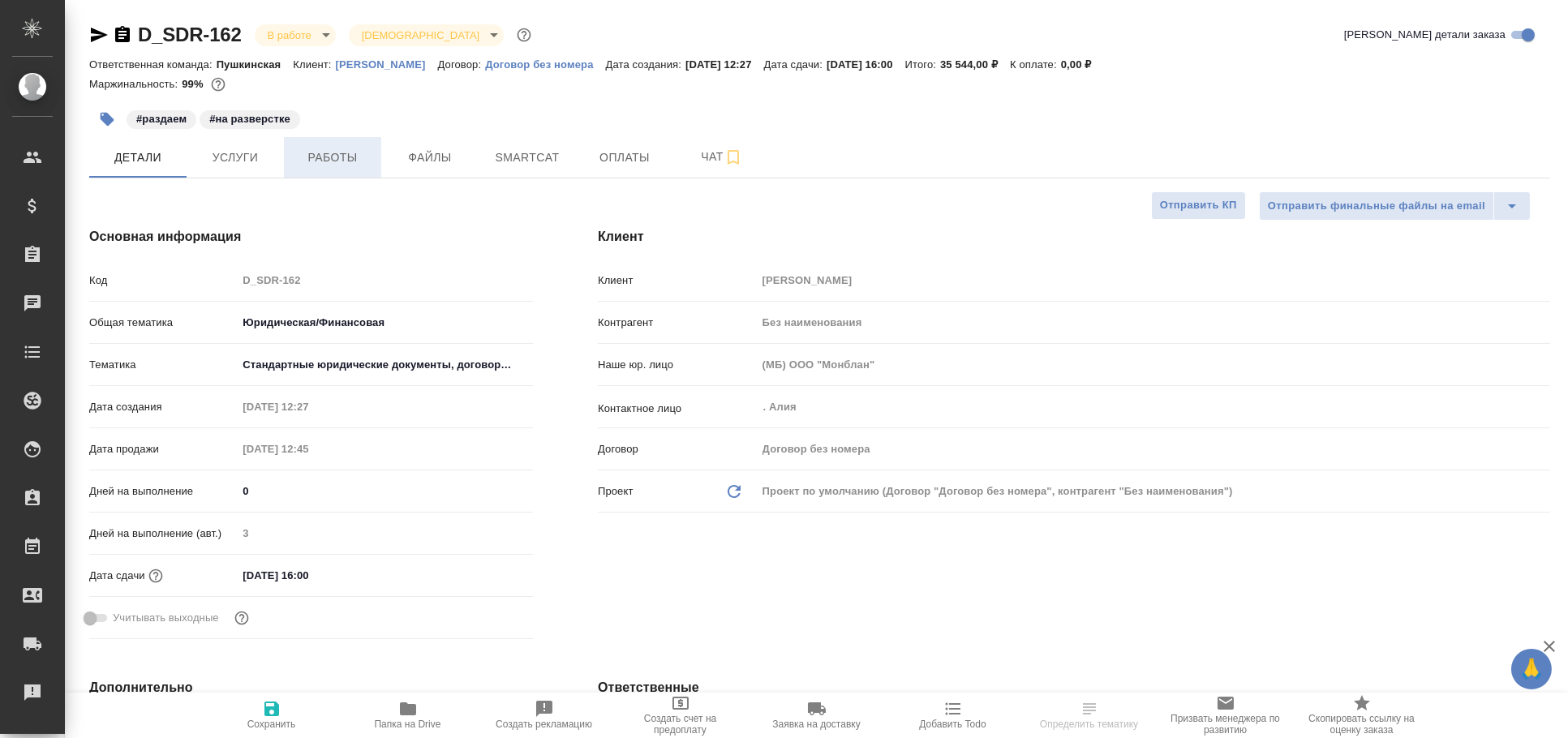
type textarea "x"
click at [336, 160] on span "Работы" at bounding box center [332, 158] width 78 height 20
type textarea "x"
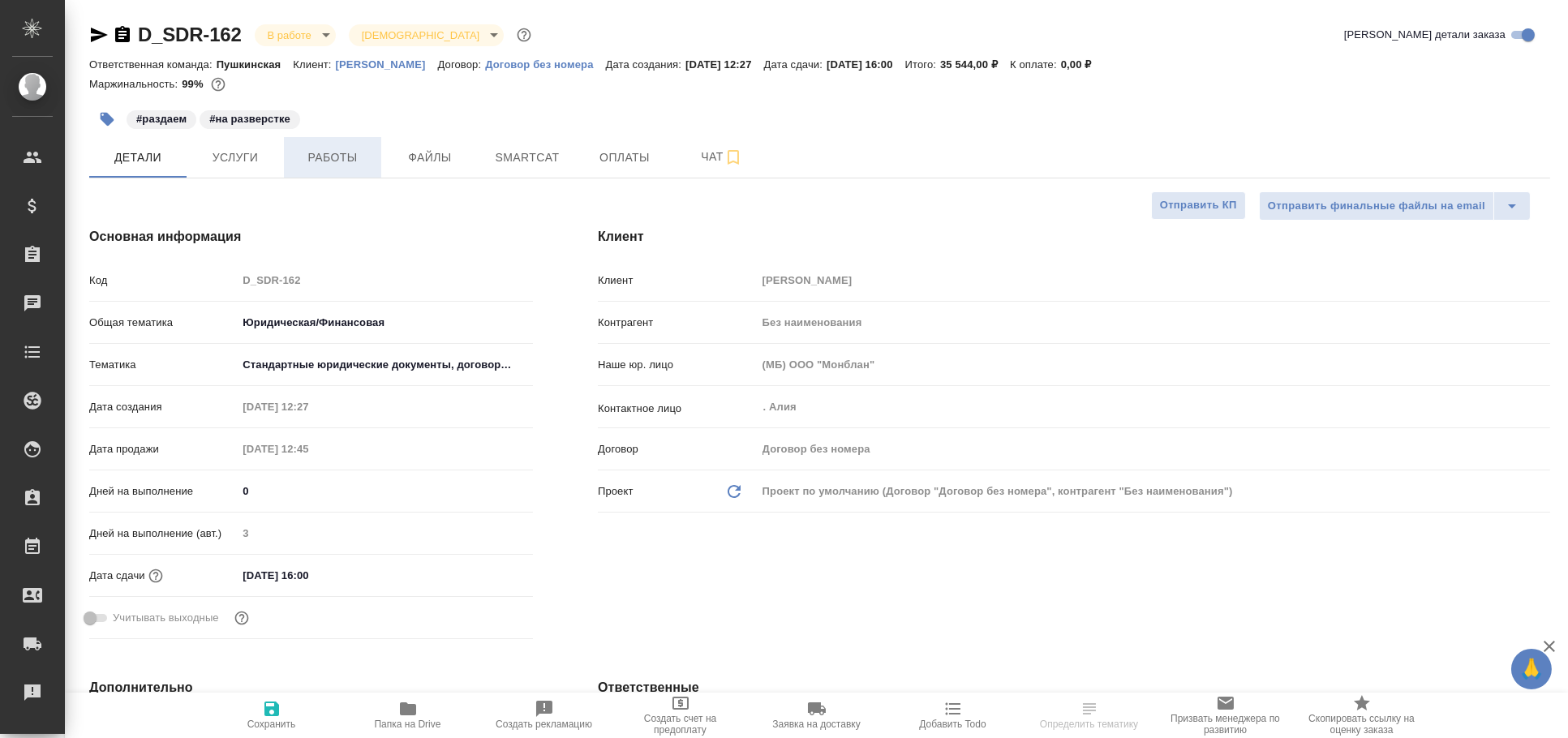
type textarea "x"
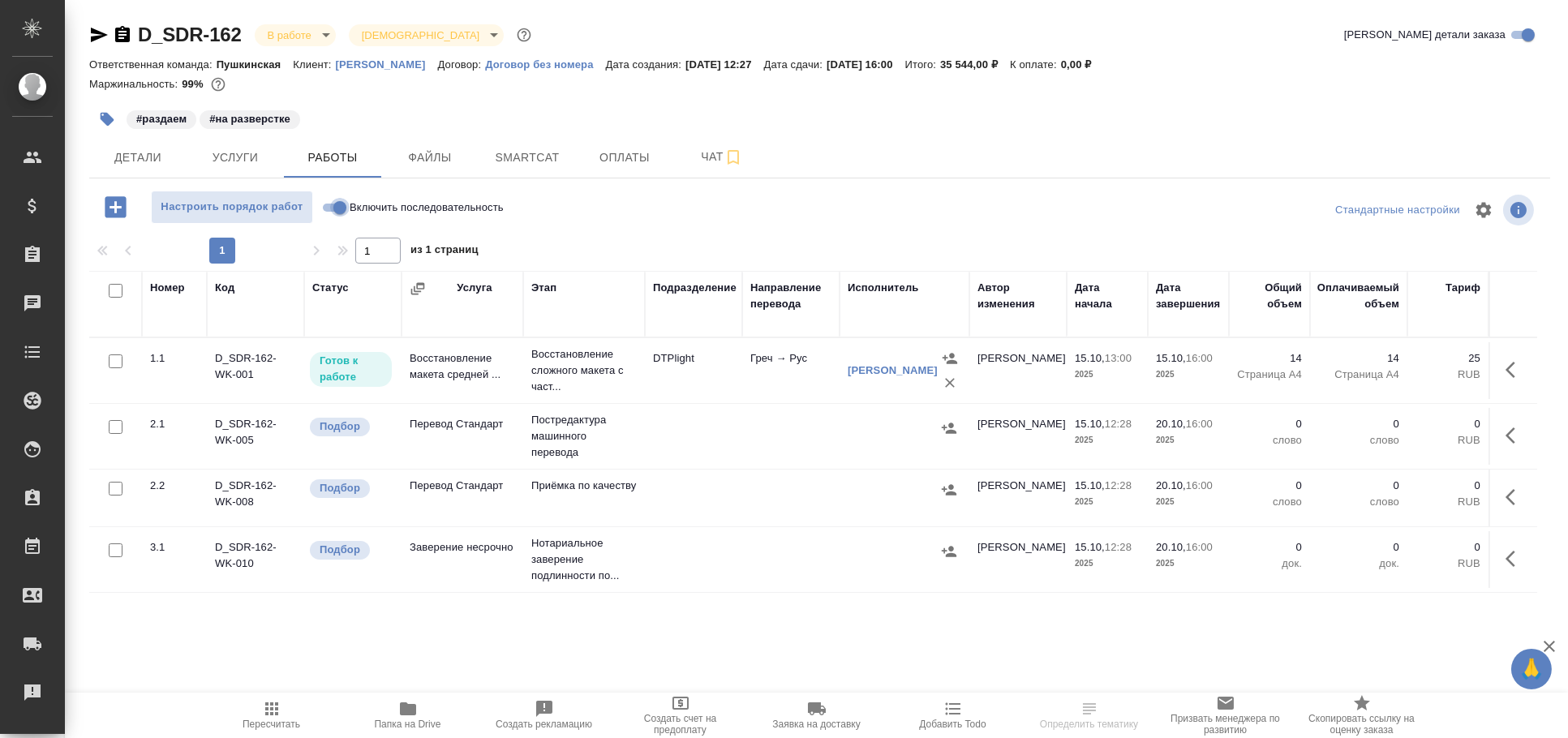
click at [347, 204] on input "Включить последовательность" at bounding box center [340, 207] width 58 height 19
checkbox input "true"
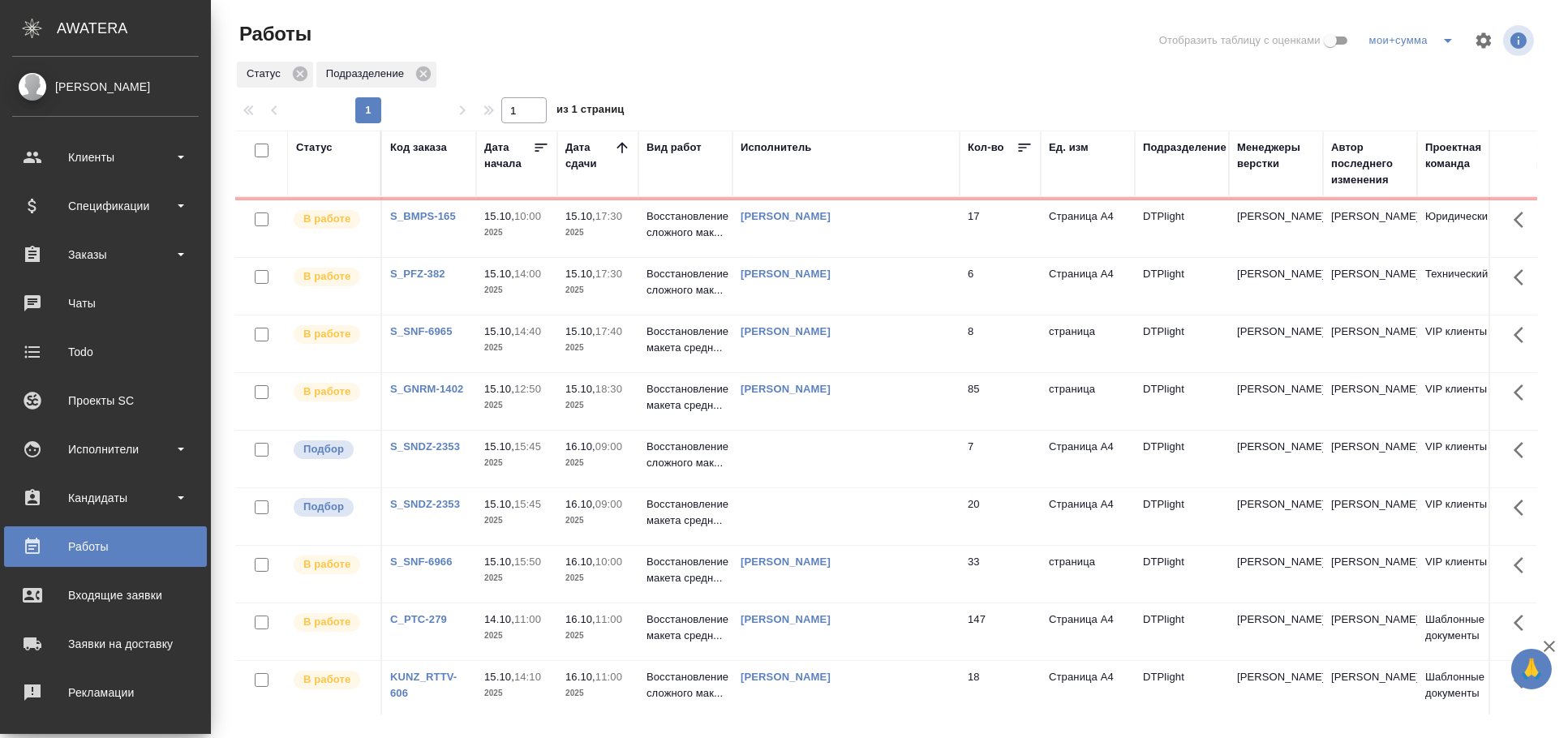
scroll to position [451, 0]
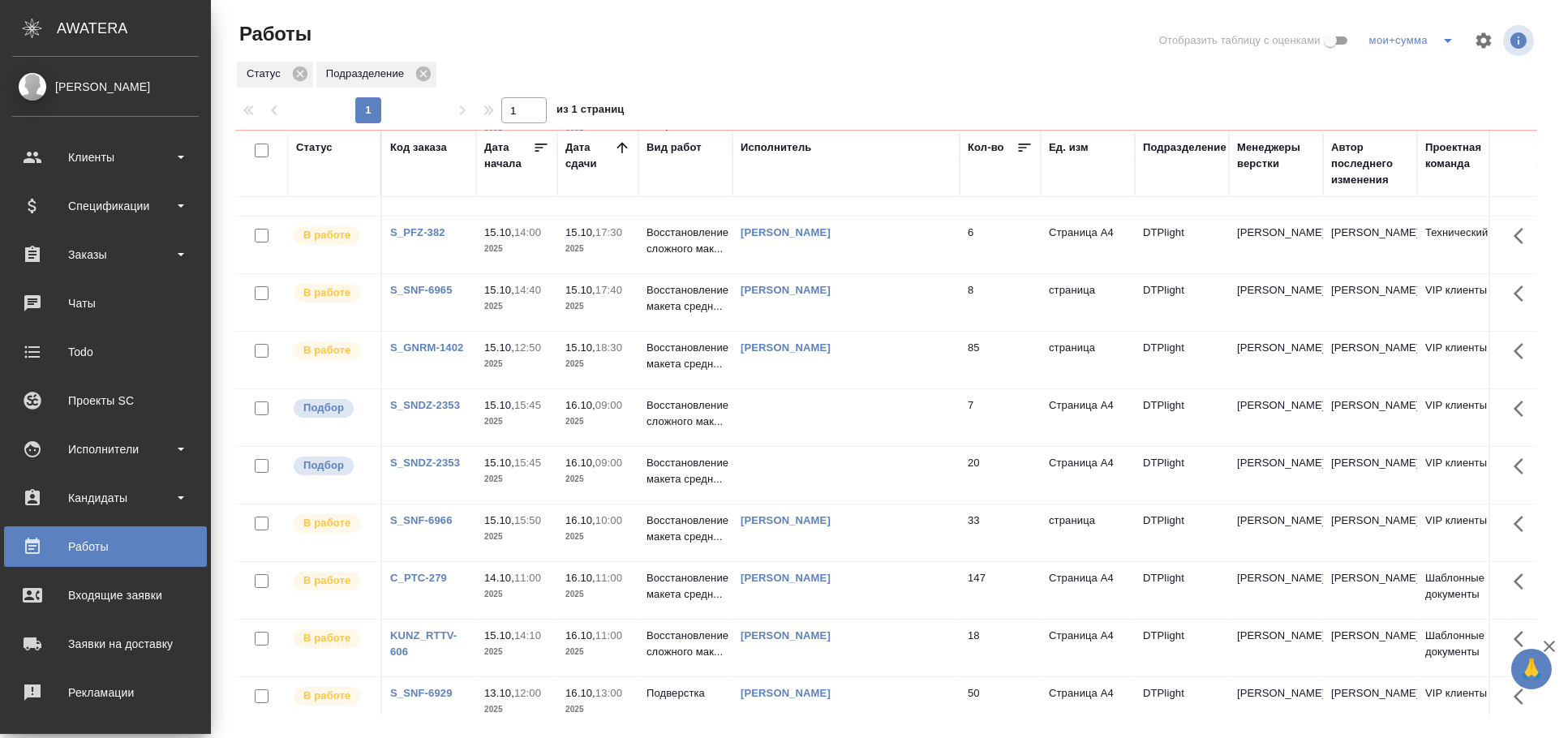
click at [848, 440] on td at bounding box center [846, 418] width 227 height 57
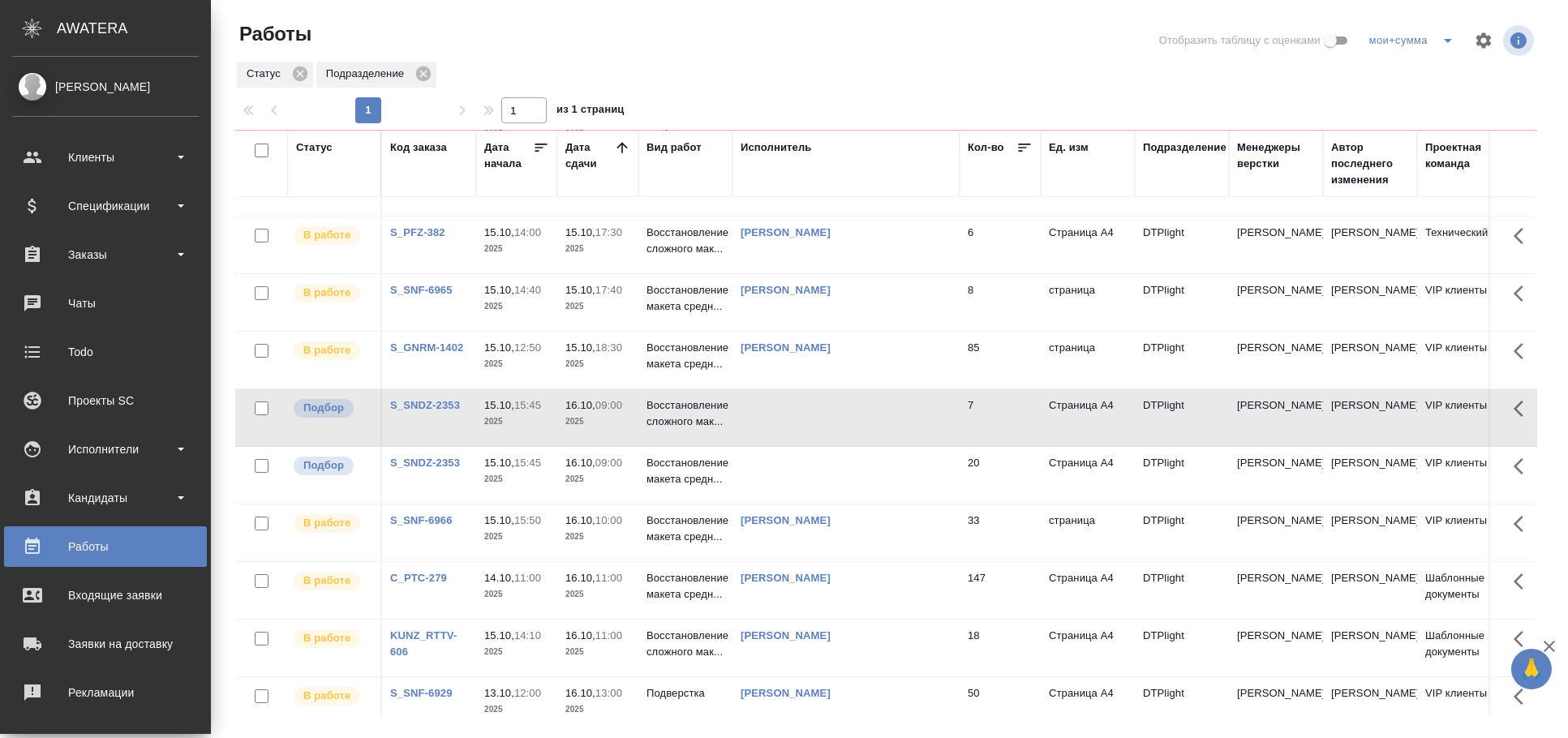
click at [837, 482] on td at bounding box center [846, 476] width 227 height 57
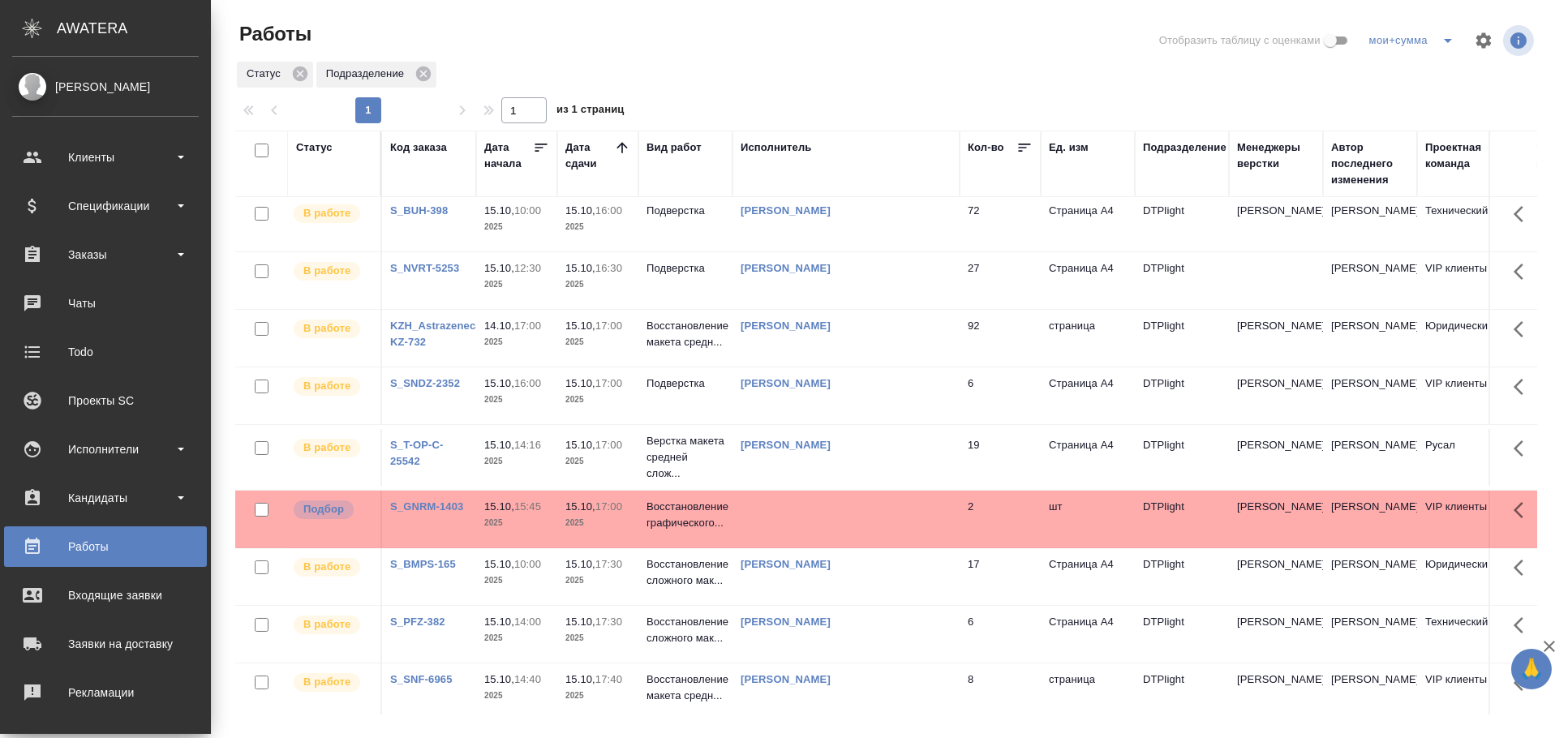
scroll to position [0, 0]
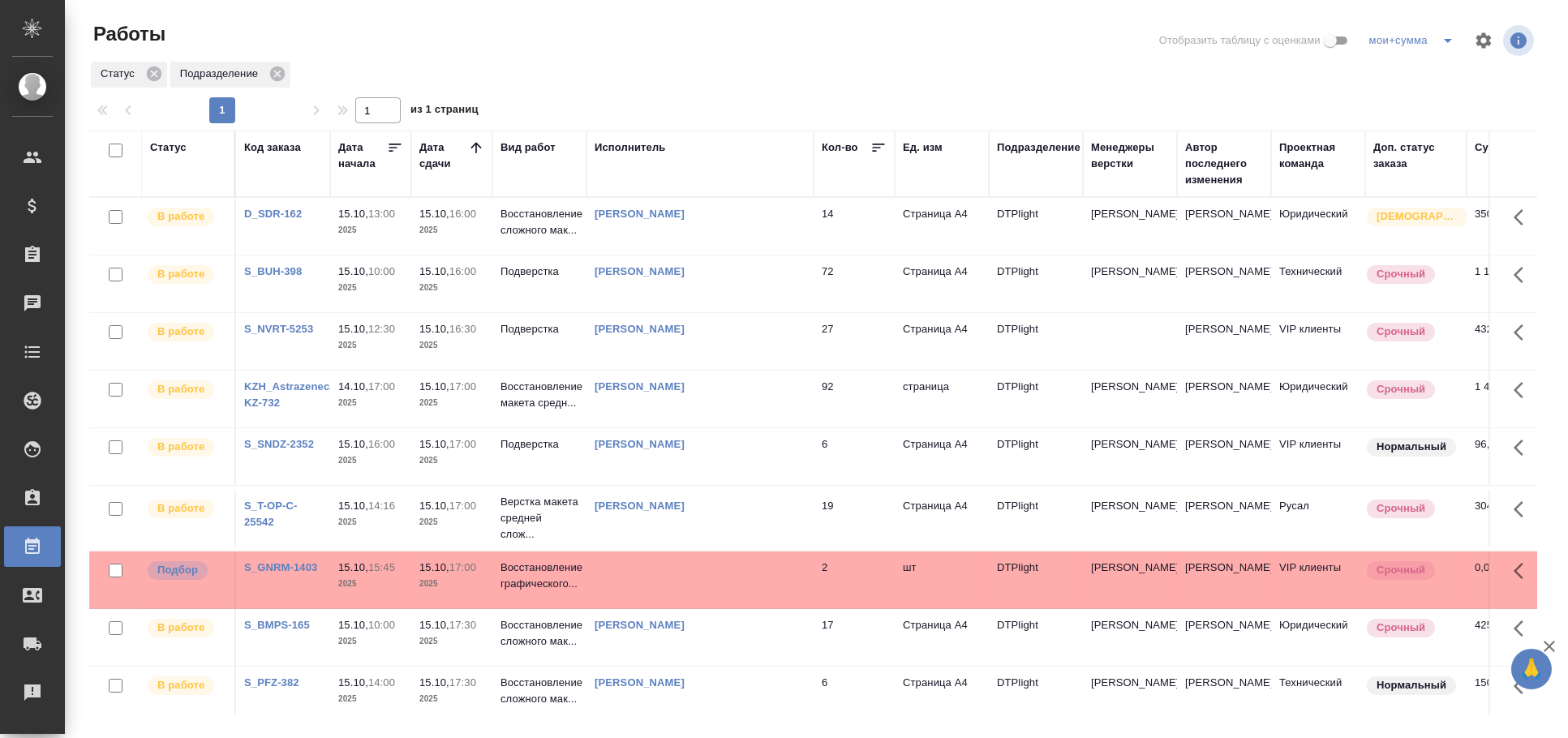
click at [686, 574] on td at bounding box center [700, 580] width 227 height 57
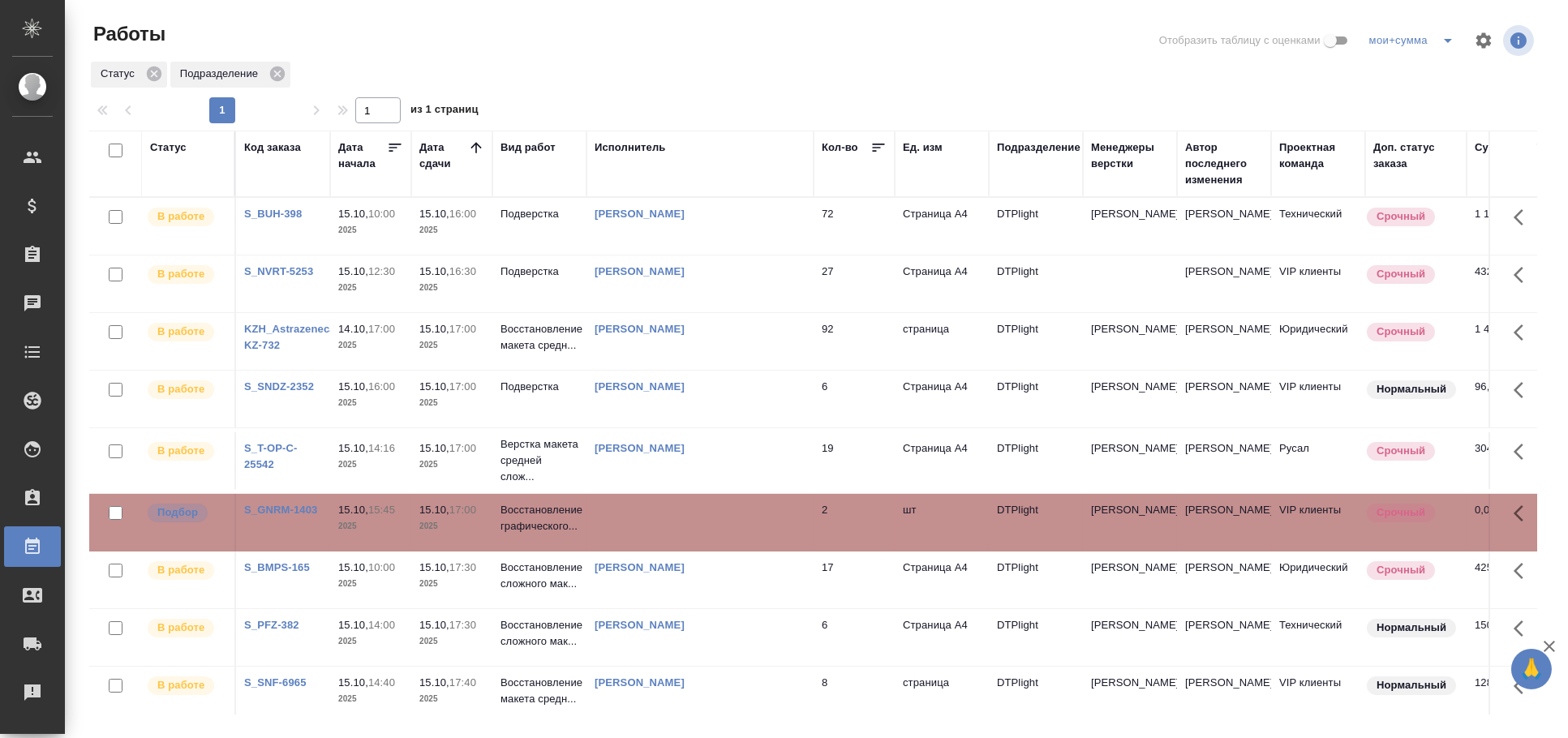
click at [655, 532] on td at bounding box center [700, 523] width 227 height 57
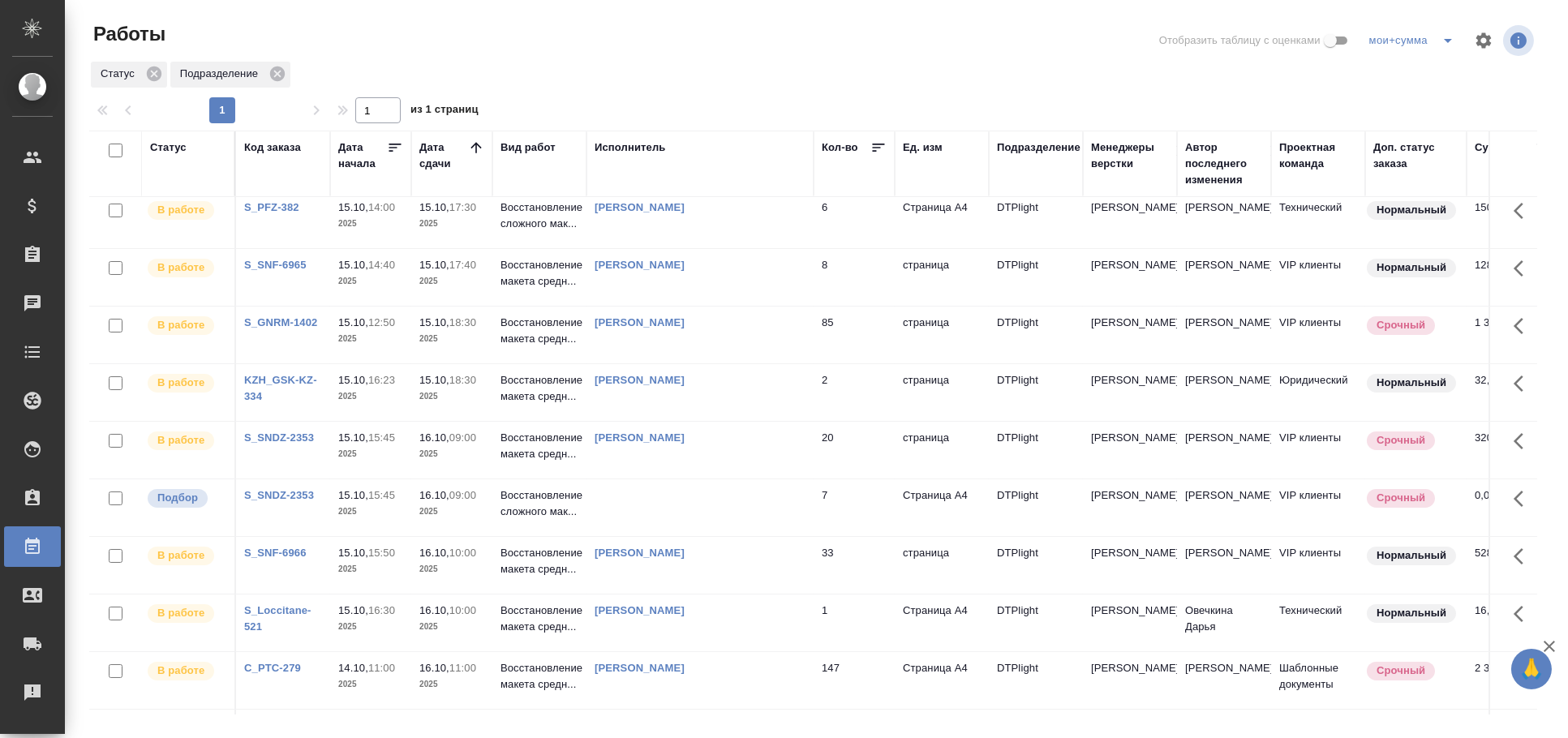
scroll to position [630, 0]
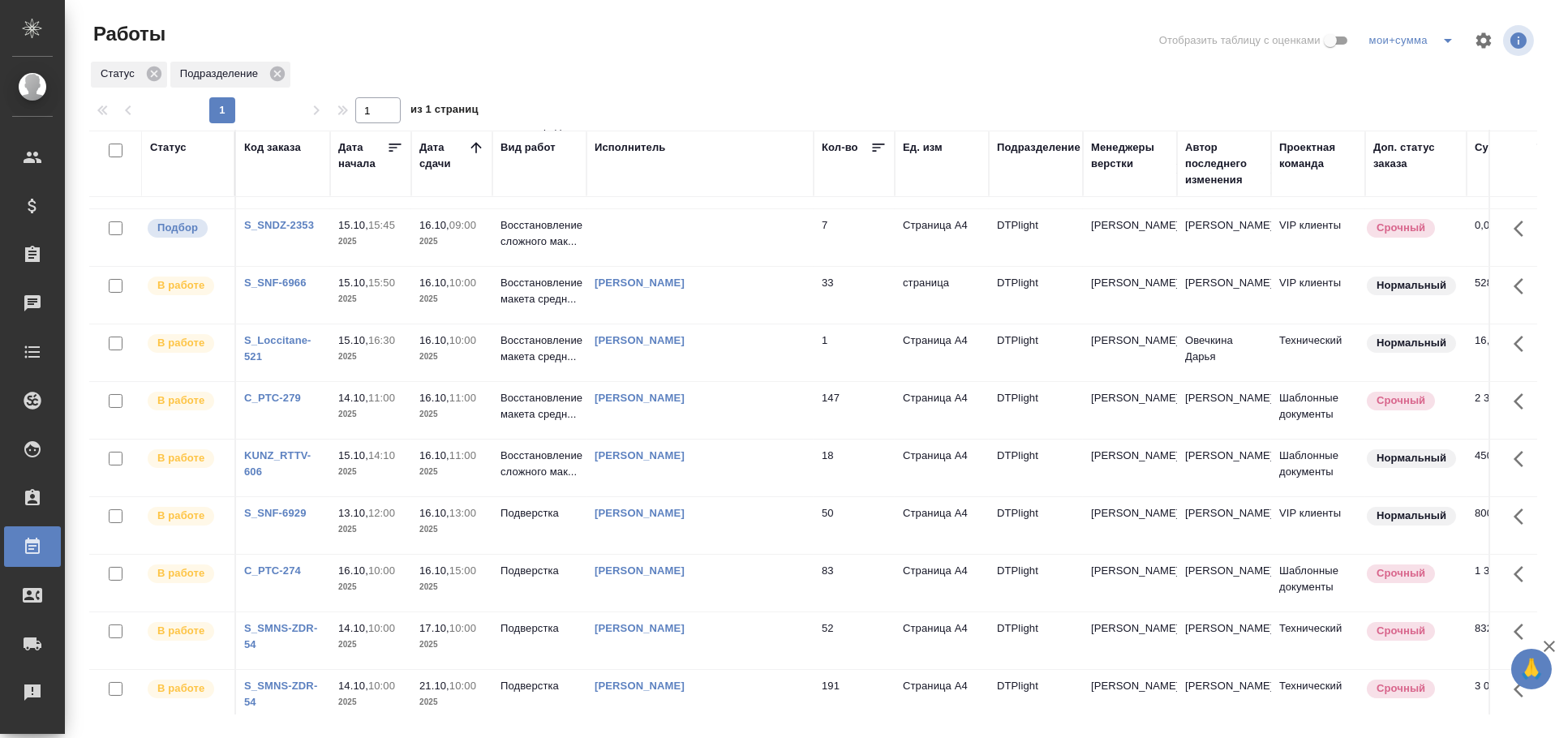
click at [657, 371] on td "Овечкина Дарья Геннадьевна" at bounding box center [700, 353] width 227 height 57
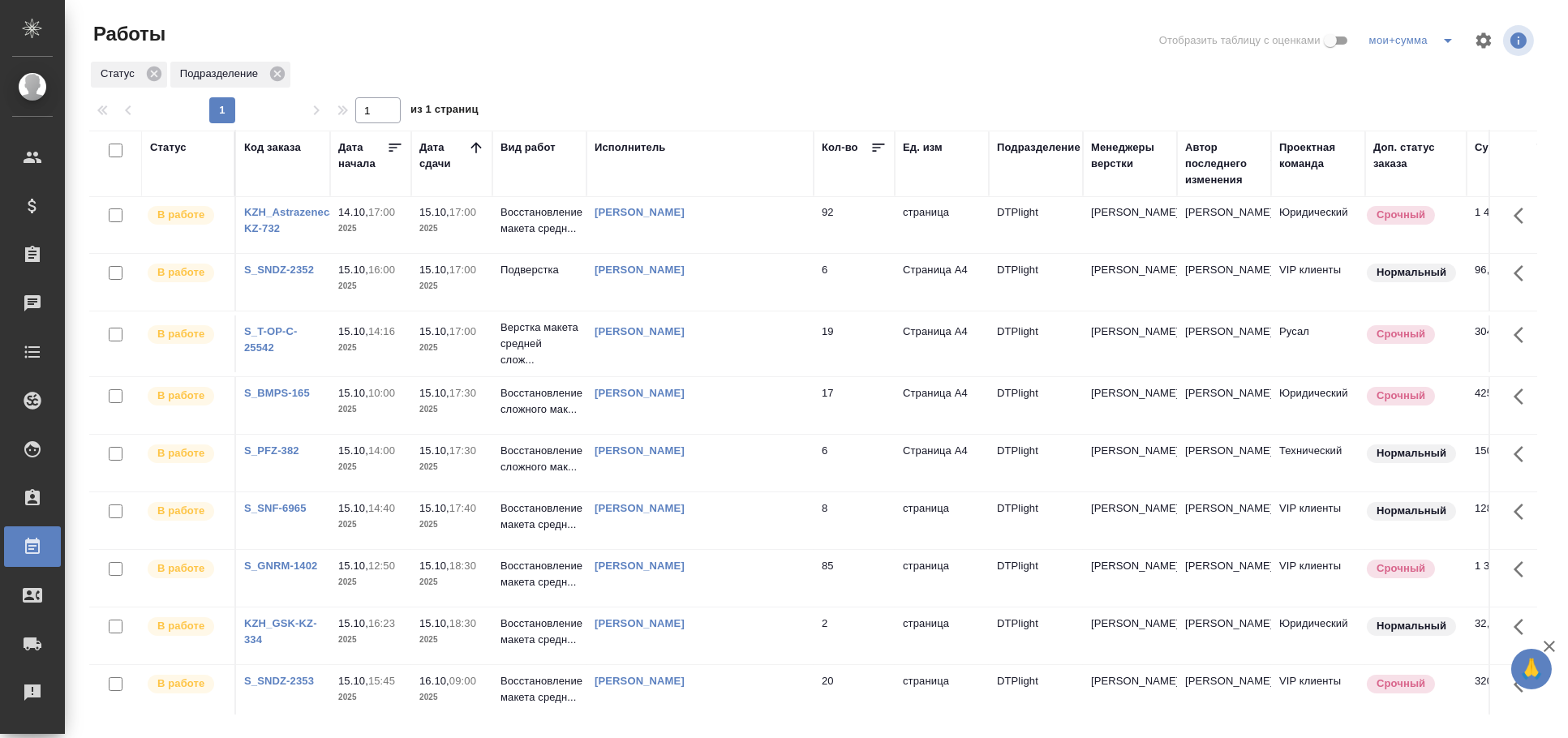
scroll to position [0, 0]
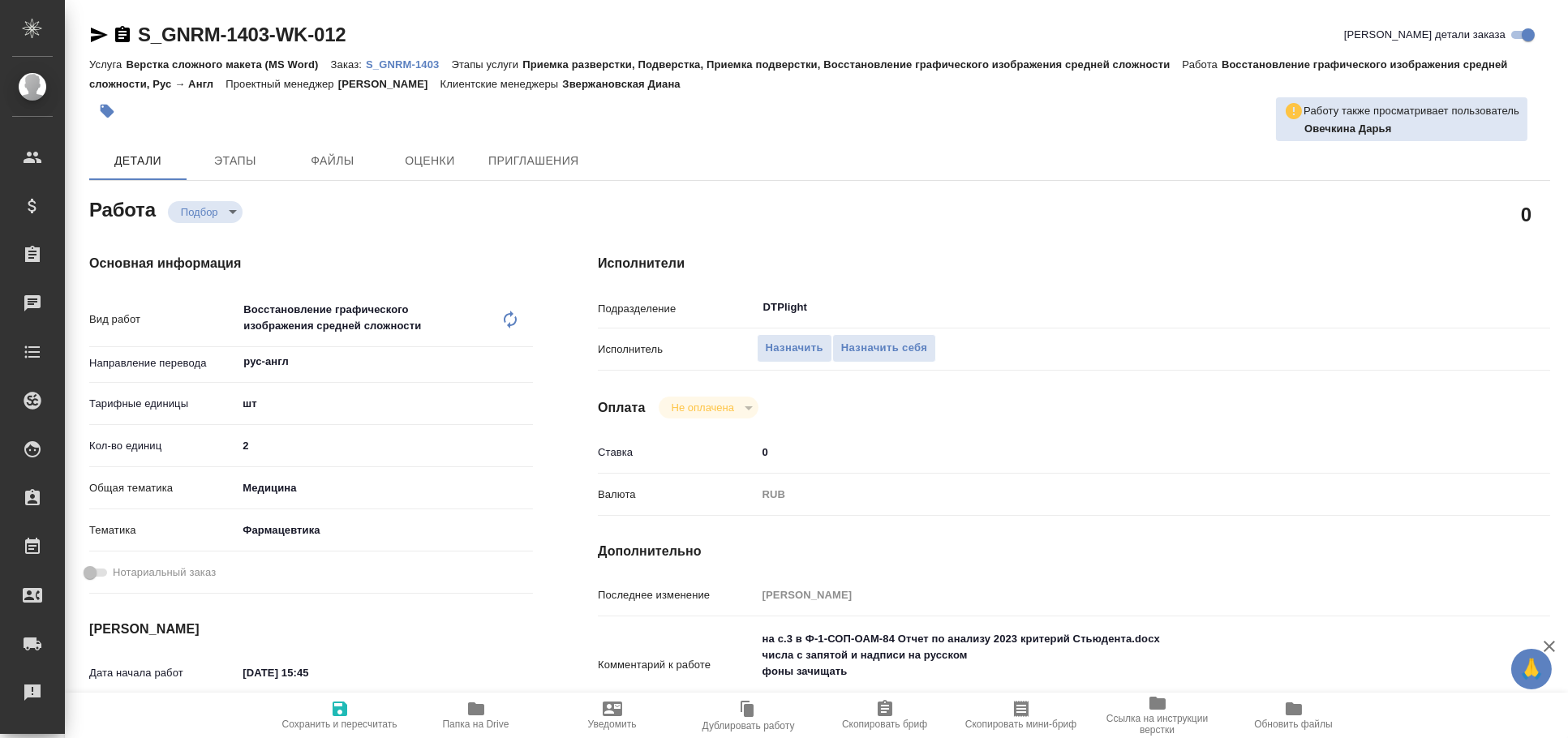
type textarea "x"
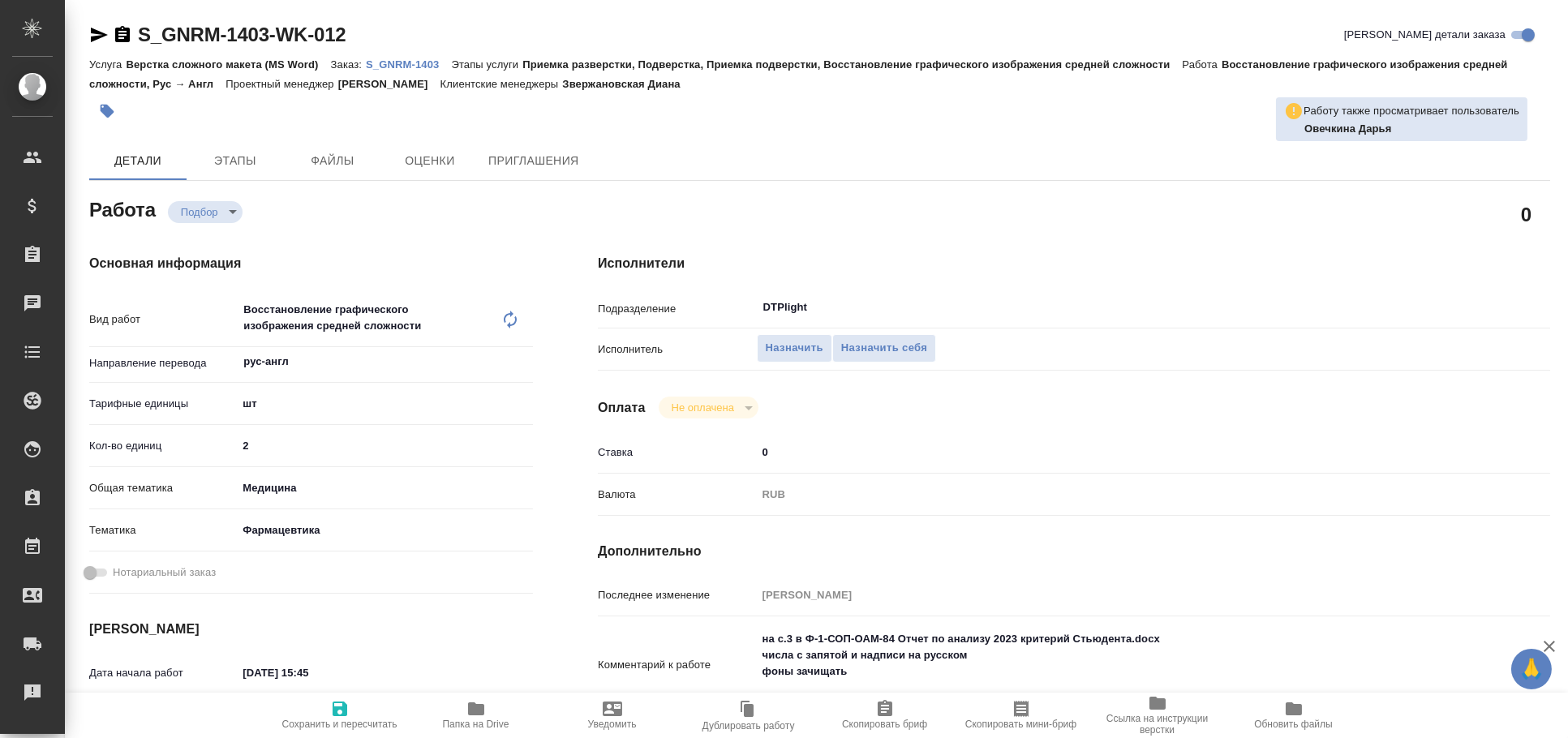
type textarea "x"
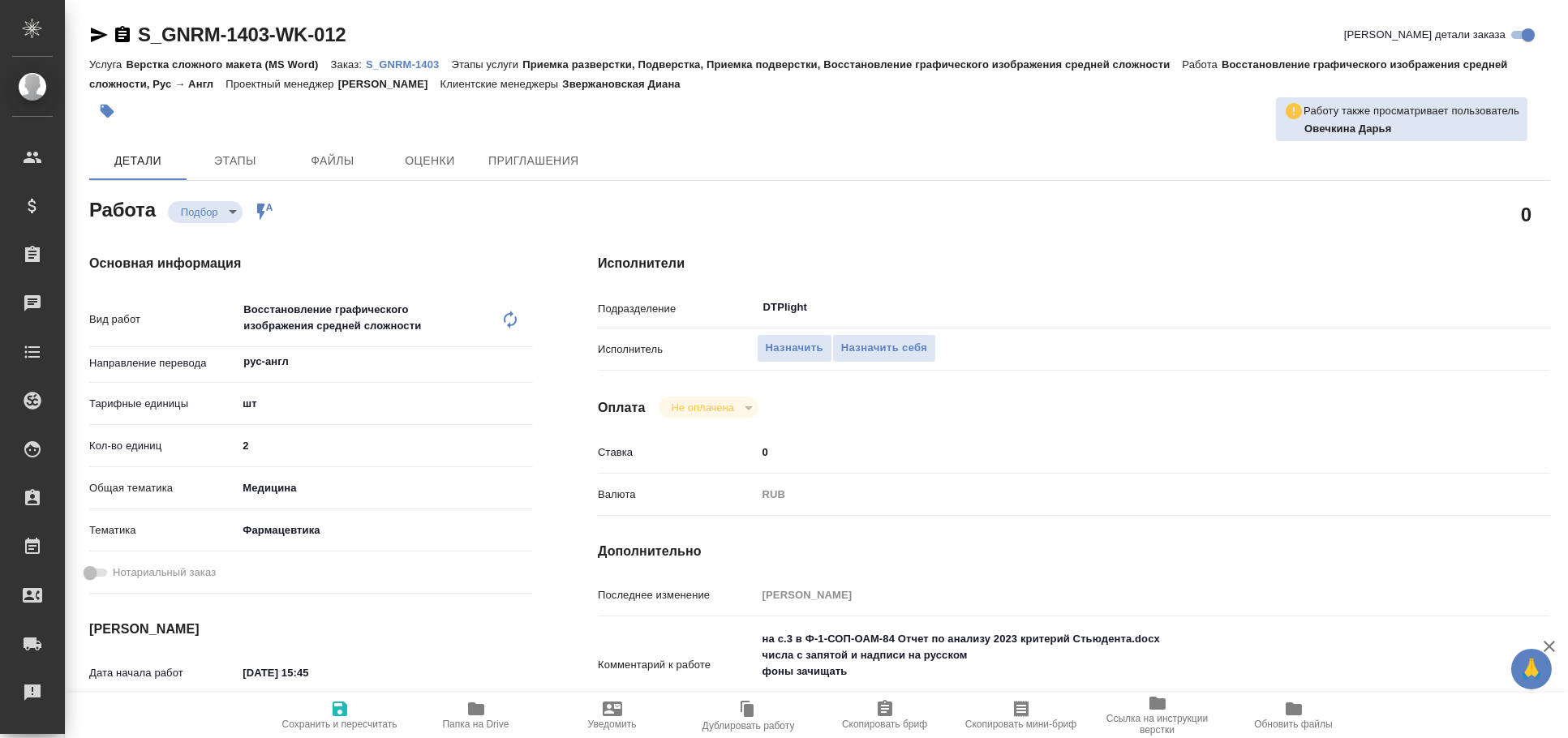
type textarea "x"
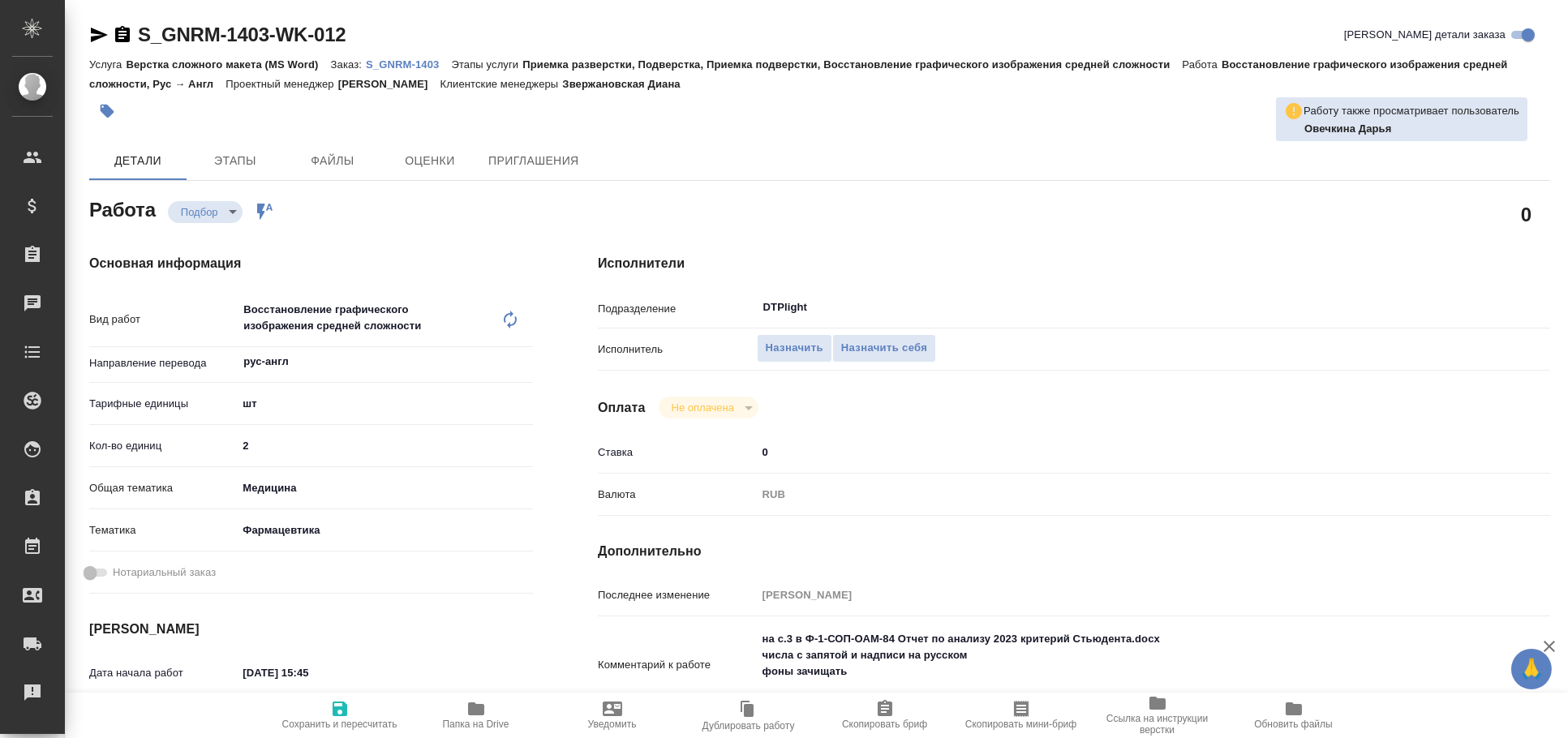
type textarea "x"
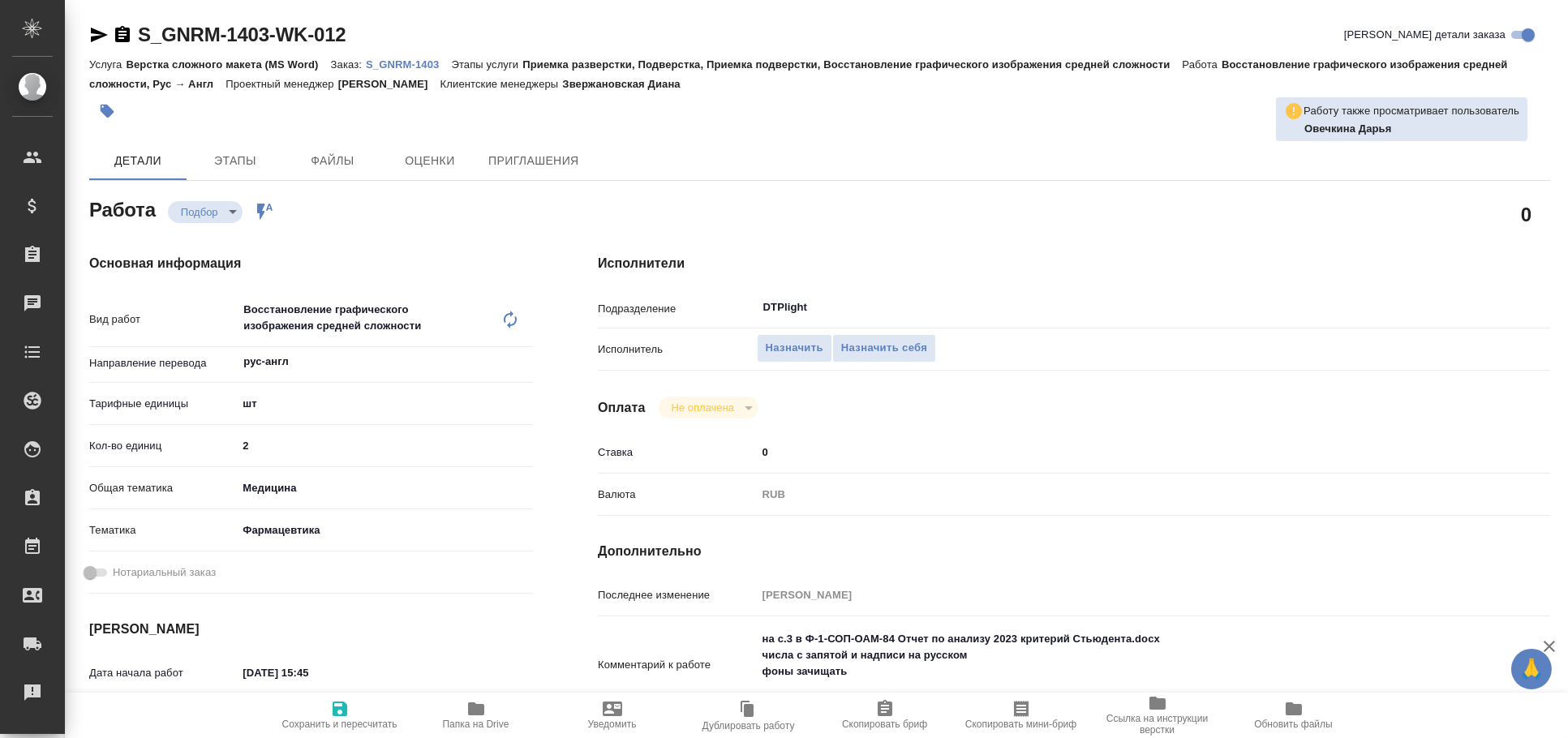
type textarea "x"
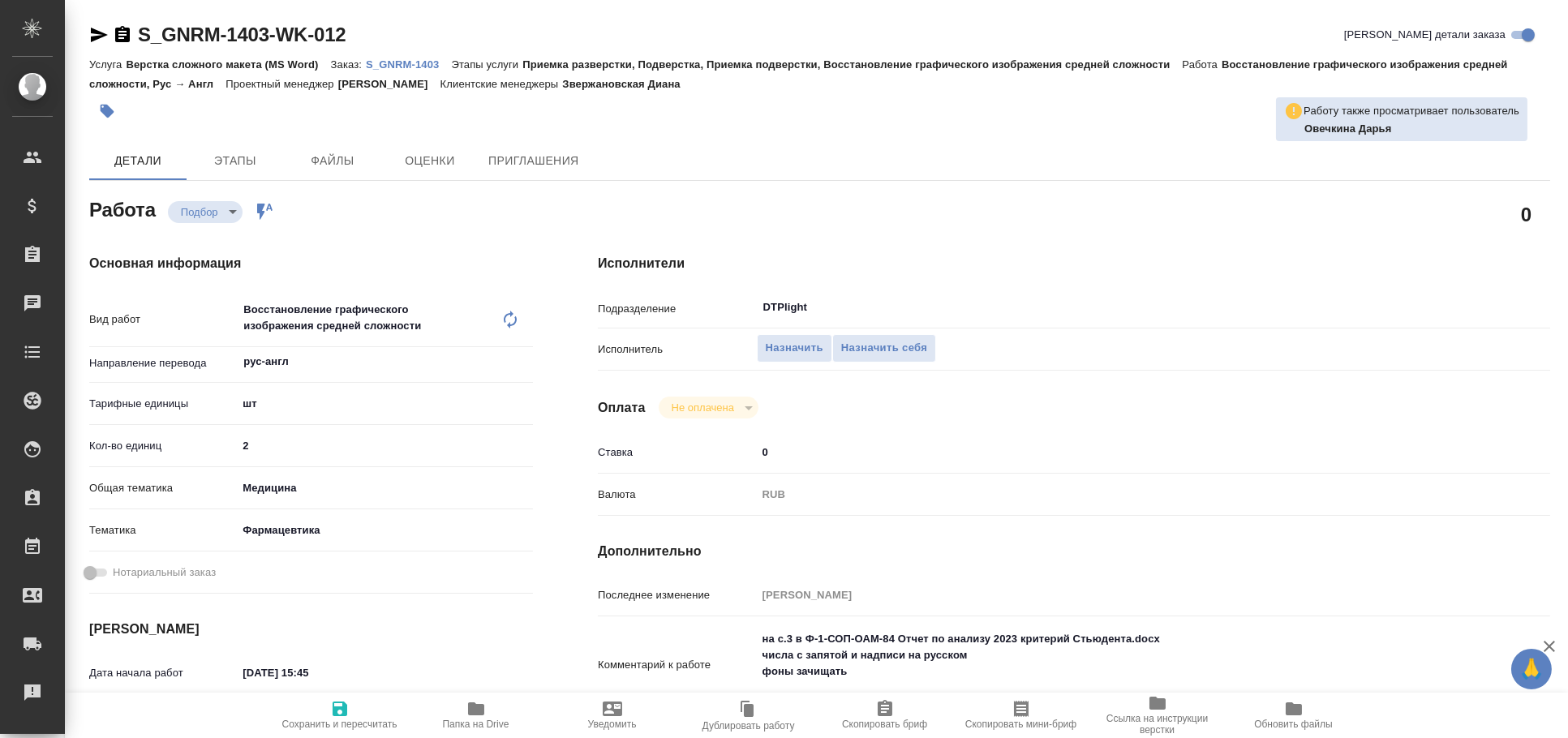
type textarea "x"
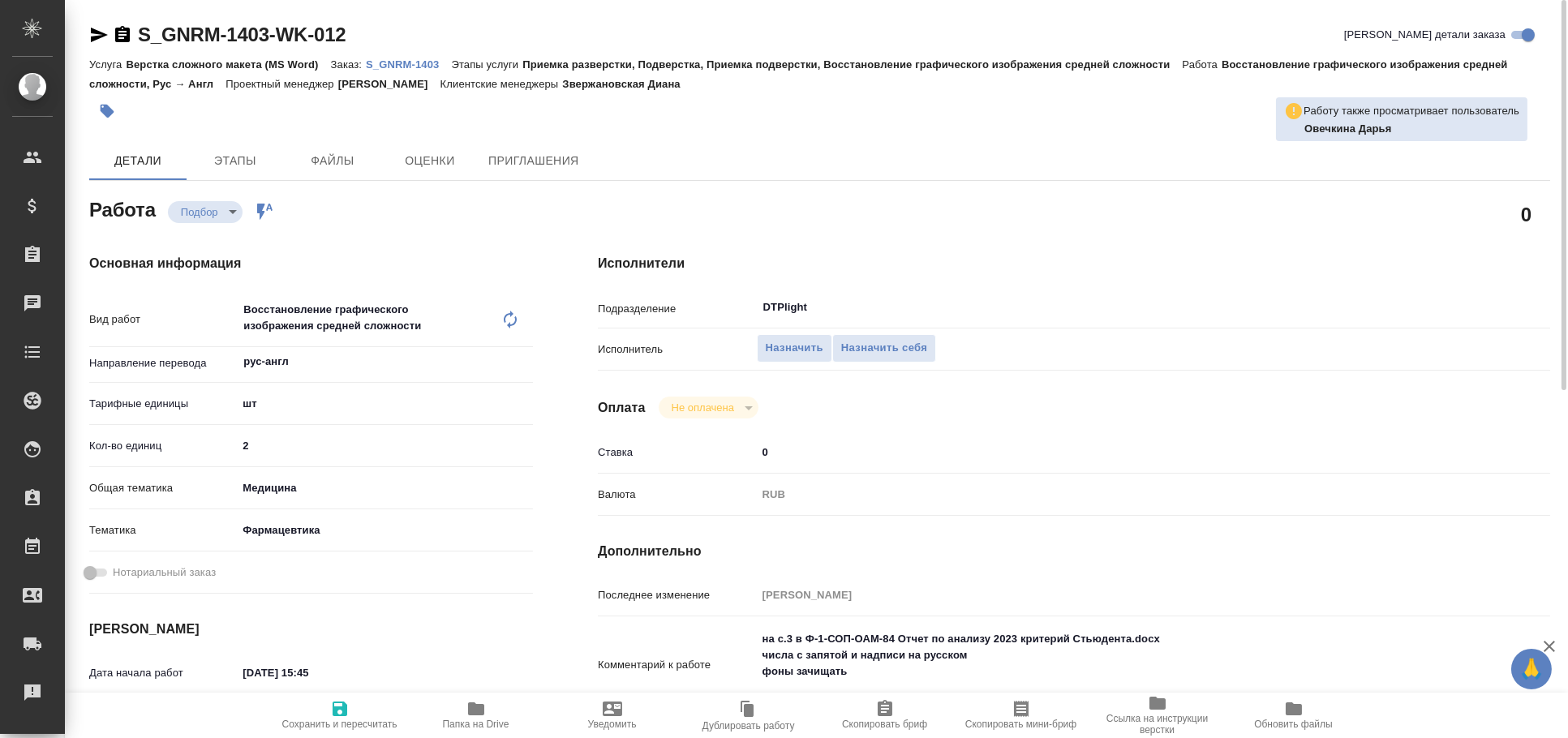
type textarea "x"
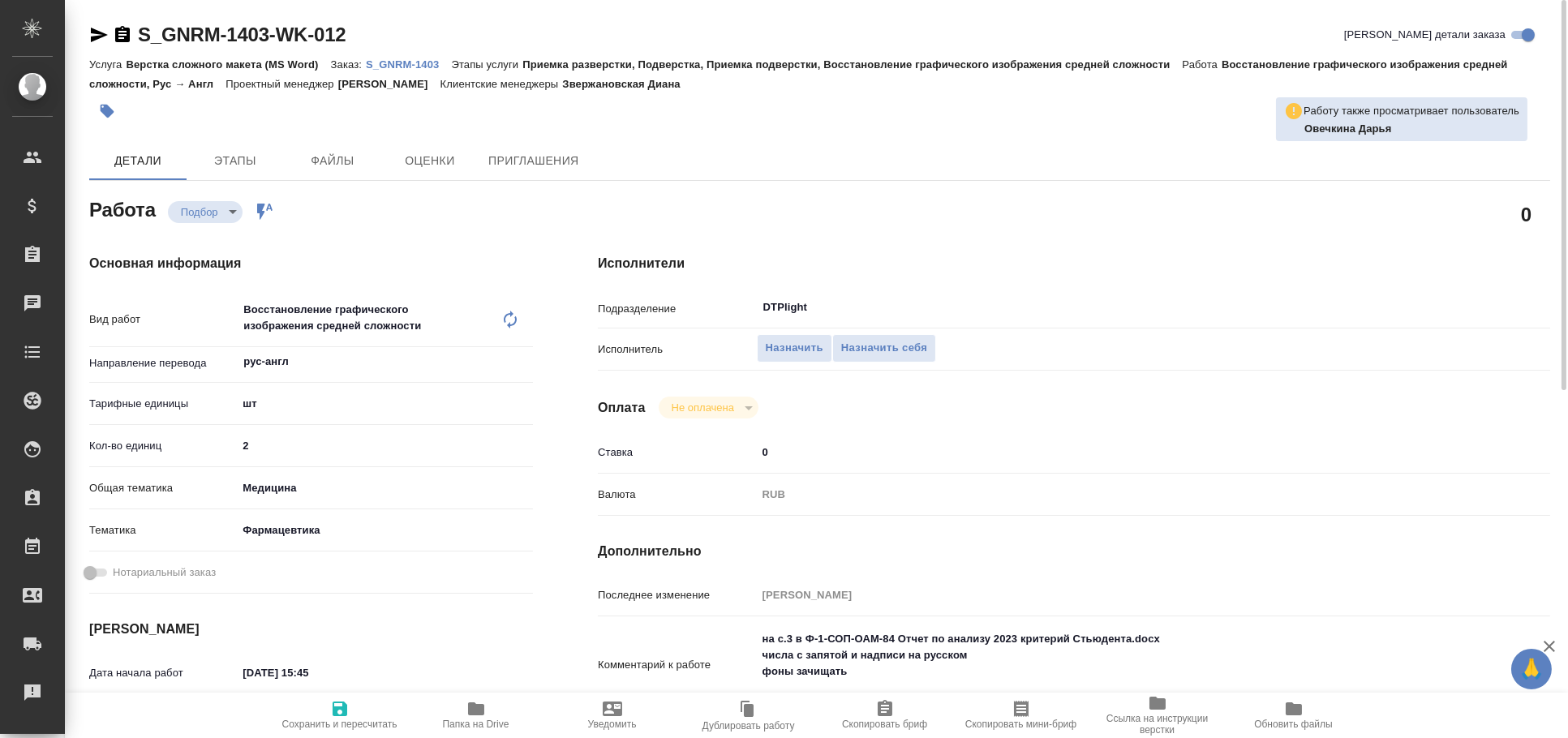
type textarea "x"
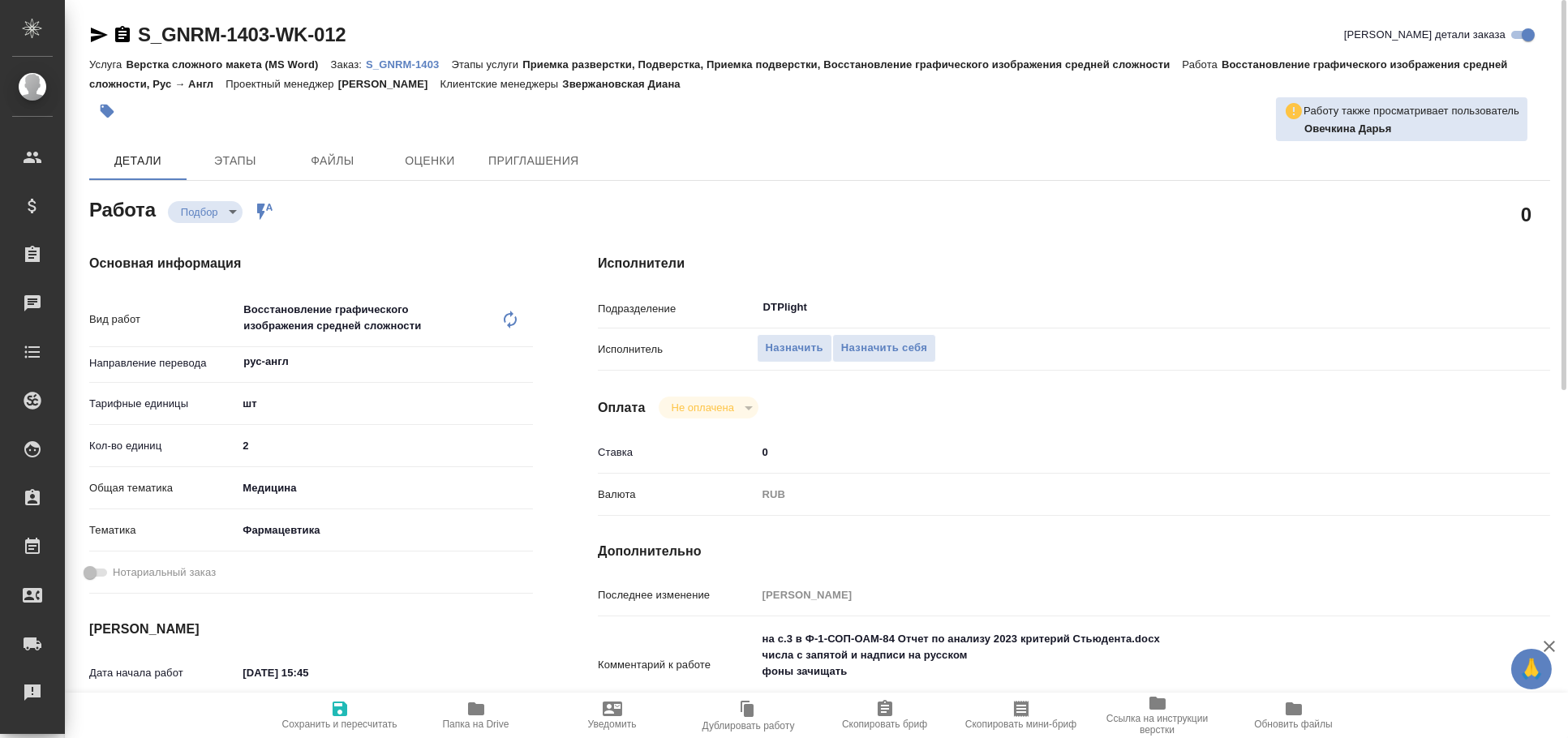
type textarea "x"
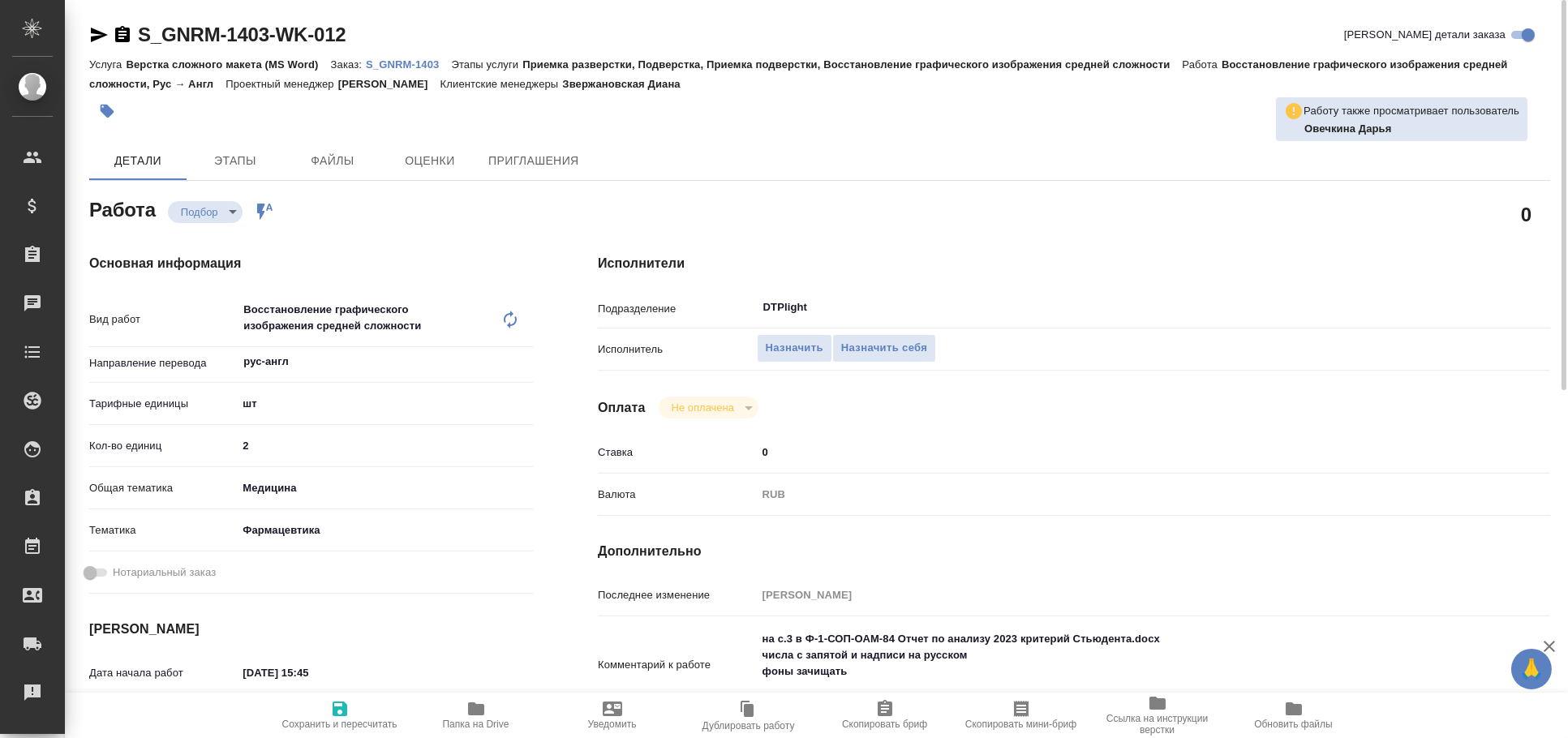
type textarea "x"
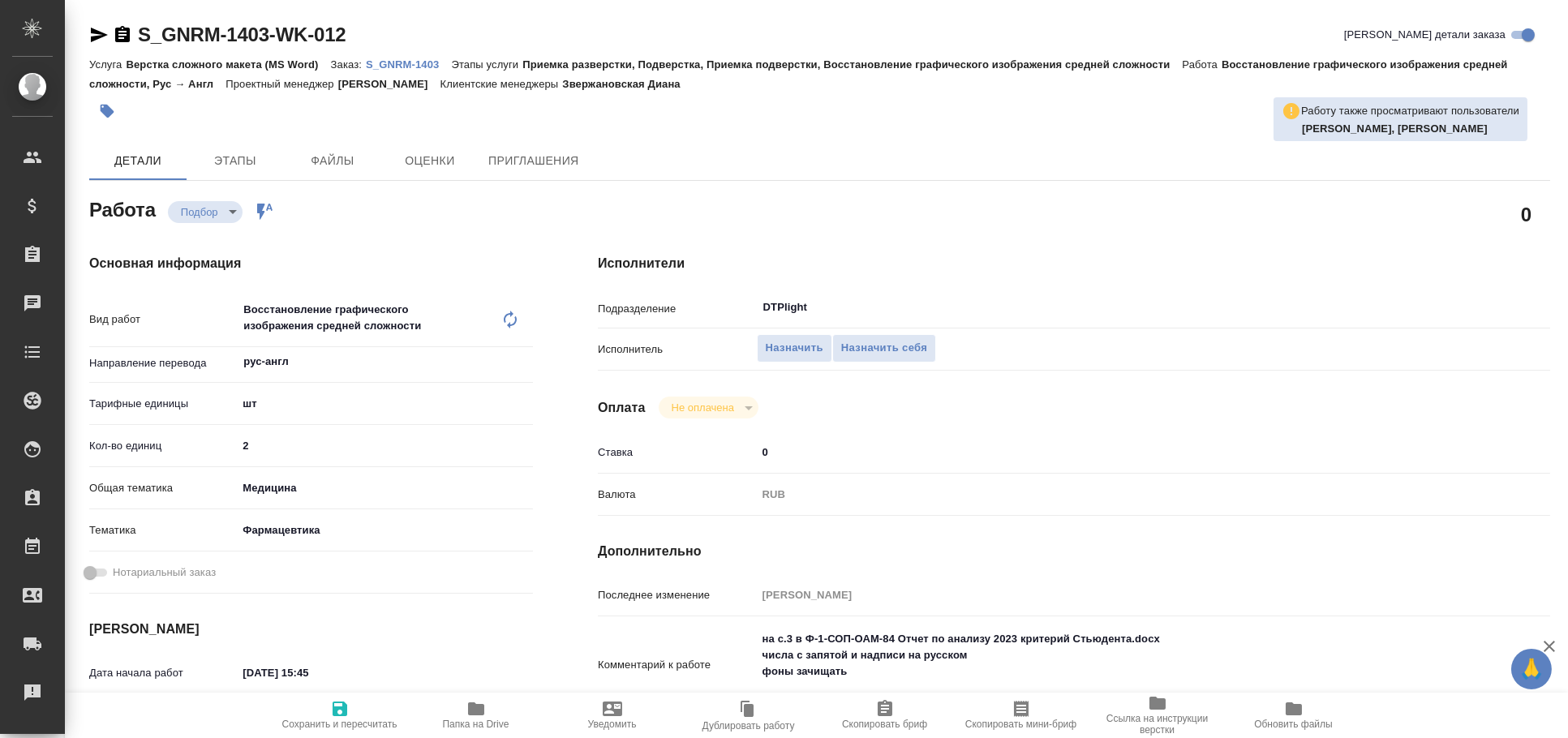
type textarea "x"
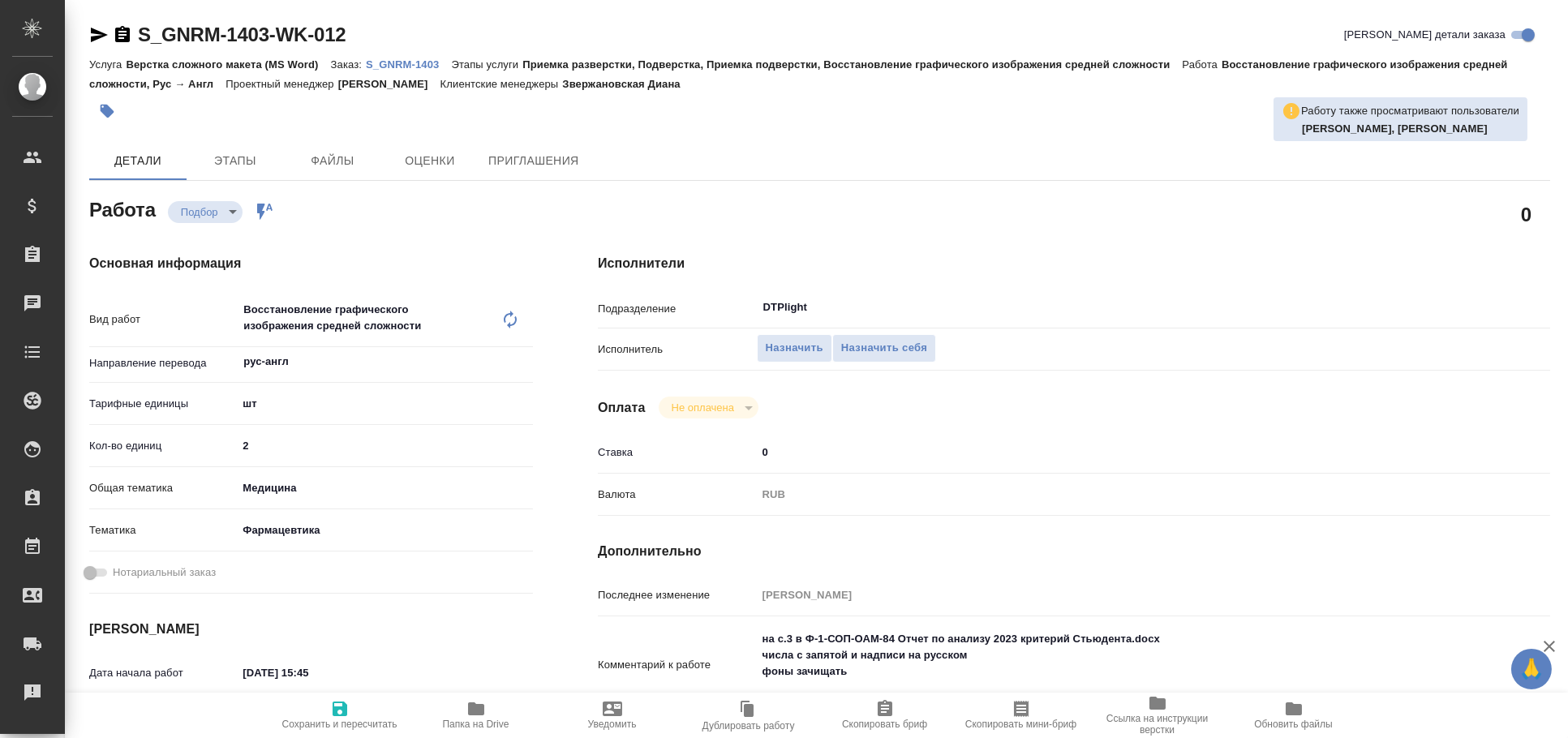
type textarea "x"
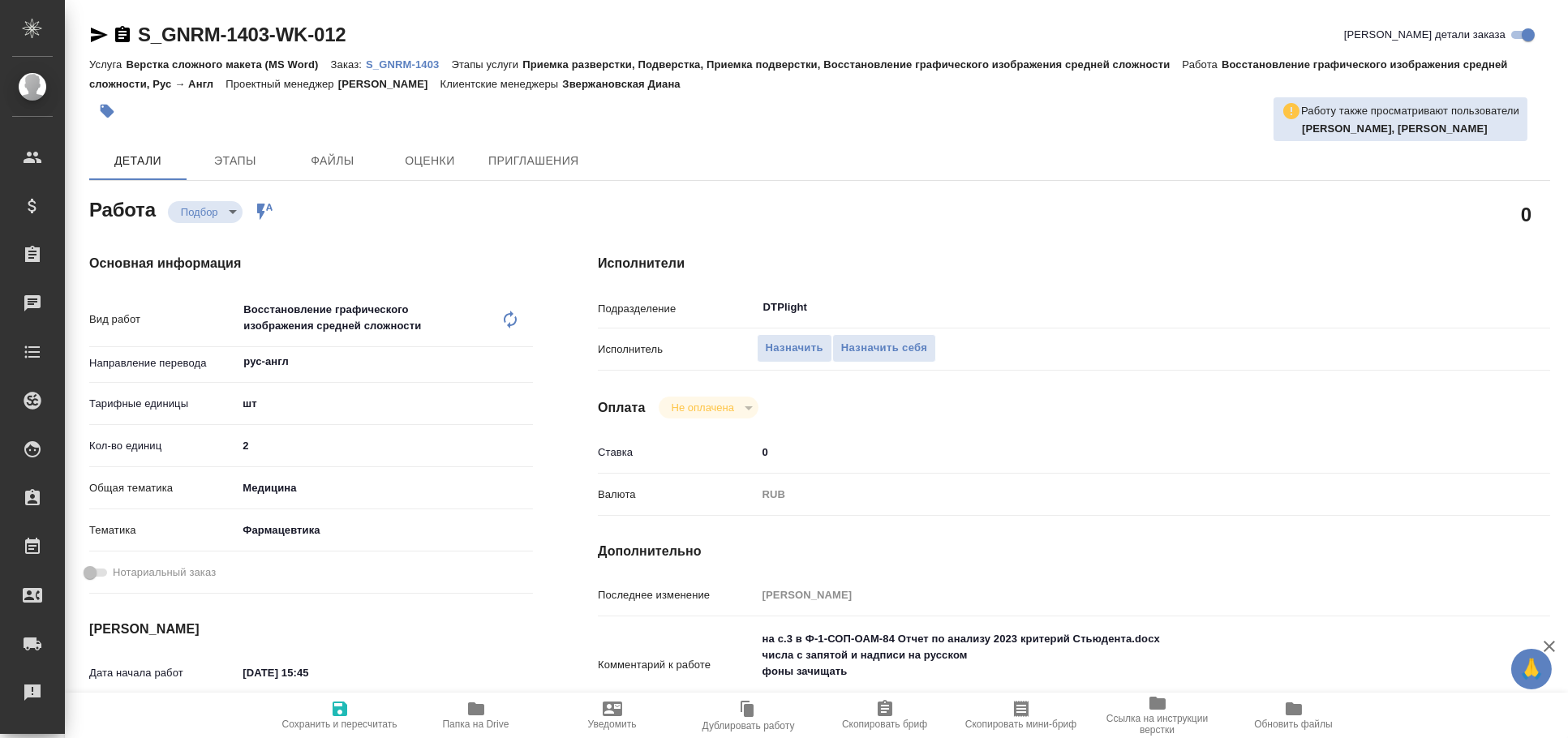
type textarea "x"
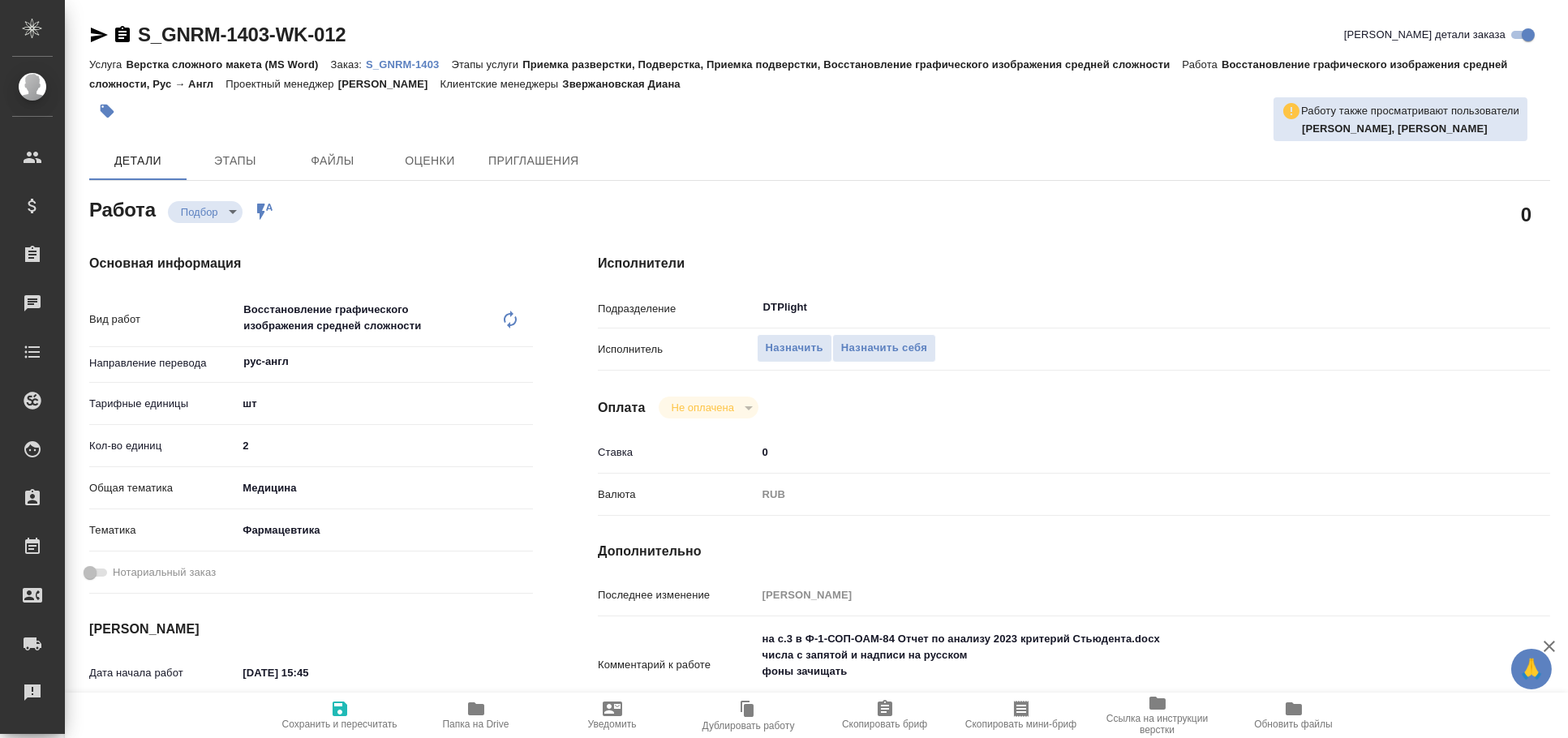
type textarea "x"
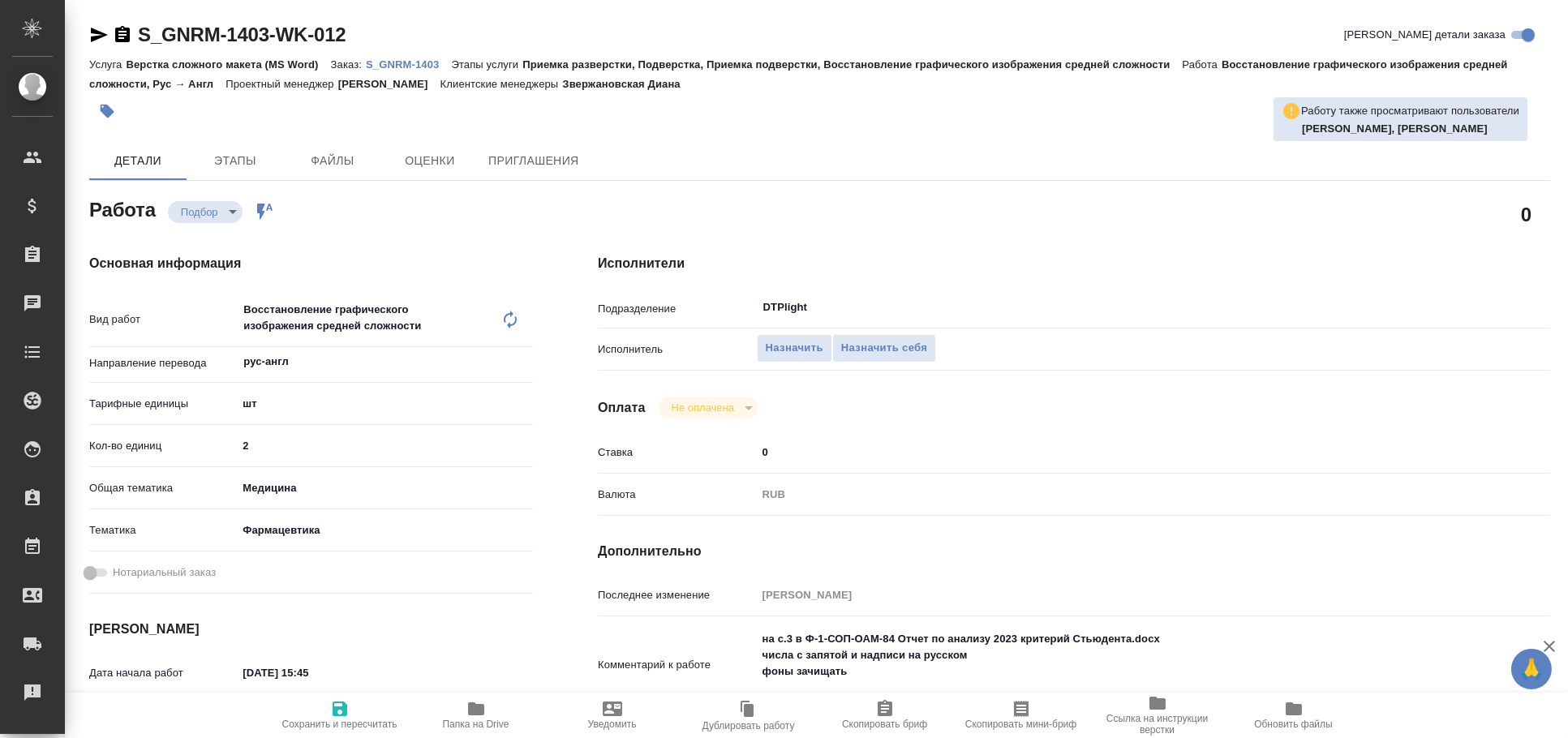
type textarea "x"
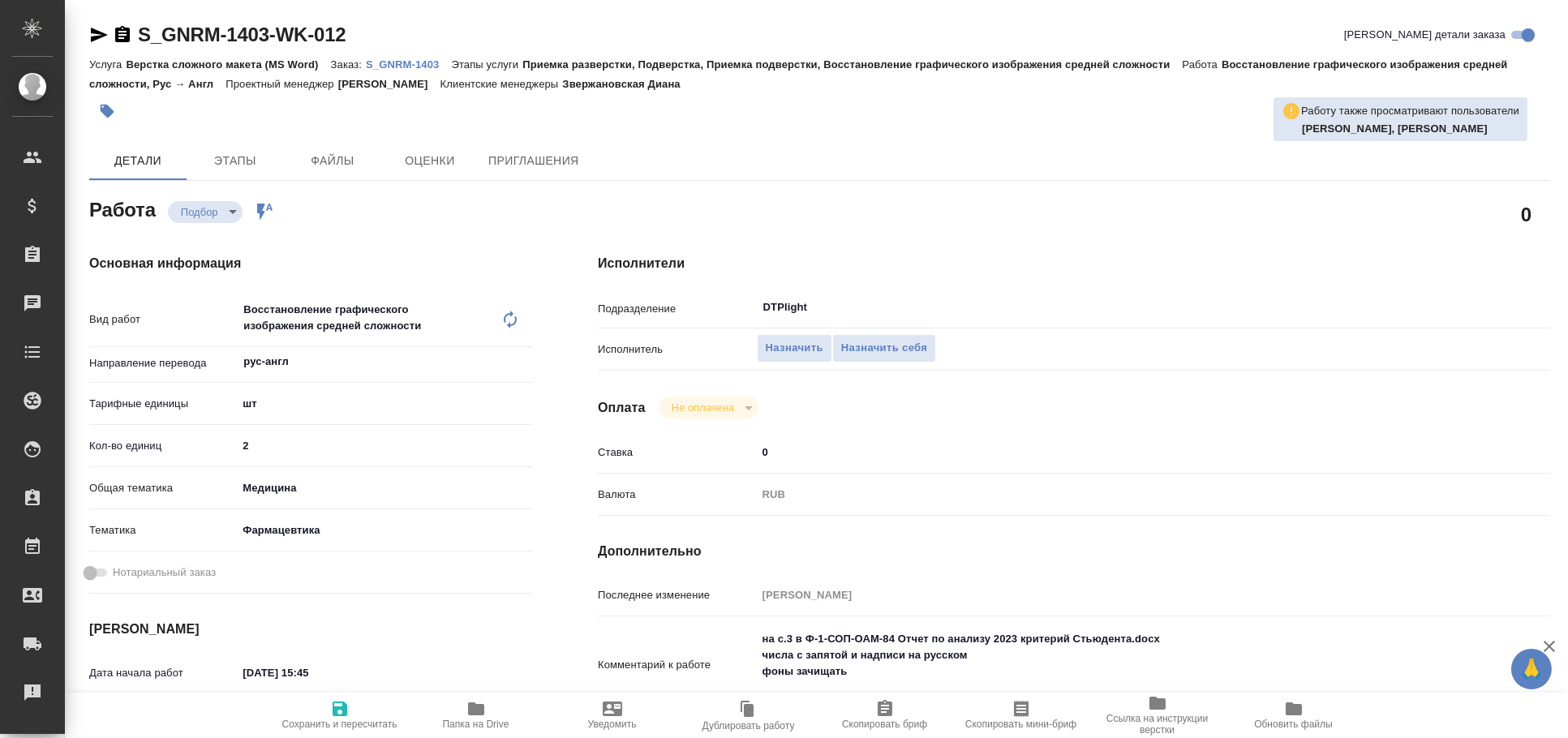
type textarea "x"
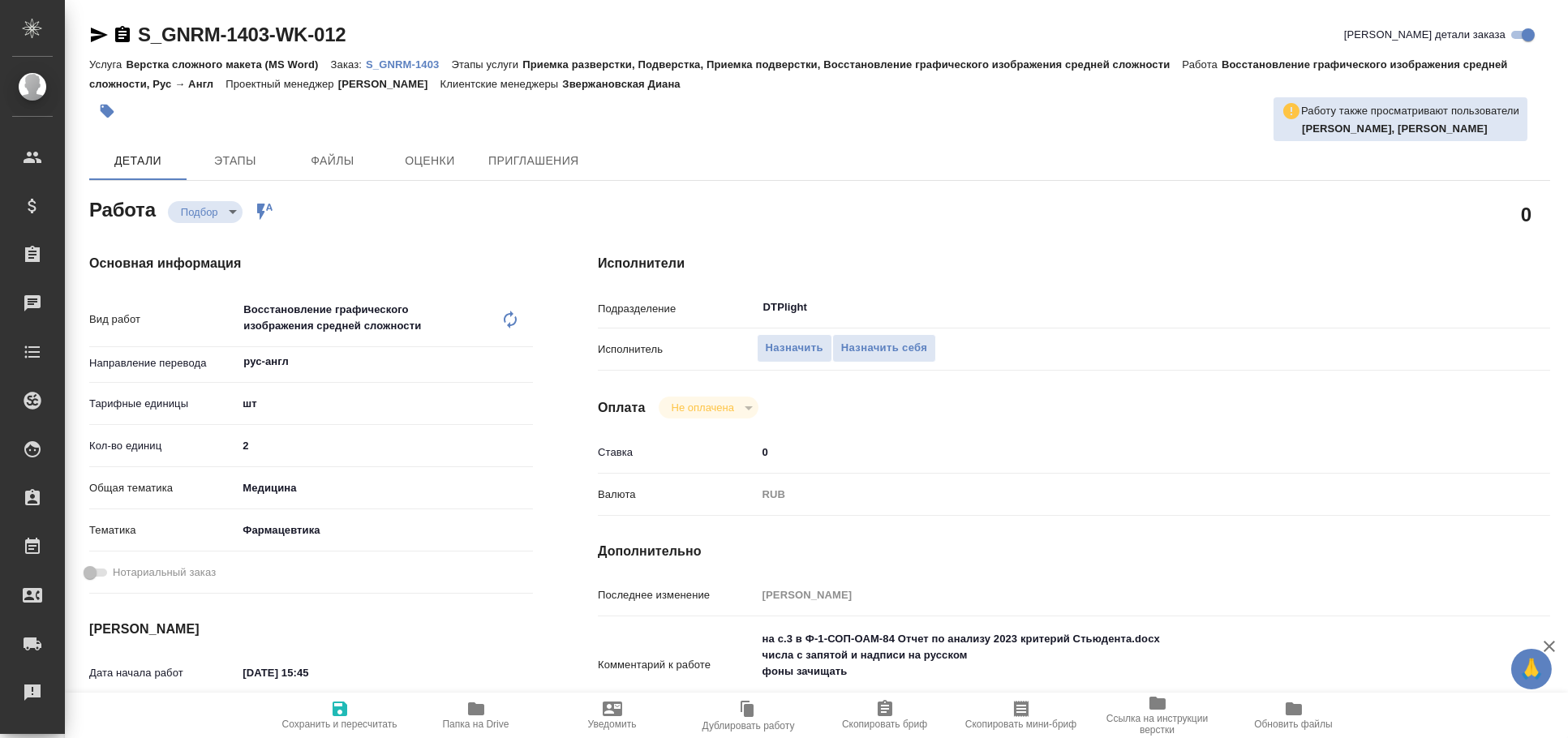
type textarea "x"
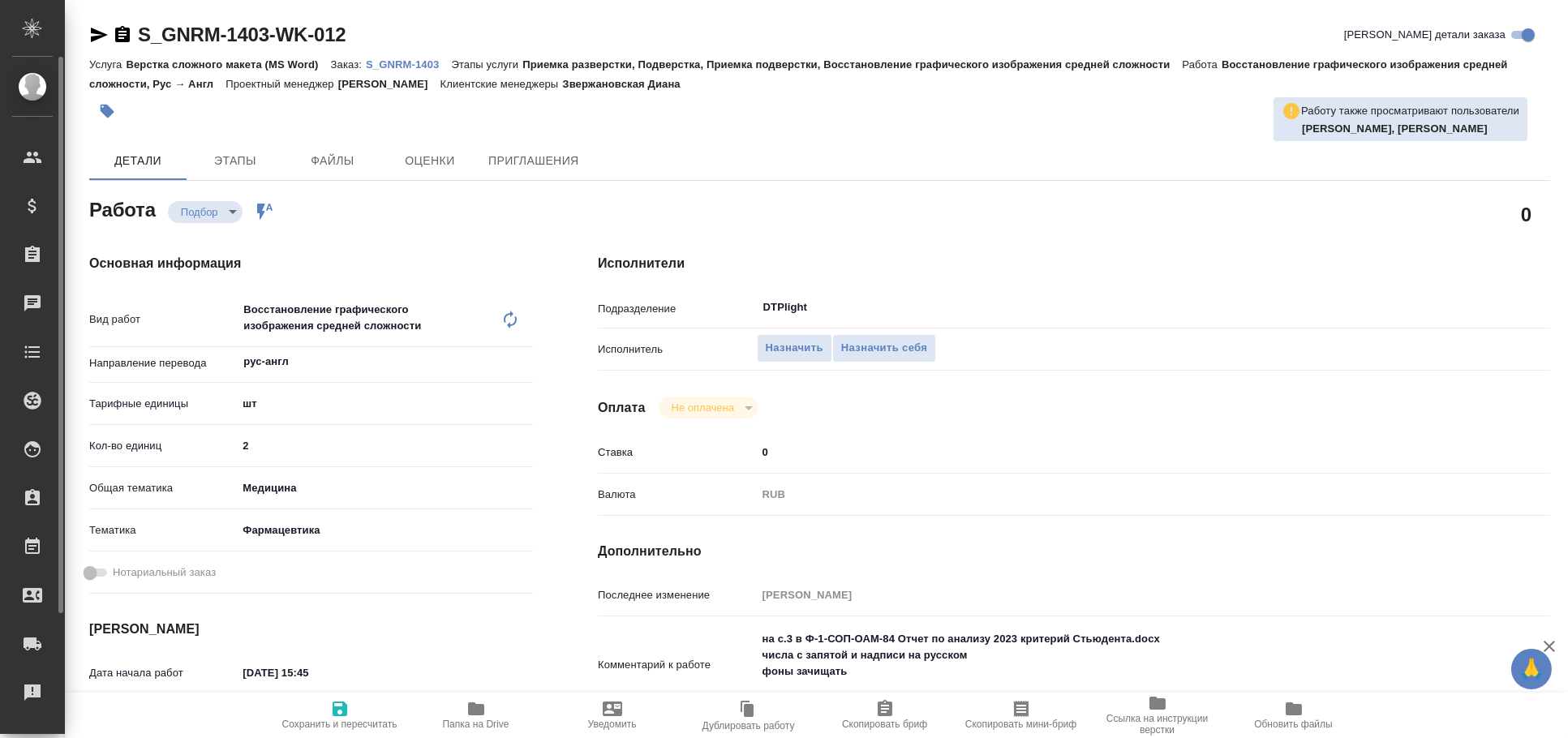
type textarea "x"
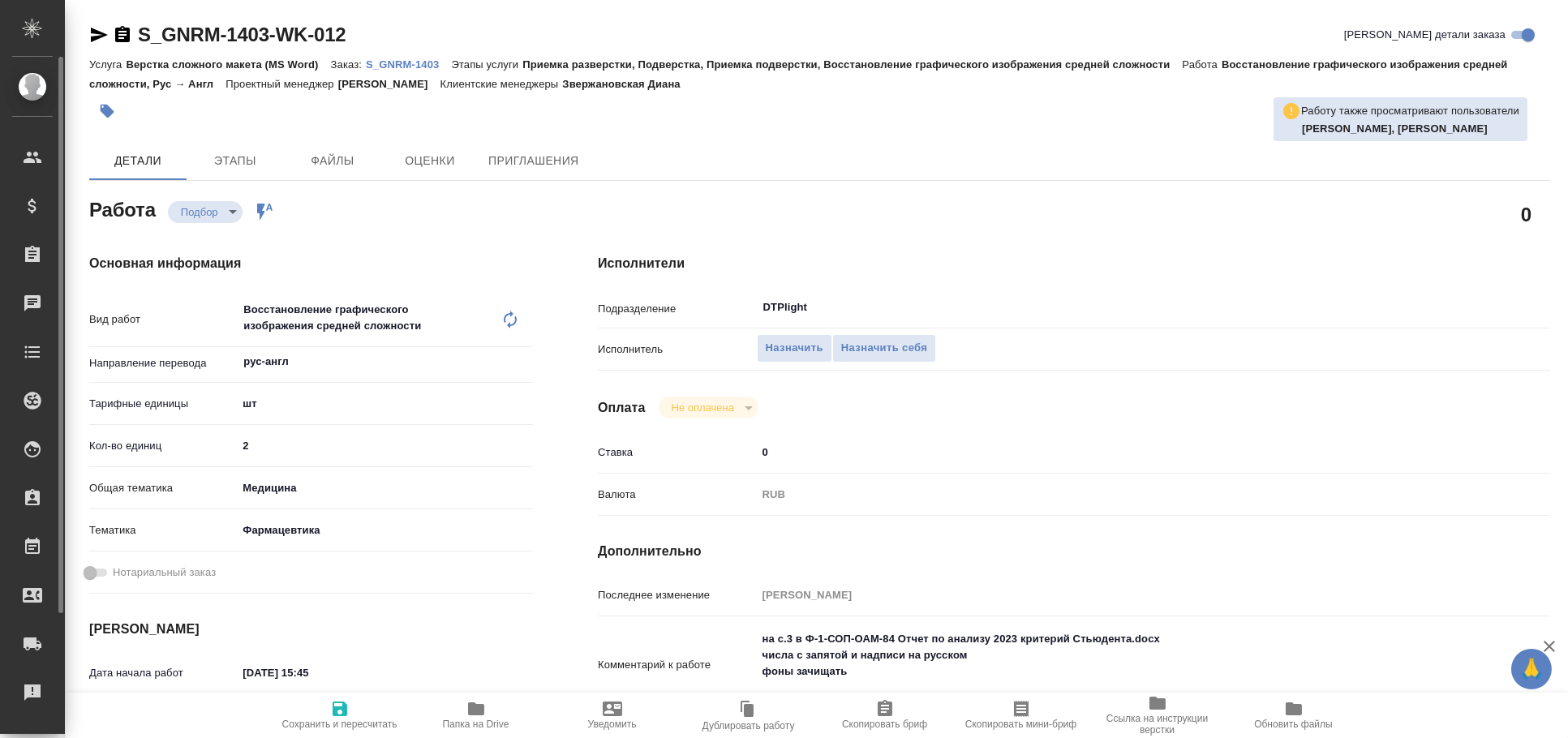
type textarea "x"
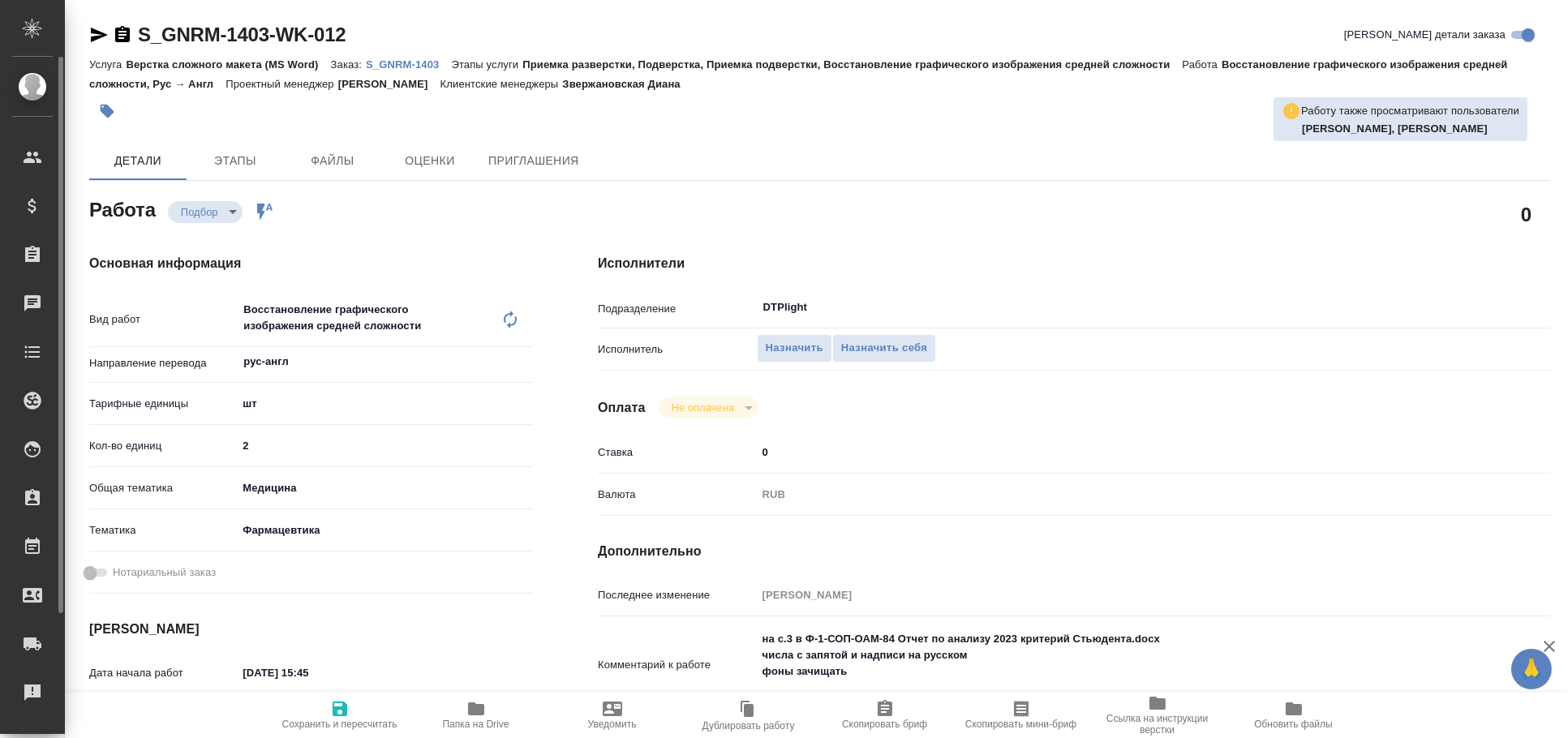
type textarea "x"
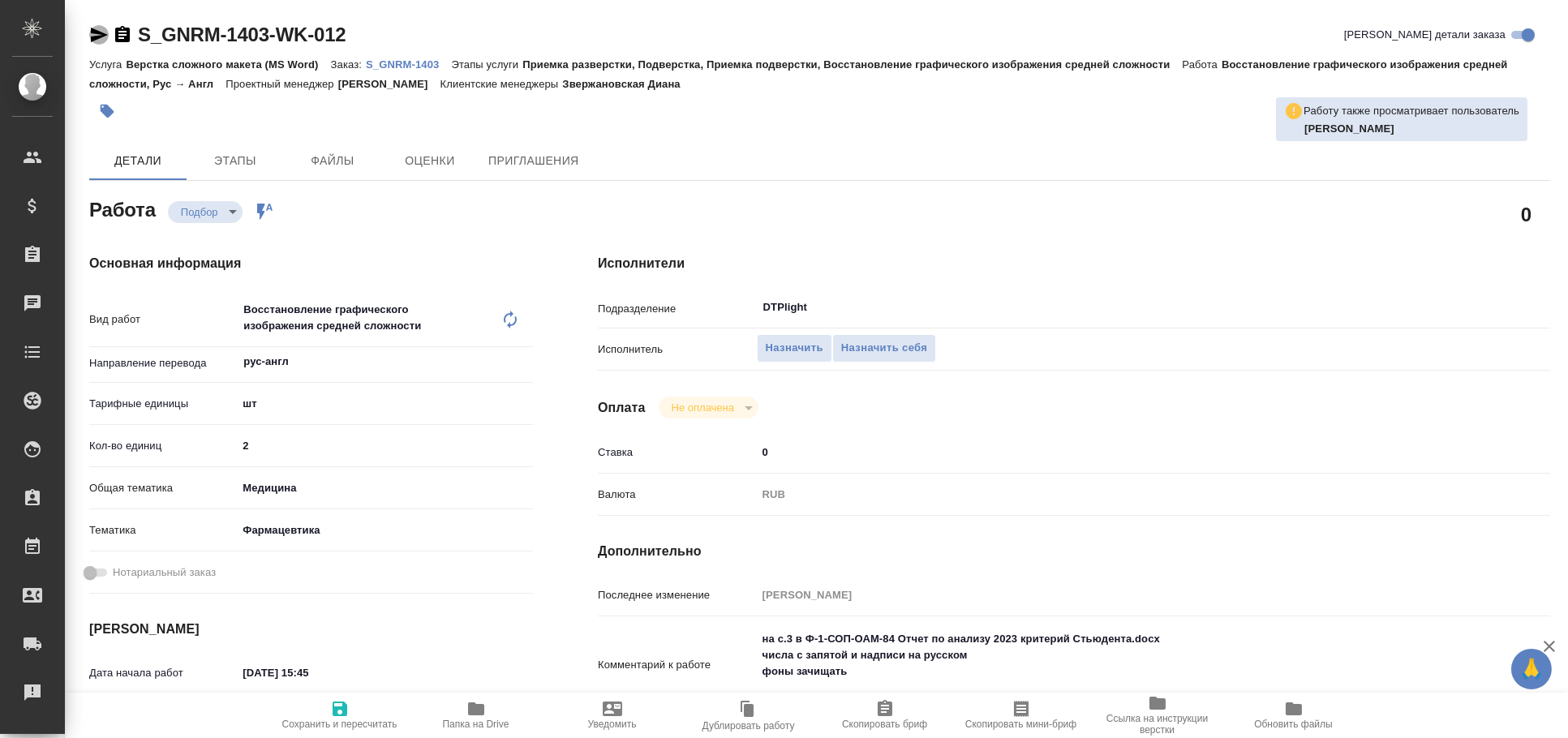
click at [100, 27] on icon "button" at bounding box center [98, 34] width 19 height 19
click at [98, 34] on icon "button" at bounding box center [99, 34] width 17 height 14
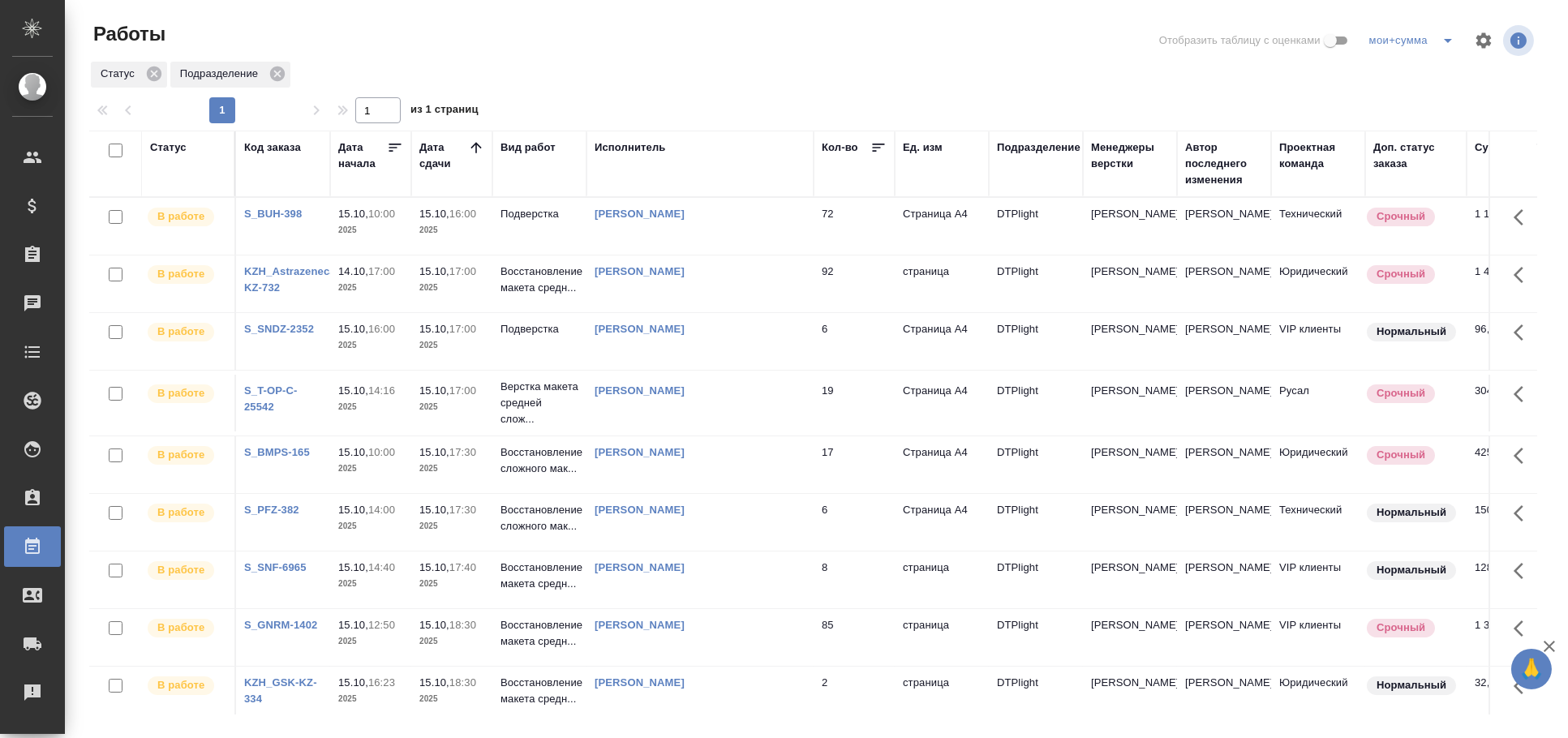
drag, startPoint x: 832, startPoint y: 24, endPoint x: 832, endPoint y: 42, distance: 18.0
click at [832, 24] on div at bounding box center [819, 40] width 487 height 39
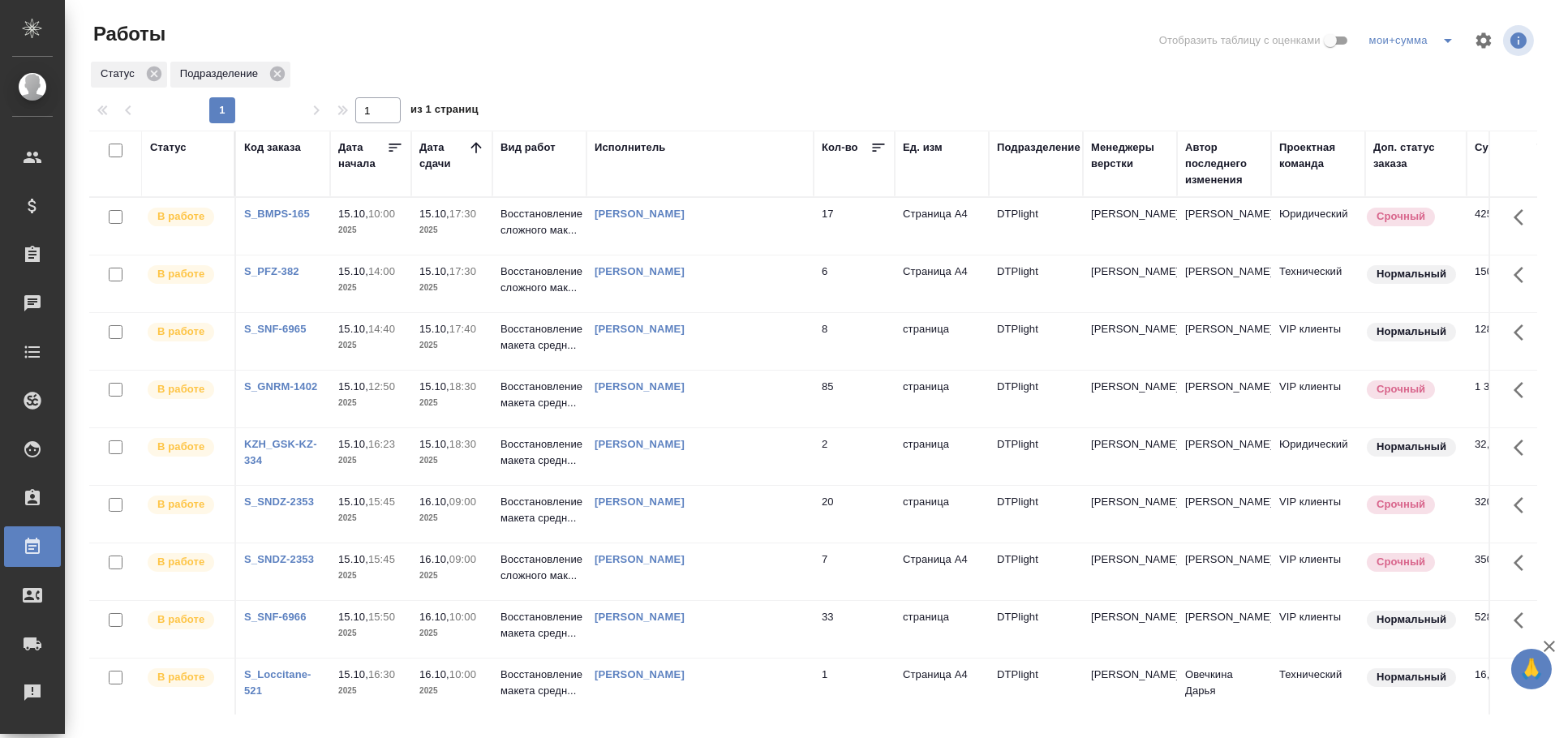
click at [797, 36] on div at bounding box center [819, 40] width 487 height 39
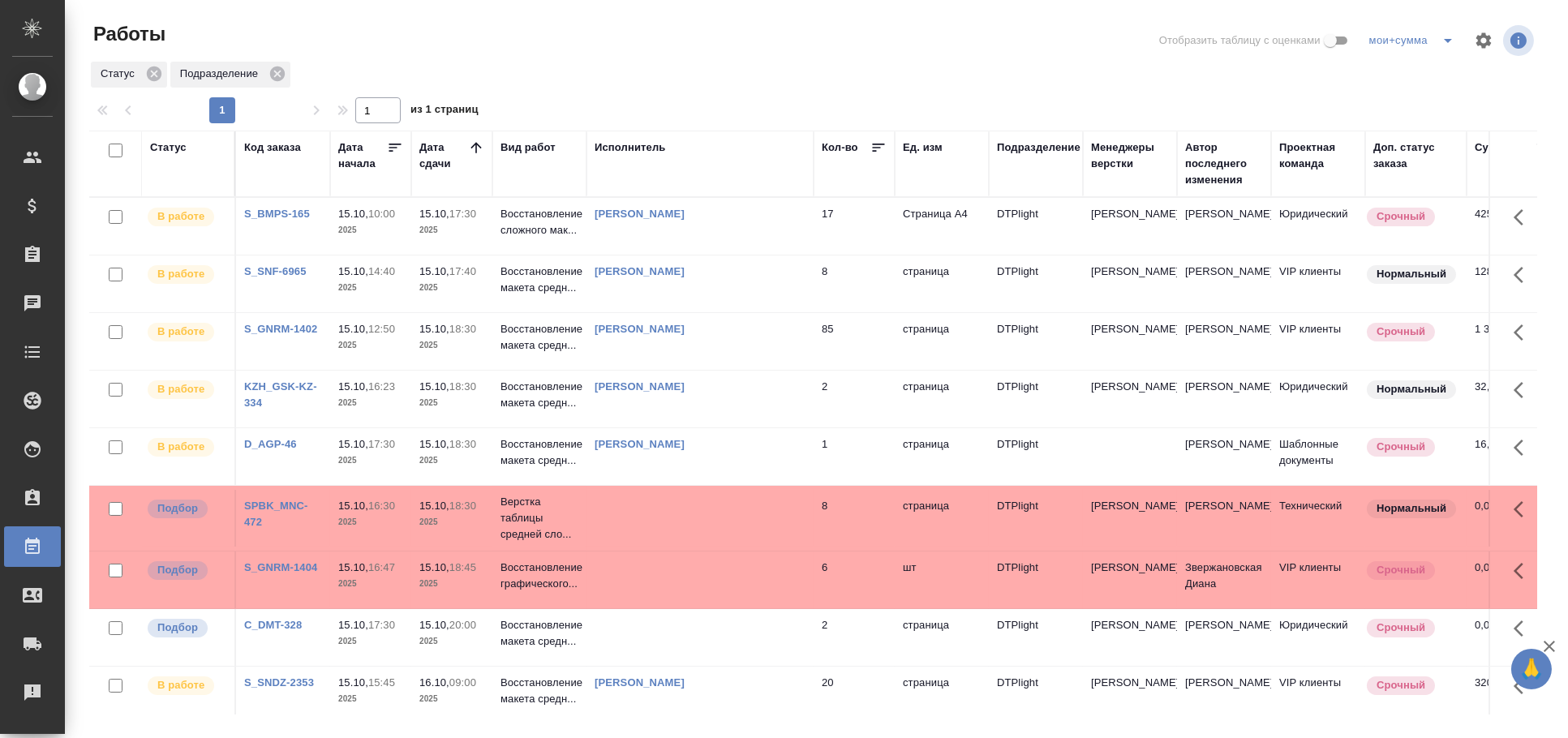
click at [688, 543] on td at bounding box center [700, 519] width 227 height 57
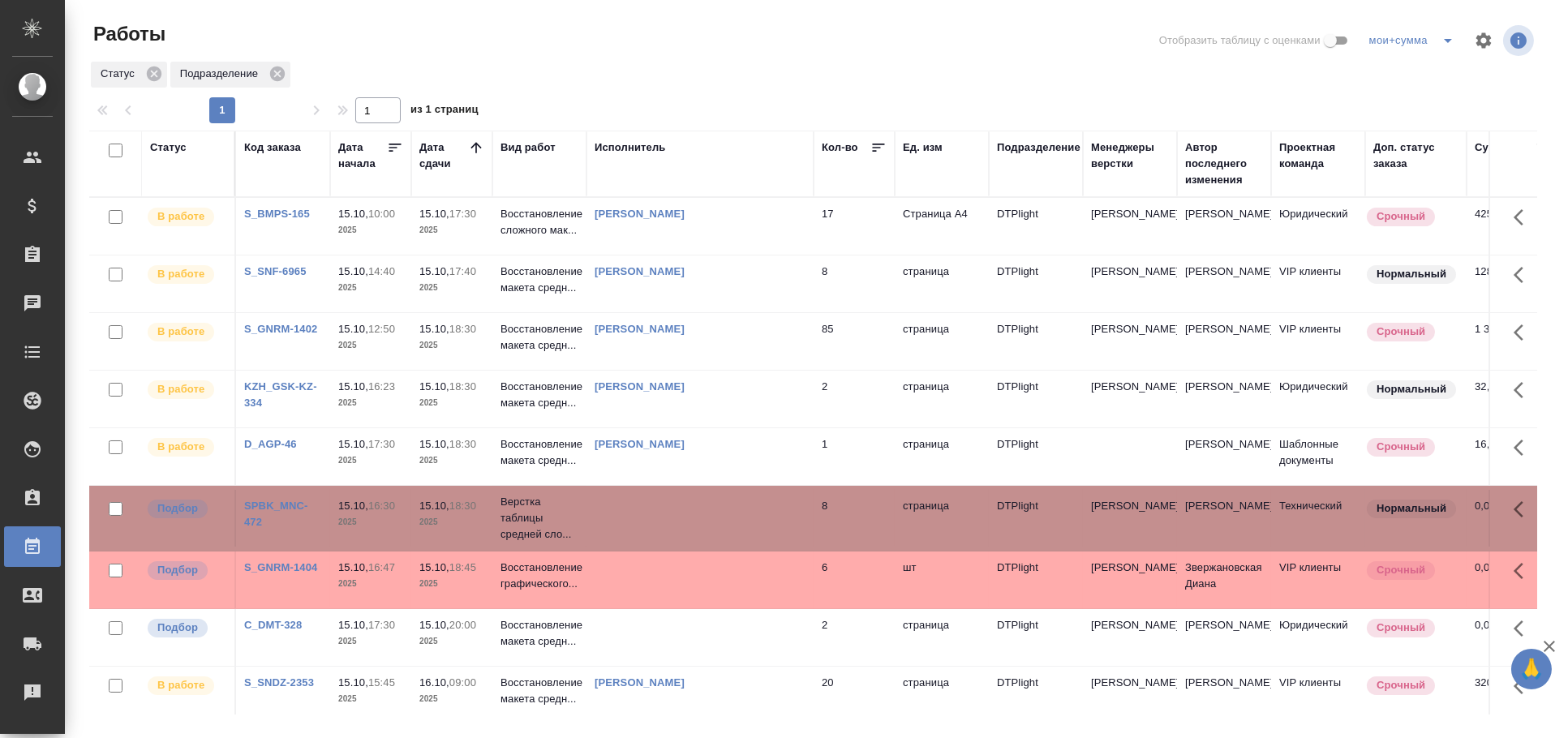
click at [669, 524] on td at bounding box center [700, 519] width 227 height 57
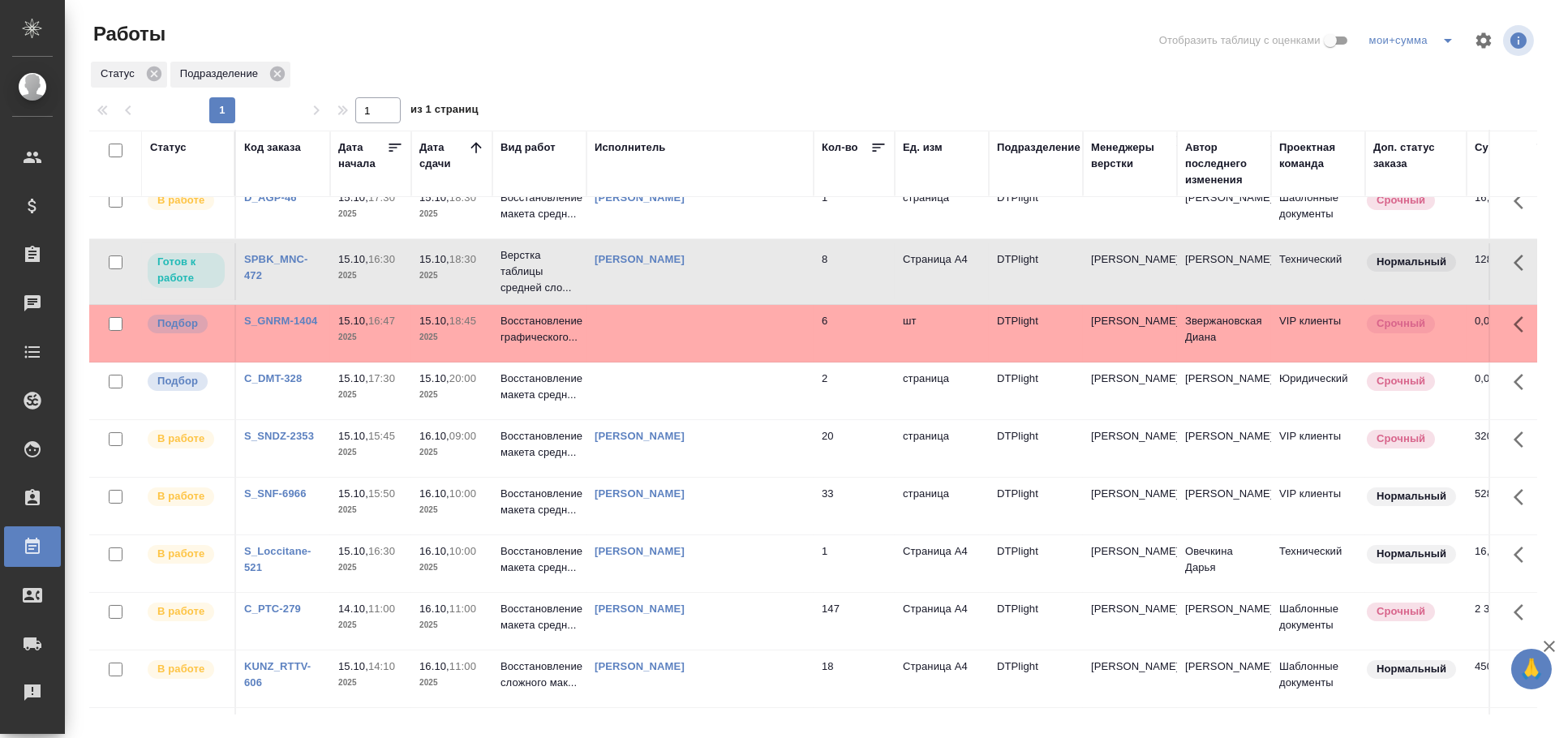
scroll to position [256, 0]
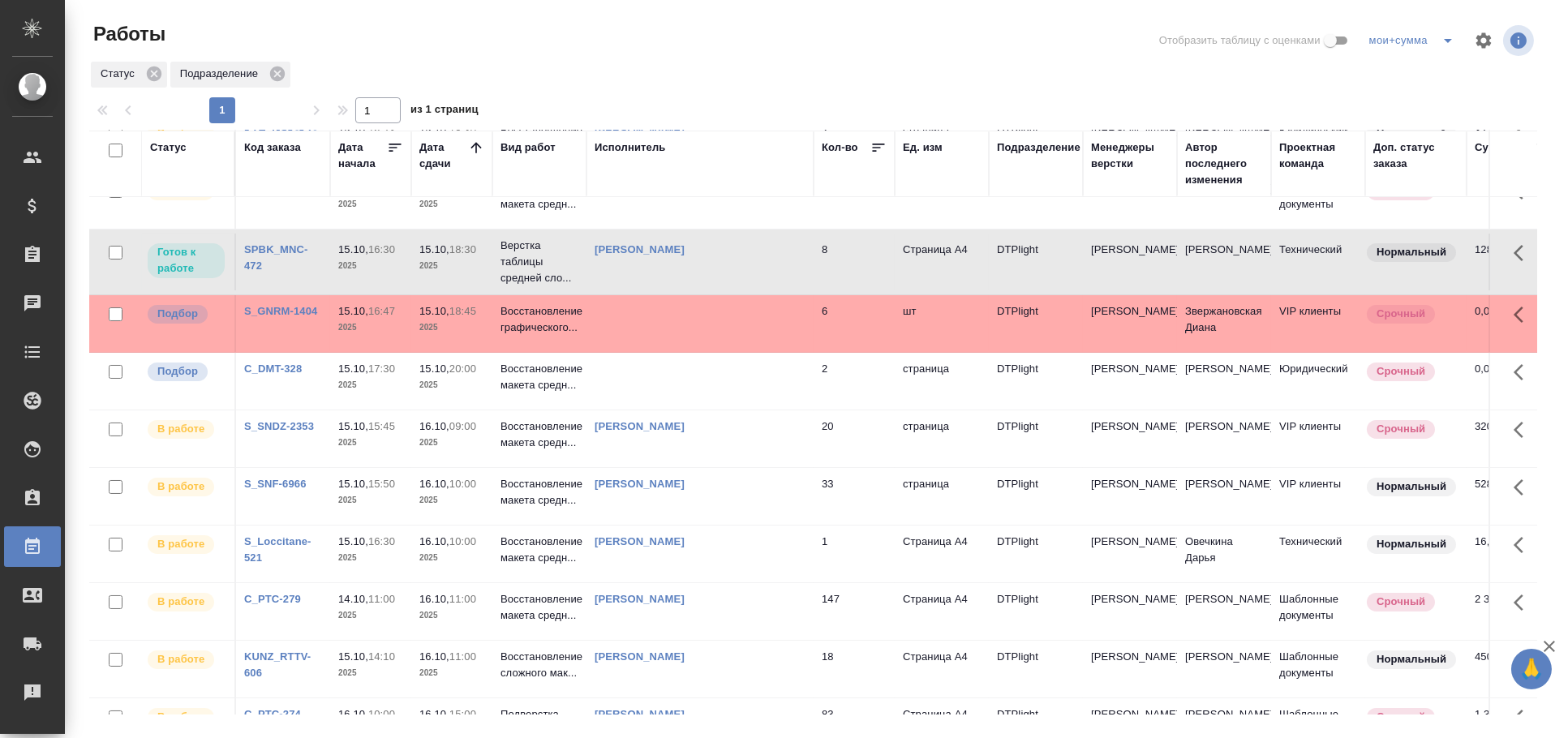
click at [637, 320] on td at bounding box center [700, 324] width 227 height 57
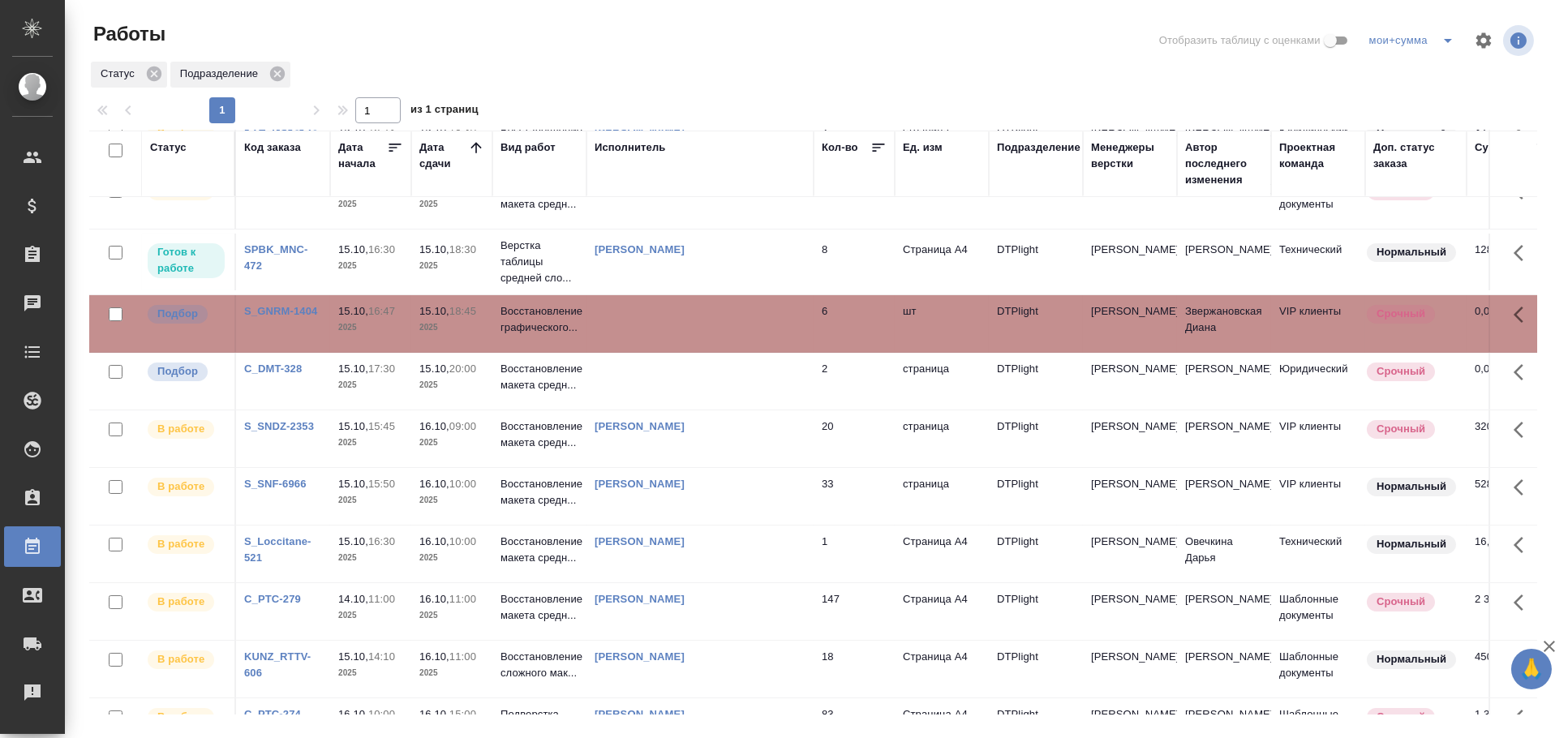
click at [637, 320] on td at bounding box center [700, 324] width 227 height 57
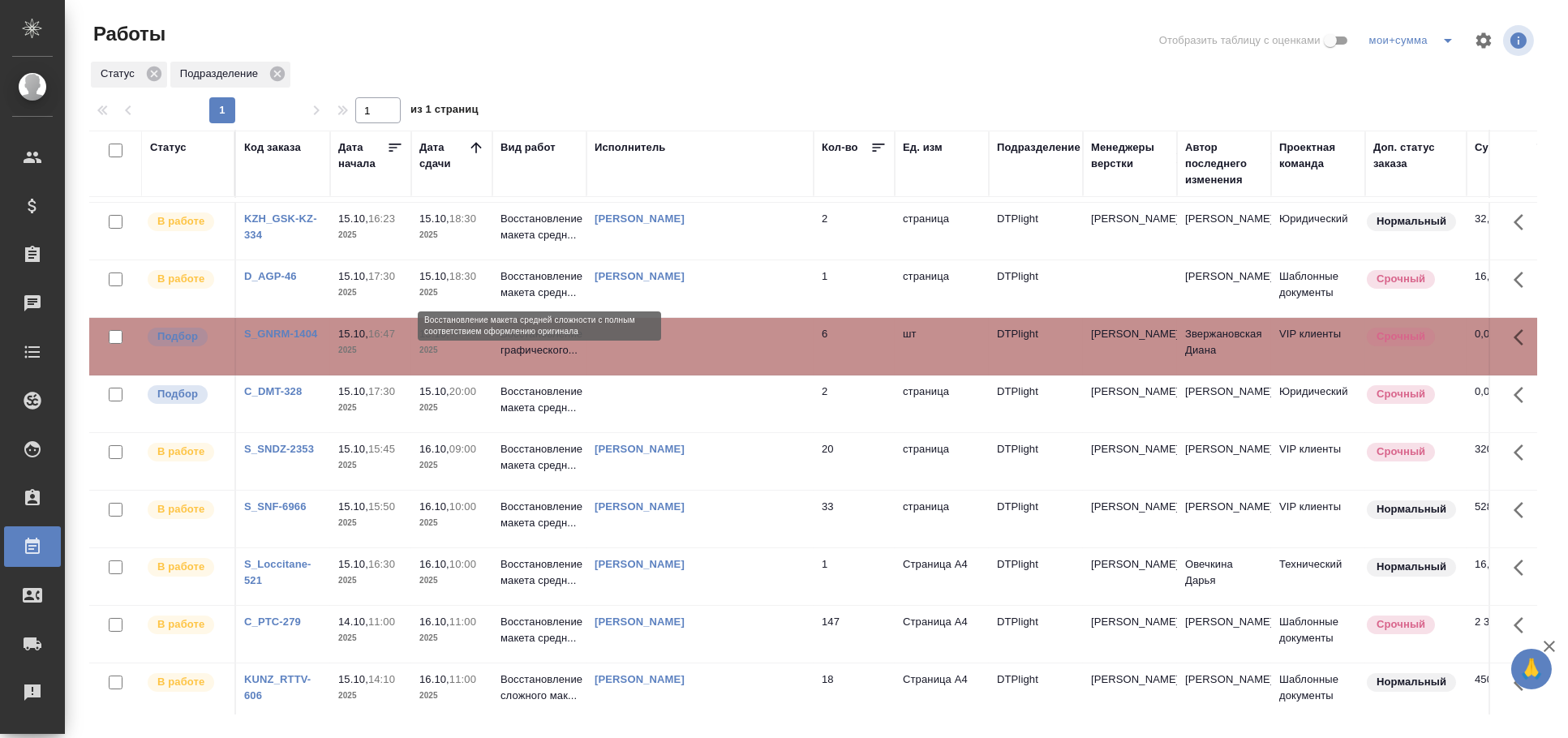
scroll to position [0, 0]
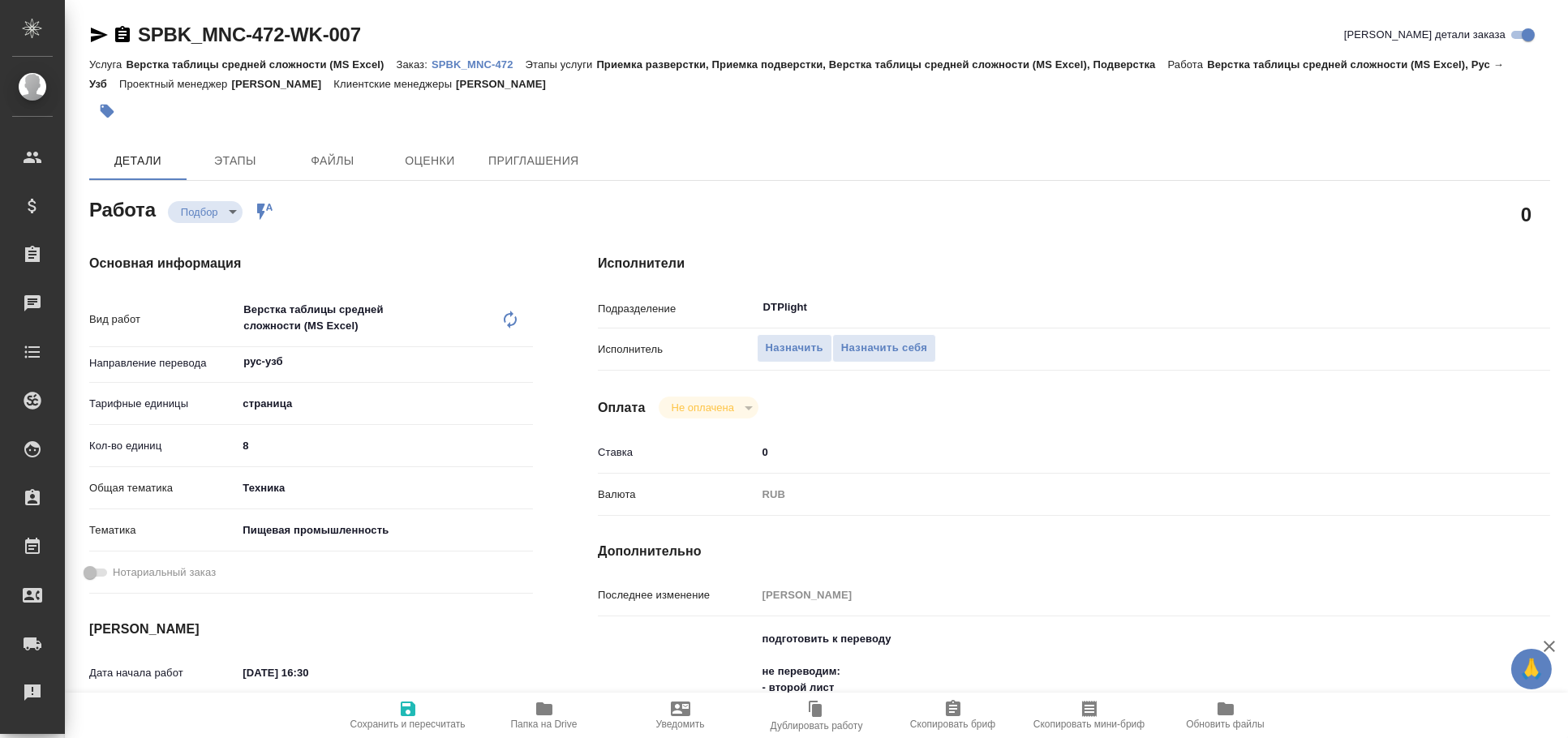
type textarea "x"
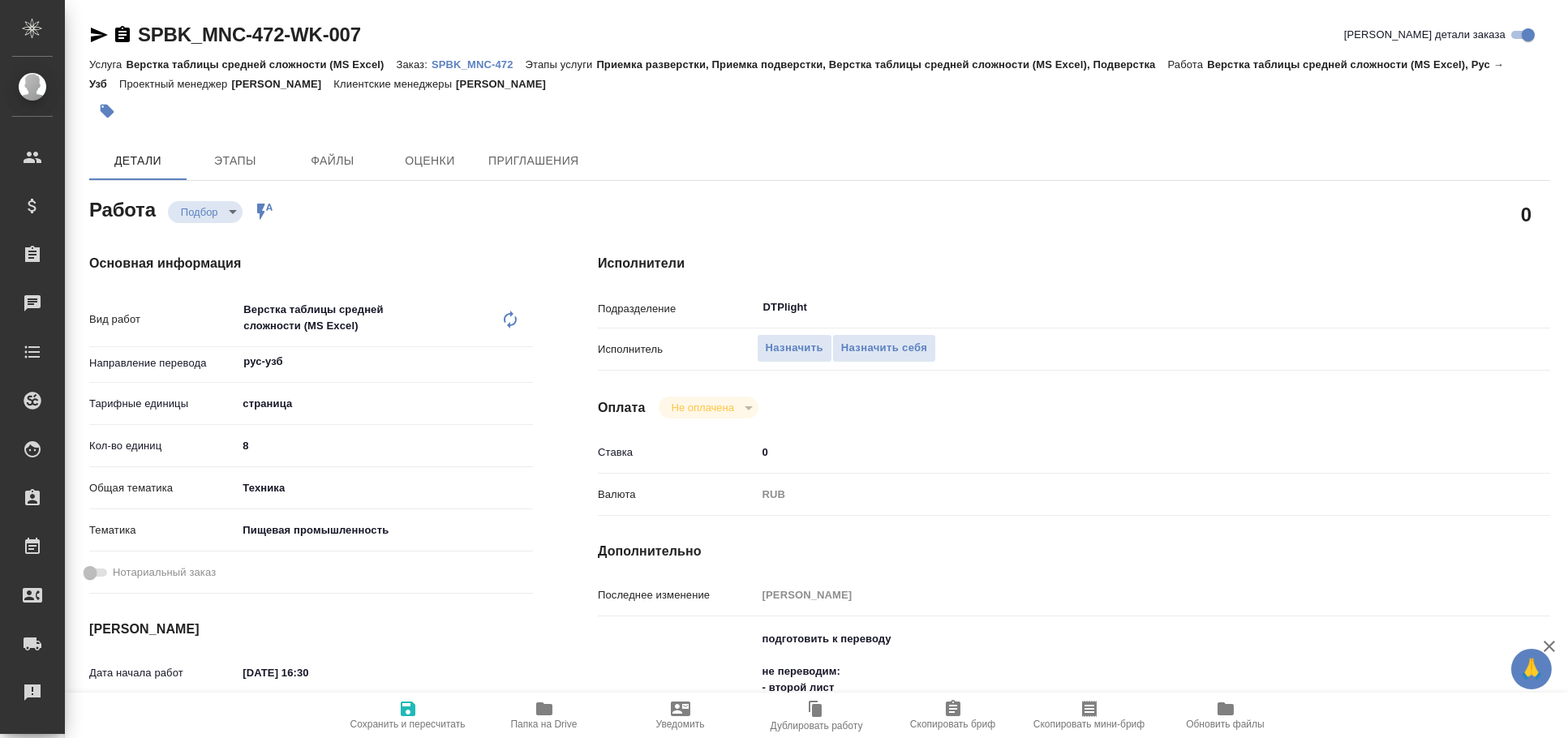
click at [87, 29] on div "SPBK_MNC-472-WK-007 Кратко детали заказа Услуга Верстка таблицы средней сложнос…" at bounding box center [820, 708] width 1479 height 1416
click at [90, 33] on icon "button" at bounding box center [98, 34] width 19 height 19
type textarea "x"
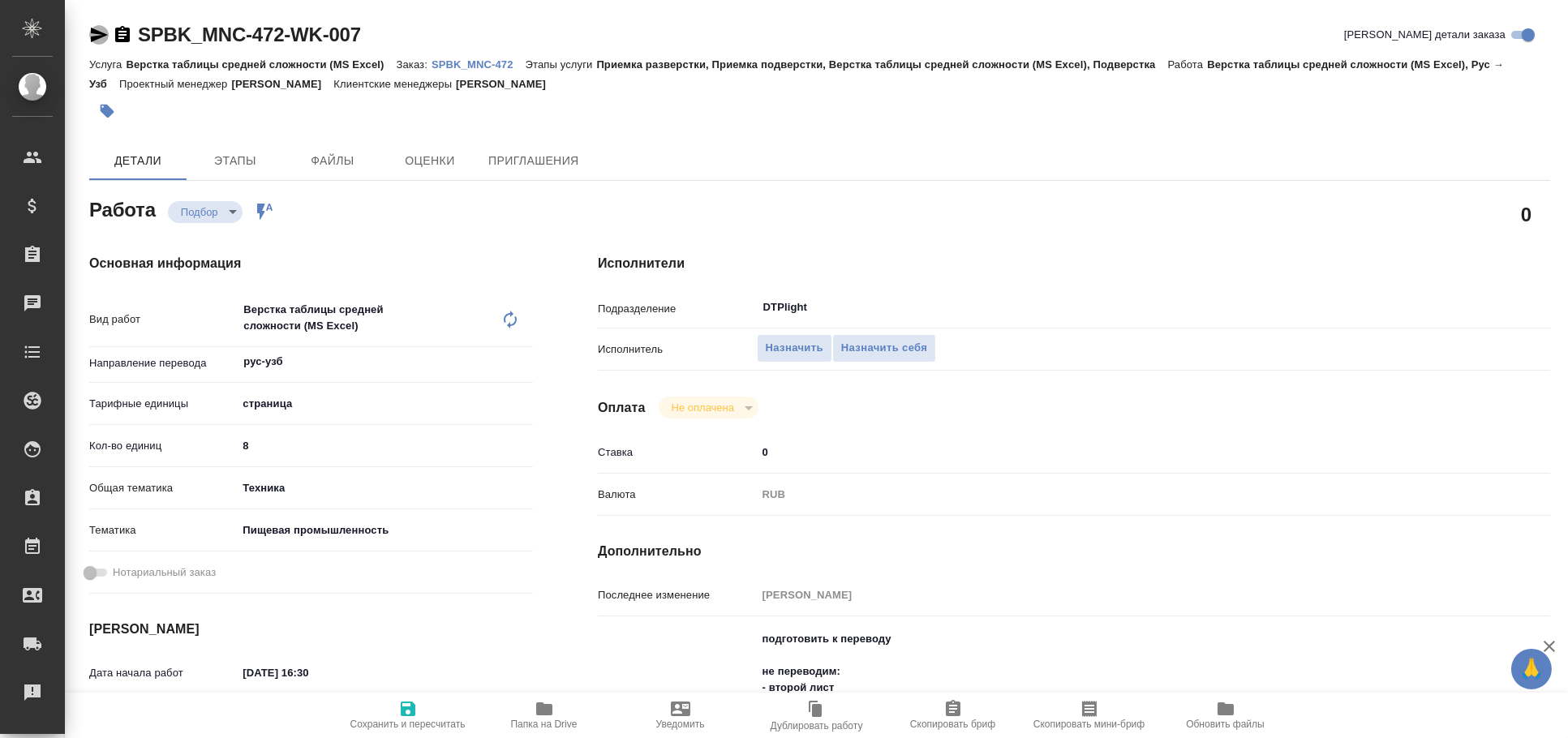
type textarea "x"
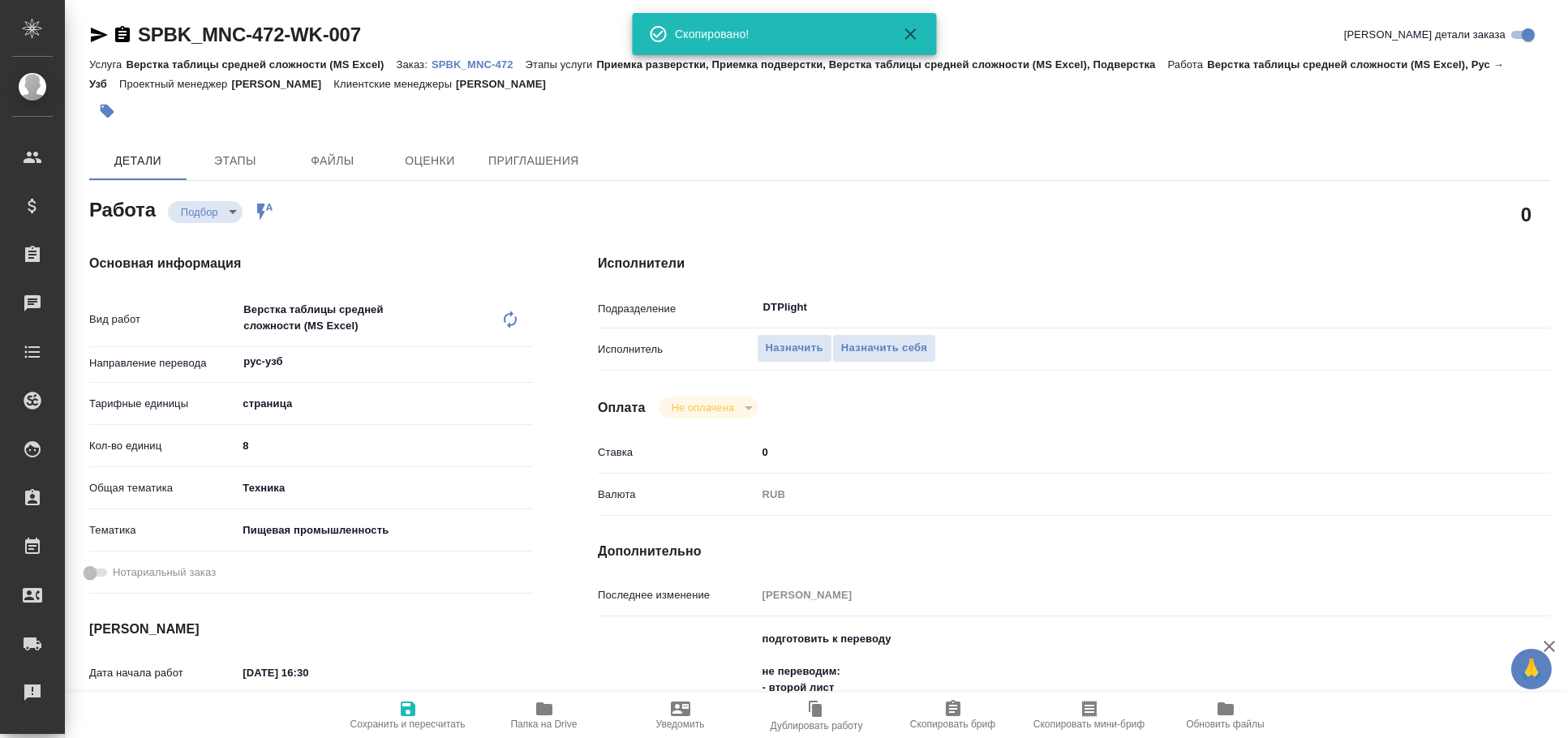
type textarea "x"
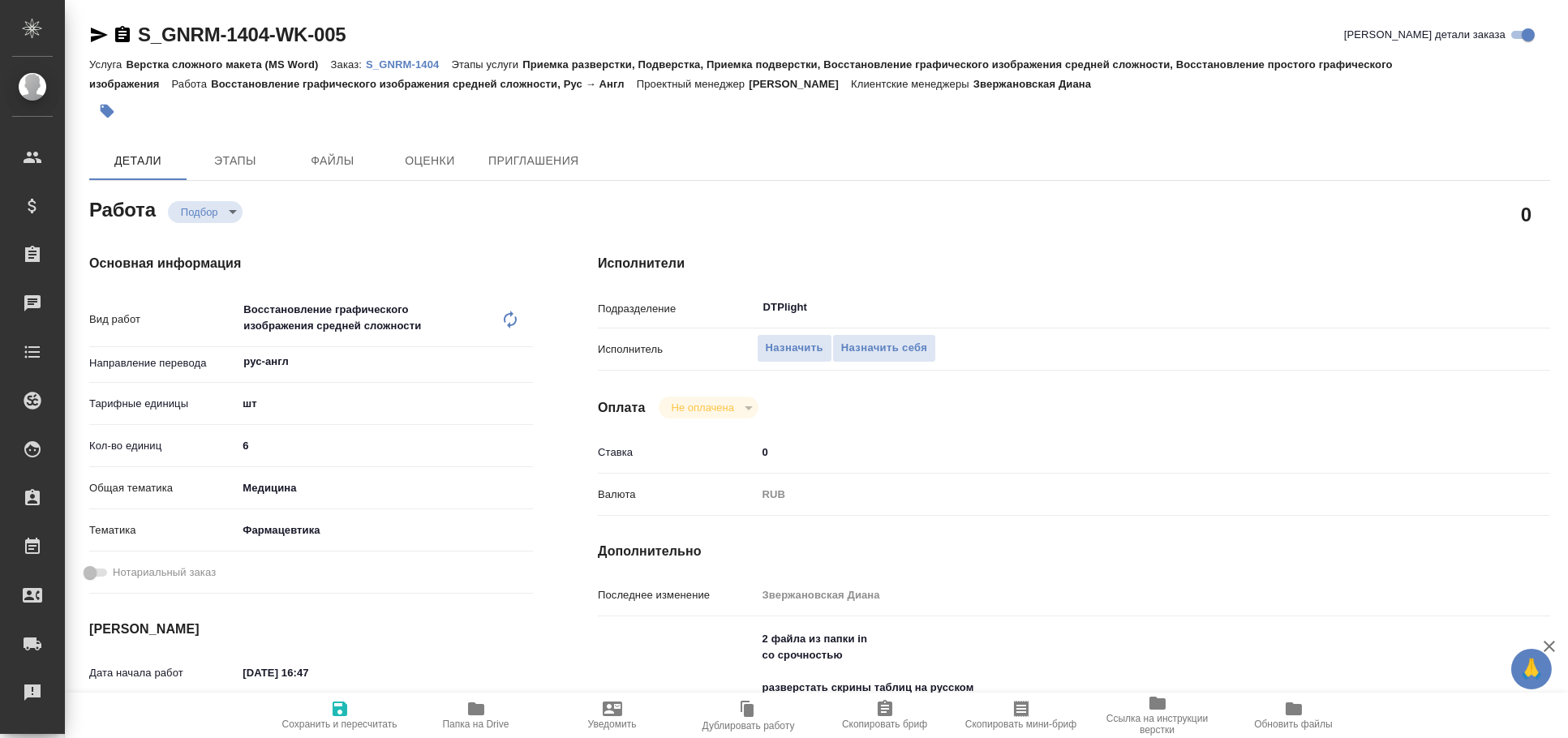
type textarea "x"
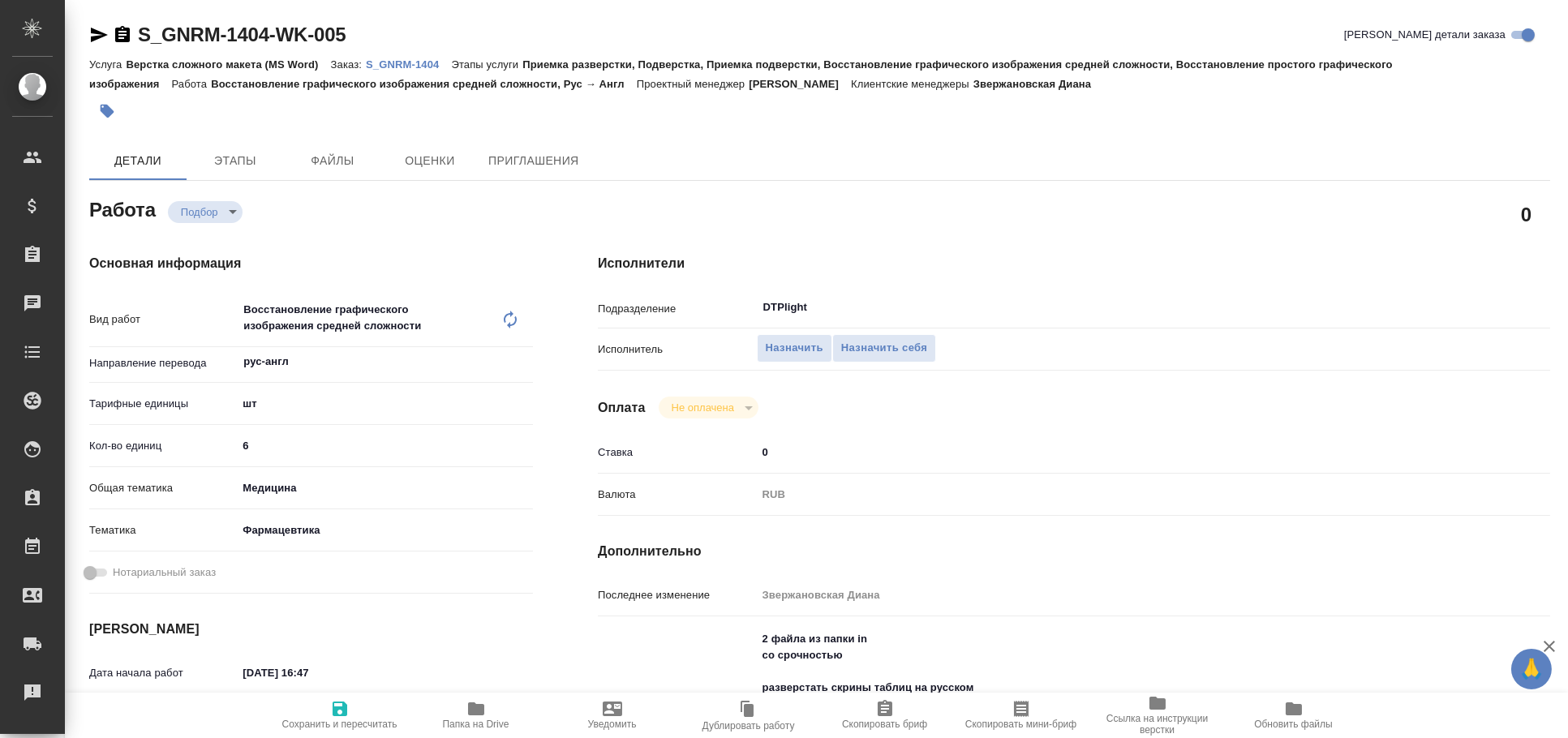
type textarea "x"
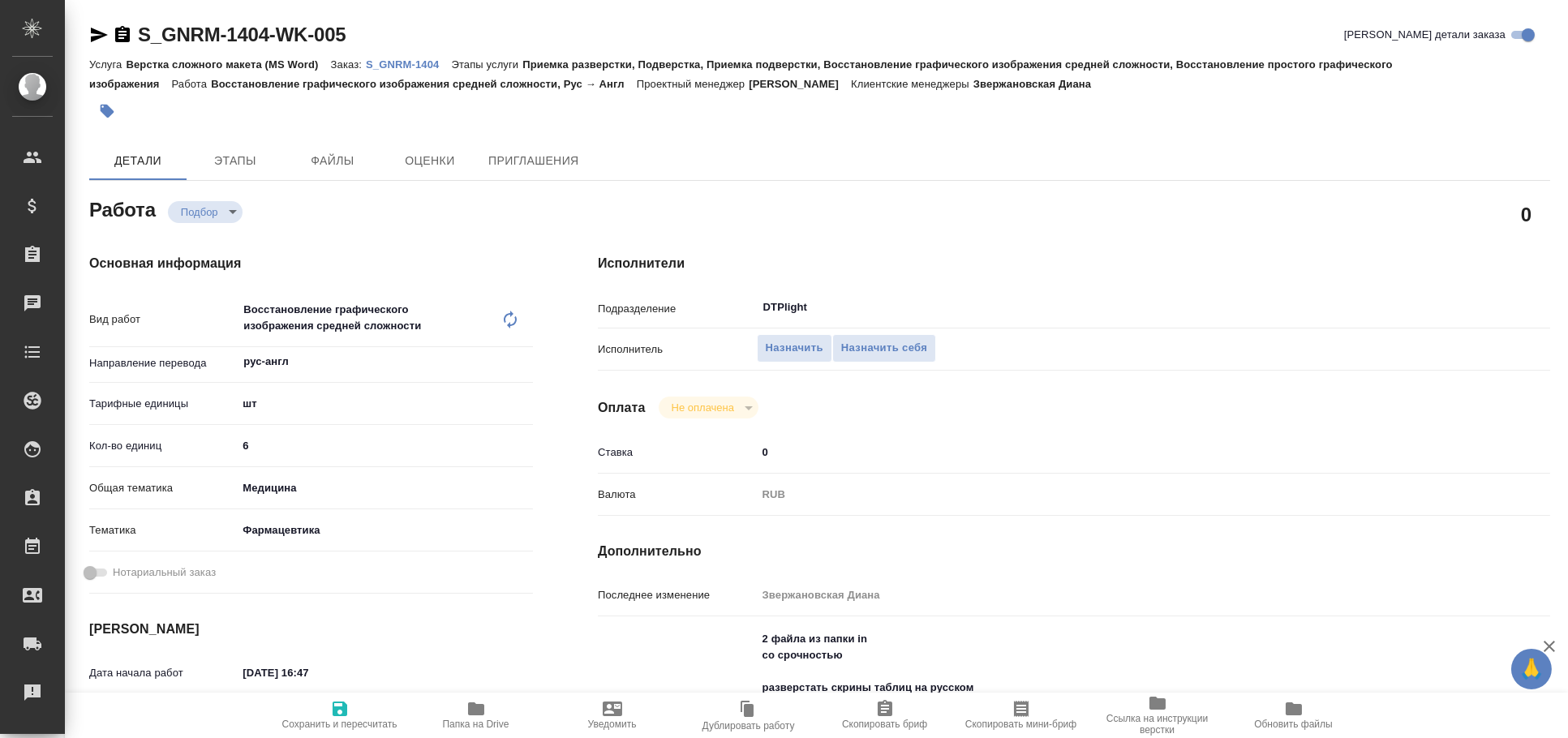
type textarea "x"
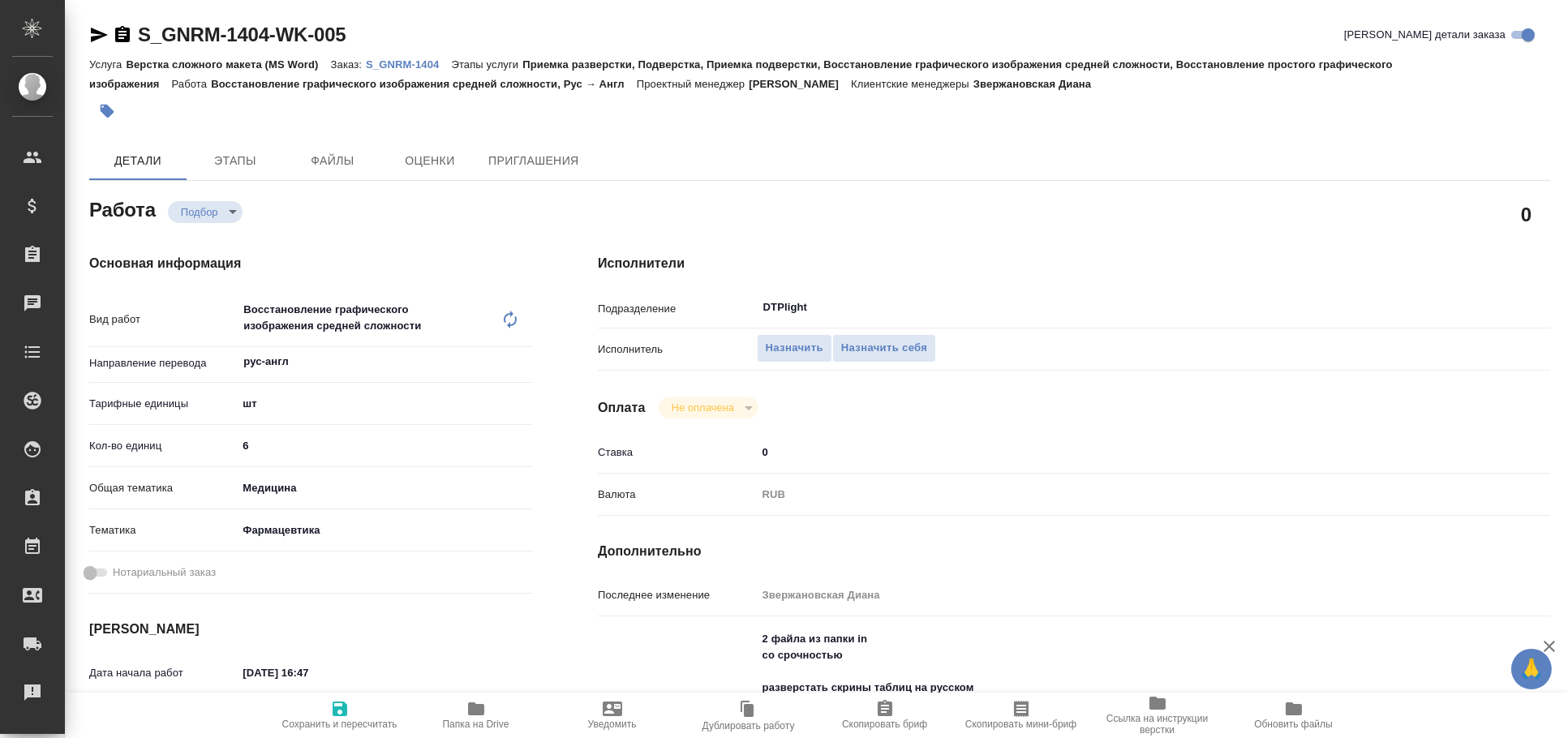
type textarea "x"
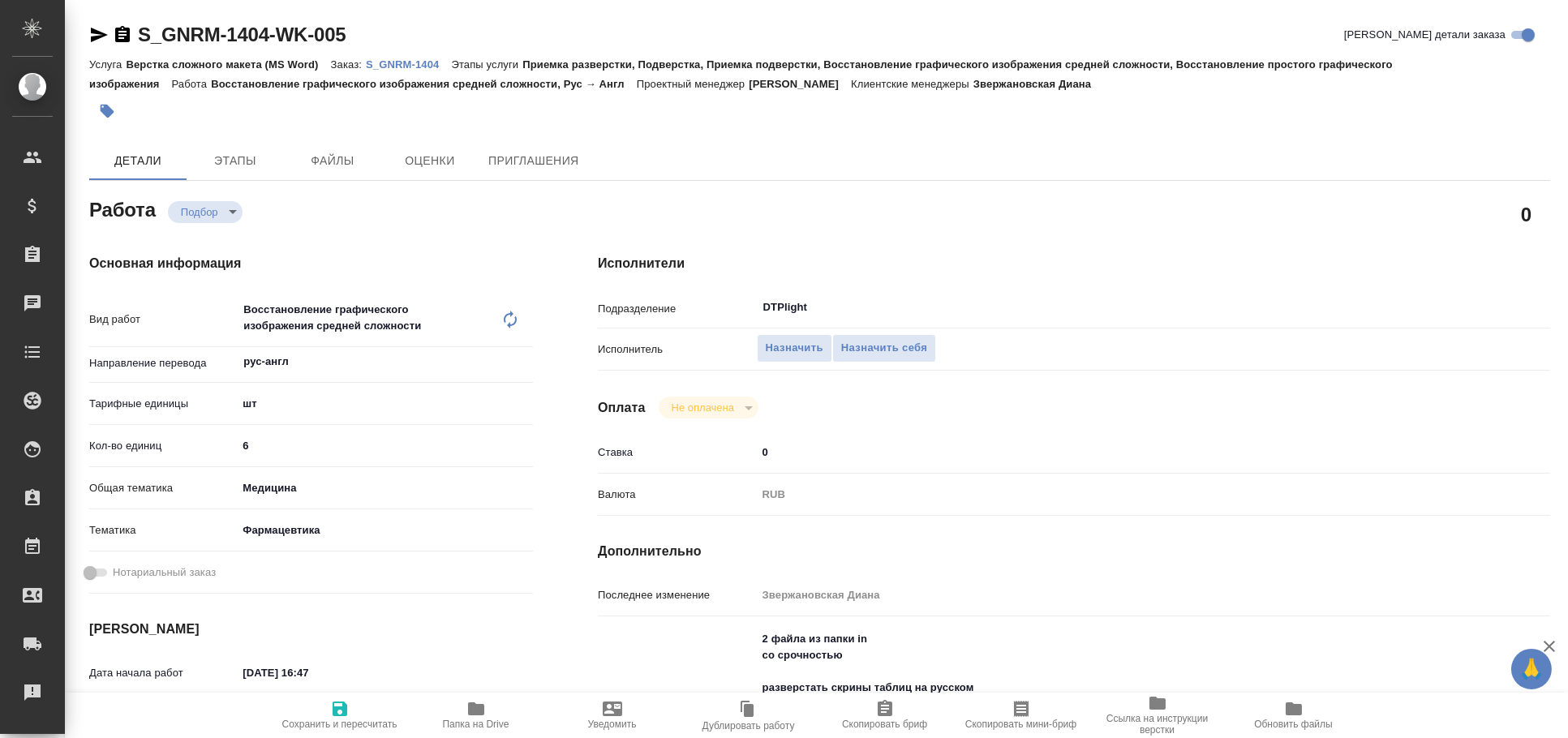
click at [103, 30] on icon "button" at bounding box center [98, 34] width 19 height 19
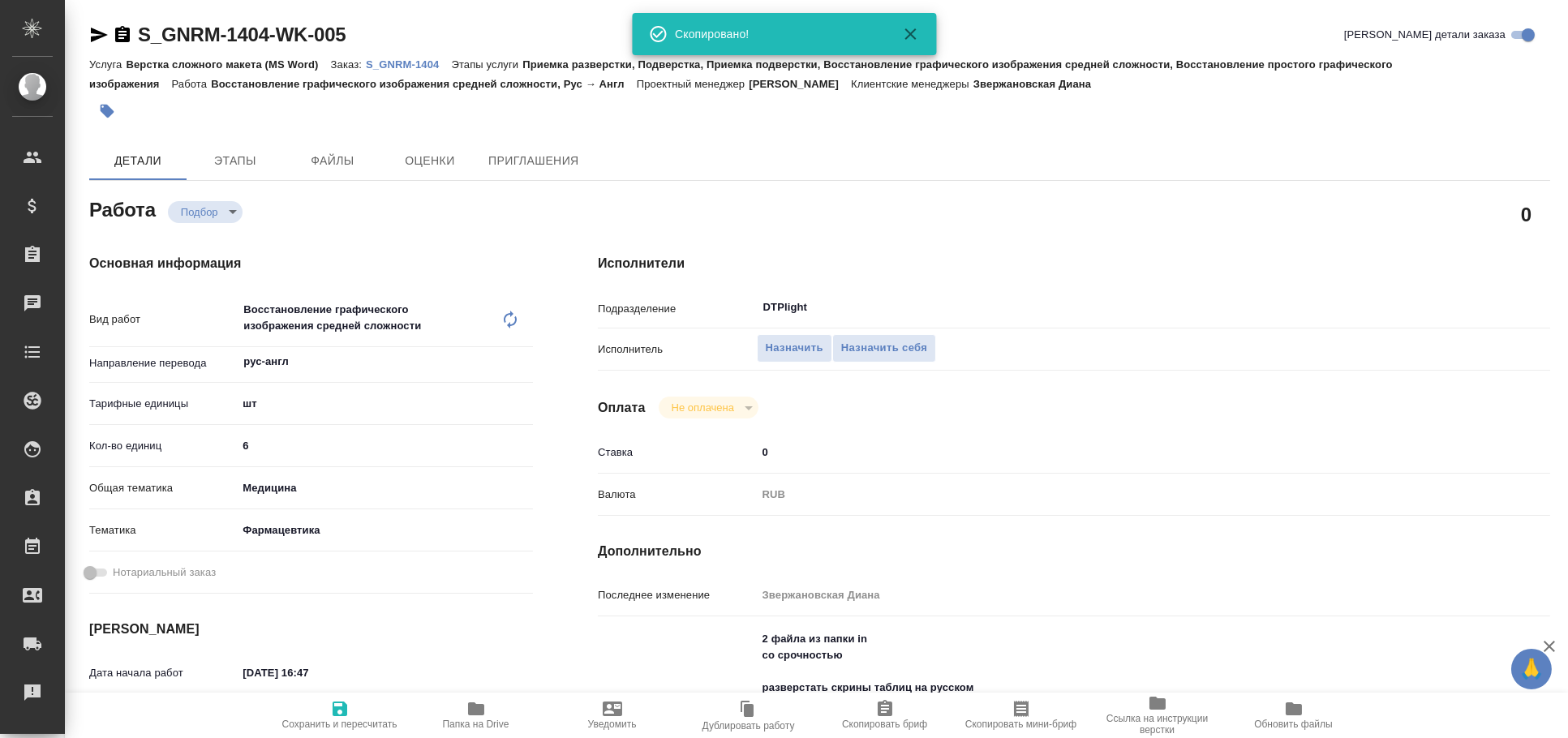
type textarea "x"
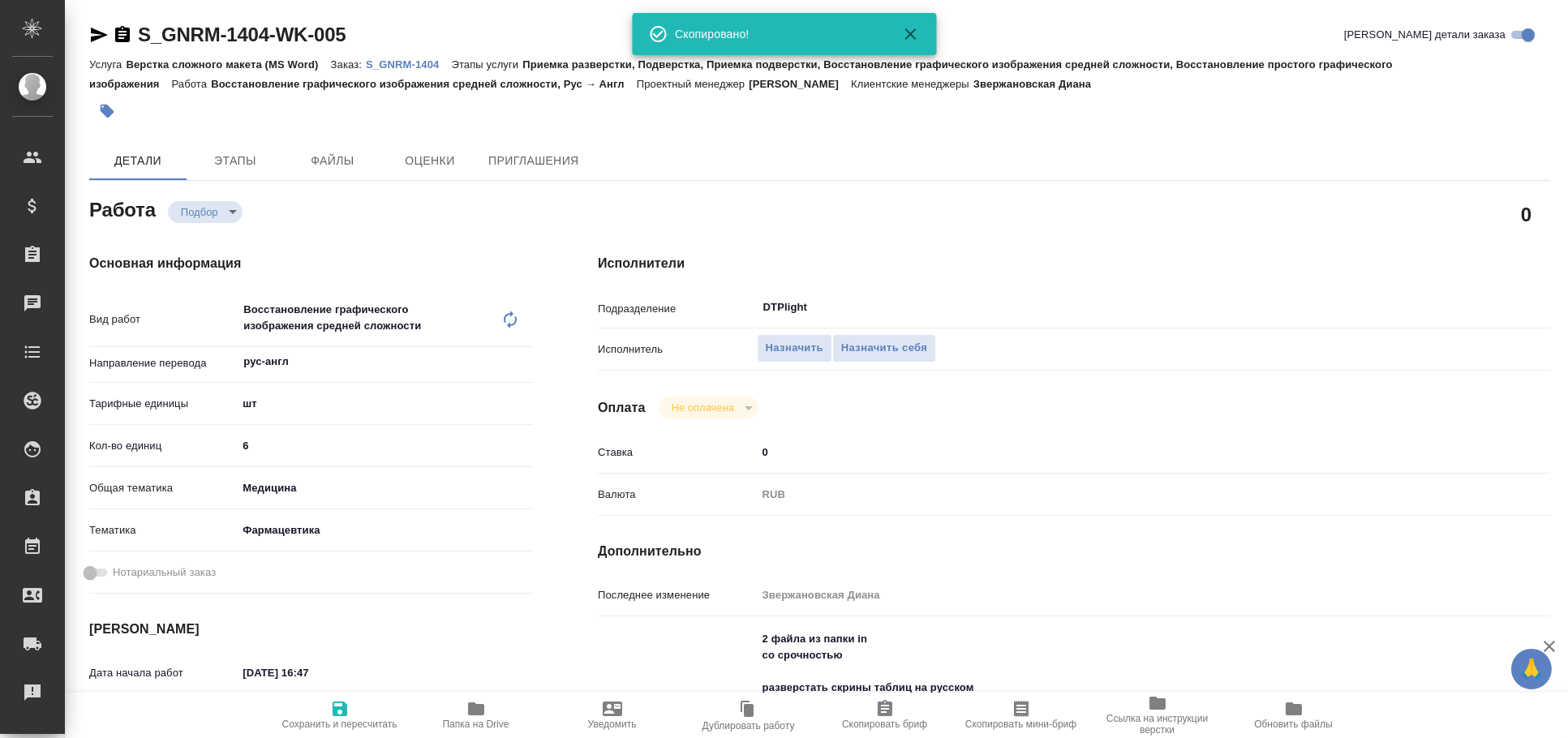
type textarea "x"
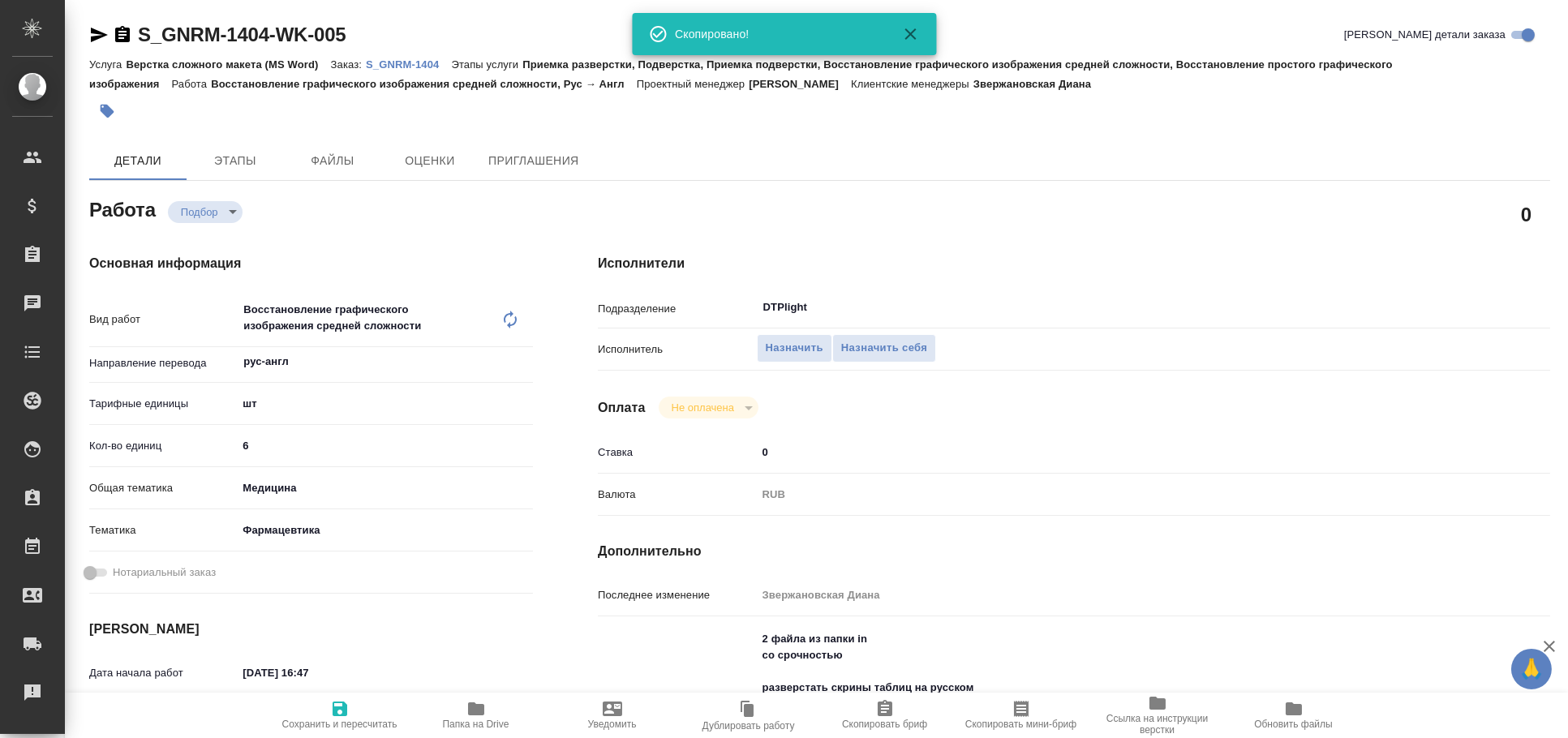
type textarea "x"
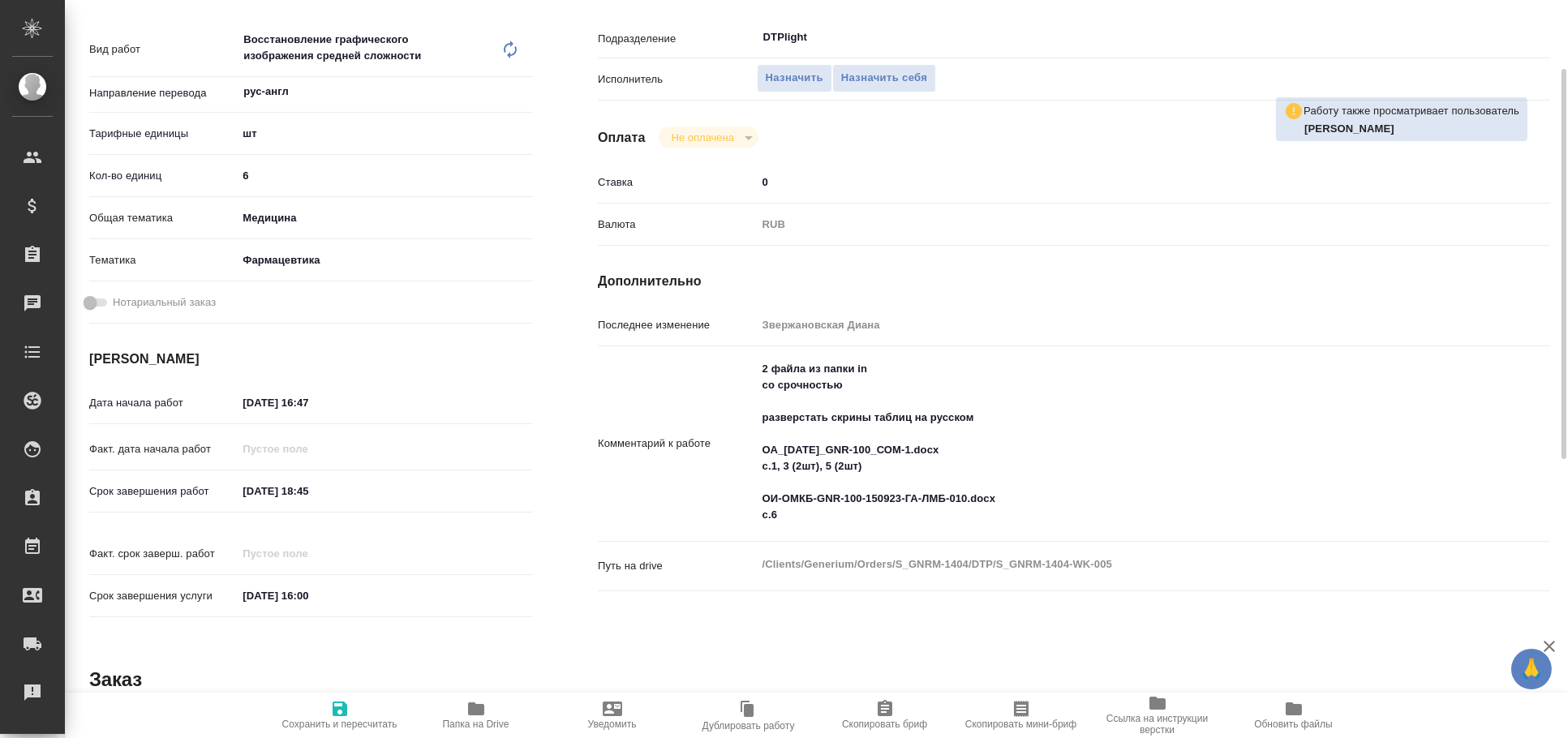
scroll to position [277, 0]
